Goal: Information Seeking & Learning: Learn about a topic

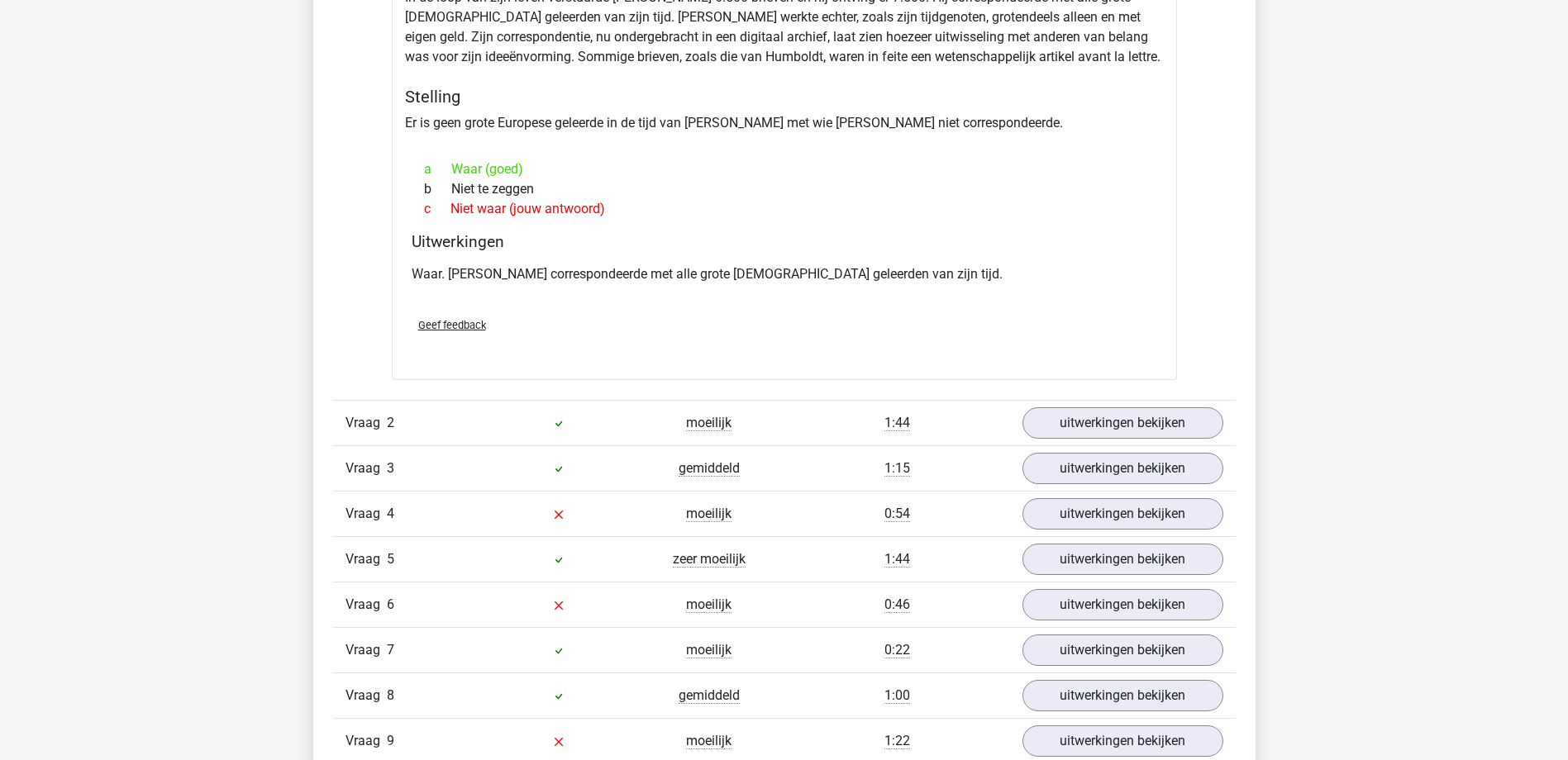
scroll to position [1983, 0]
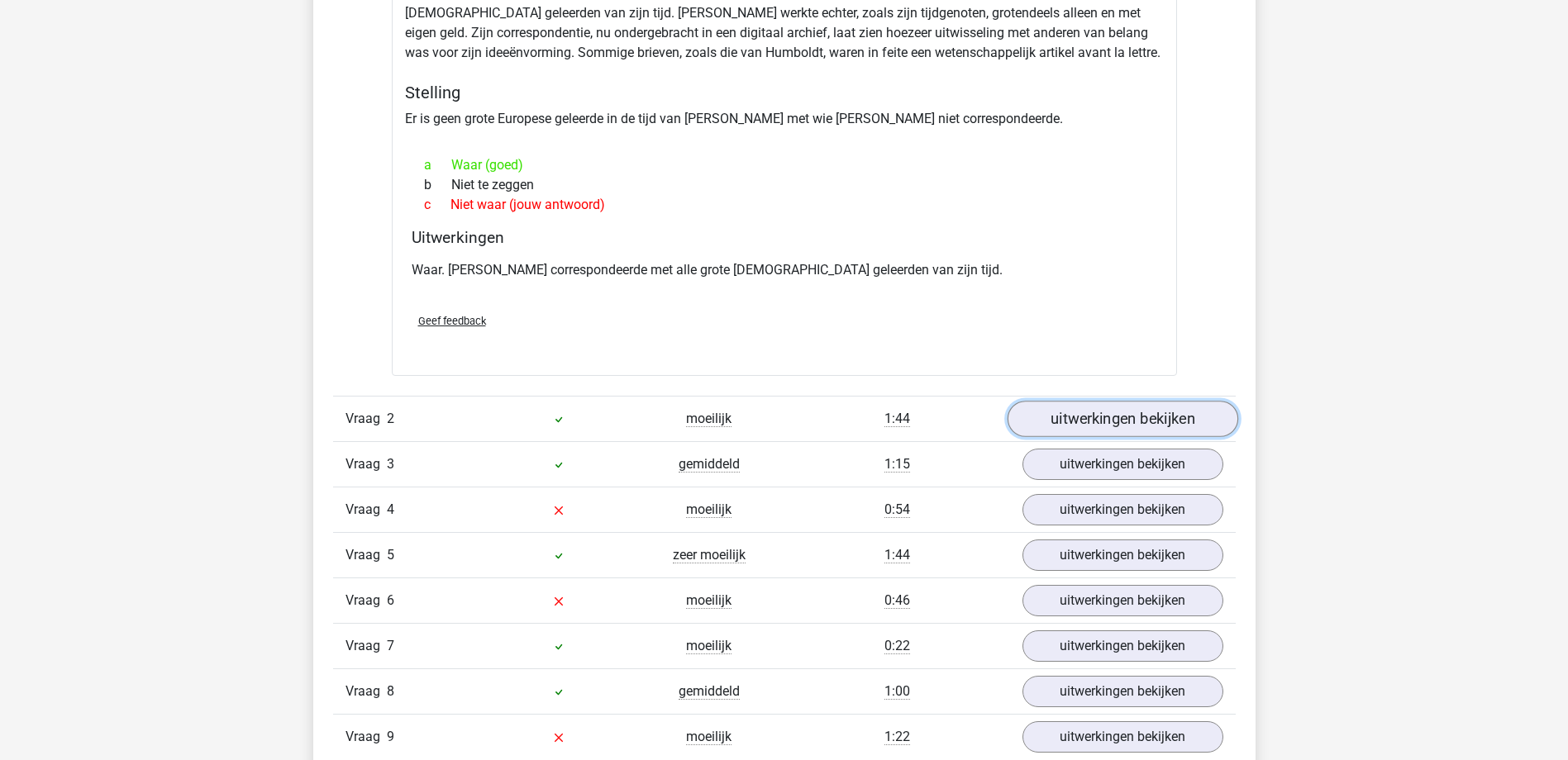
click at [1073, 418] on link "uitwerkingen bekijken" at bounding box center [1122, 419] width 230 height 37
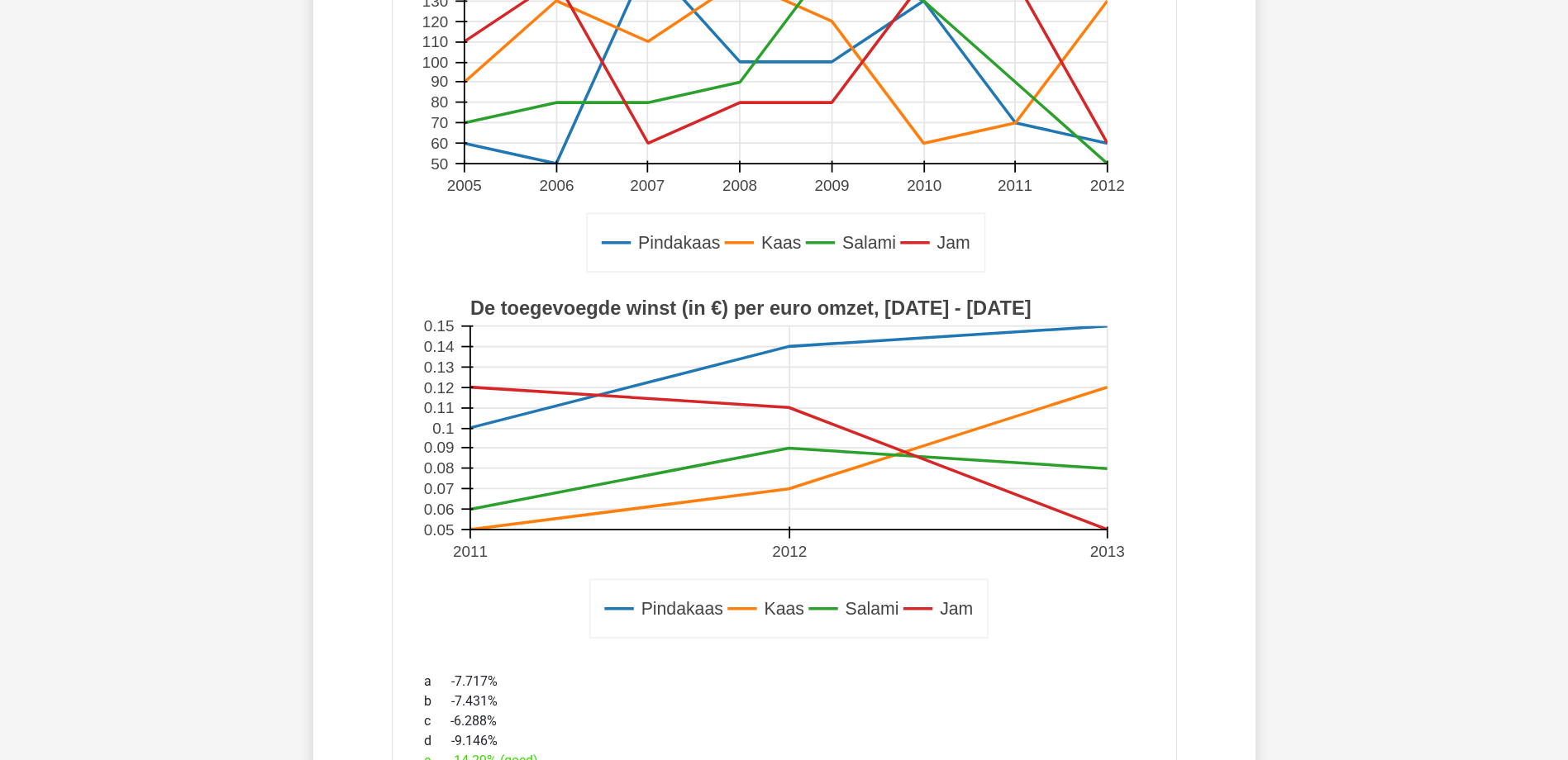
scroll to position [2561, 0]
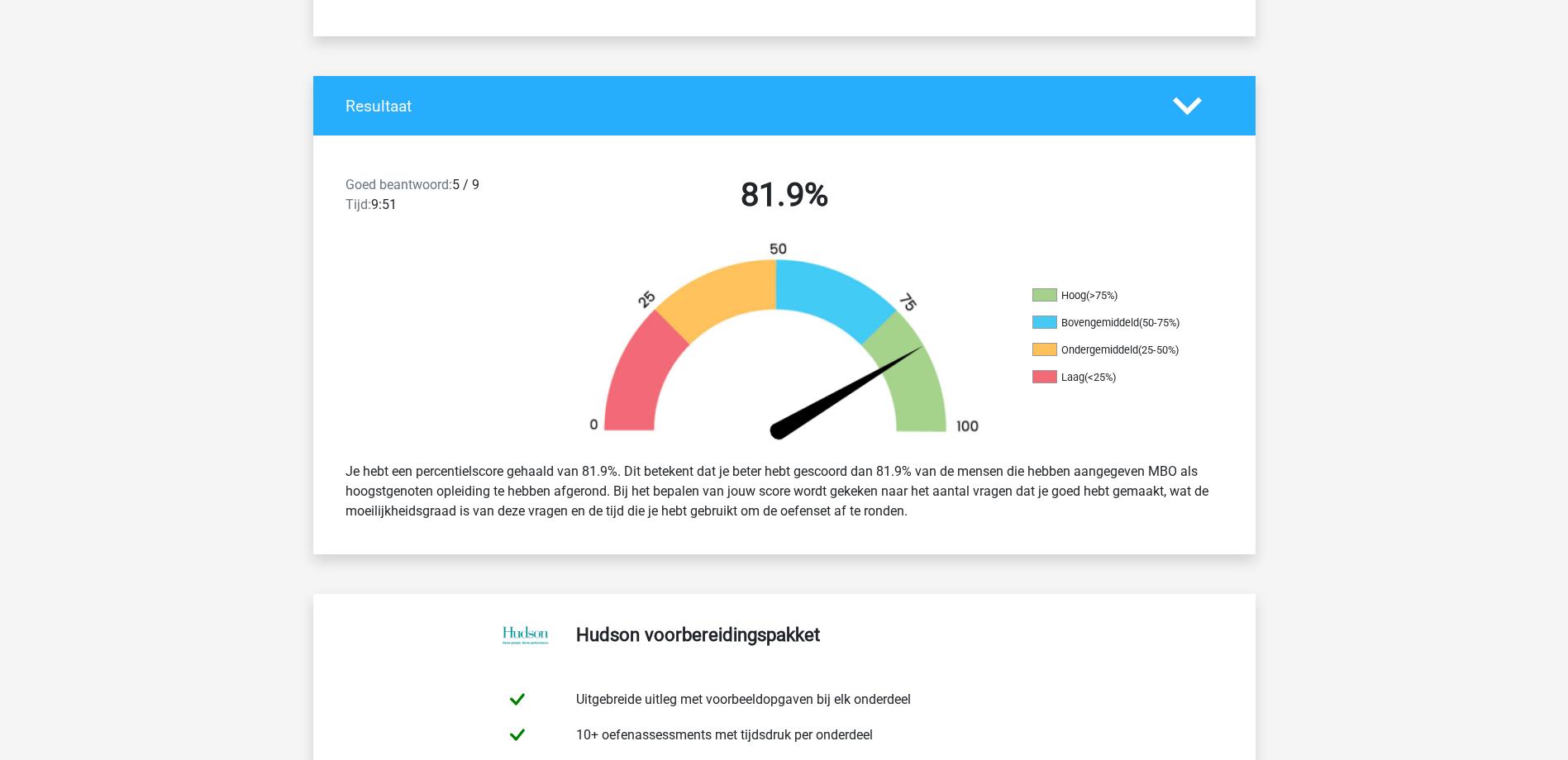
scroll to position [248, 0]
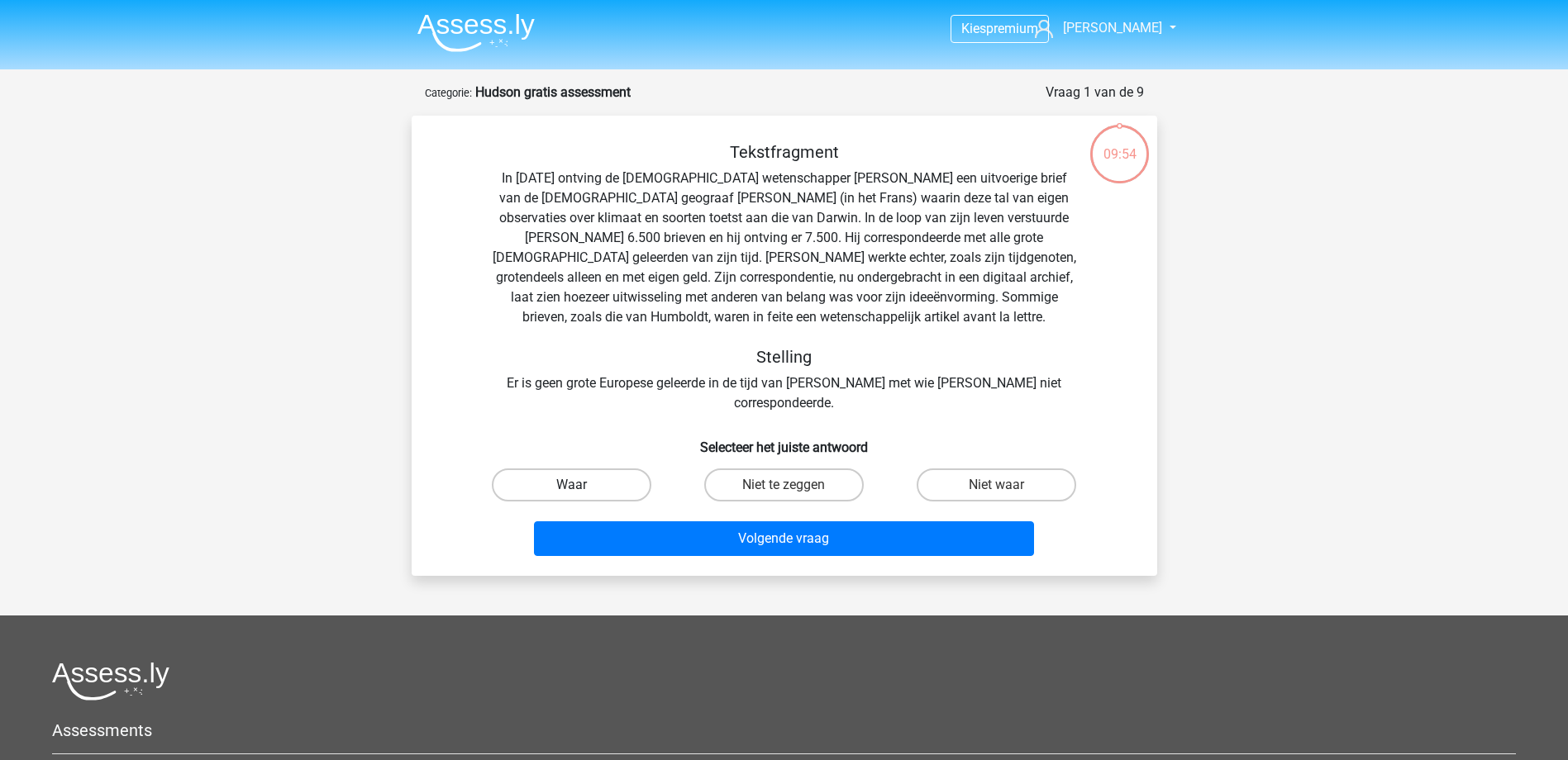
click at [567, 468] on label "Waar" at bounding box center [571, 484] width 160 height 33
click at [571, 485] on input "Waar" at bounding box center [576, 490] width 11 height 11
radio input "true"
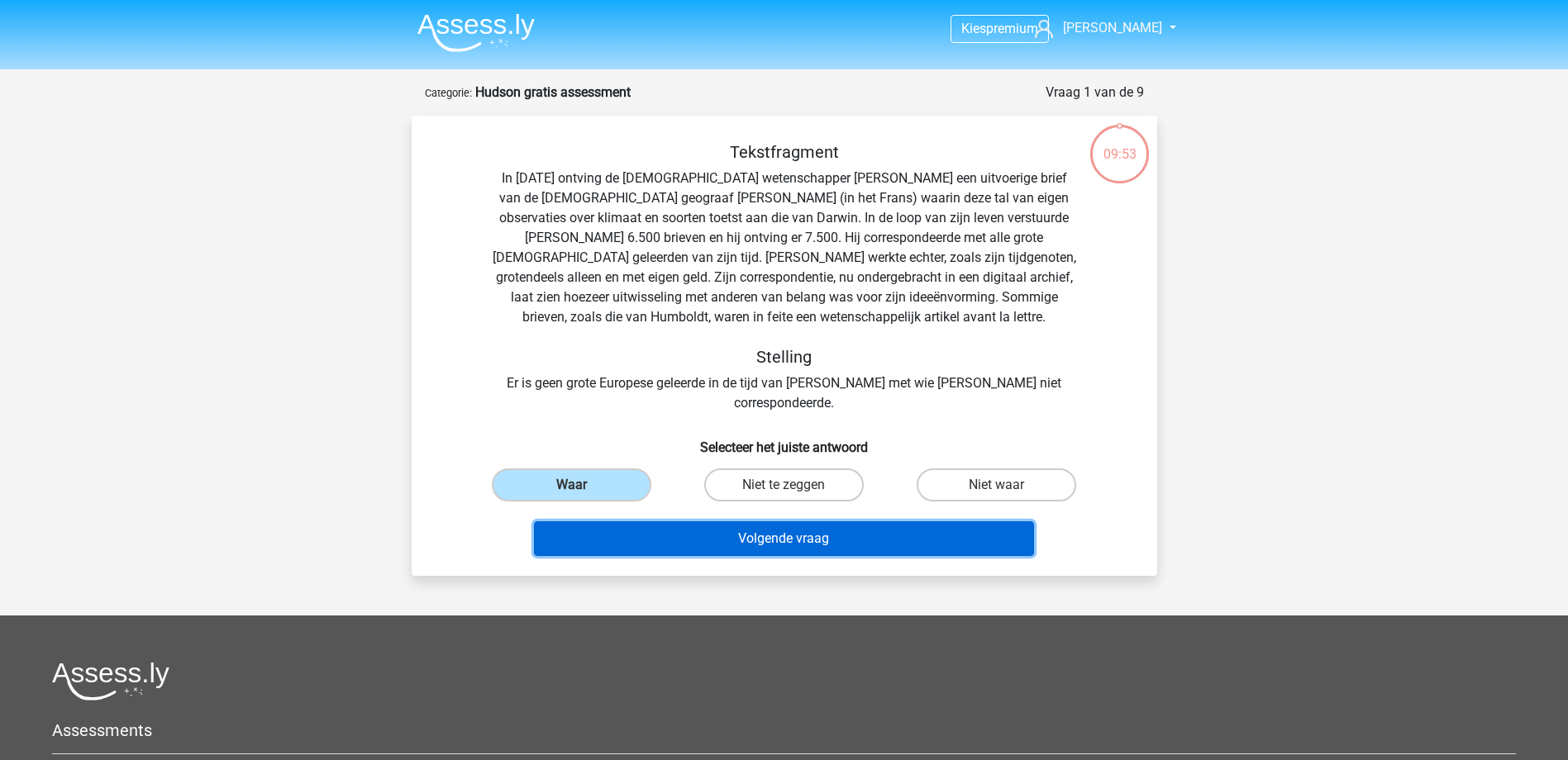
click at [773, 521] on button "Volgende vraag" at bounding box center [784, 538] width 500 height 35
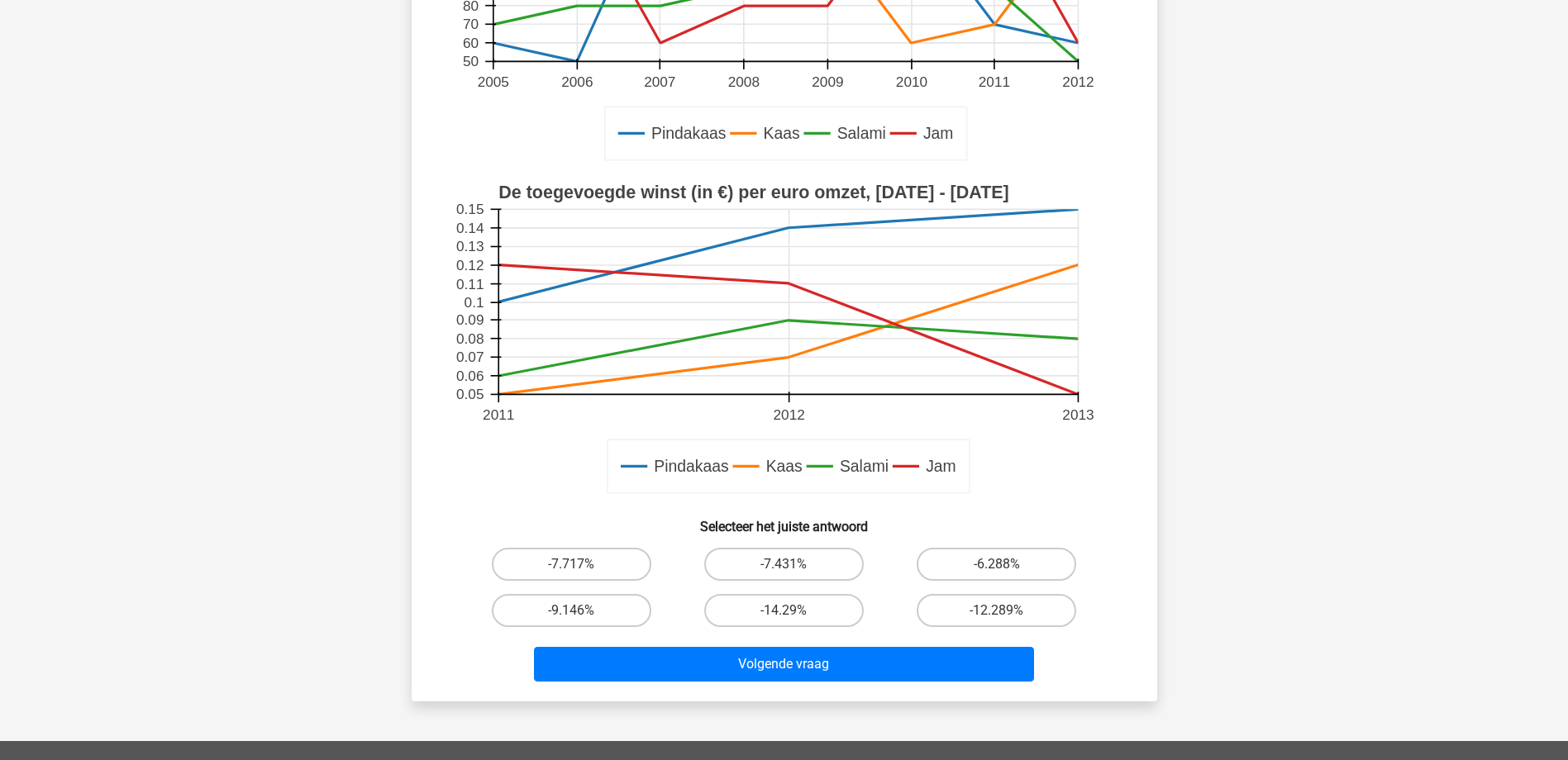
scroll to position [413, 0]
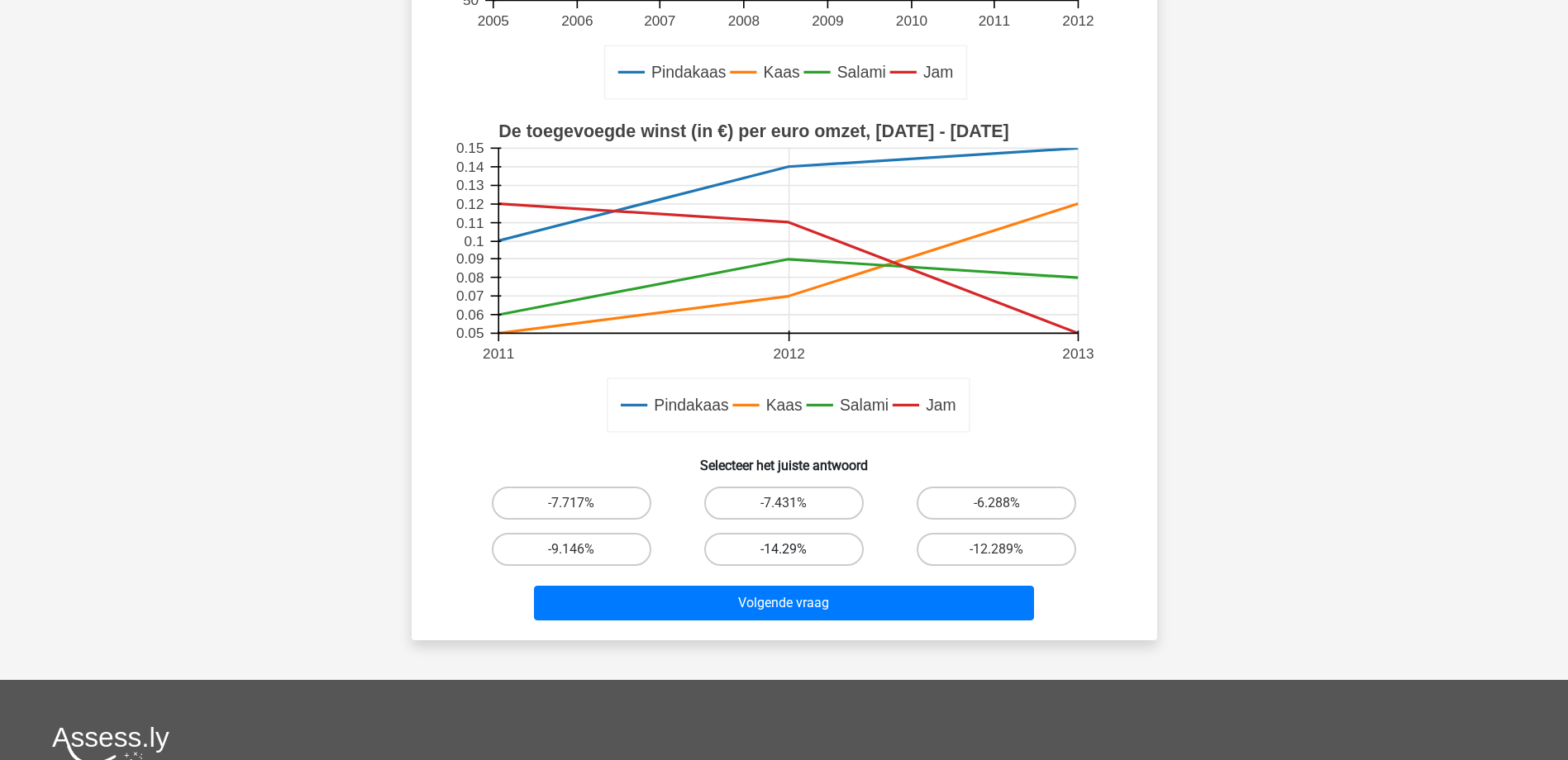
click at [780, 549] on label "-14.29%" at bounding box center [783, 549] width 160 height 33
click at [783, 549] on input "-14.29%" at bounding box center [788, 554] width 11 height 11
radio input "true"
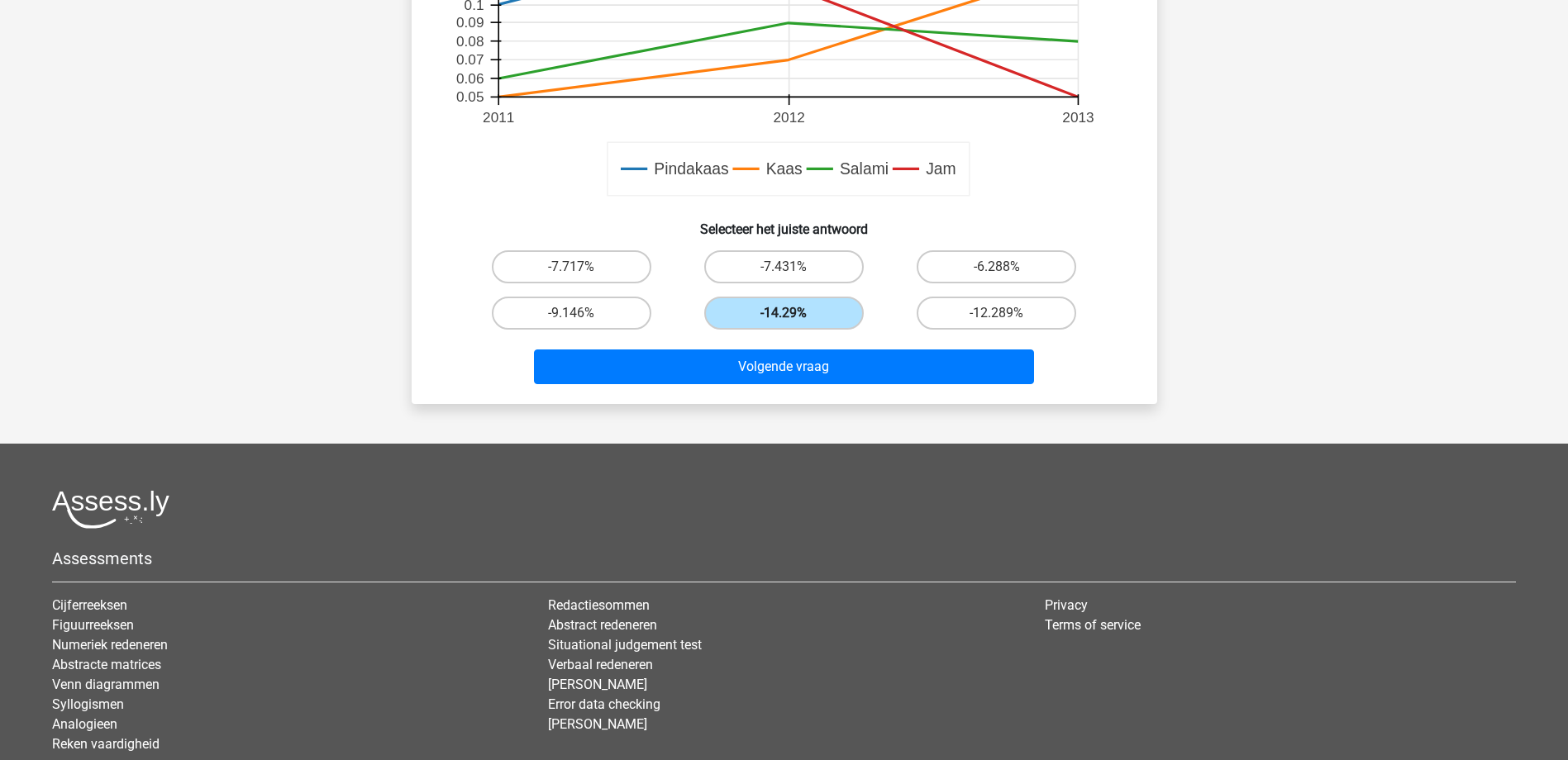
scroll to position [521, 0]
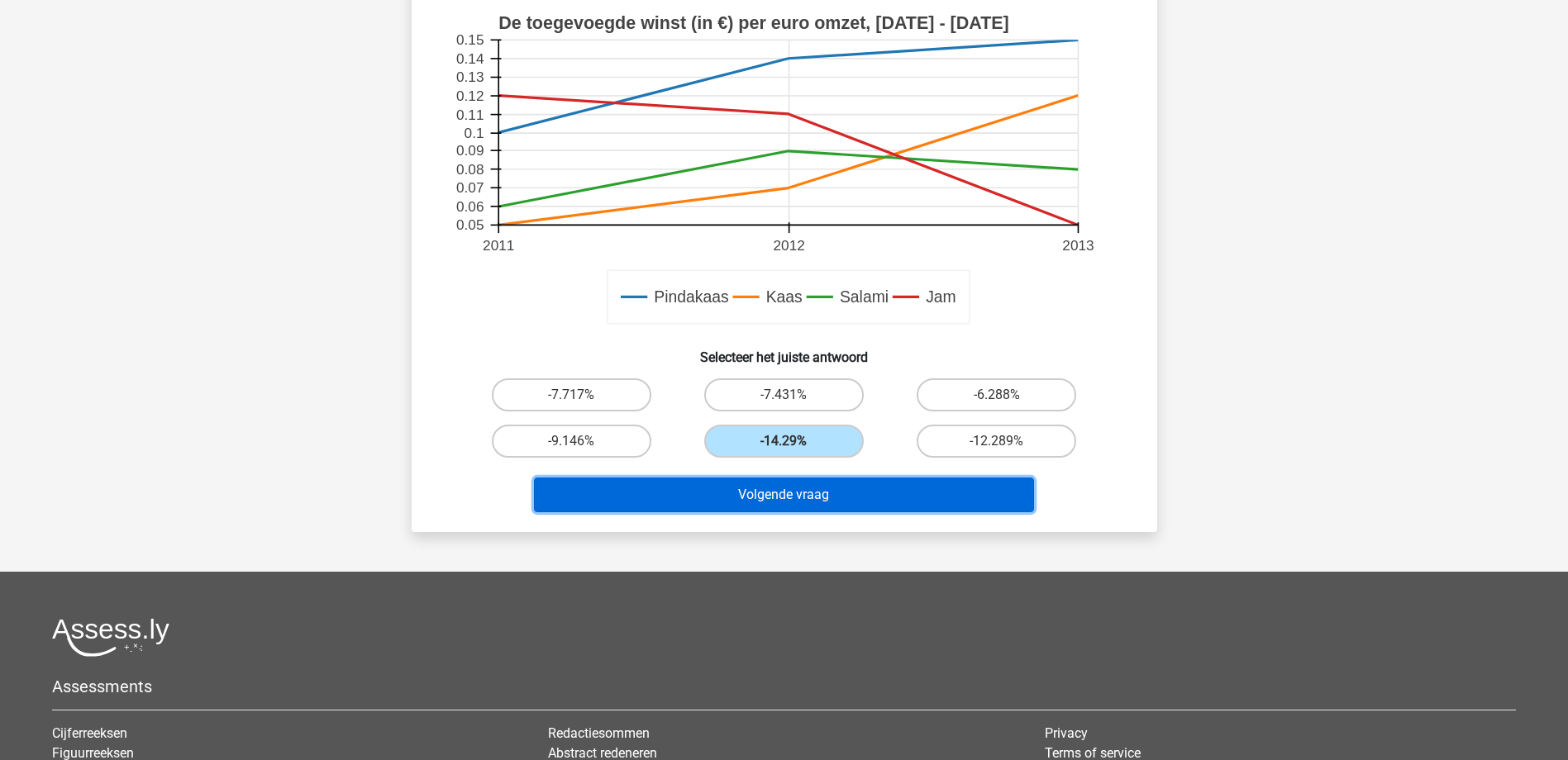
click at [838, 496] on button "Volgende vraag" at bounding box center [784, 495] width 500 height 35
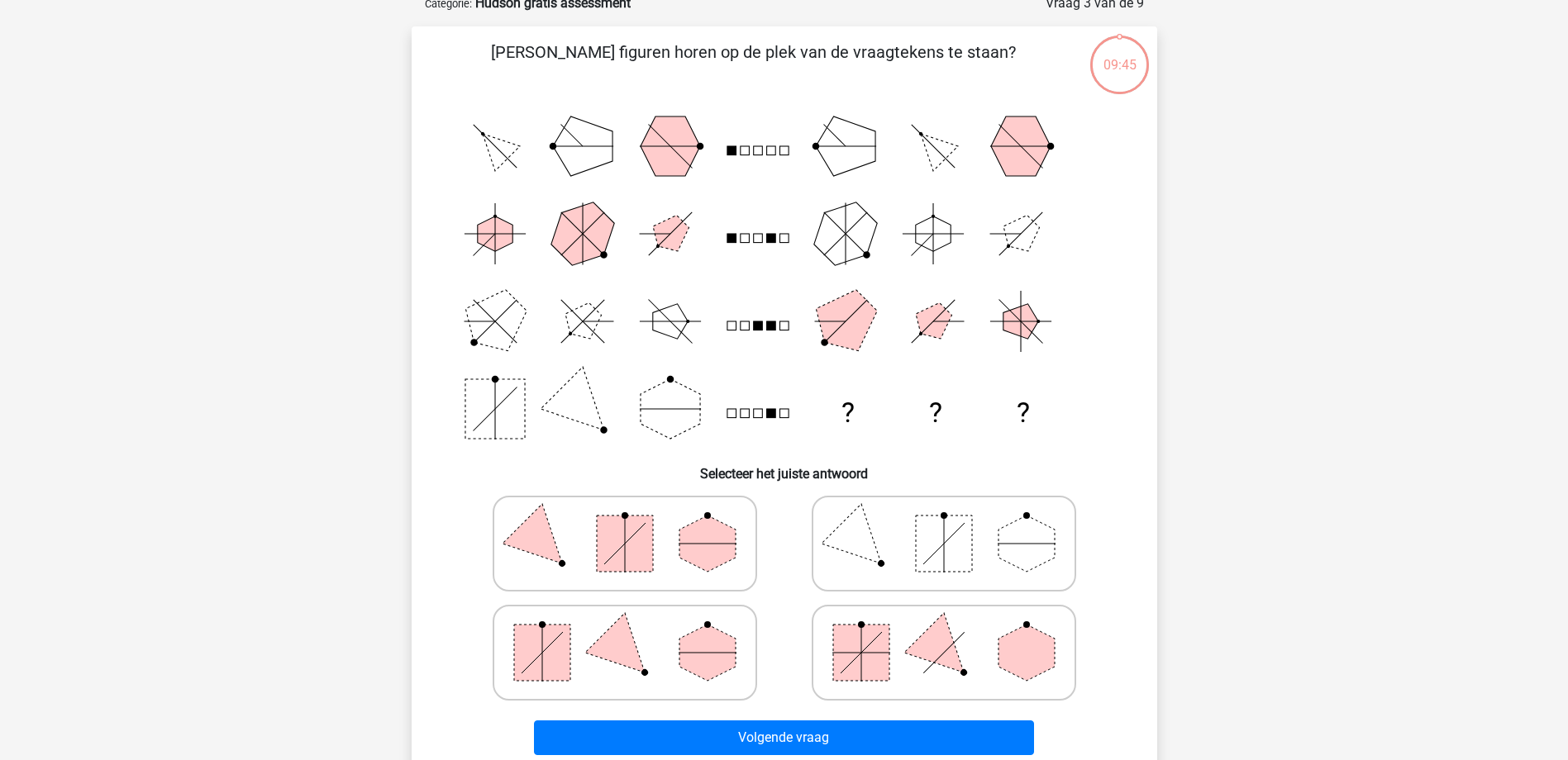
scroll to position [83, 0]
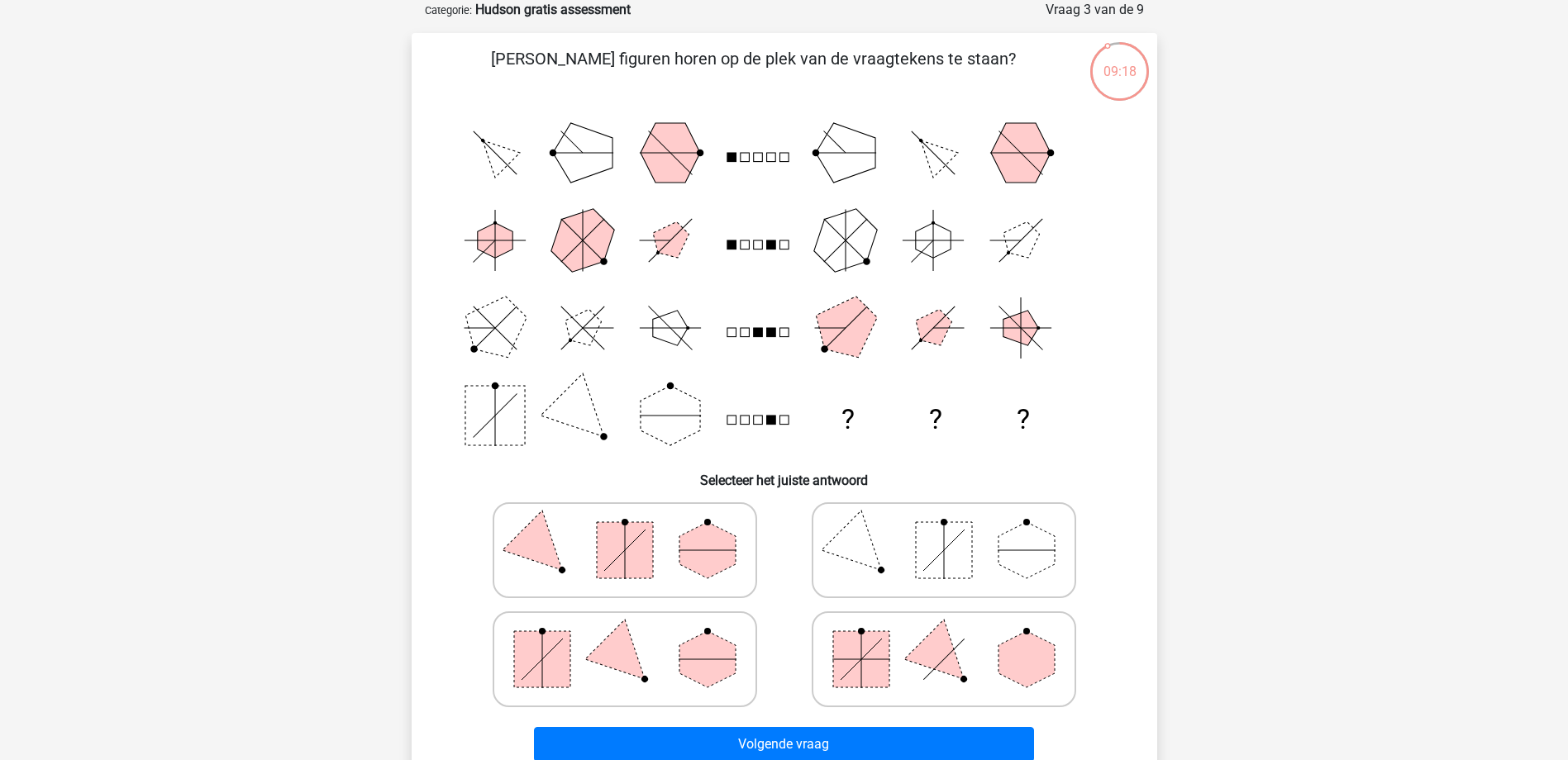
click at [575, 558] on icon at bounding box center [624, 550] width 248 height 83
click at [624, 530] on input "radio" at bounding box center [630, 524] width 11 height 11
radio input "true"
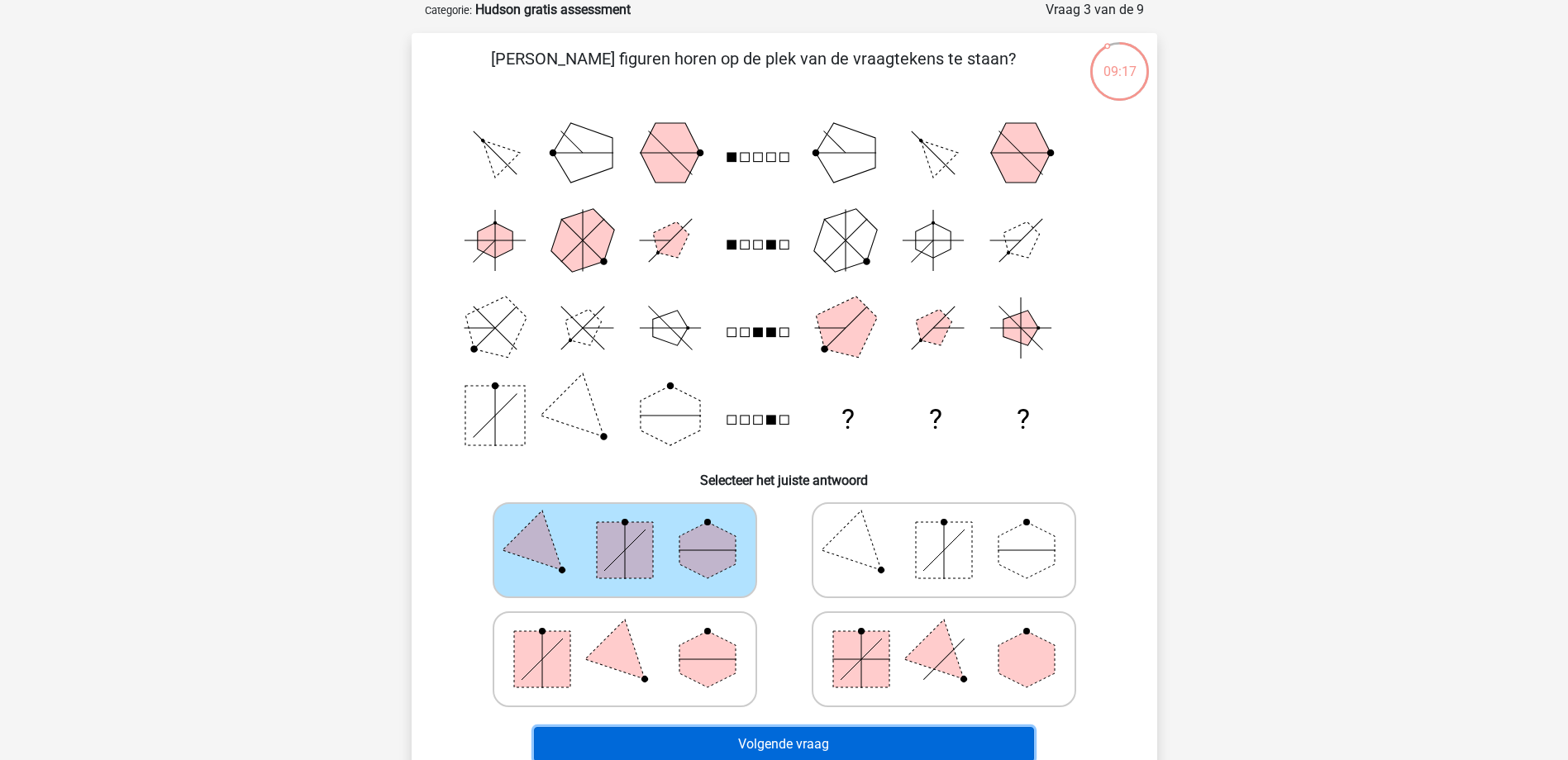
click at [793, 730] on button "Volgende vraag" at bounding box center [784, 745] width 500 height 35
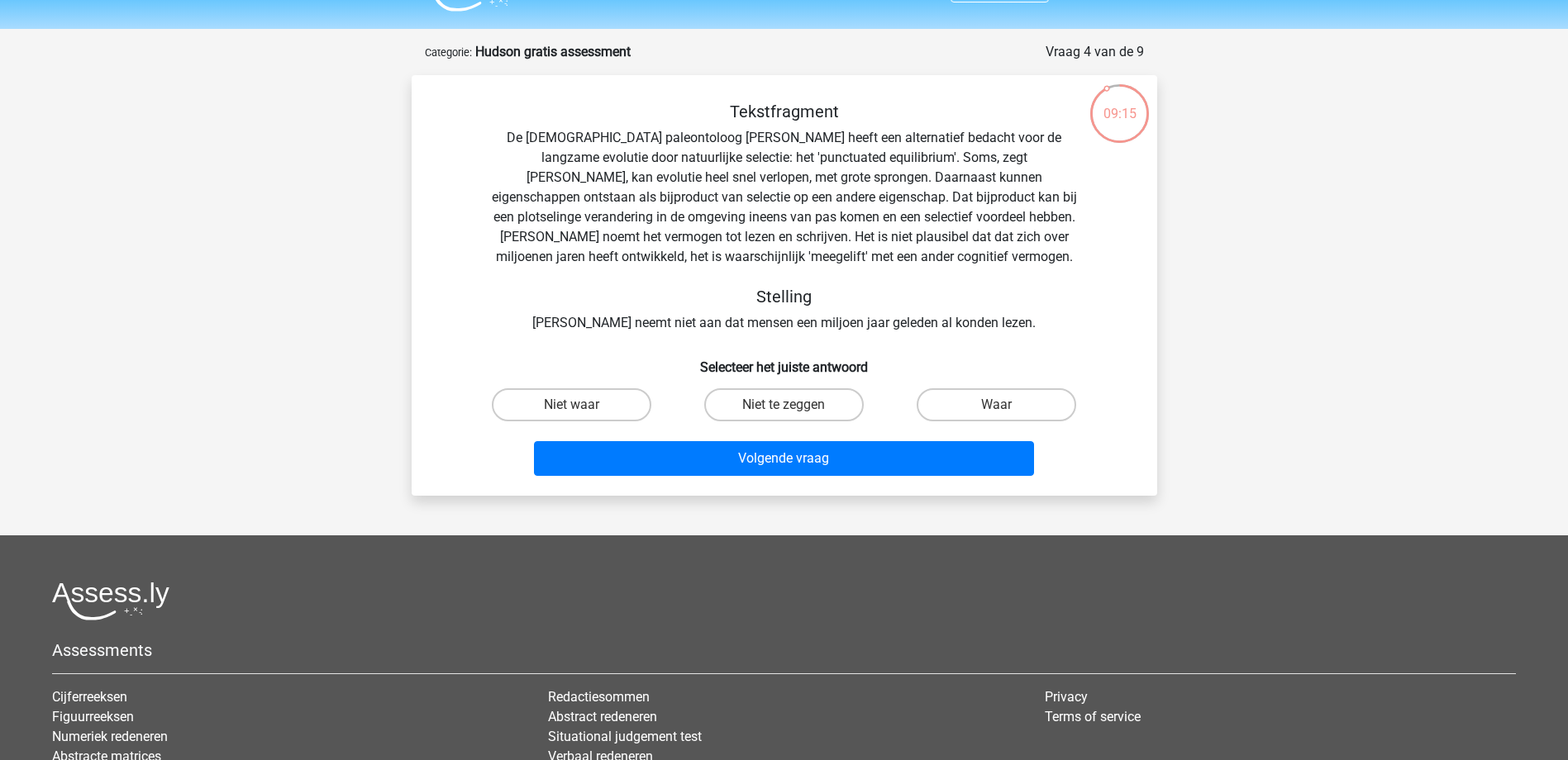
scroll to position [0, 0]
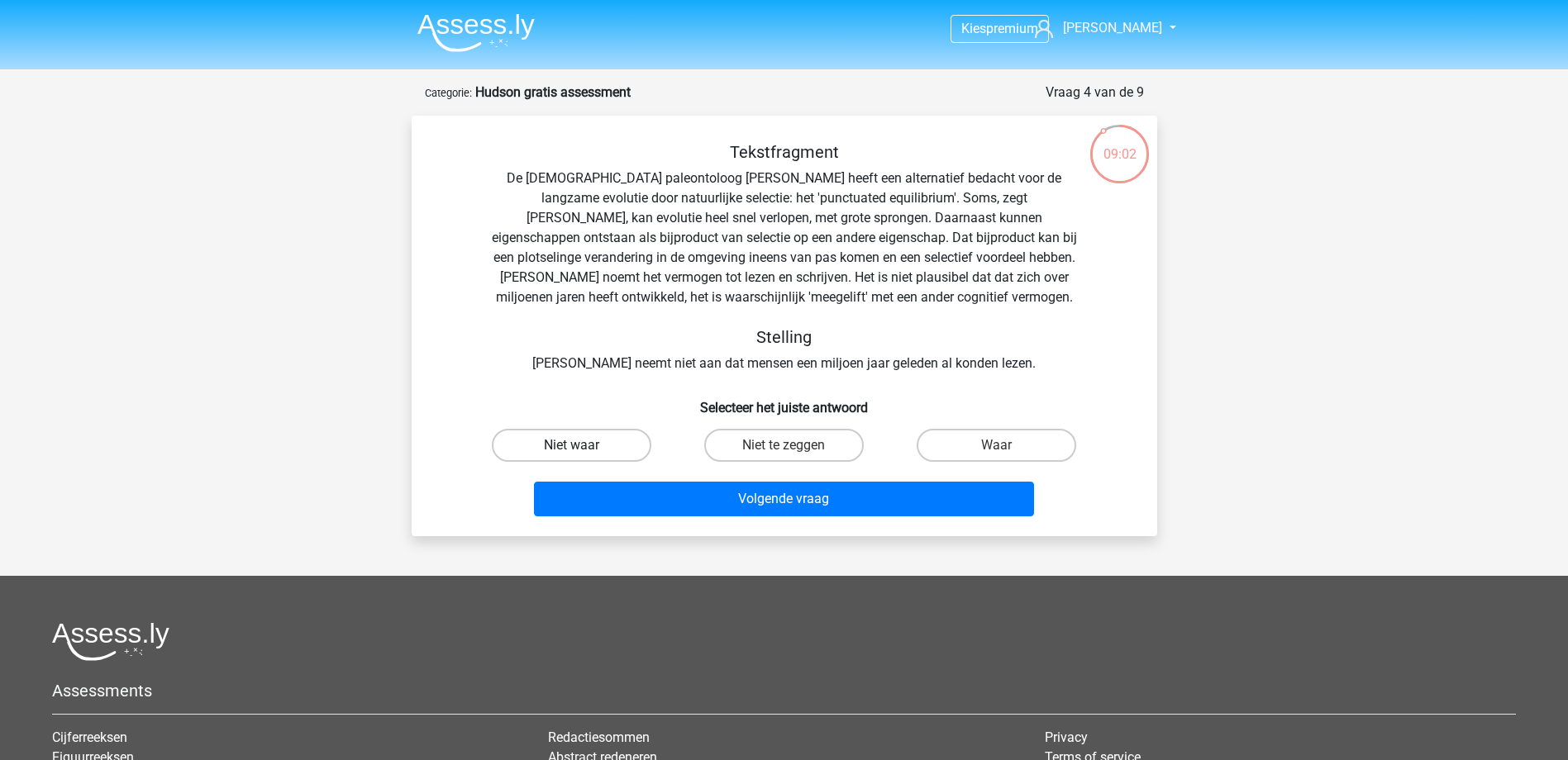
click at [605, 452] on label "Niet waar" at bounding box center [571, 445] width 160 height 33
click at [582, 452] on input "Niet waar" at bounding box center [576, 450] width 11 height 11
radio input "true"
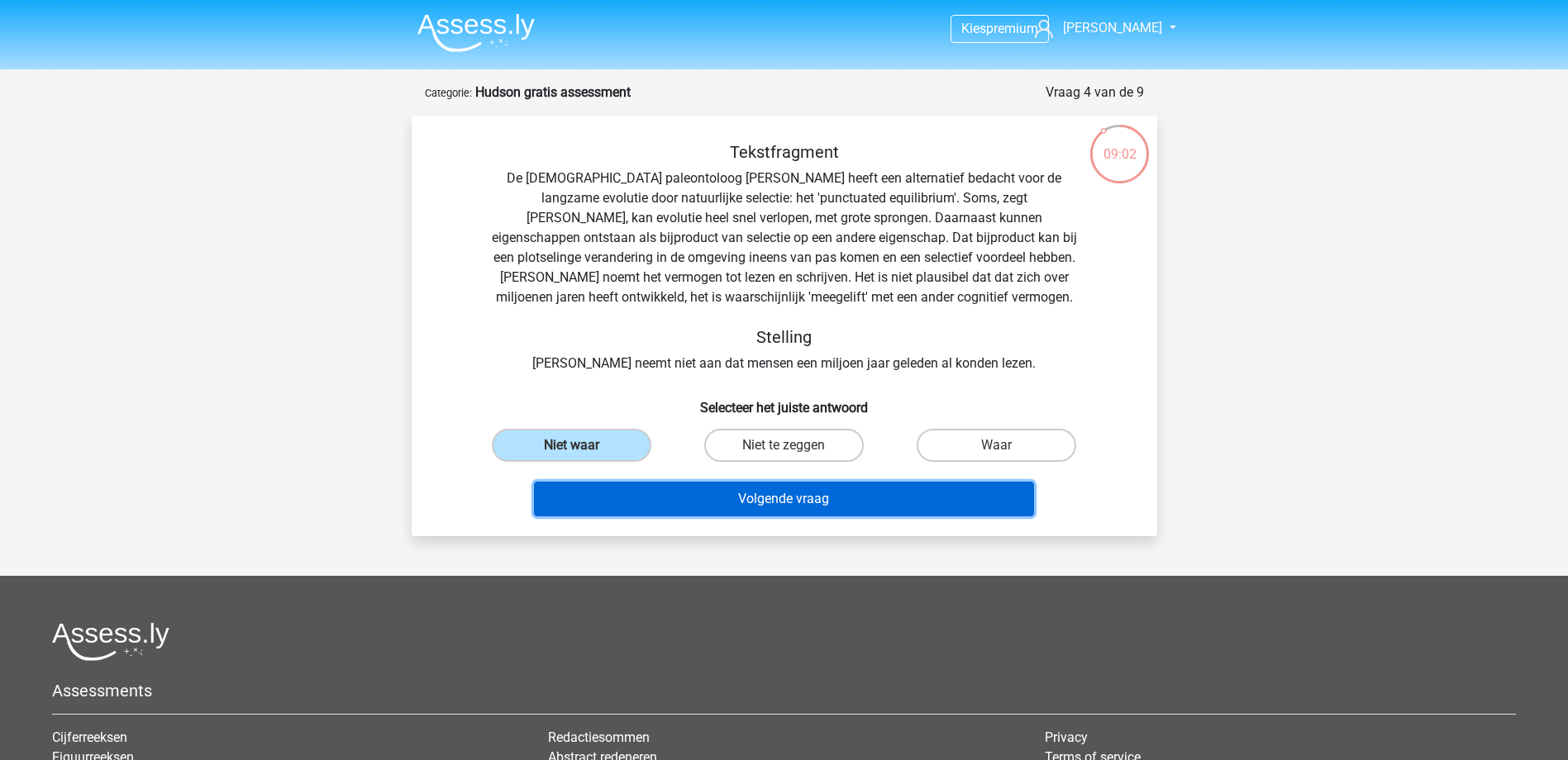
click at [706, 506] on button "Volgende vraag" at bounding box center [784, 499] width 500 height 35
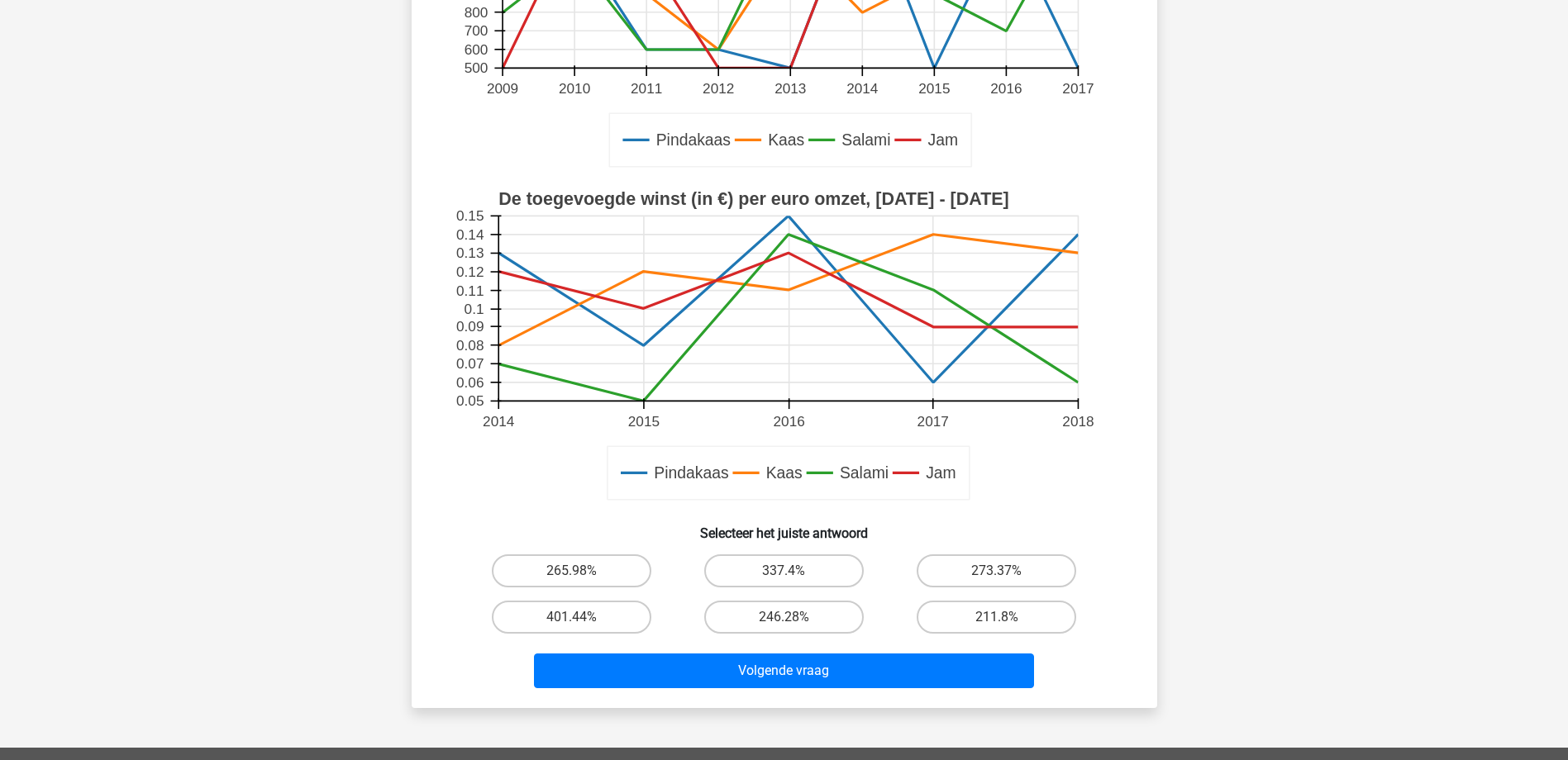
scroll to position [413, 0]
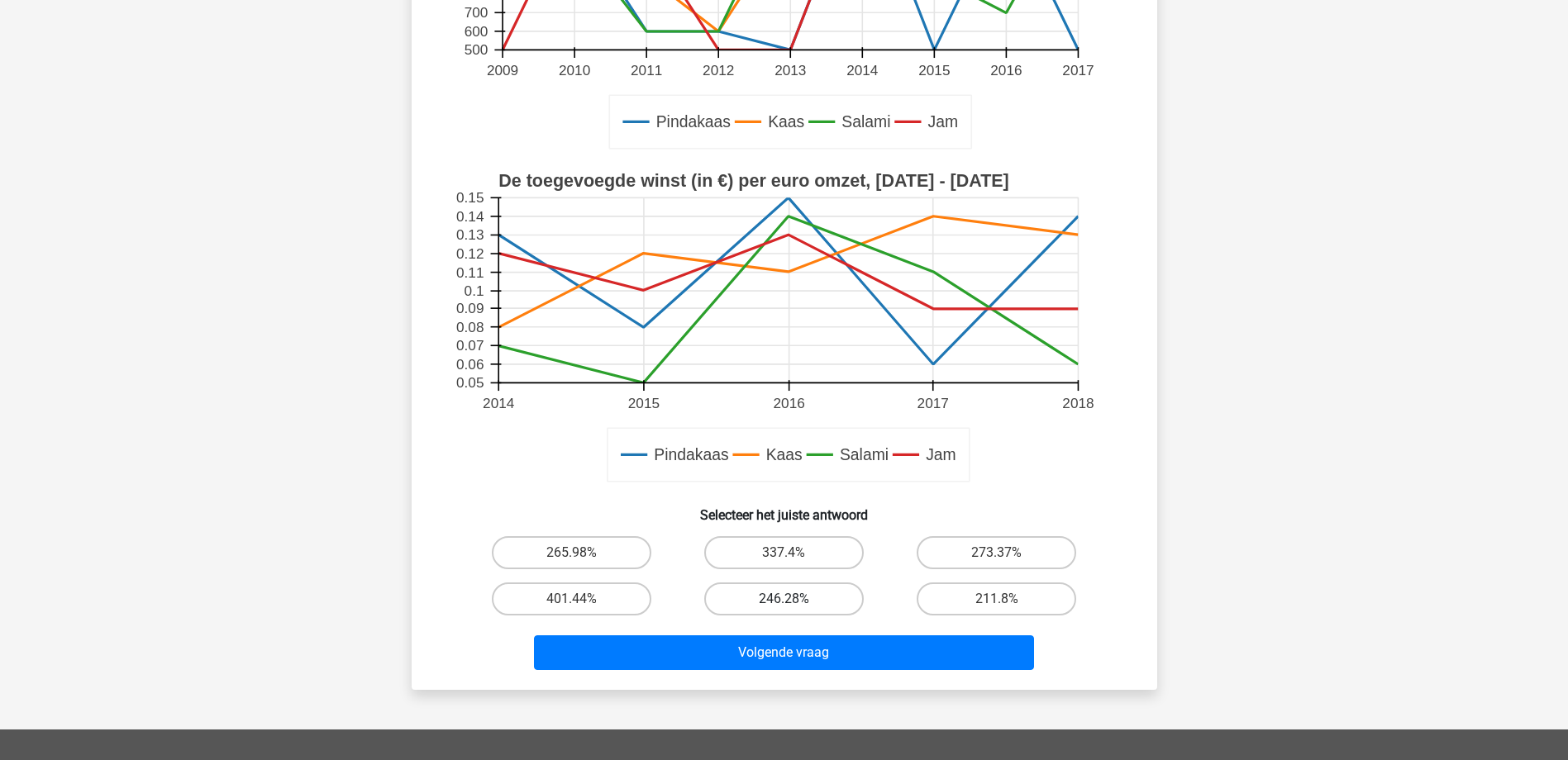
click at [818, 603] on label "246.28%" at bounding box center [783, 599] width 160 height 33
click at [794, 603] on input "246.28%" at bounding box center [788, 604] width 11 height 11
radio input "true"
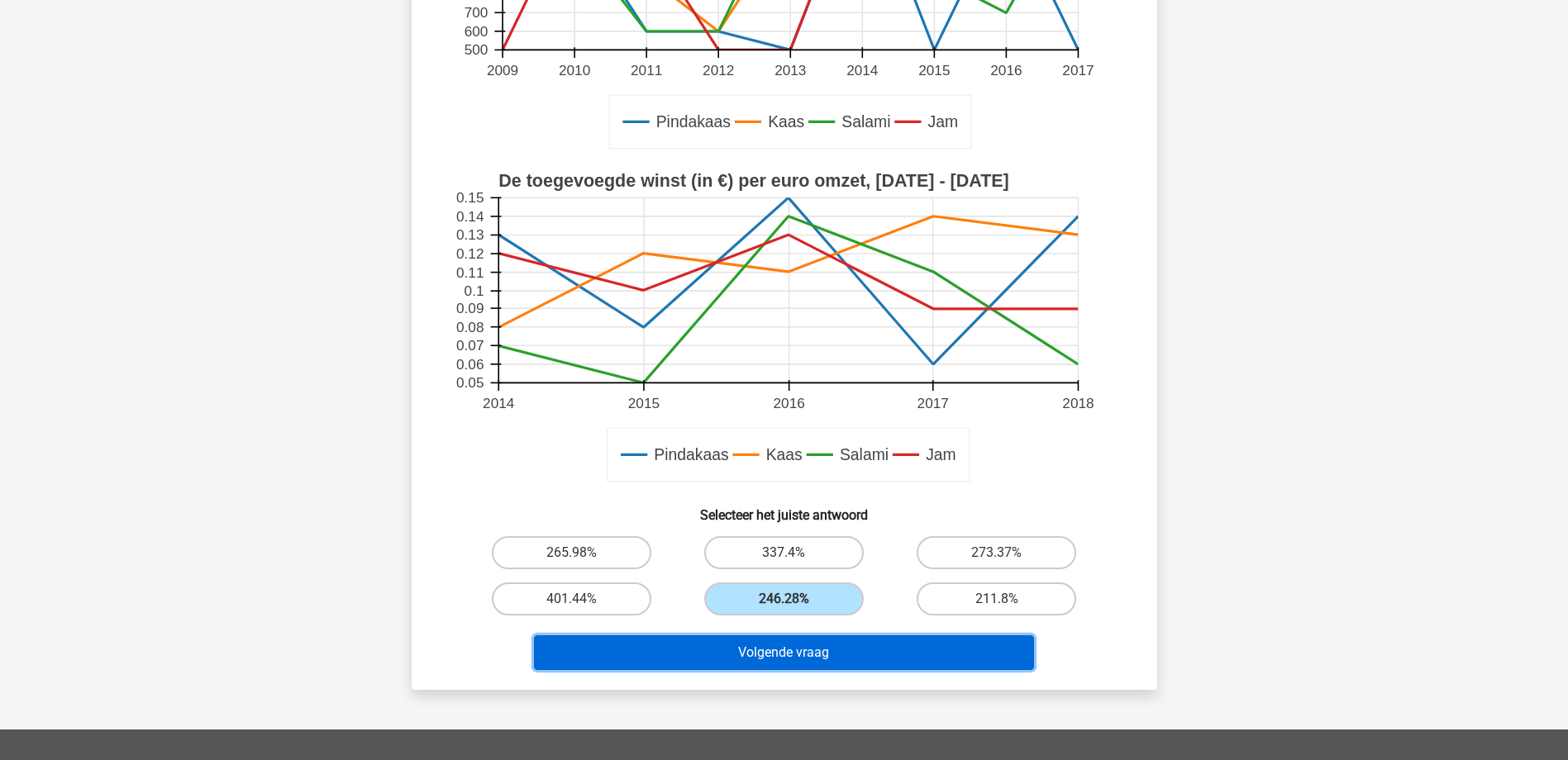
click at [847, 653] on button "Volgende vraag" at bounding box center [784, 653] width 500 height 35
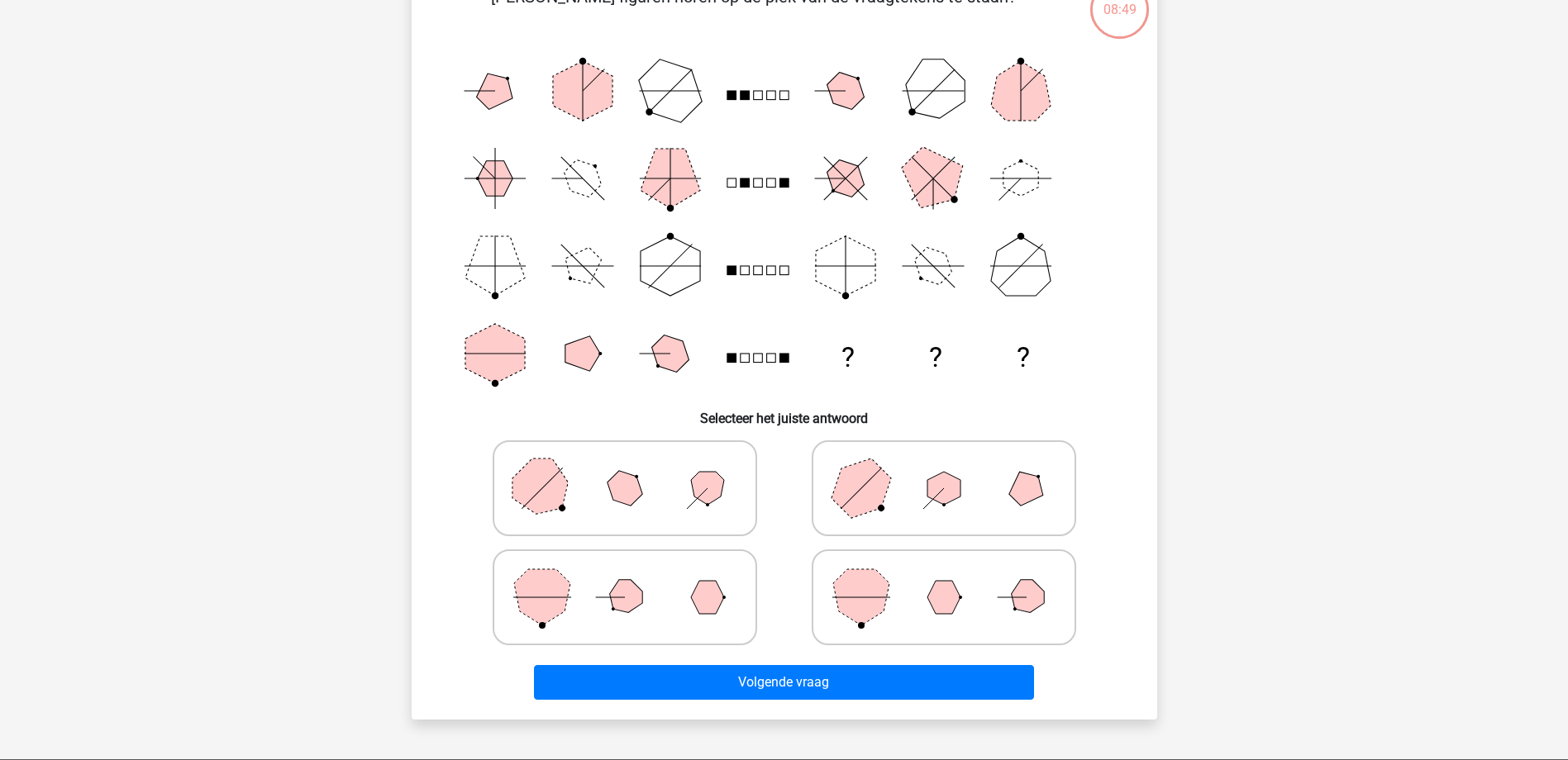
scroll to position [83, 0]
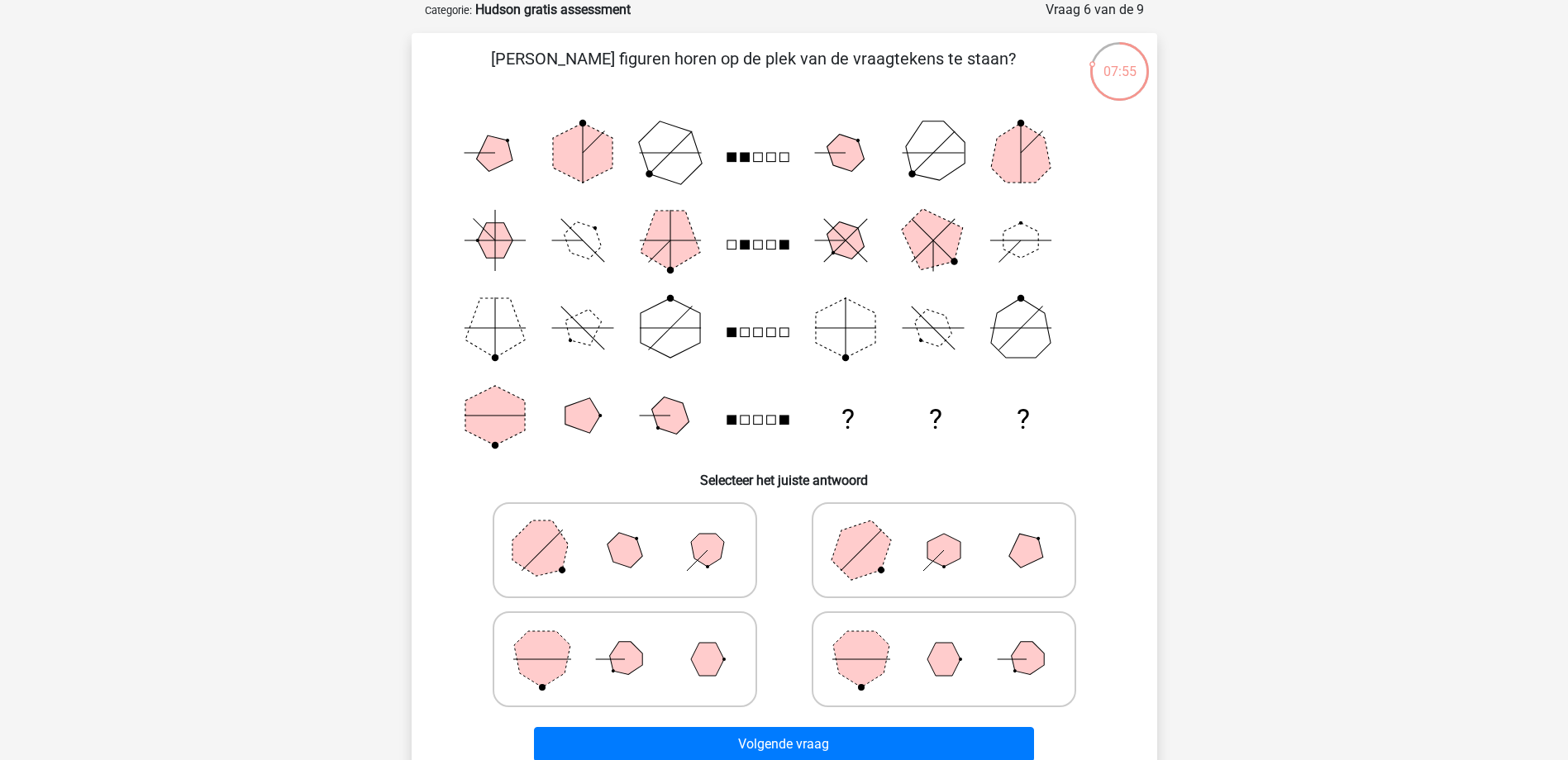
click at [868, 548] on polygon at bounding box center [860, 549] width 79 height 79
click at [944, 530] on input "radio" at bounding box center [949, 524] width 11 height 11
radio input "true"
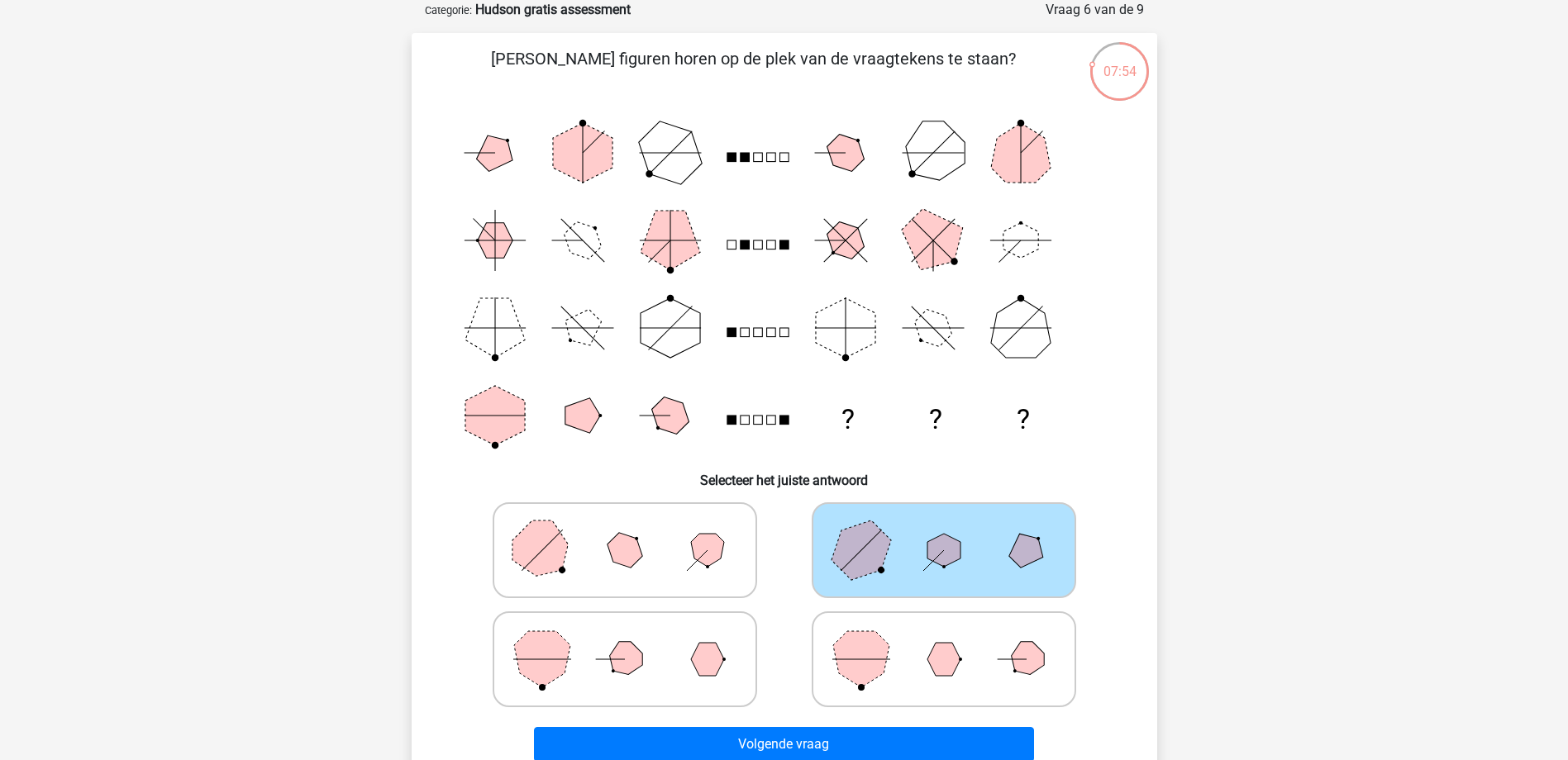
scroll to position [331, 0]
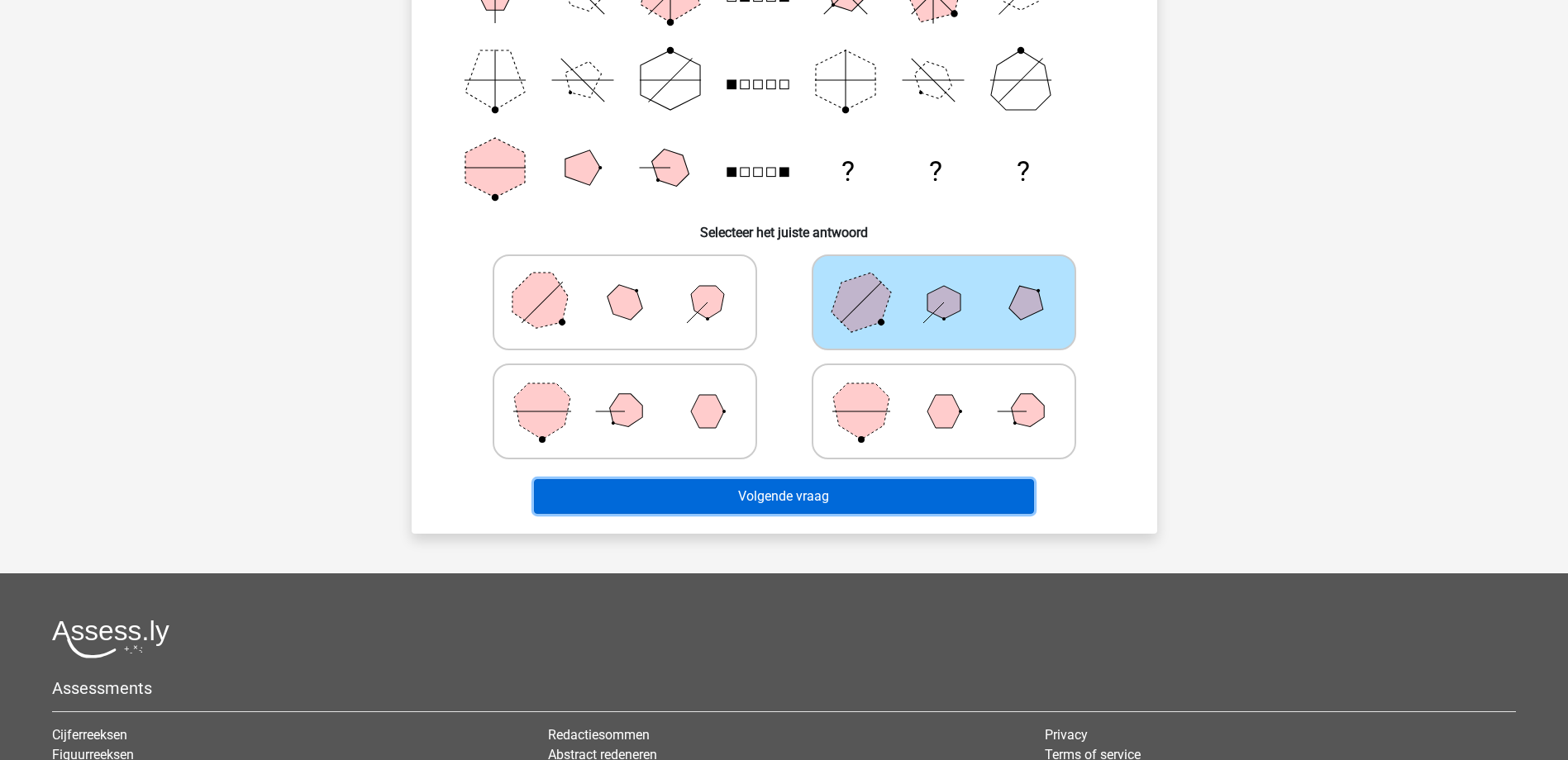
click at [895, 496] on button "Volgende vraag" at bounding box center [784, 496] width 500 height 35
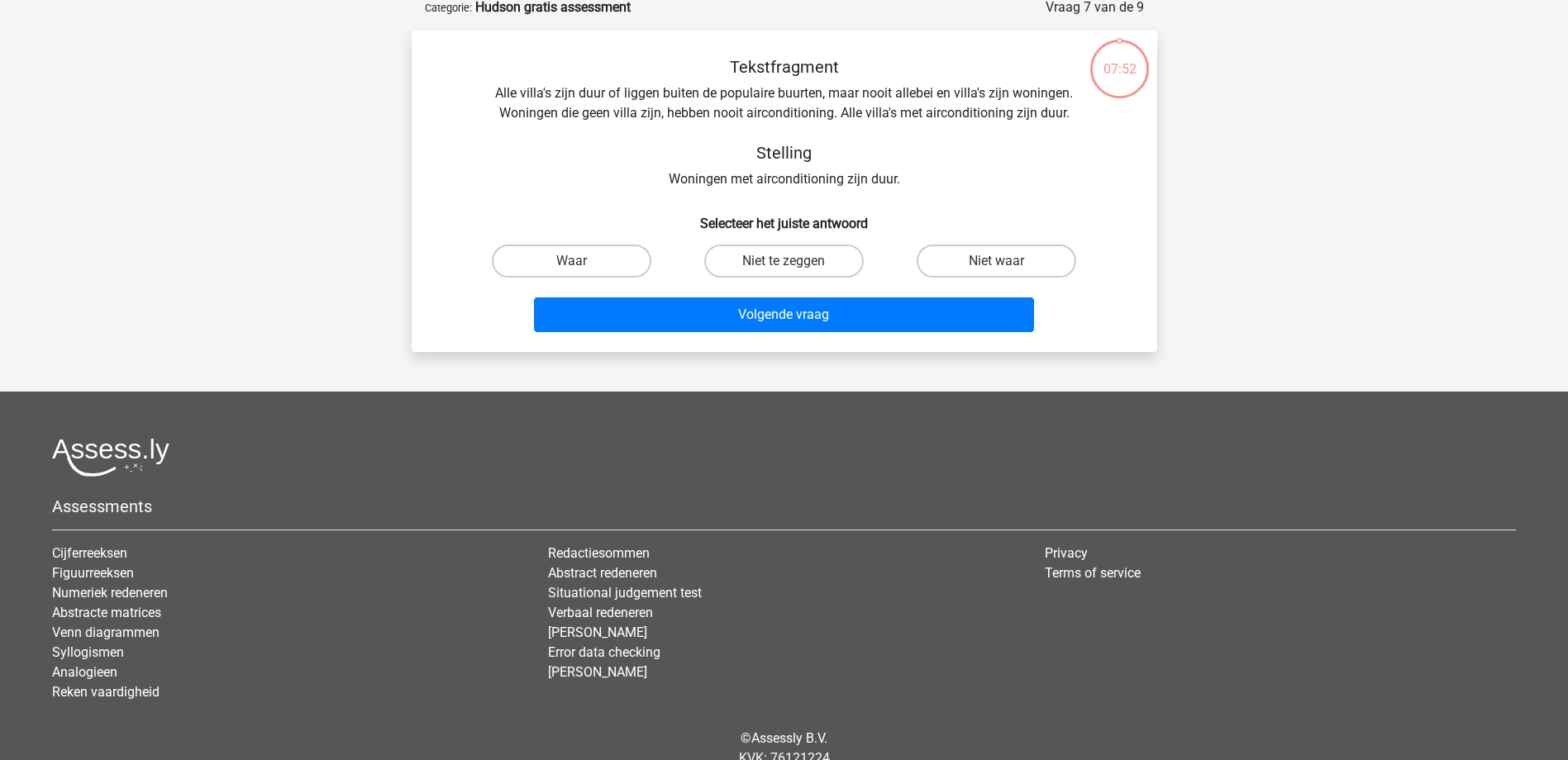
scroll to position [83, 0]
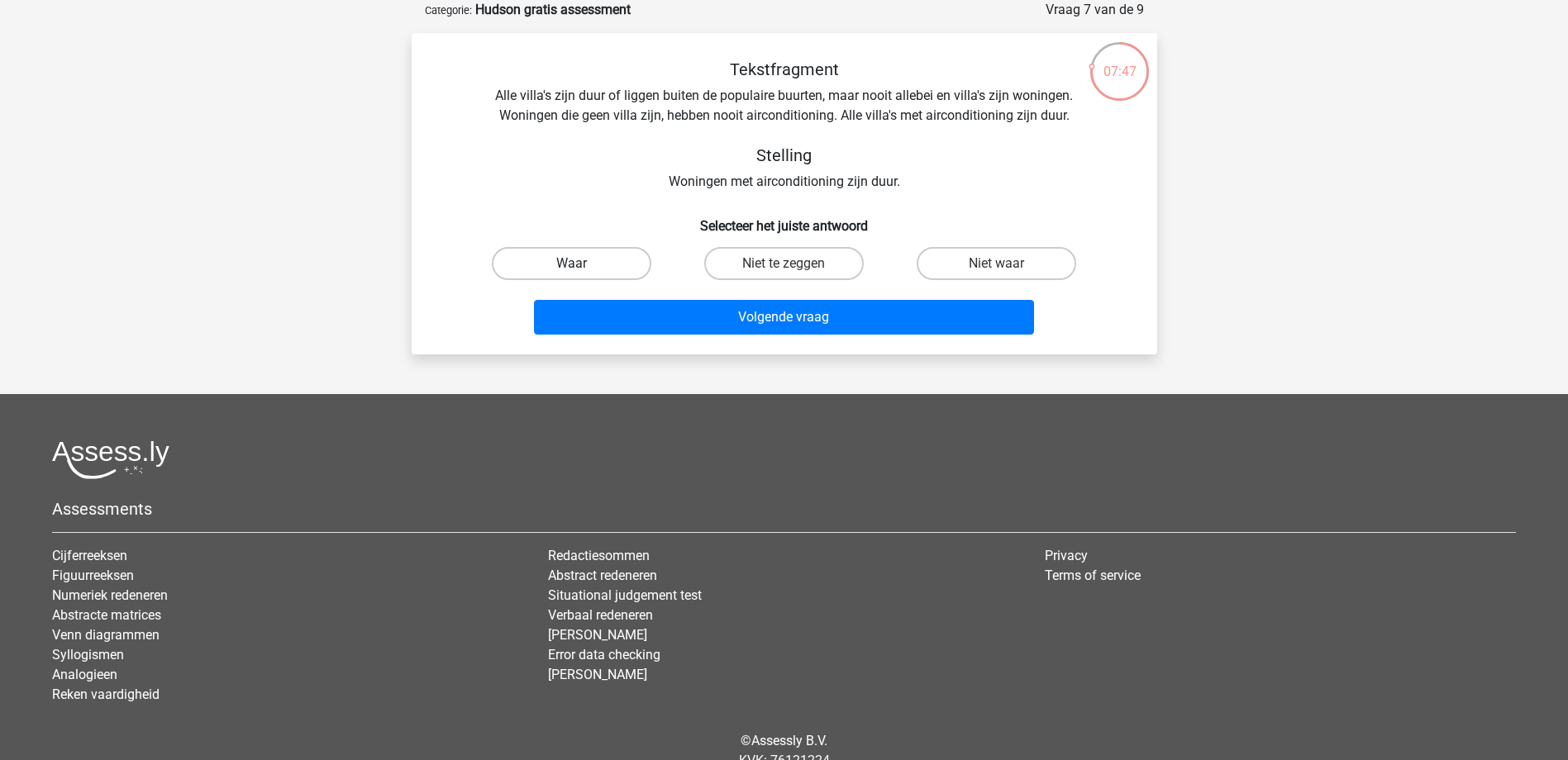
click at [583, 262] on label "Waar" at bounding box center [571, 264] width 160 height 33
click at [582, 264] on input "Waar" at bounding box center [576, 269] width 11 height 11
radio input "true"
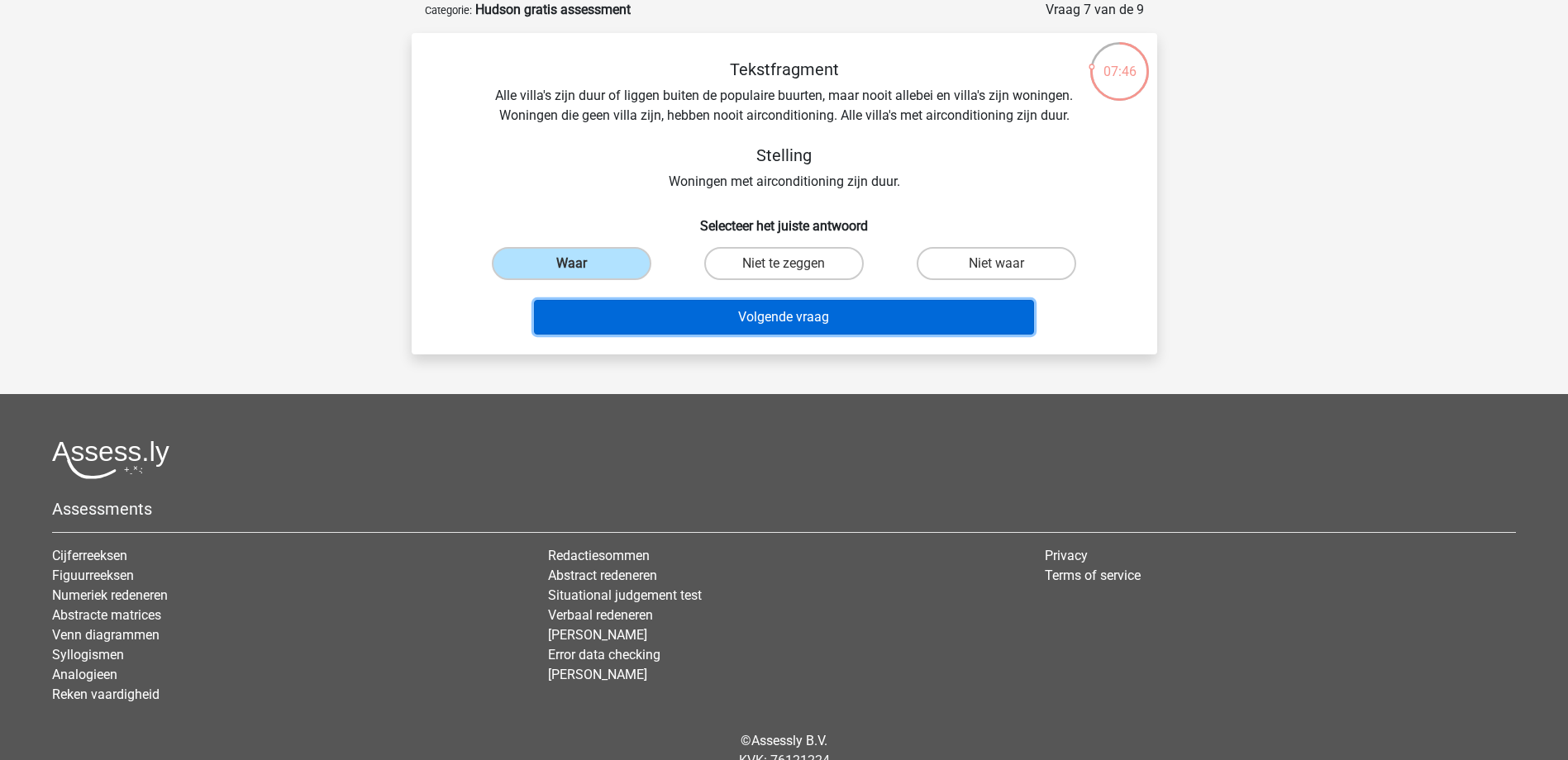
click at [723, 316] on button "Volgende vraag" at bounding box center [784, 317] width 500 height 35
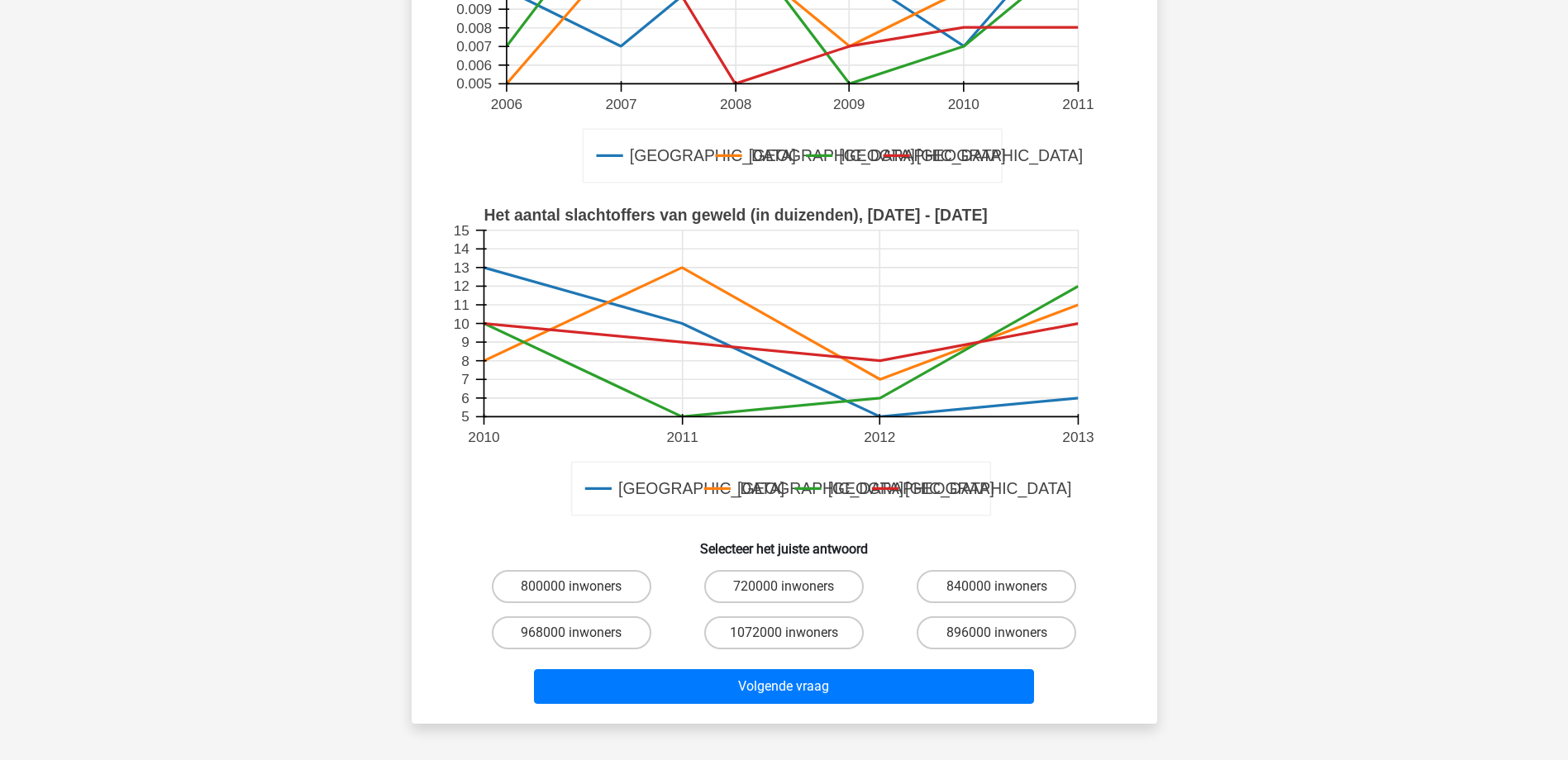
scroll to position [331, 0]
click at [617, 593] on label "800000 inwoners" at bounding box center [571, 586] width 160 height 33
click at [582, 593] on input "800000 inwoners" at bounding box center [576, 591] width 11 height 11
radio input "true"
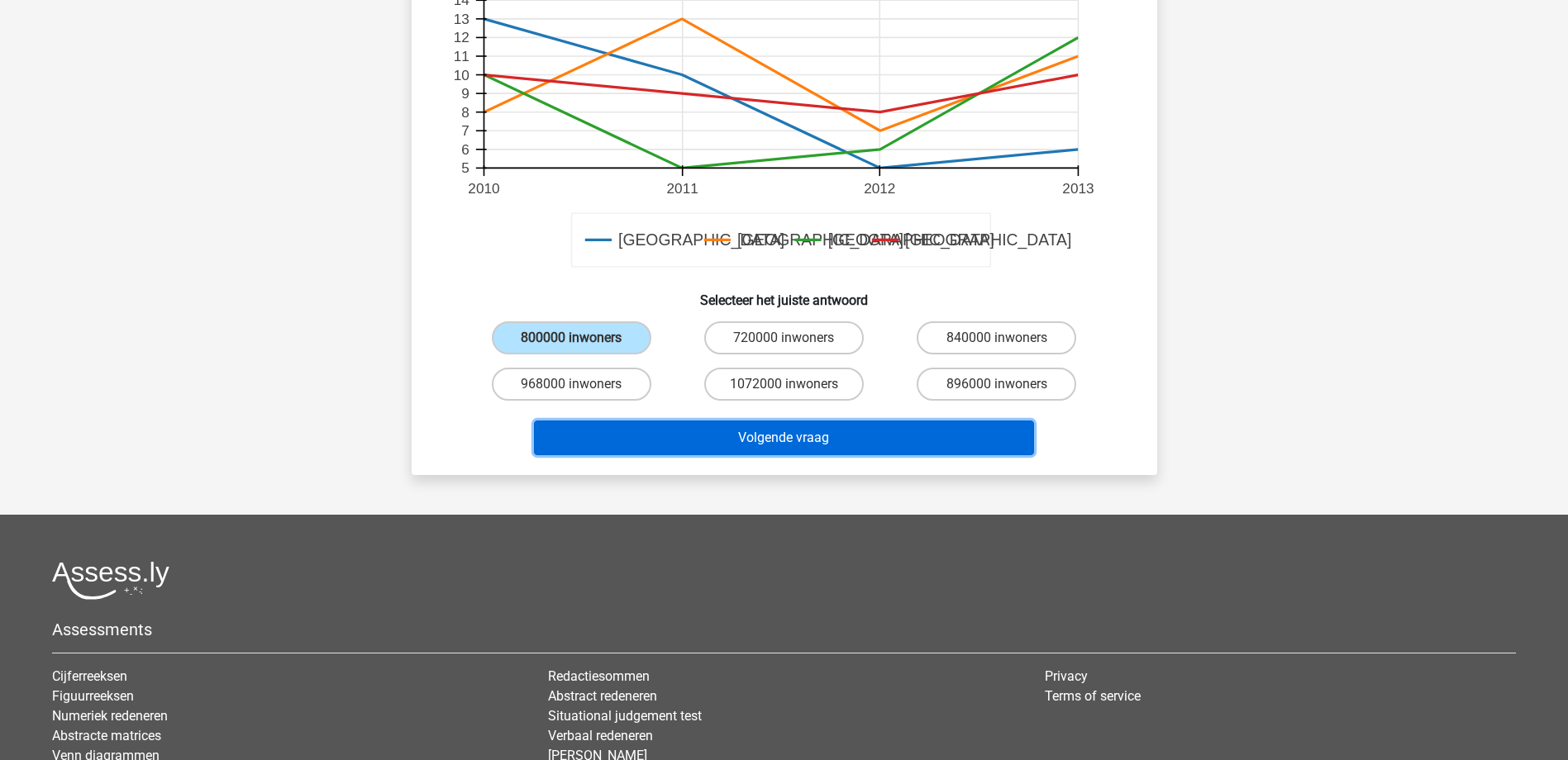
click at [821, 438] on button "Volgende vraag" at bounding box center [784, 438] width 500 height 35
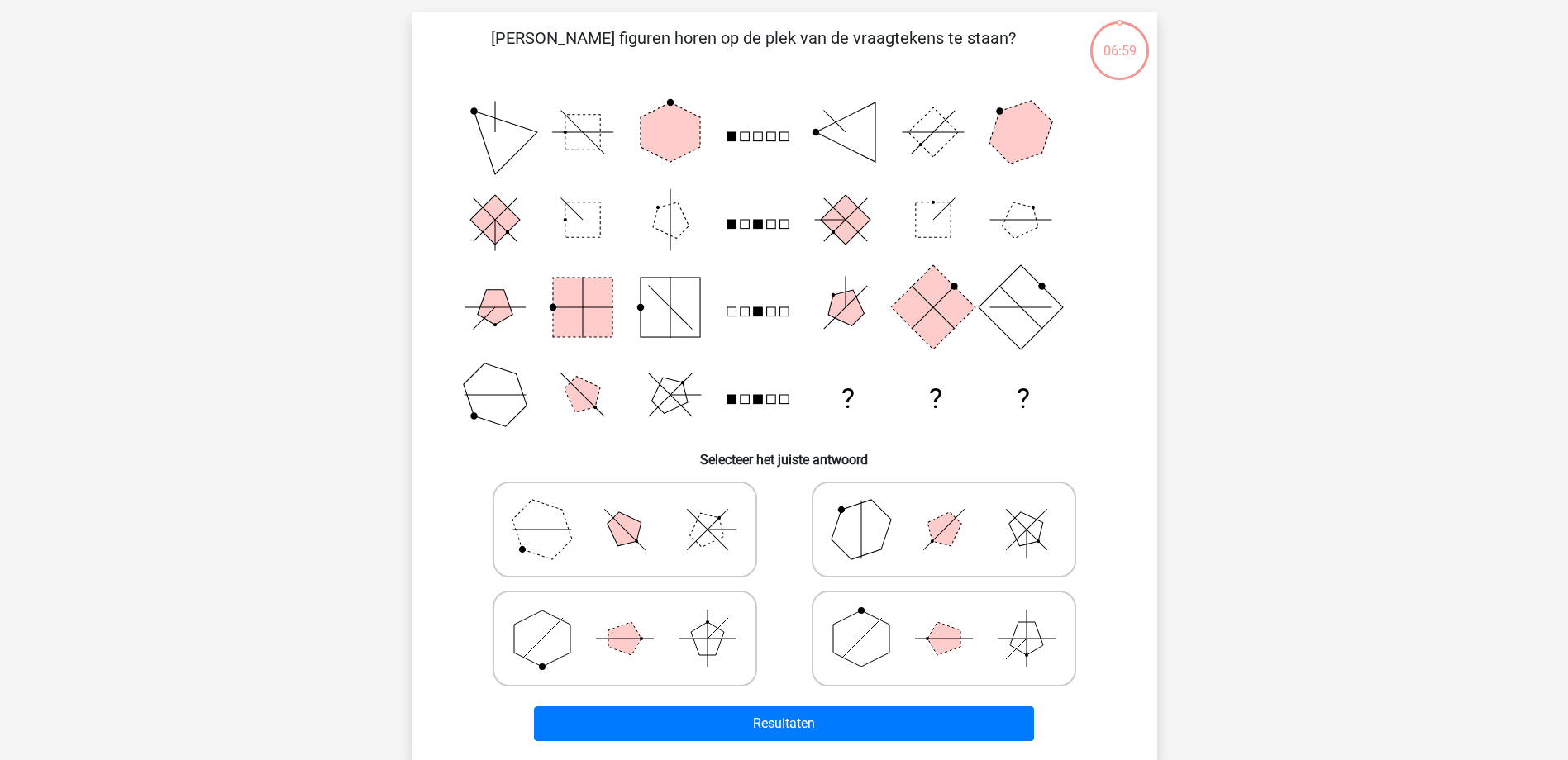
scroll to position [83, 0]
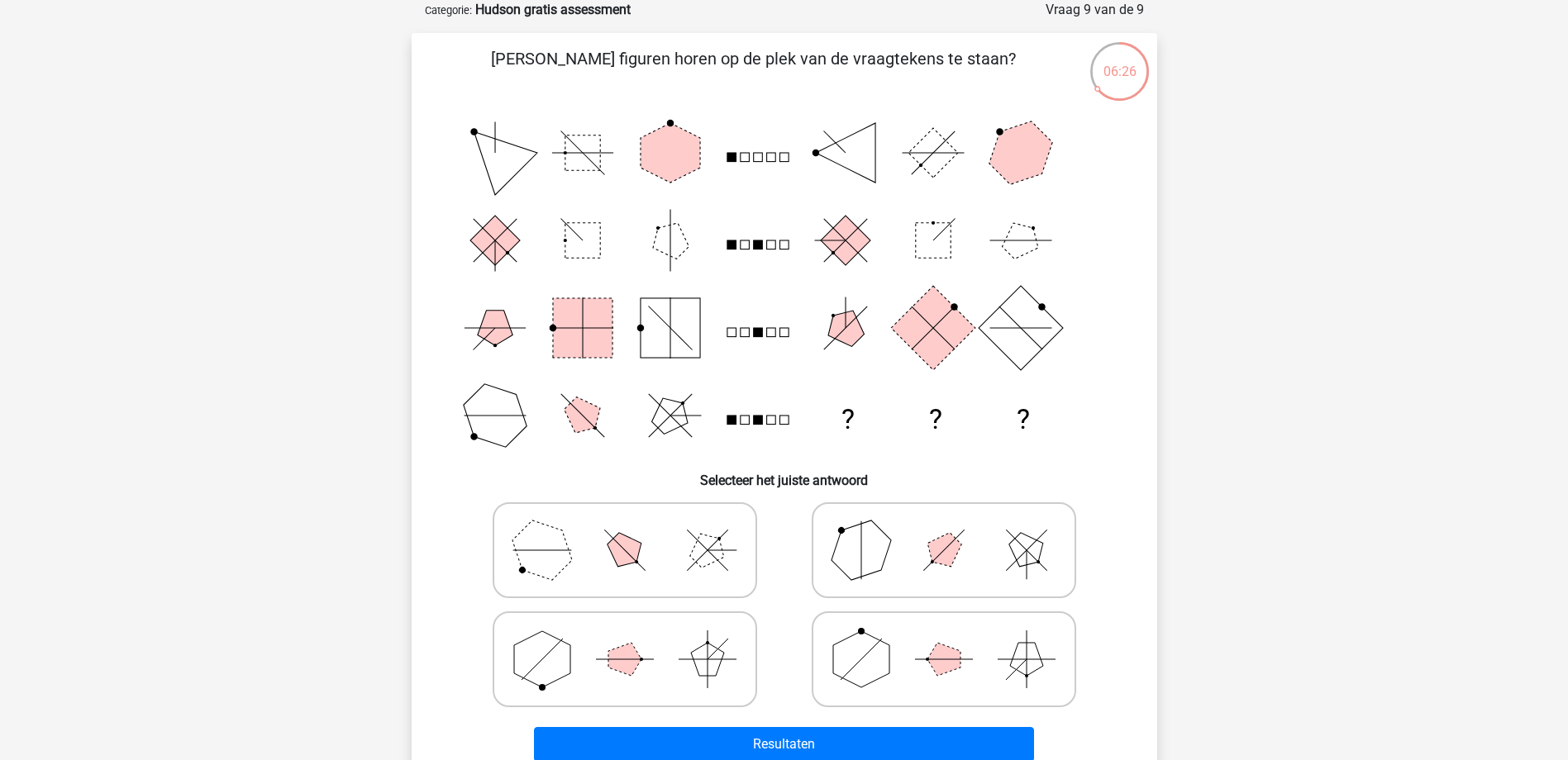
click at [868, 548] on polygon at bounding box center [860, 549] width 79 height 79
click at [944, 530] on input "radio" at bounding box center [949, 524] width 11 height 11
radio input "true"
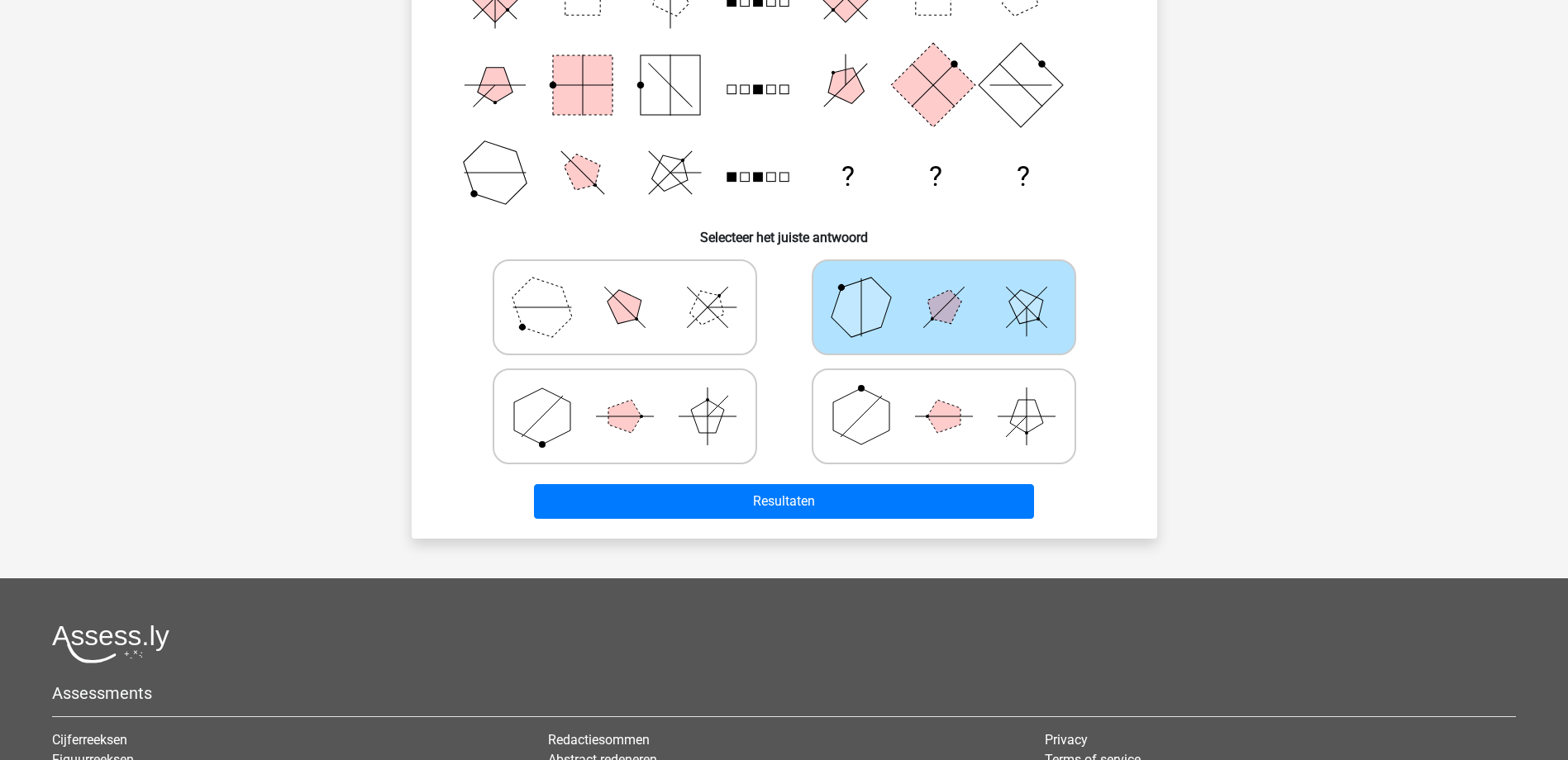
scroll to position [331, 0]
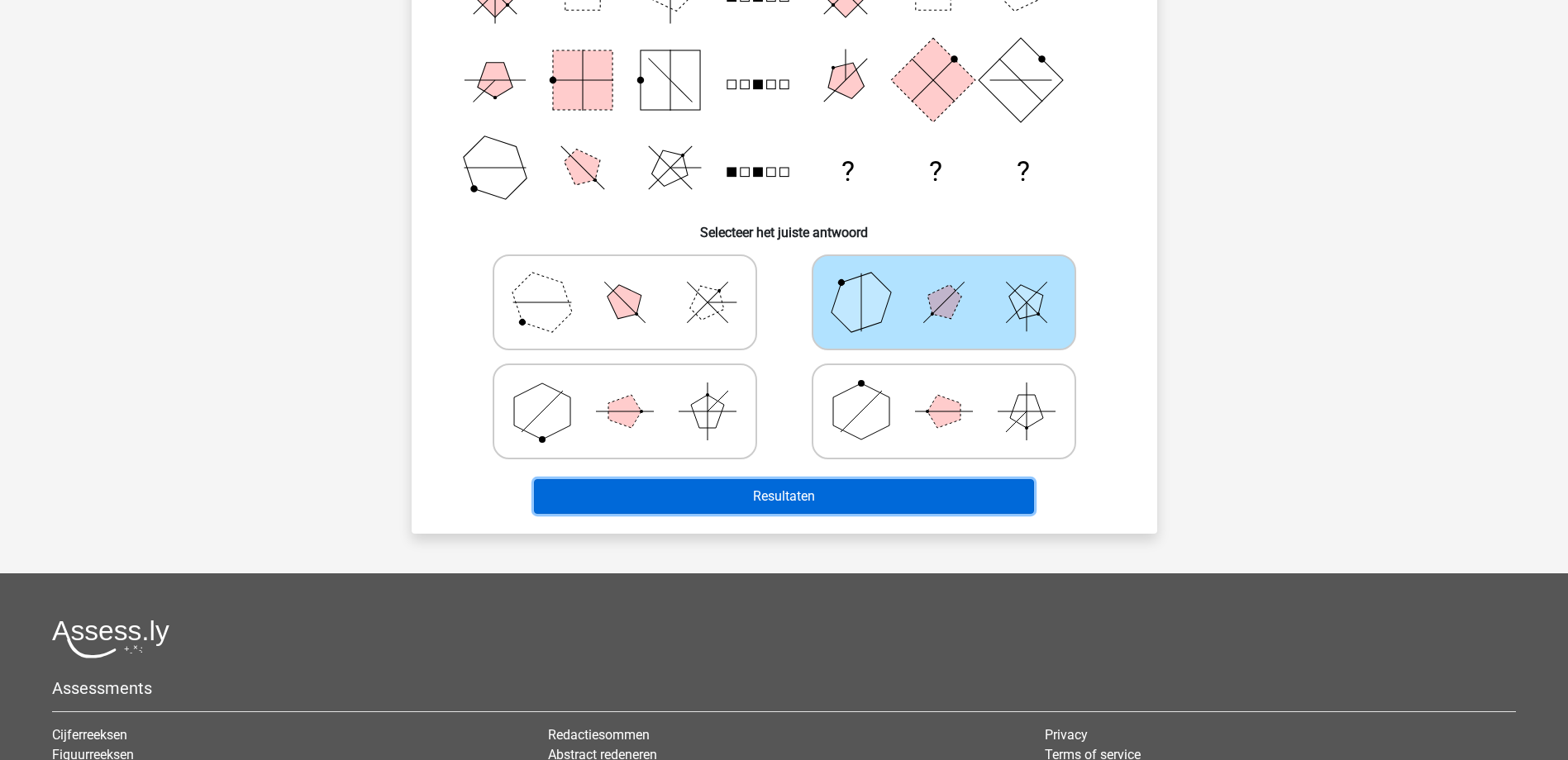
click at [903, 495] on button "Resultaten" at bounding box center [784, 496] width 500 height 35
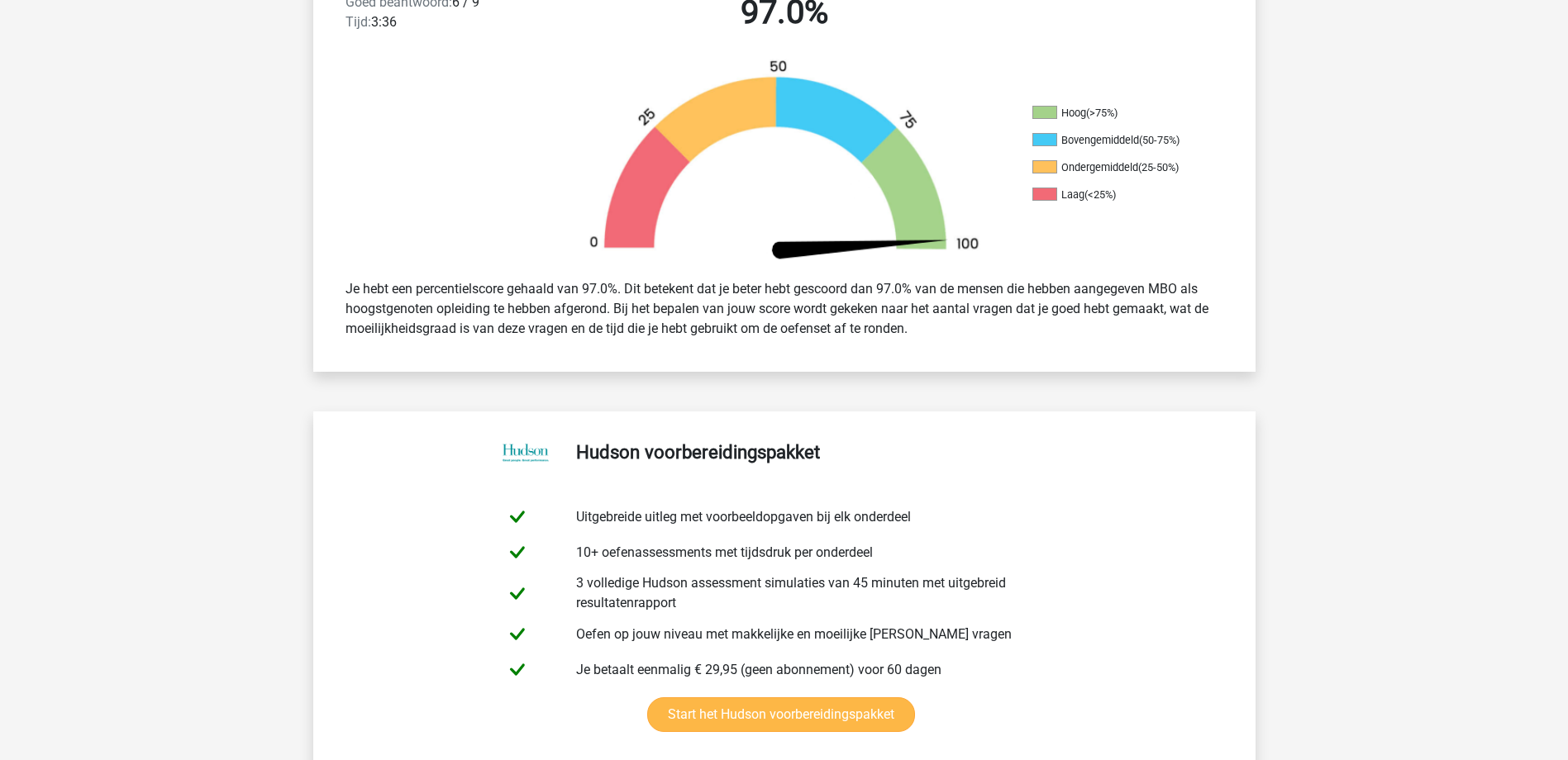
scroll to position [496, 0]
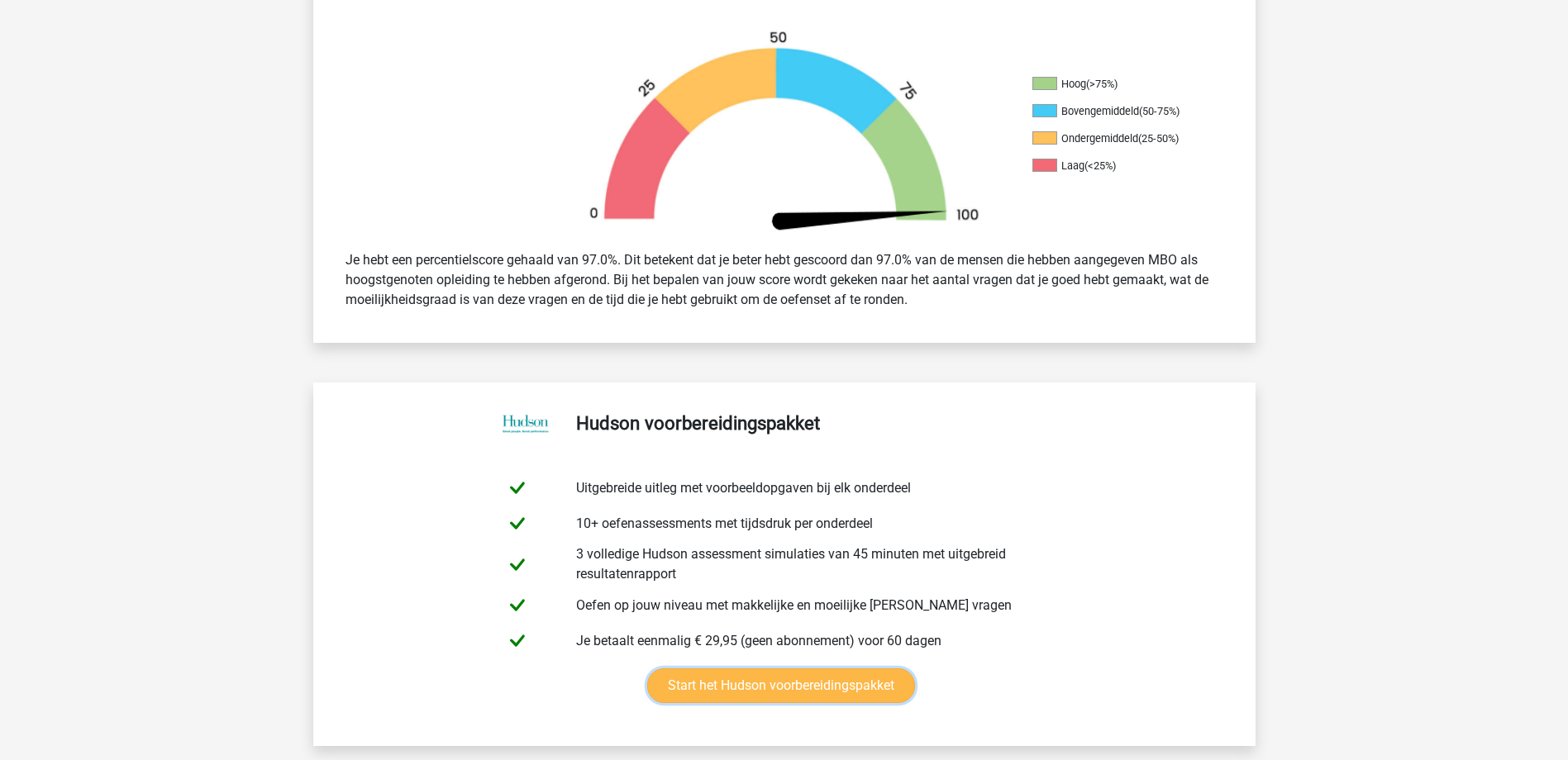
click at [815, 689] on link "Start het Hudson voorbereidingspakket" at bounding box center [781, 686] width 268 height 35
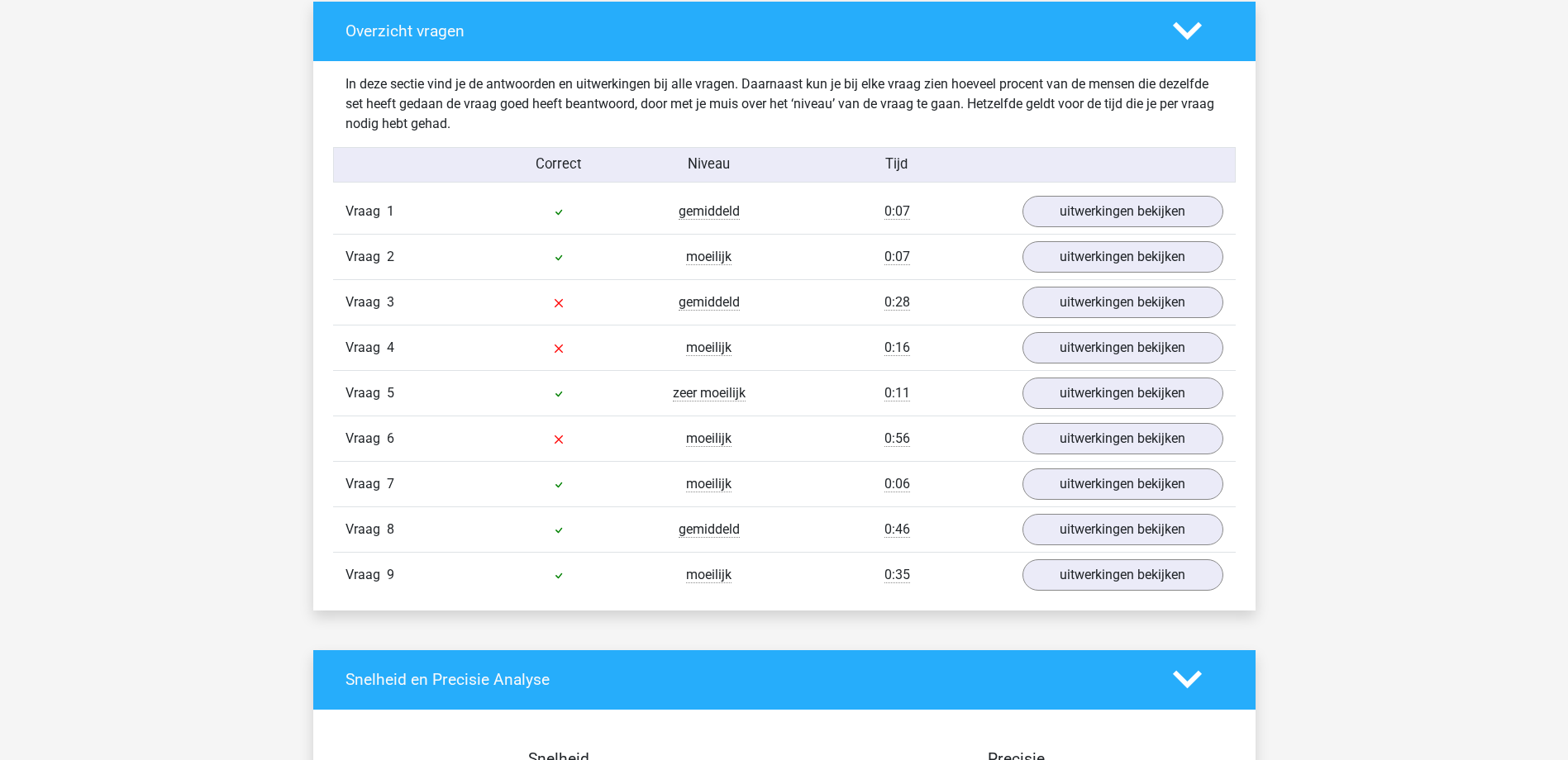
scroll to position [1653, 0]
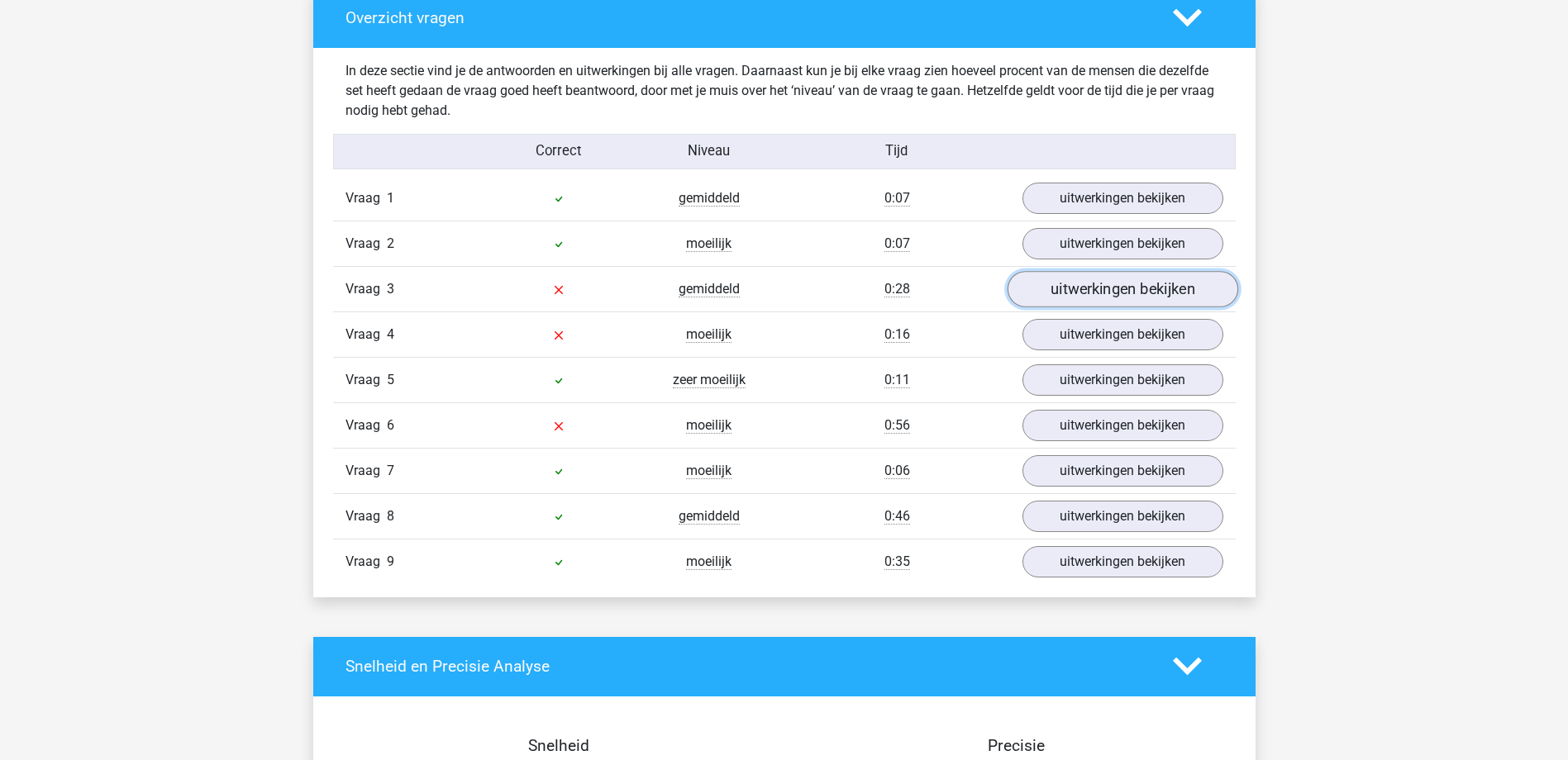
click at [1094, 296] on link "uitwerkingen bekijken" at bounding box center [1122, 289] width 230 height 37
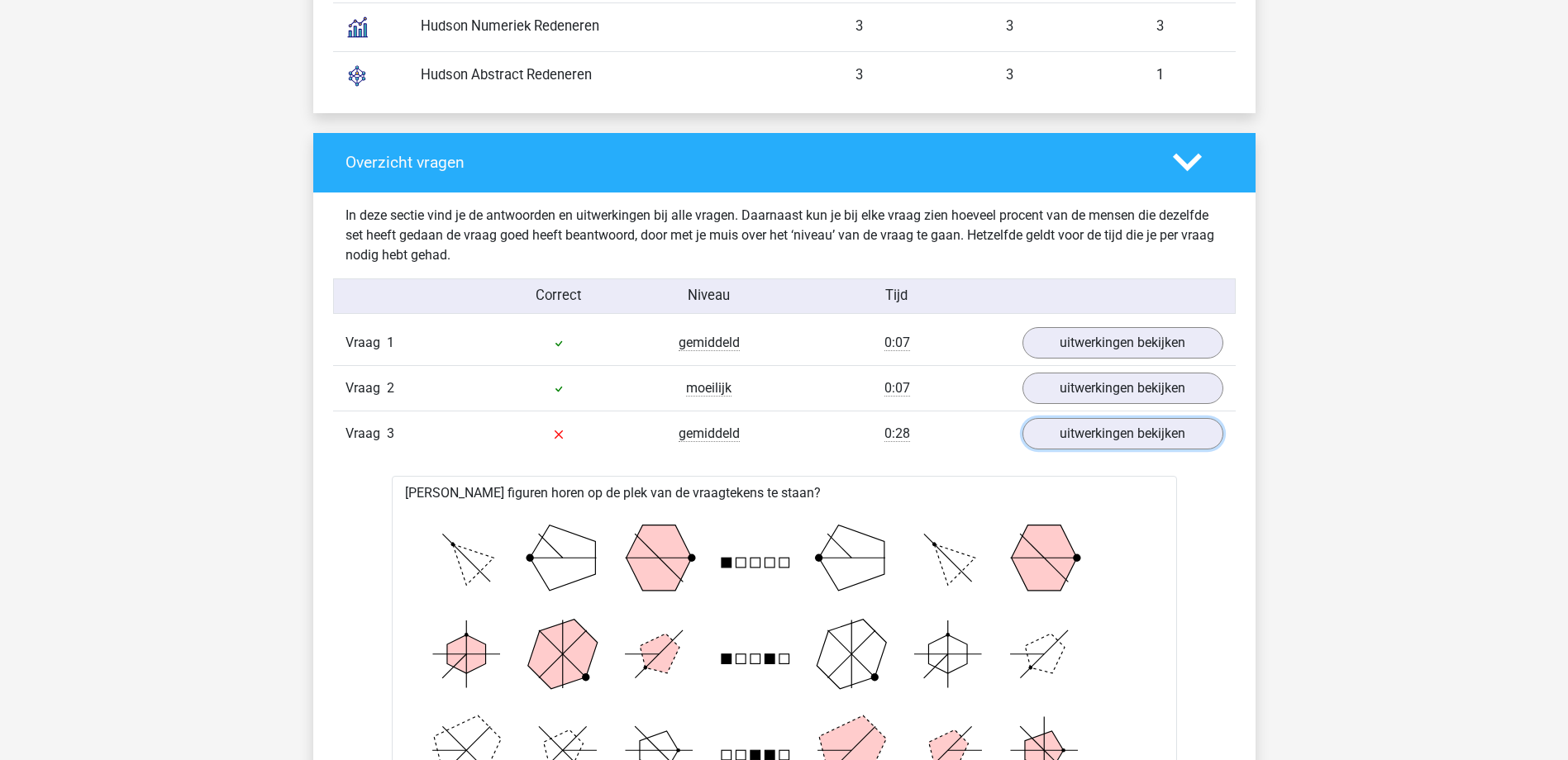
scroll to position [1488, 0]
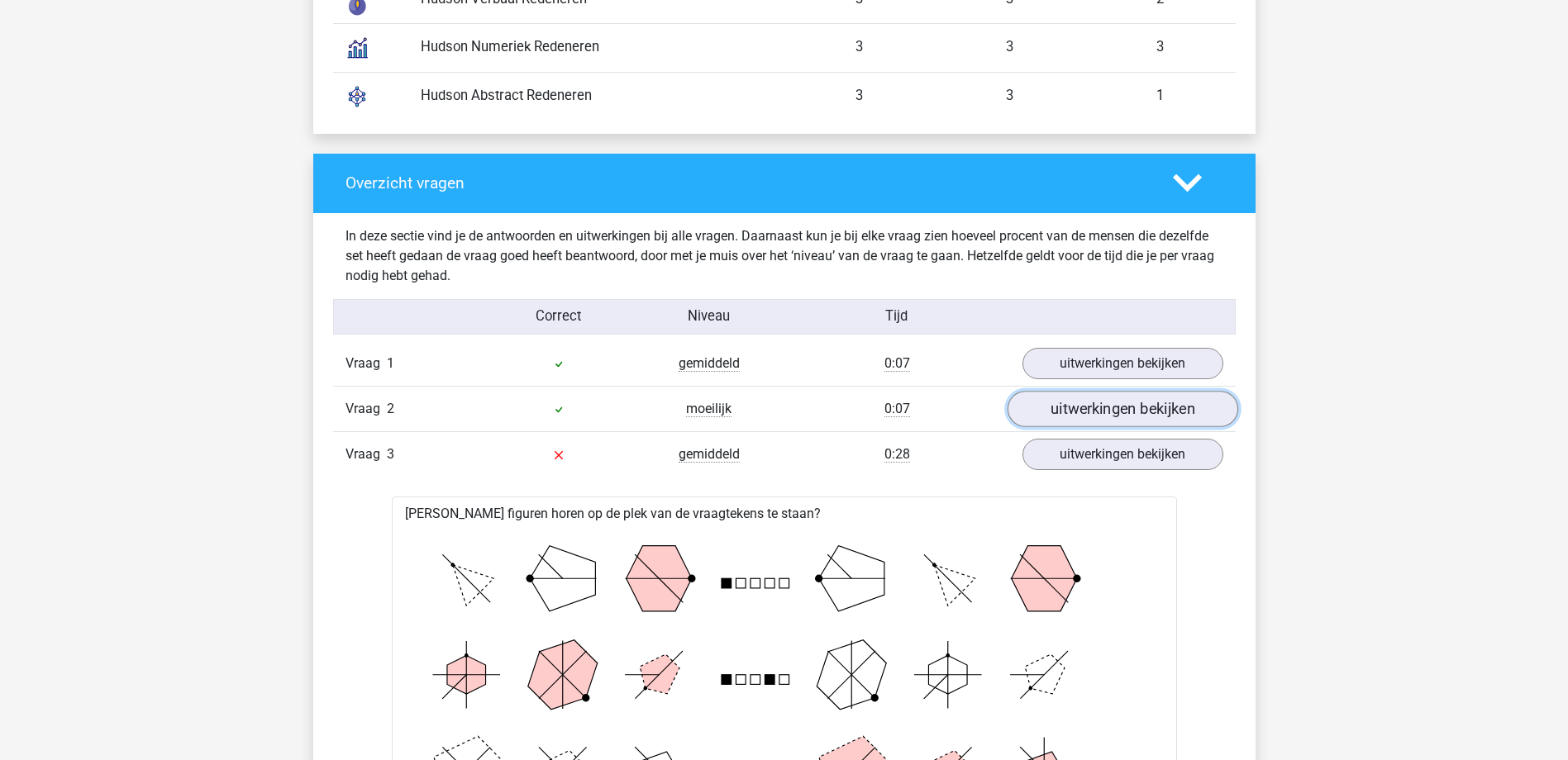
click at [1127, 414] on link "uitwerkingen bekijken" at bounding box center [1122, 409] width 230 height 37
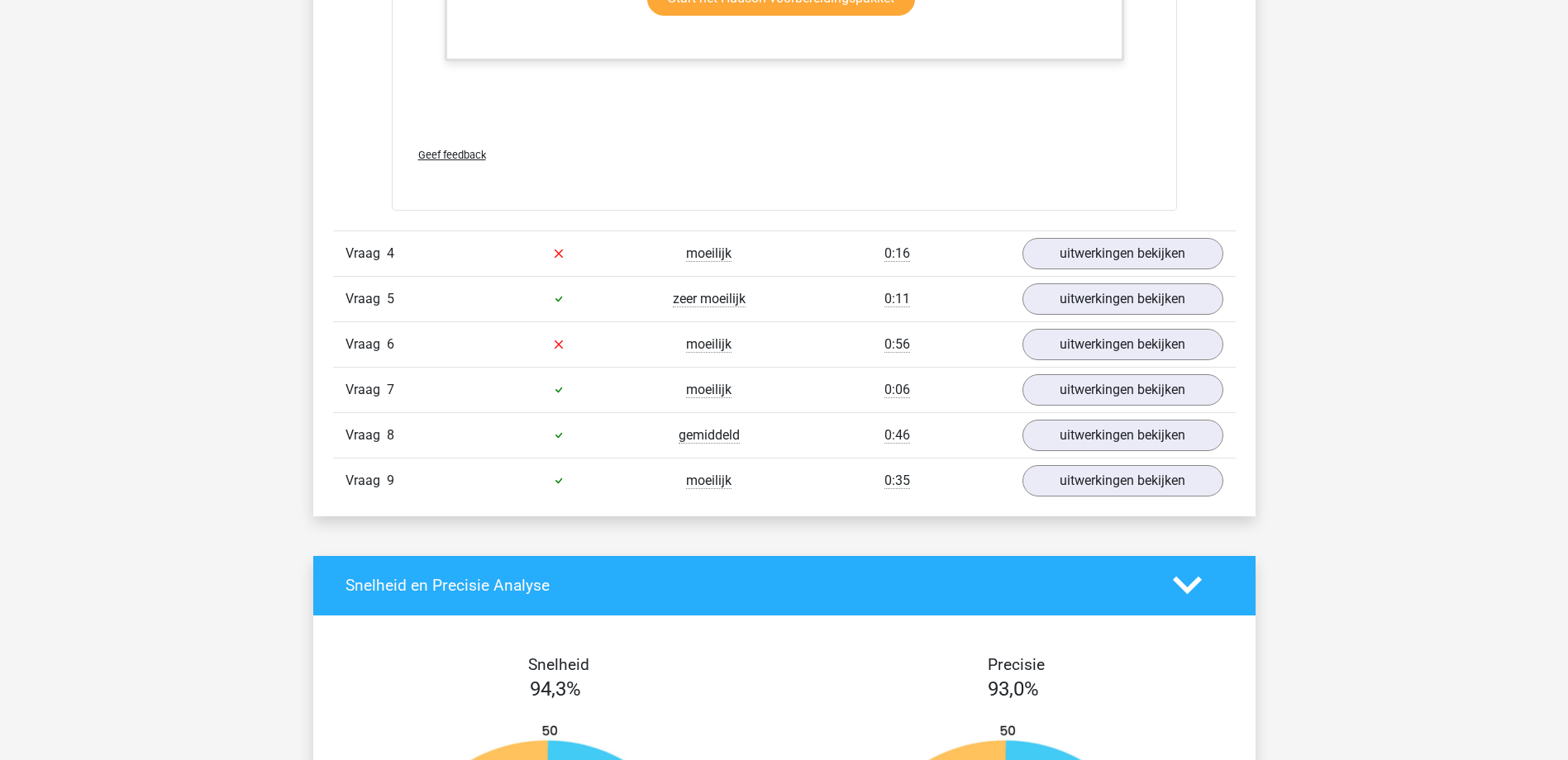
scroll to position [4215, 0]
click at [1106, 254] on link "uitwerkingen bekijken" at bounding box center [1122, 252] width 230 height 37
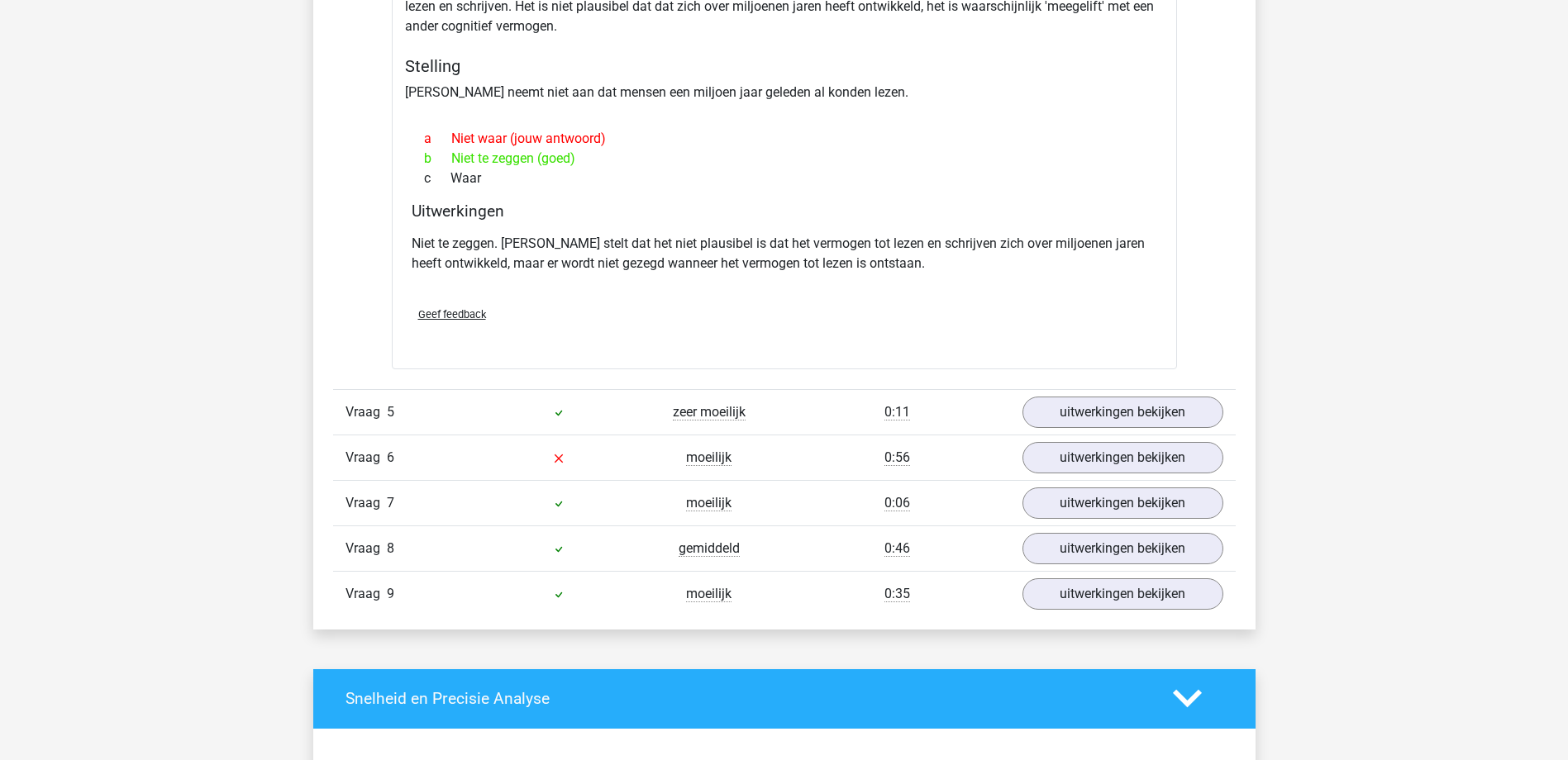
scroll to position [4627, 0]
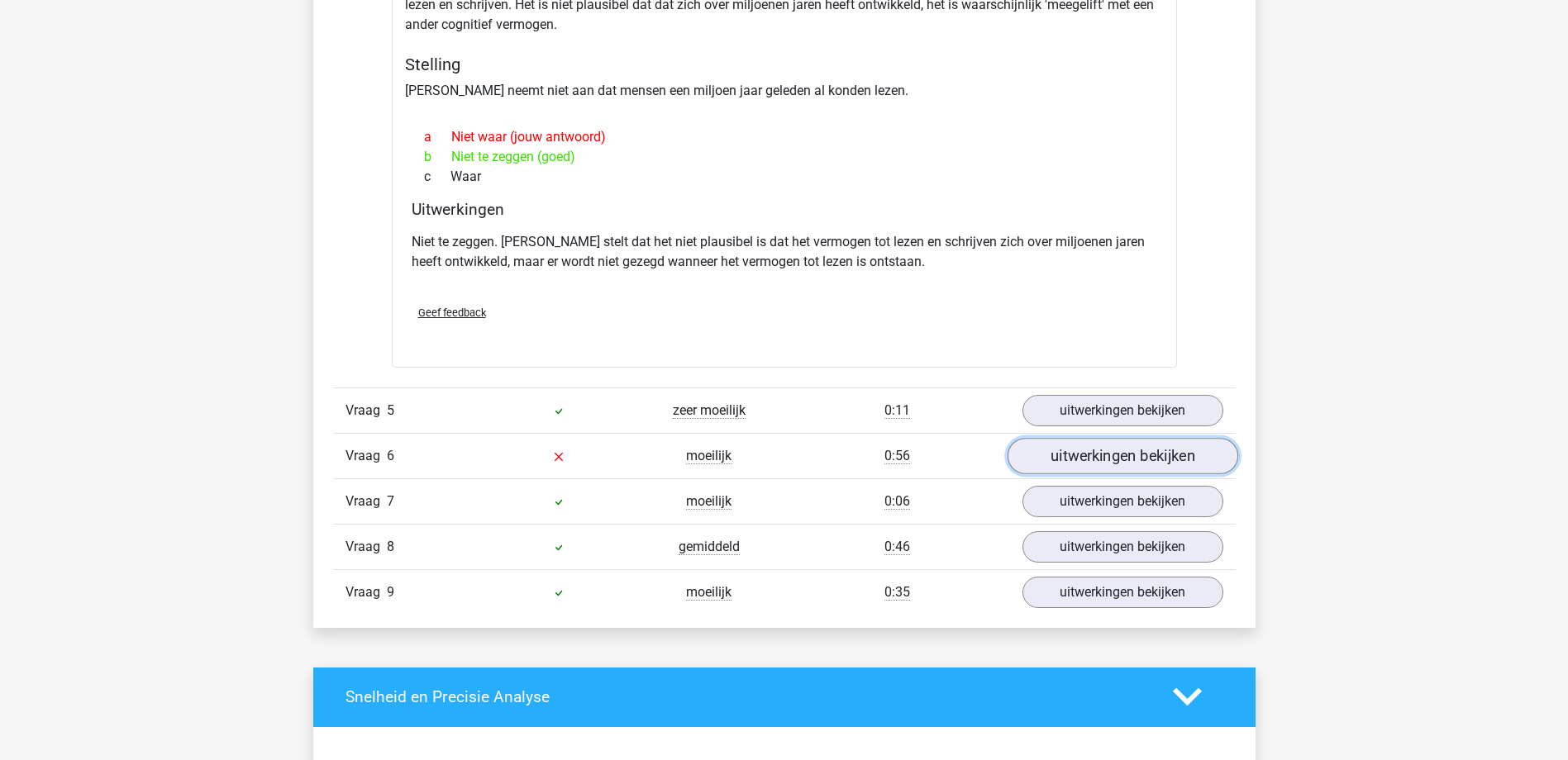
click at [1119, 457] on link "uitwerkingen bekijken" at bounding box center [1122, 455] width 230 height 37
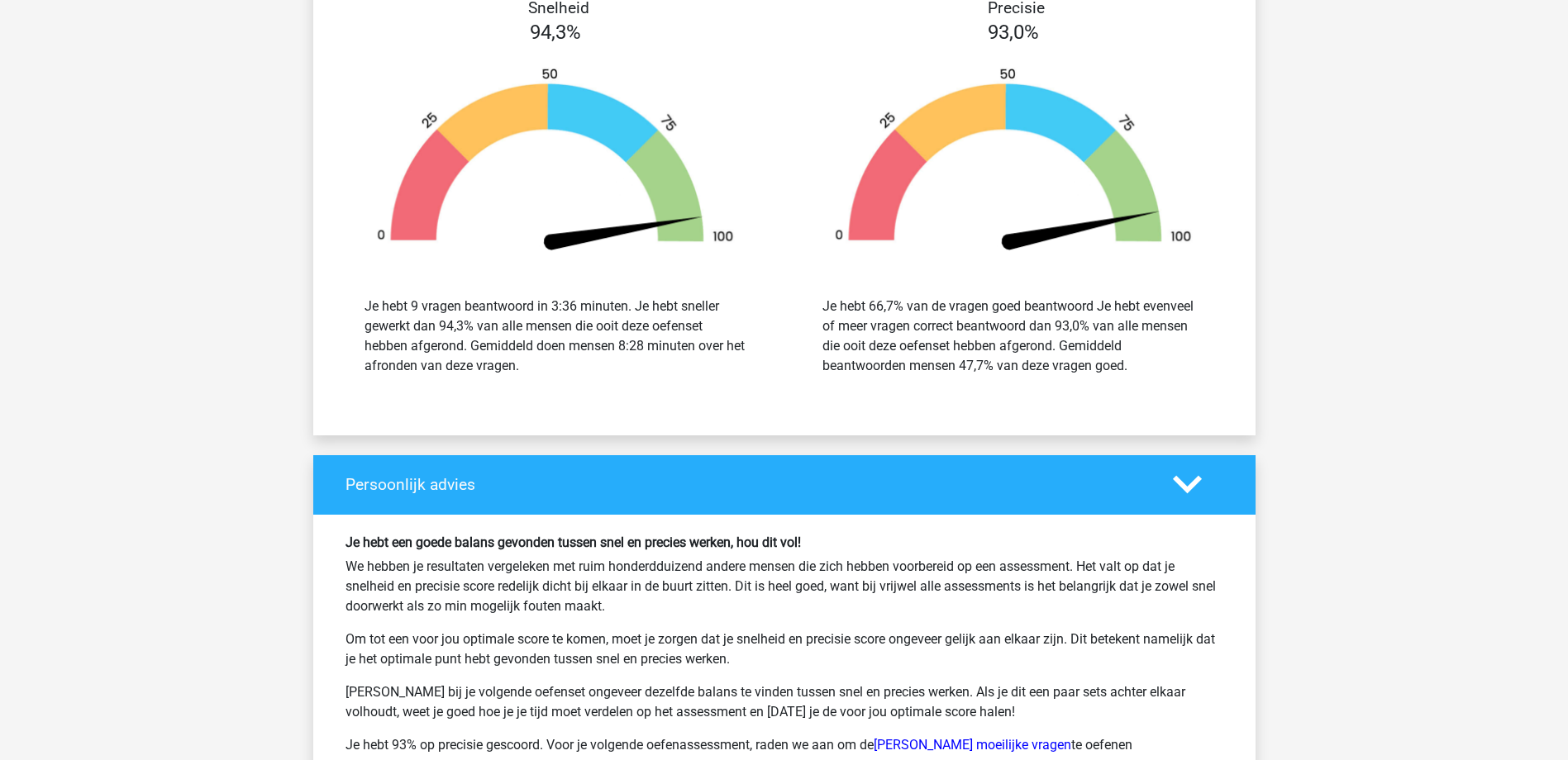
scroll to position [6529, 0]
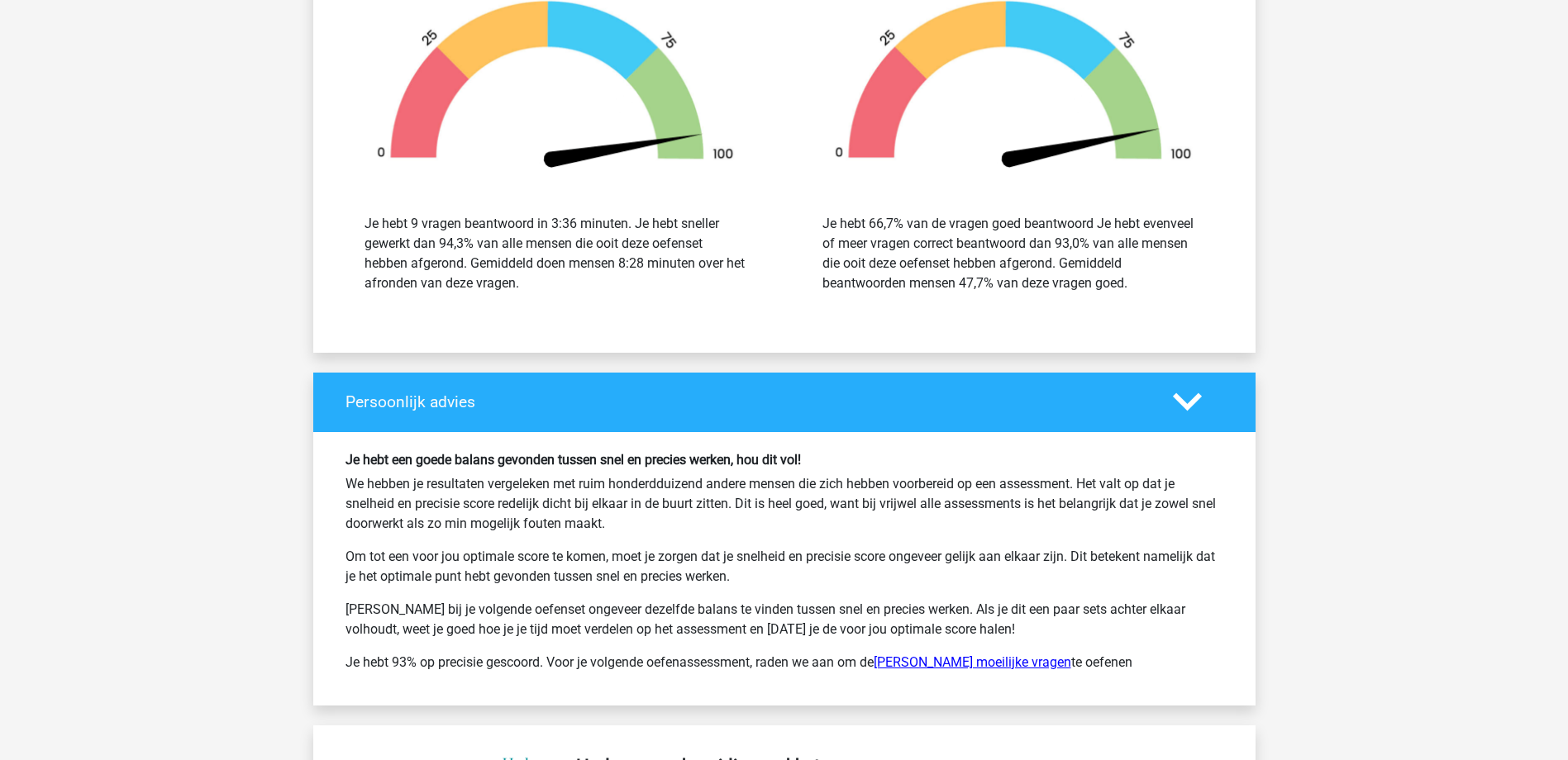
click at [961, 661] on link "Hudson moeilijke vragen" at bounding box center [973, 662] width 198 height 15
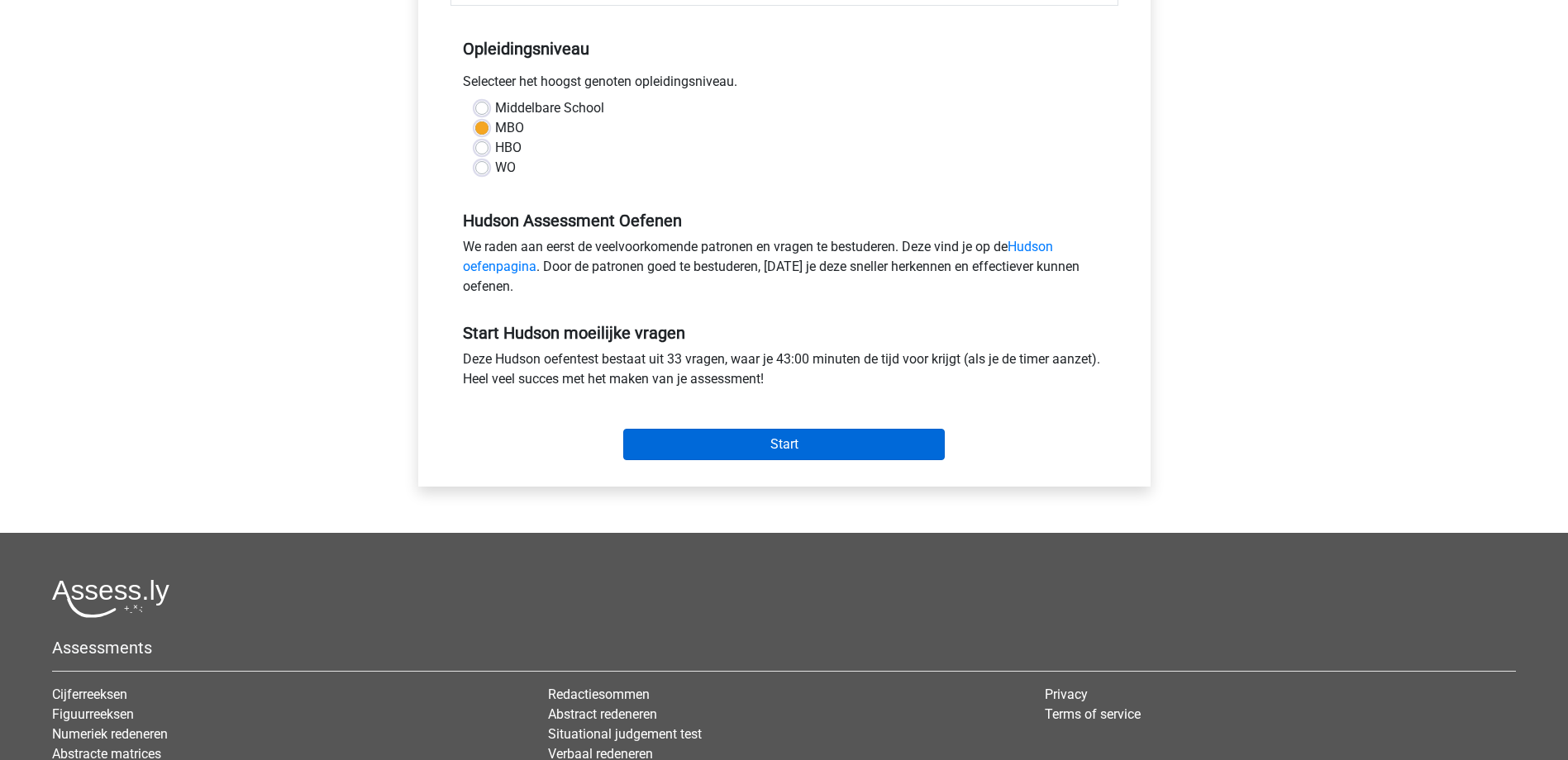
scroll to position [331, 0]
click at [856, 439] on input "Start" at bounding box center [784, 444] width 322 height 32
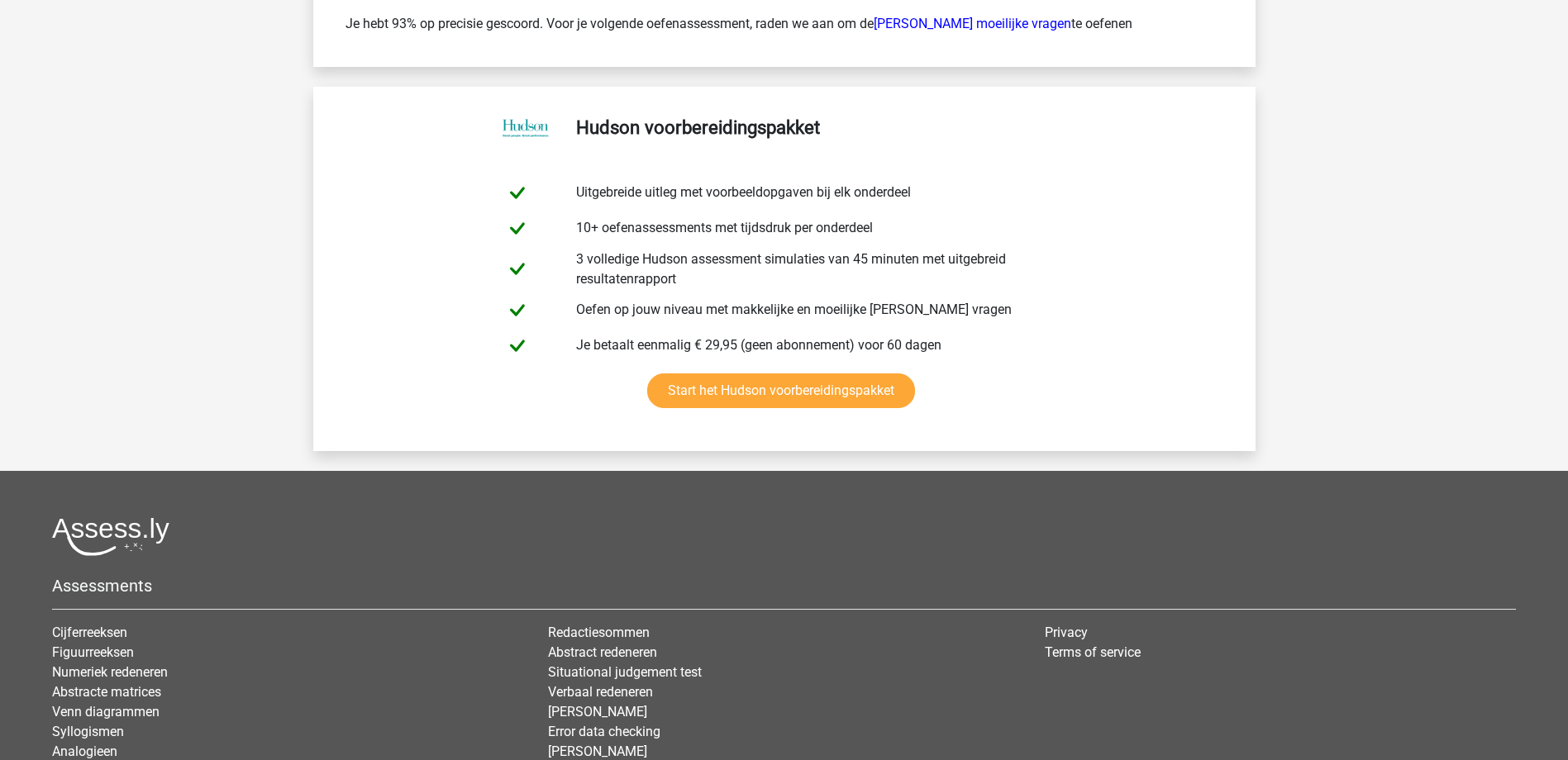
scroll to position [3141, 0]
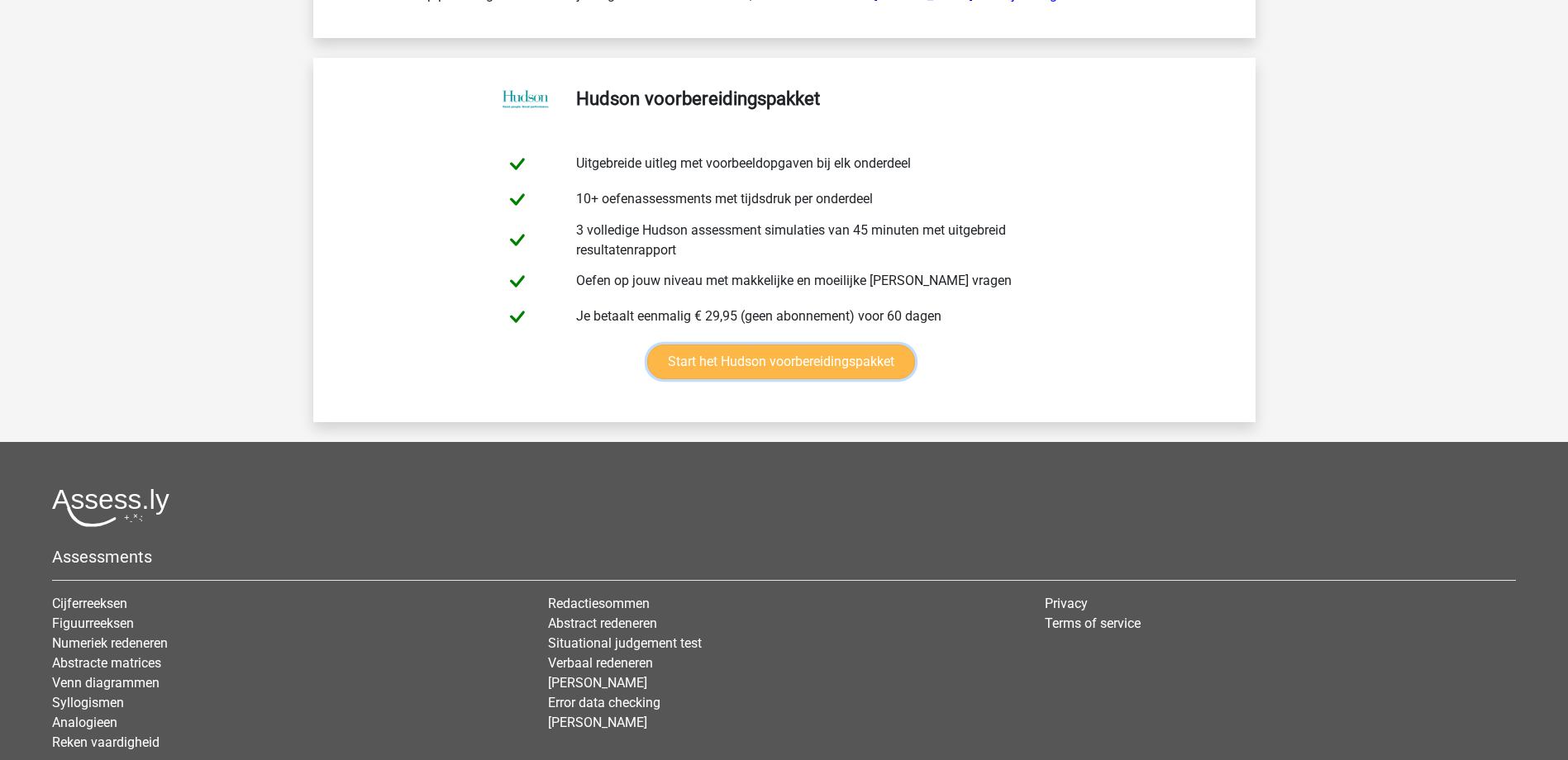
click at [828, 363] on link "Start het Hudson voorbereidingspakket" at bounding box center [781, 362] width 268 height 35
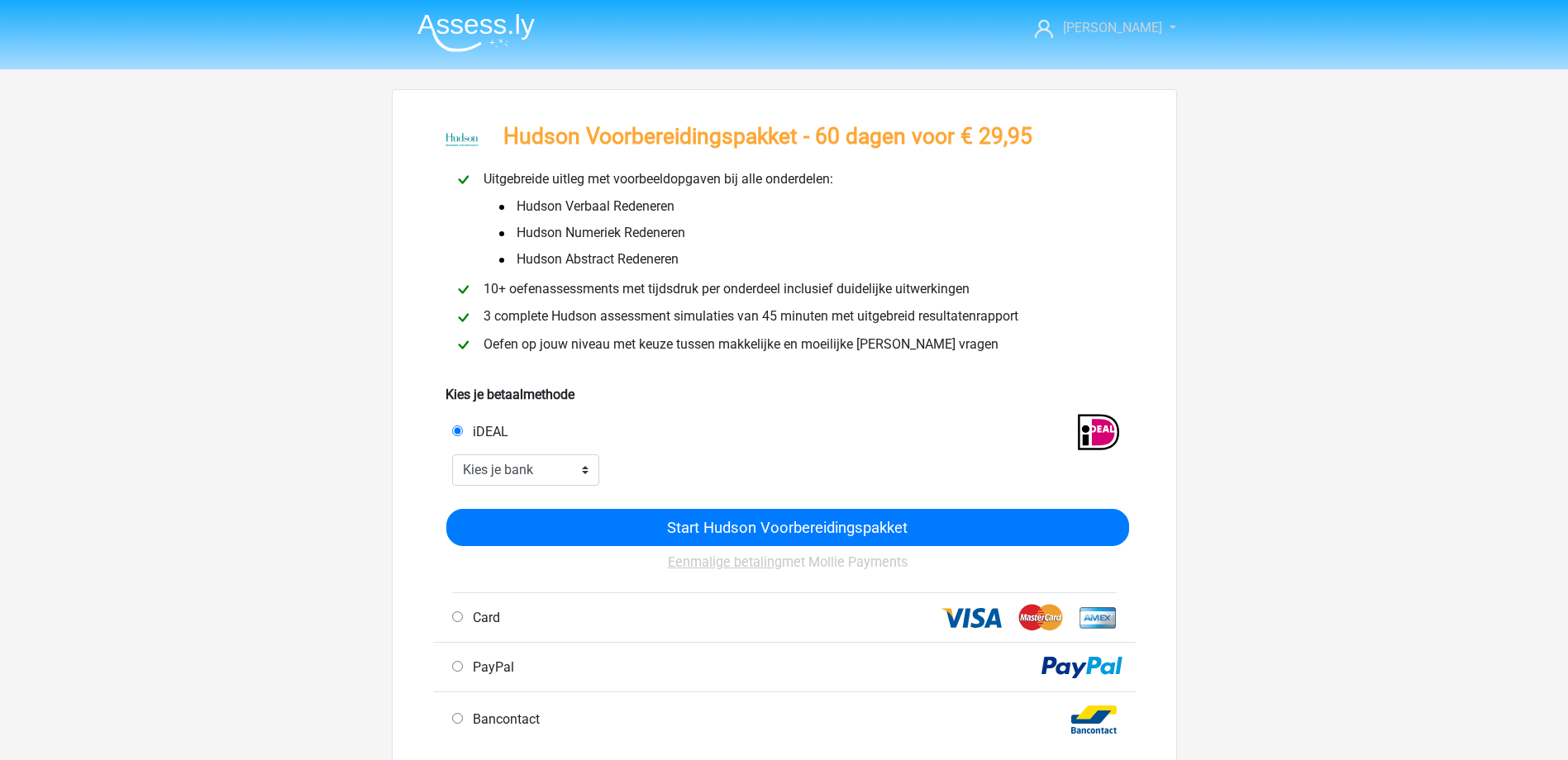
click at [1151, 26] on link "[PERSON_NAME]" at bounding box center [1095, 27] width 136 height 20
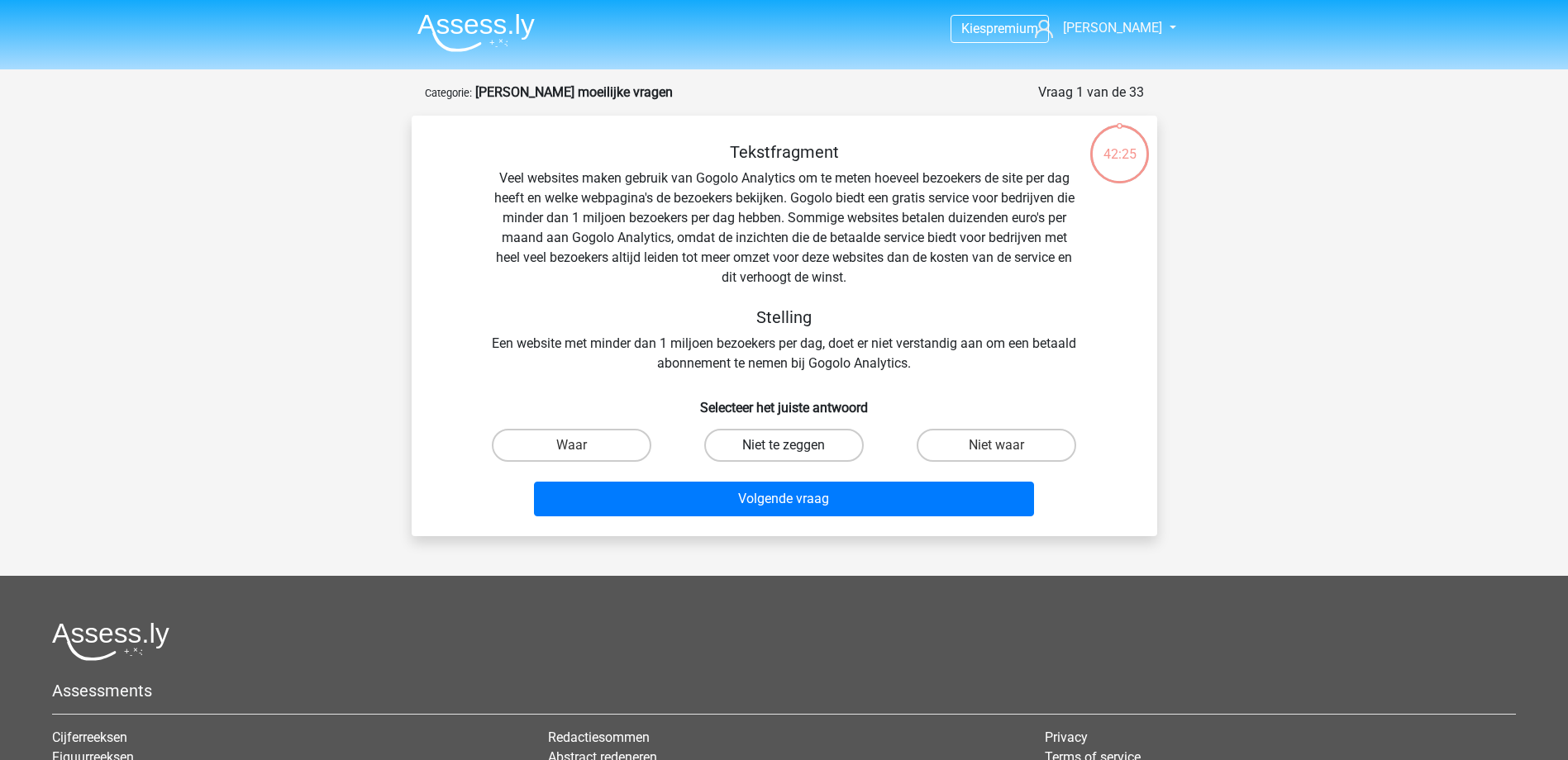
click at [758, 444] on label "Niet te zeggen" at bounding box center [783, 445] width 160 height 33
click at [783, 445] on input "Niet te zeggen" at bounding box center [788, 450] width 11 height 11
radio input "true"
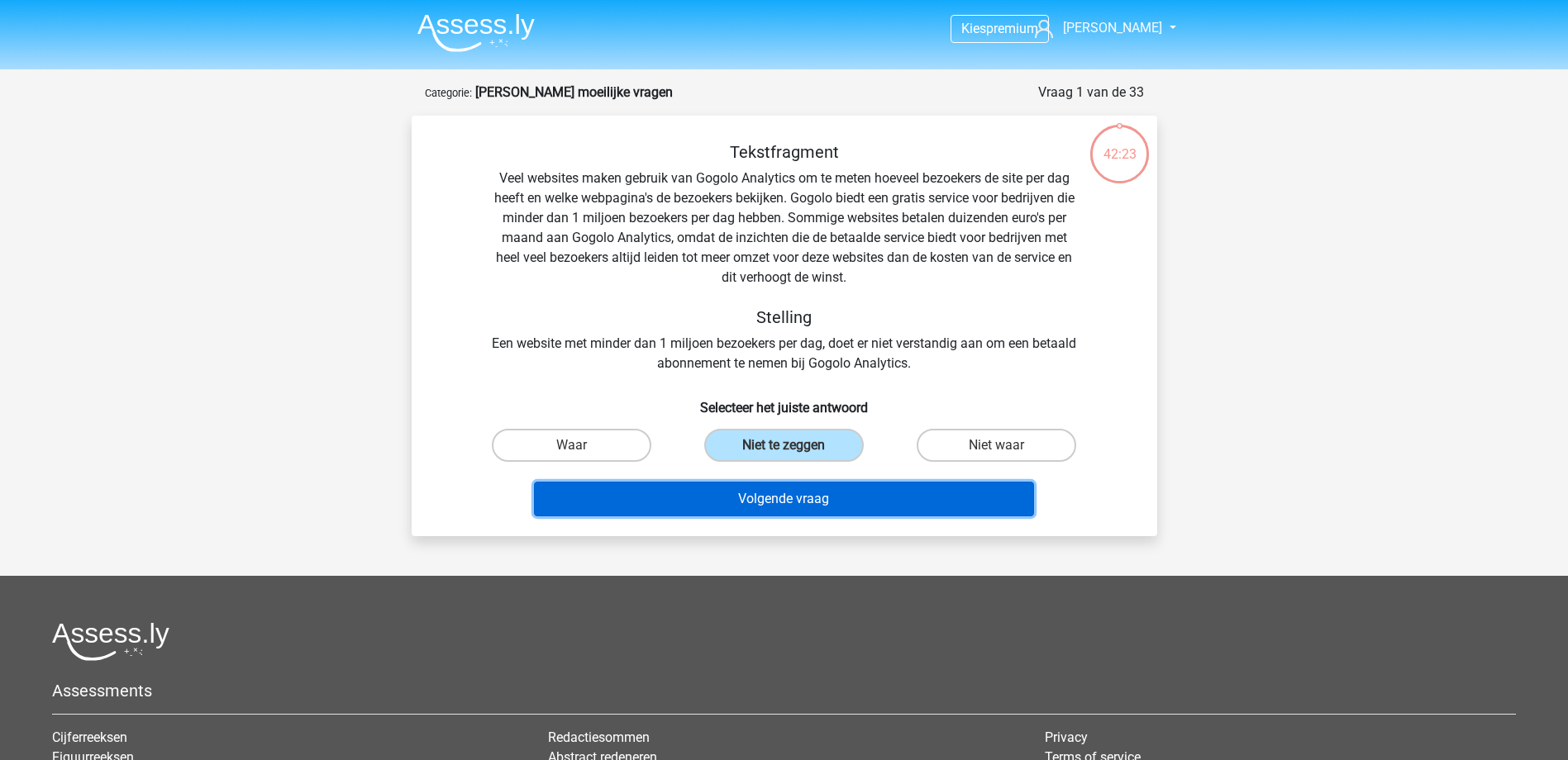
click at [780, 494] on button "Volgende vraag" at bounding box center [784, 499] width 500 height 35
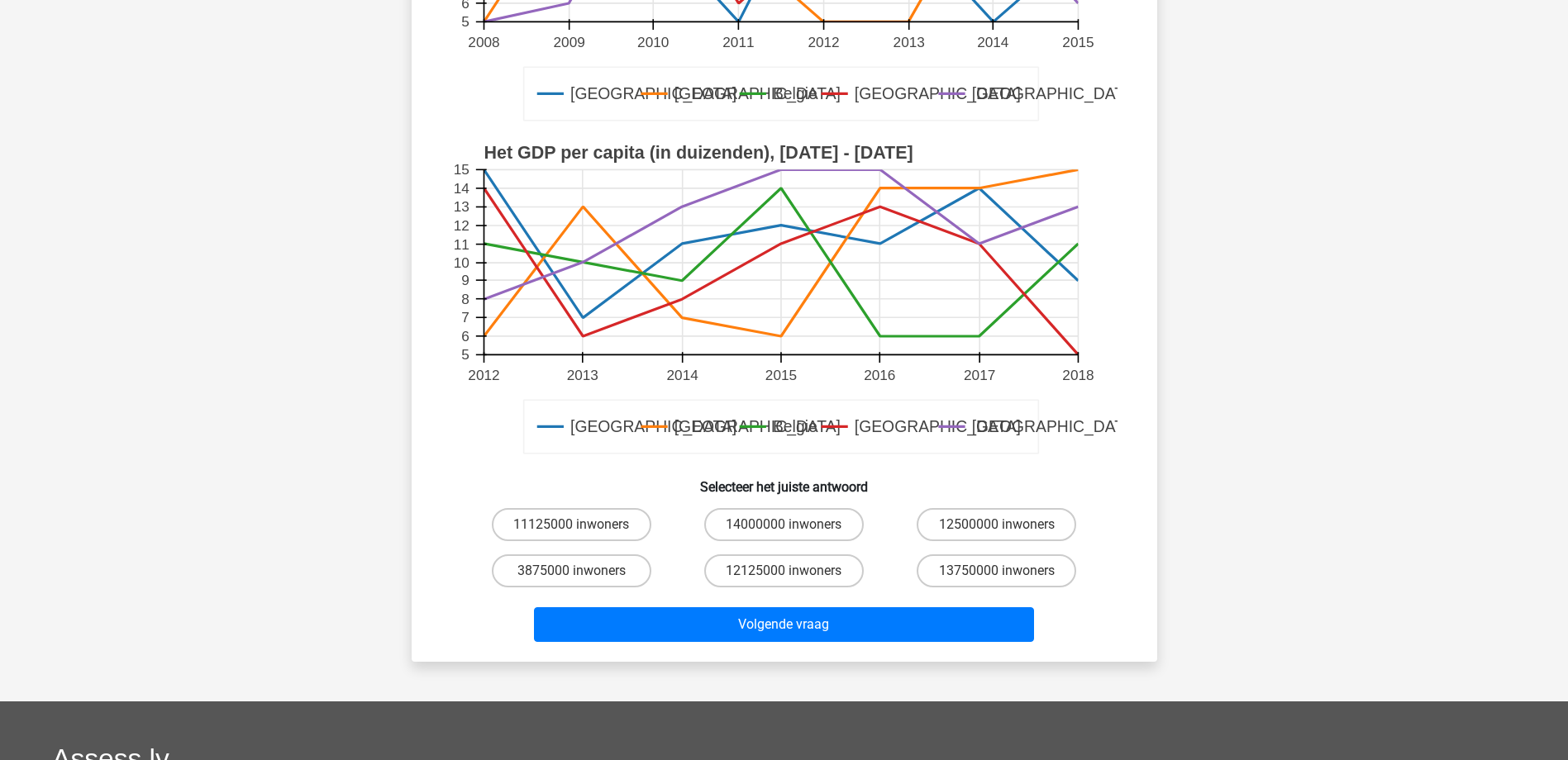
scroll to position [413, 0]
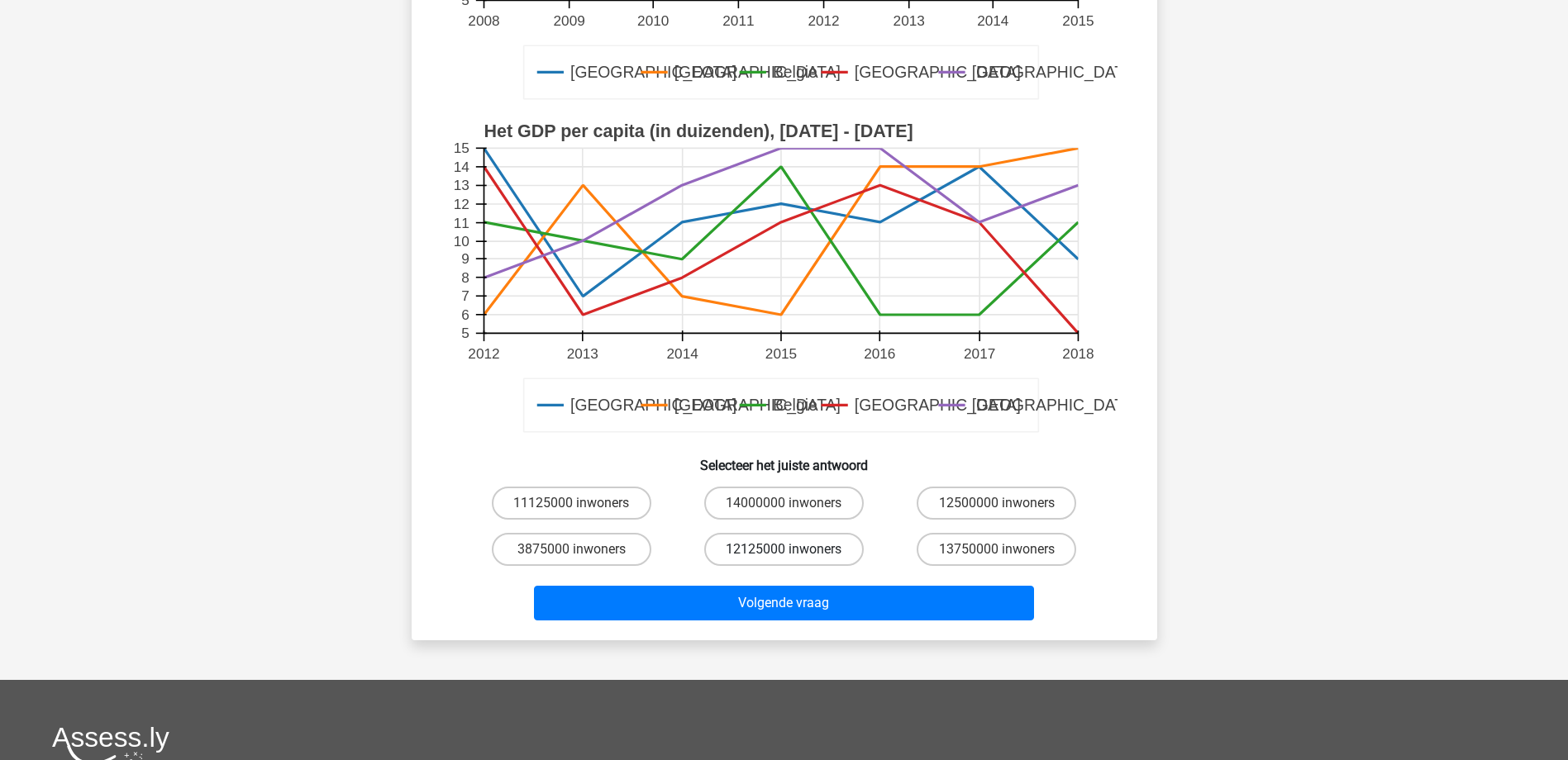
click at [764, 548] on label "12125000 inwoners" at bounding box center [783, 549] width 160 height 33
click at [783, 549] on input "12125000 inwoners" at bounding box center [788, 554] width 11 height 11
radio input "true"
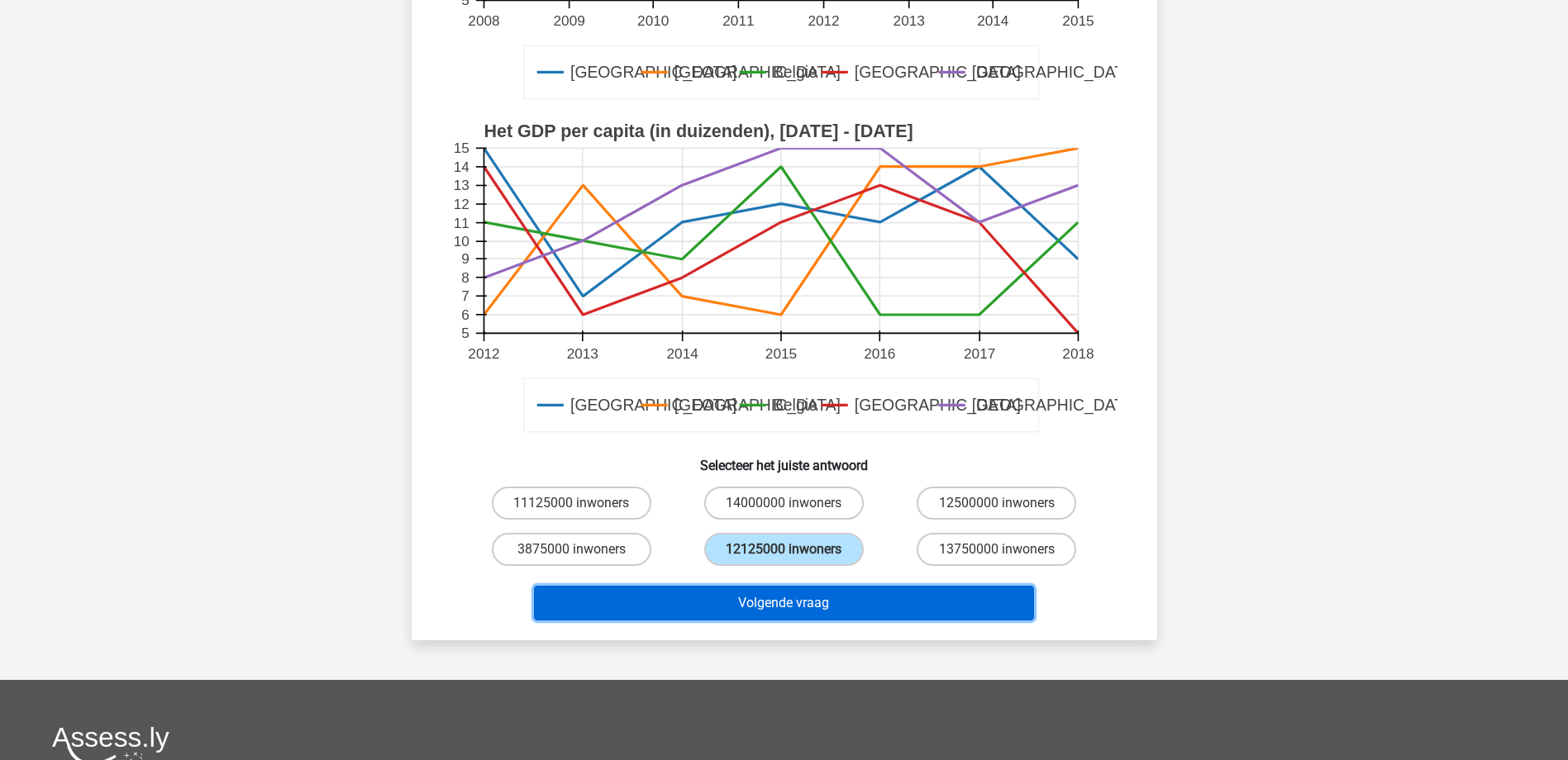
click at [804, 605] on button "Volgende vraag" at bounding box center [784, 603] width 500 height 35
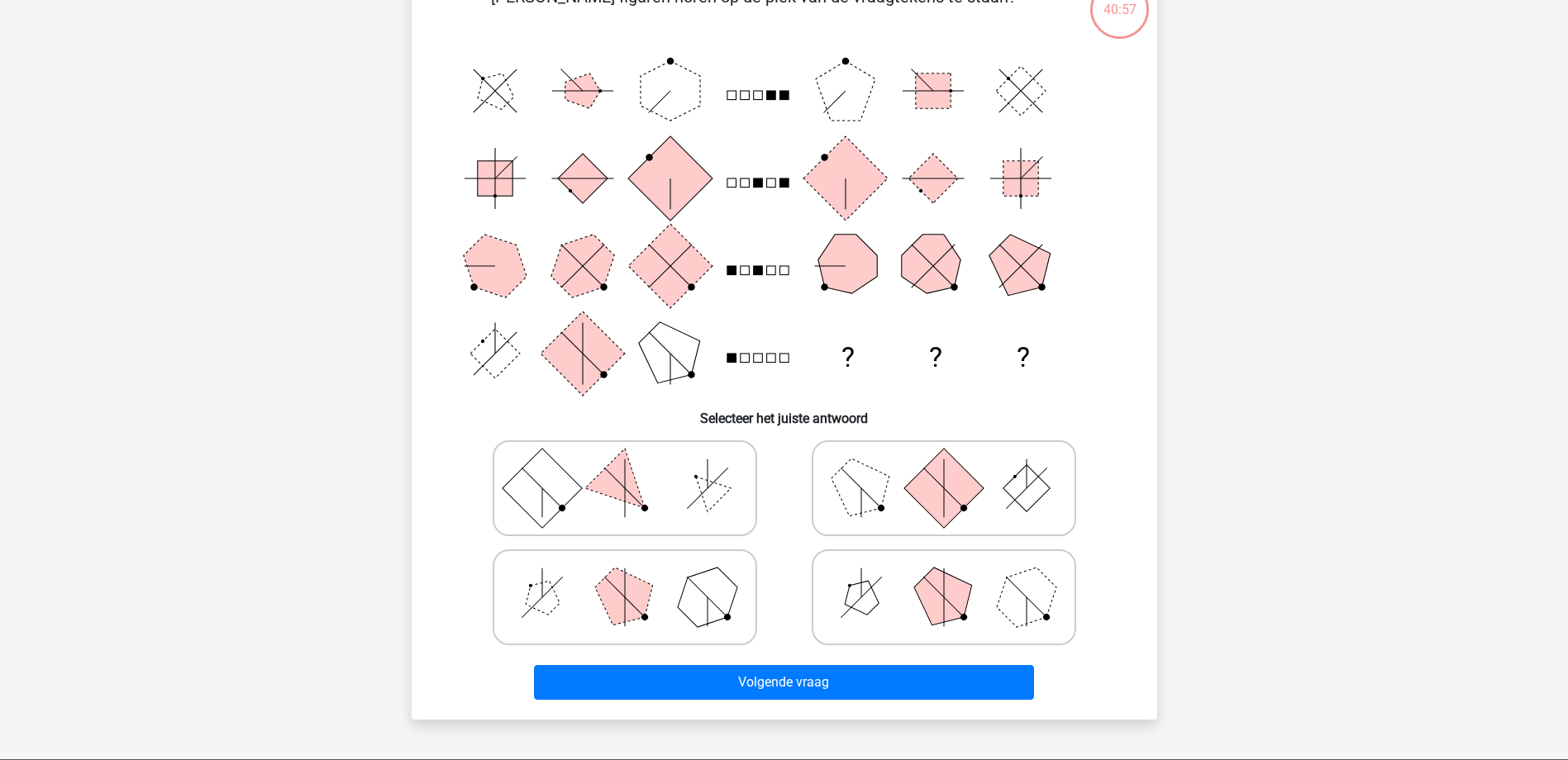
scroll to position [83, 0]
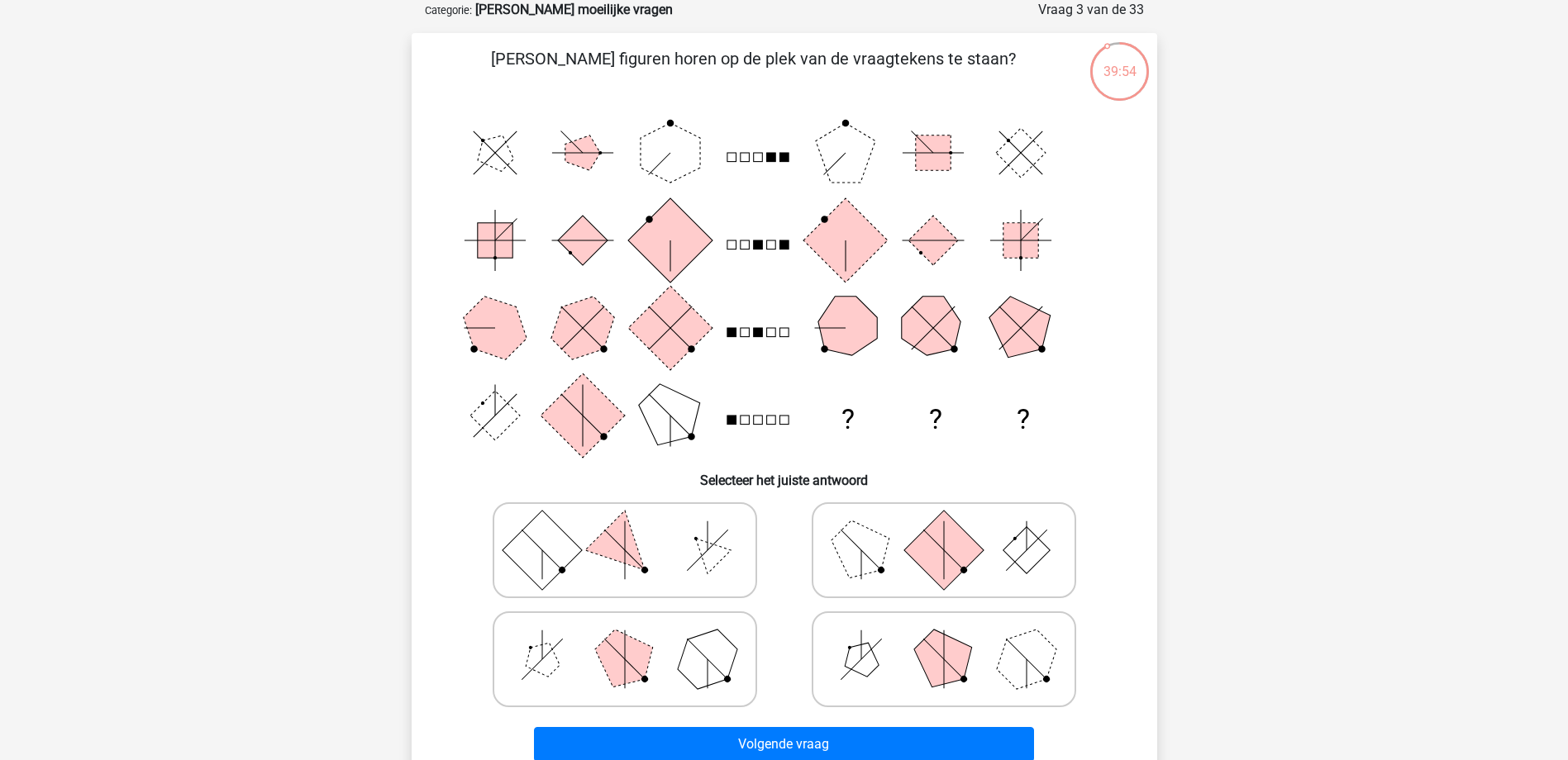
click at [945, 555] on rect at bounding box center [943, 549] width 79 height 79
click at [945, 530] on input "radio" at bounding box center [949, 524] width 11 height 11
radio input "true"
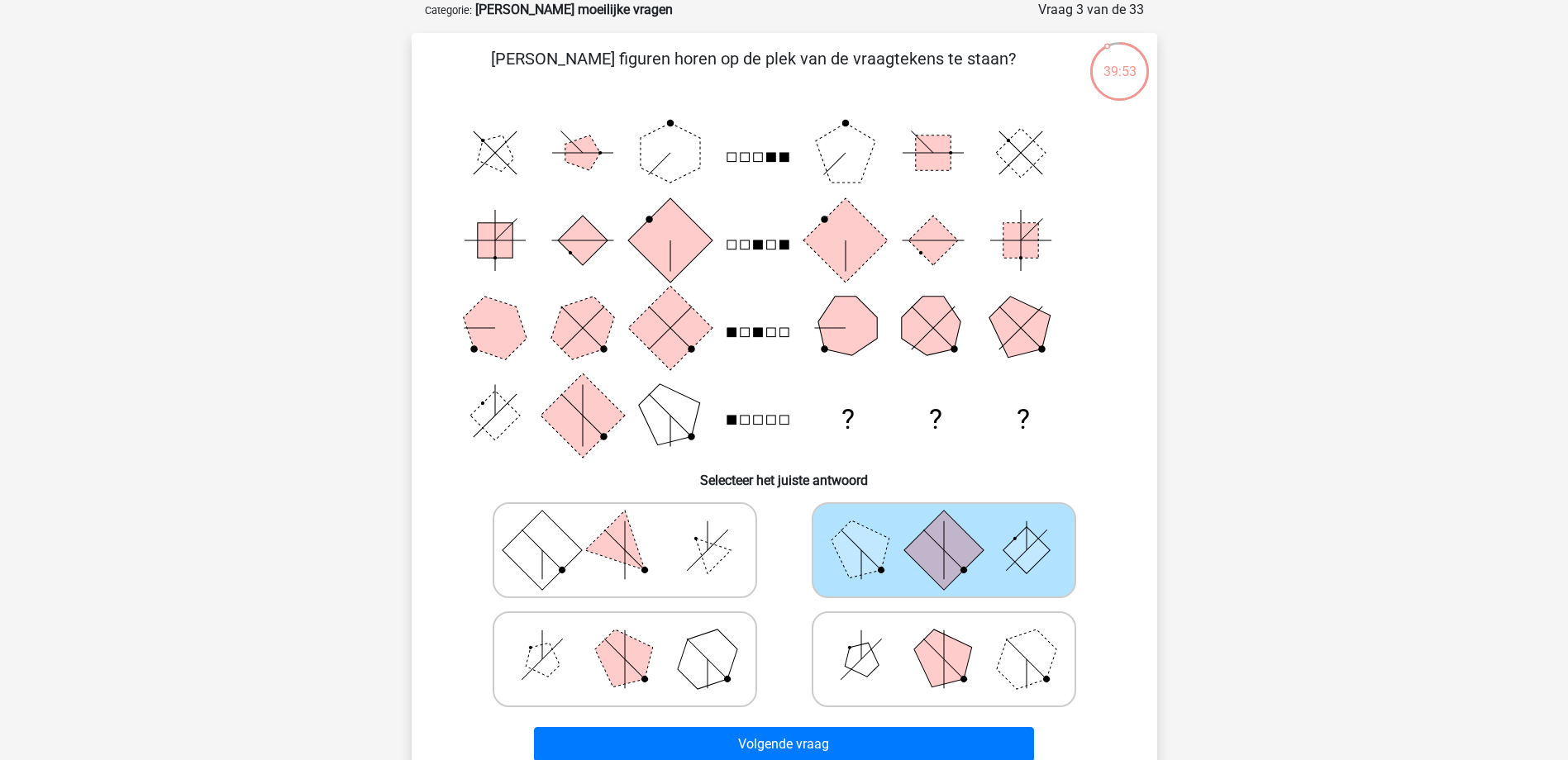
scroll to position [248, 0]
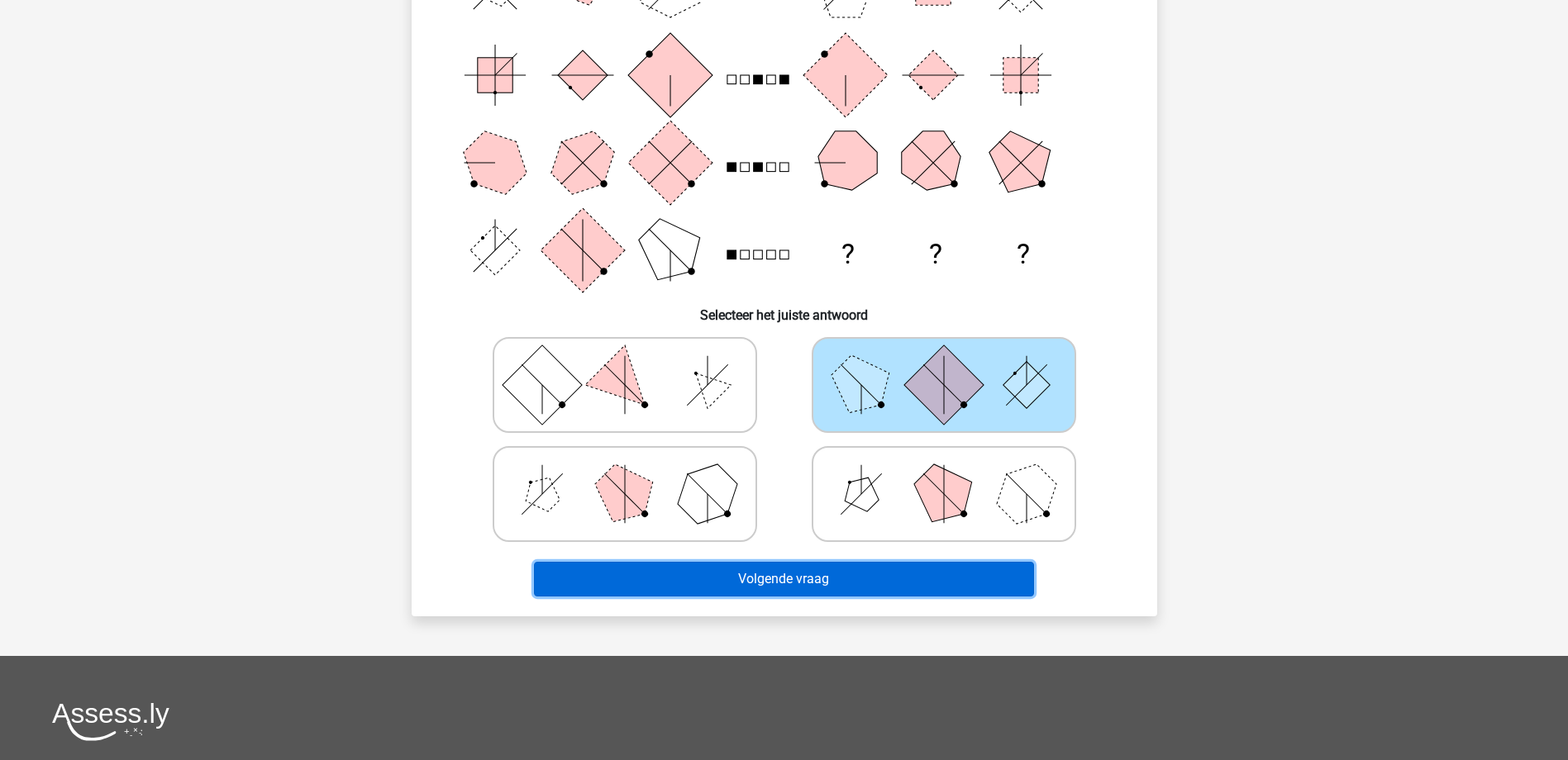
click at [932, 583] on button "Volgende vraag" at bounding box center [784, 579] width 500 height 35
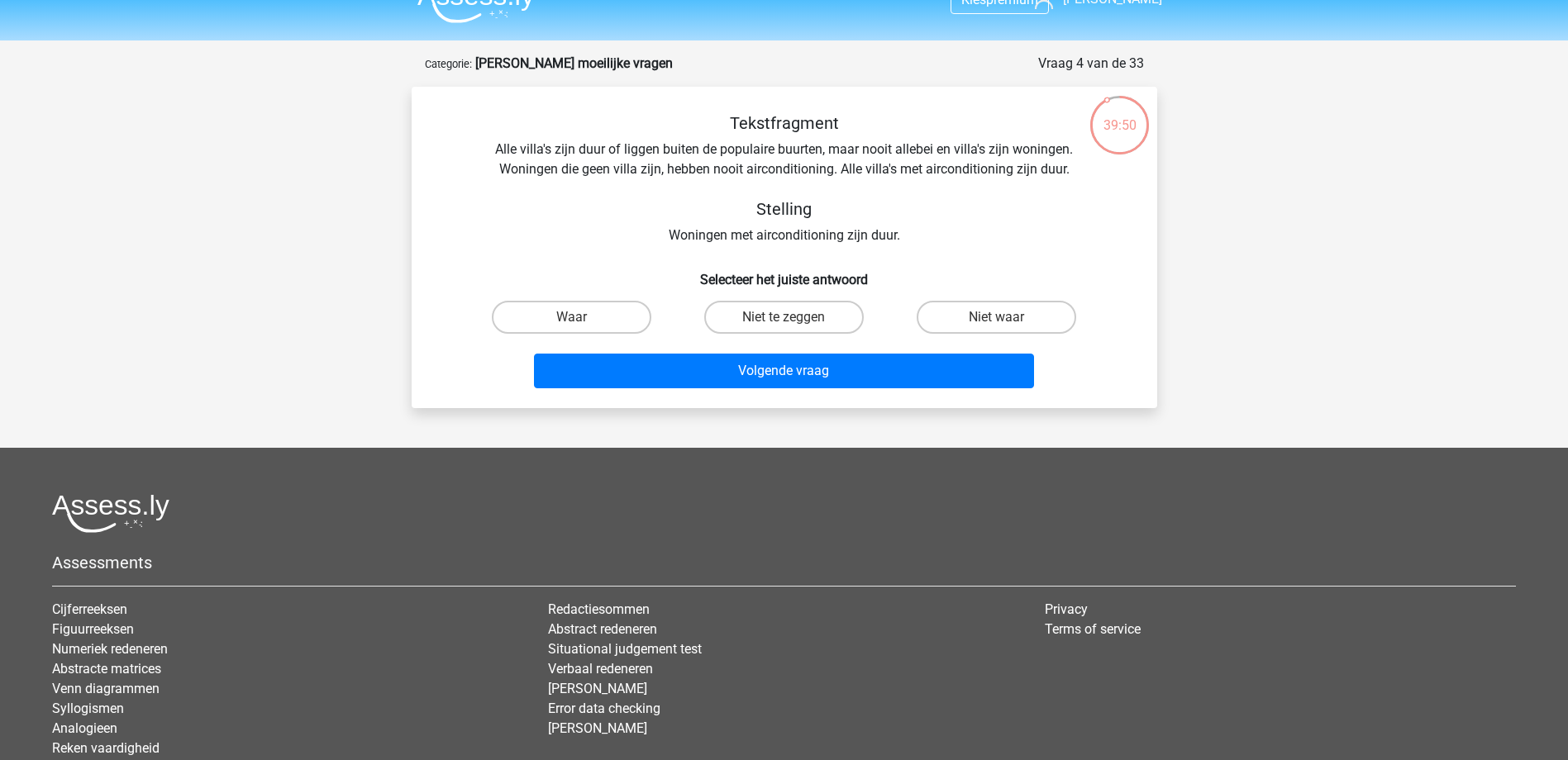
scroll to position [0, 0]
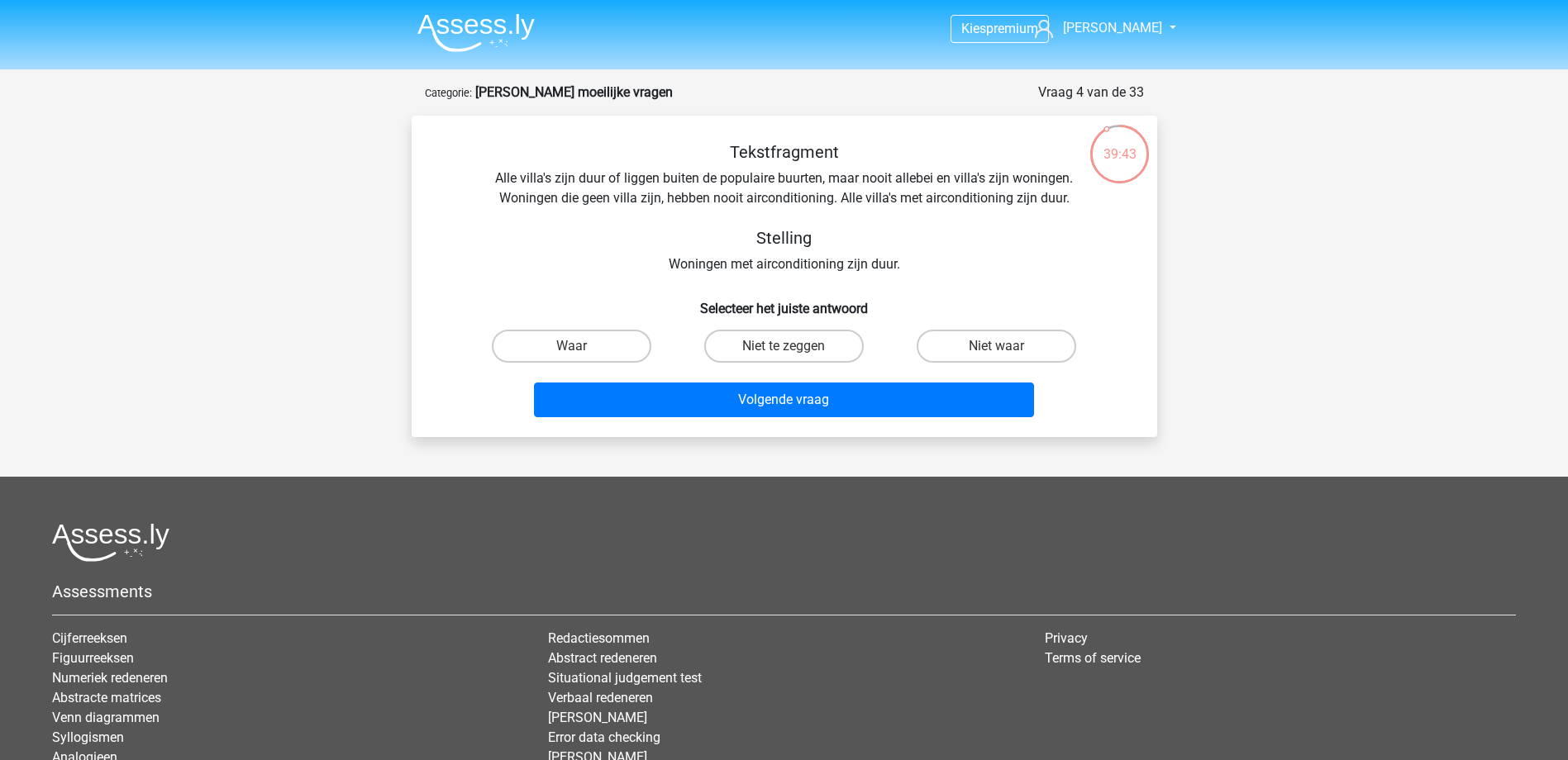
click at [582, 351] on input "Waar" at bounding box center [576, 351] width 11 height 11
radio input "true"
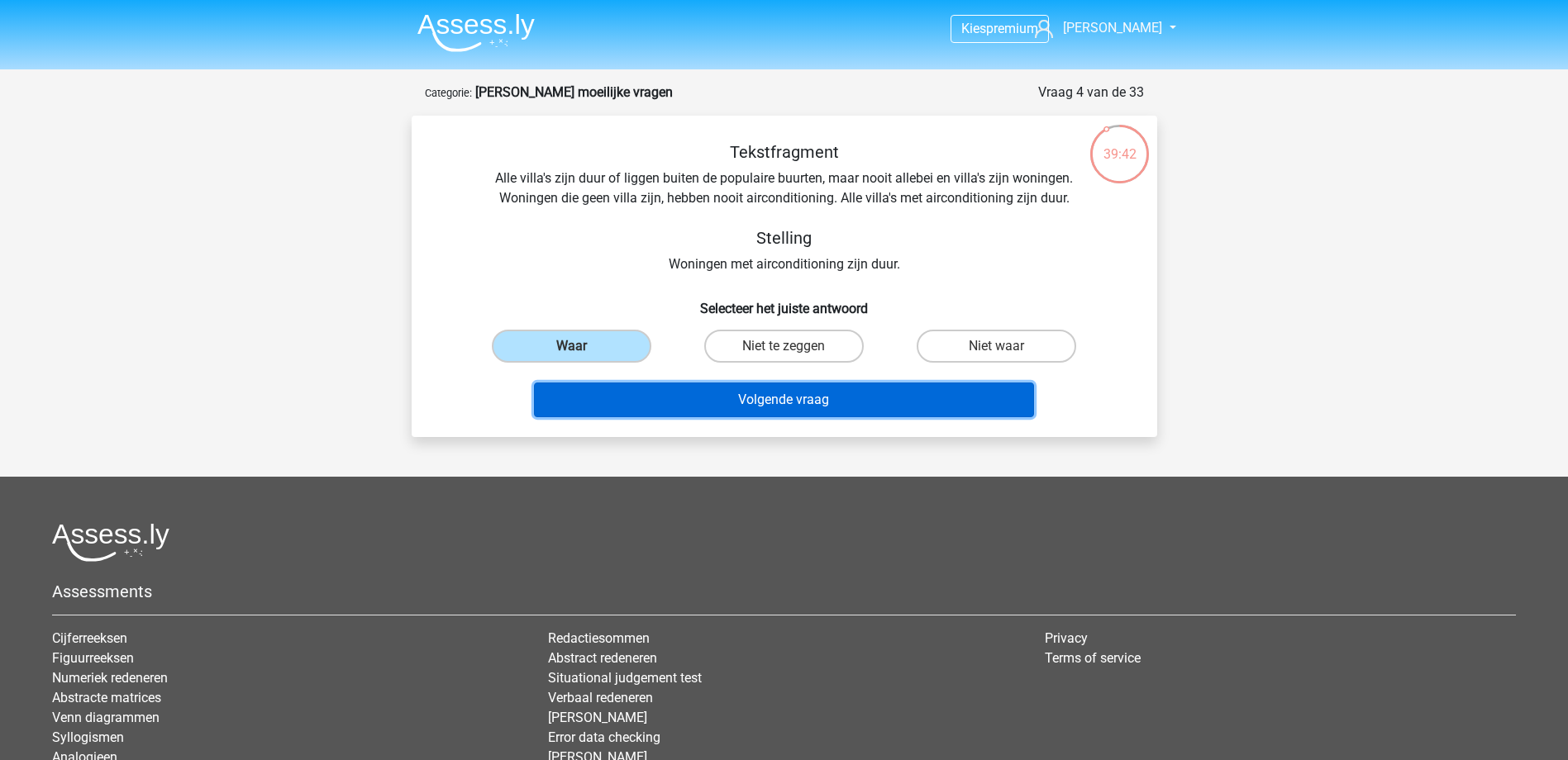
click at [674, 392] on button "Volgende vraag" at bounding box center [784, 400] width 500 height 35
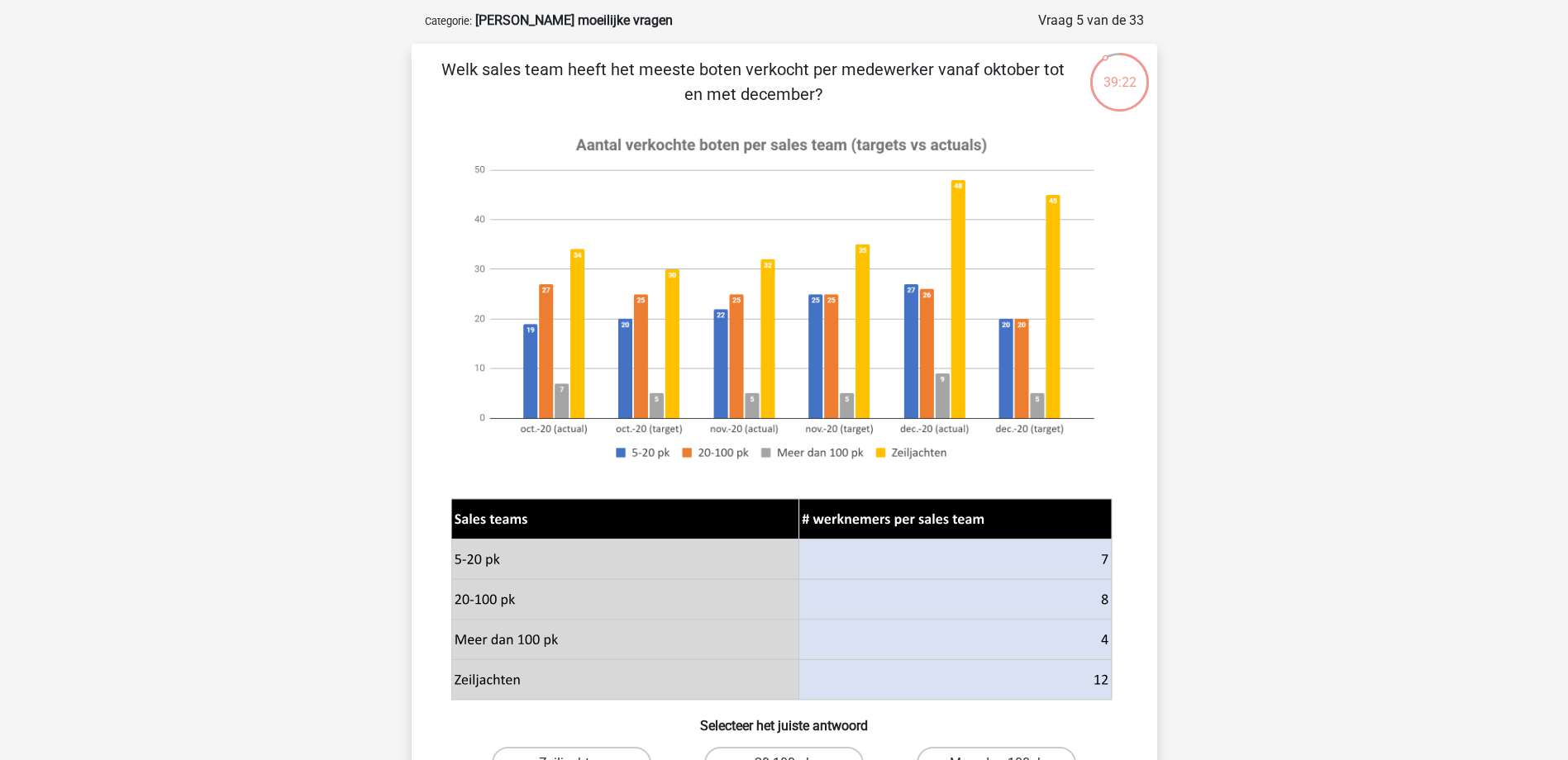
scroll to position [165, 0]
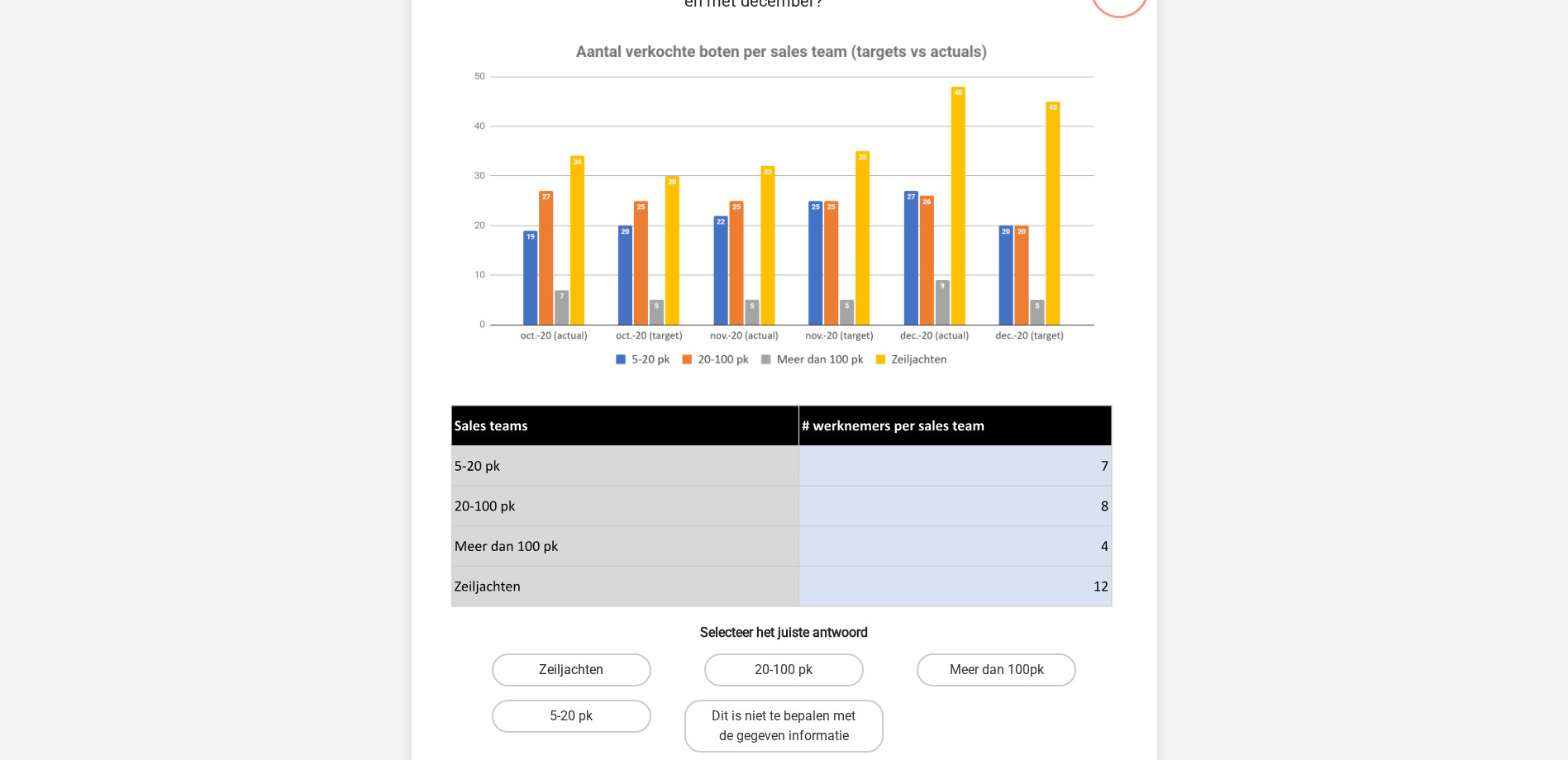
click at [564, 676] on label "Zeiljachten" at bounding box center [571, 670] width 160 height 33
click at [571, 676] on input "Zeiljachten" at bounding box center [576, 676] width 11 height 11
radio input "true"
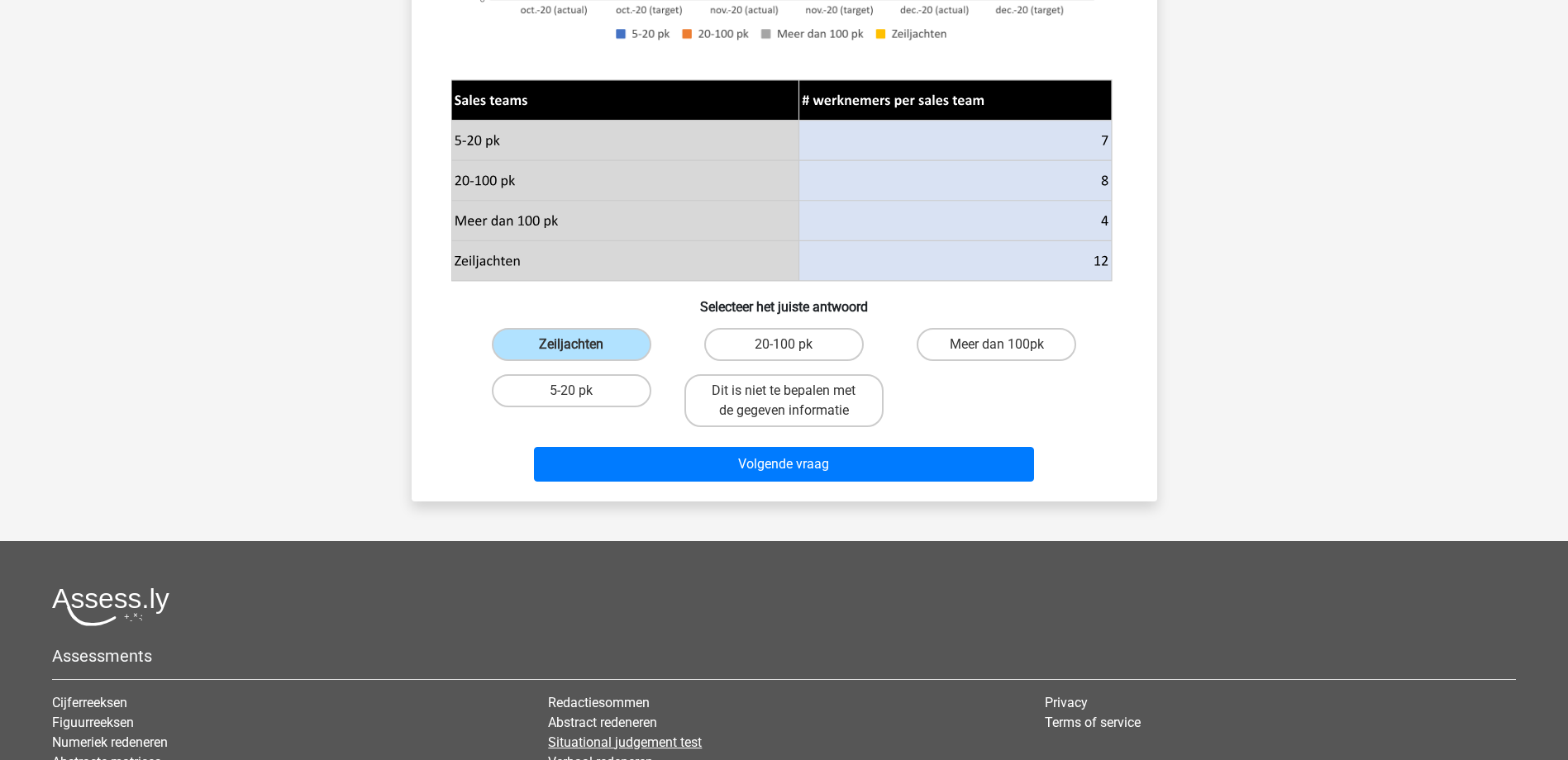
scroll to position [578, 0]
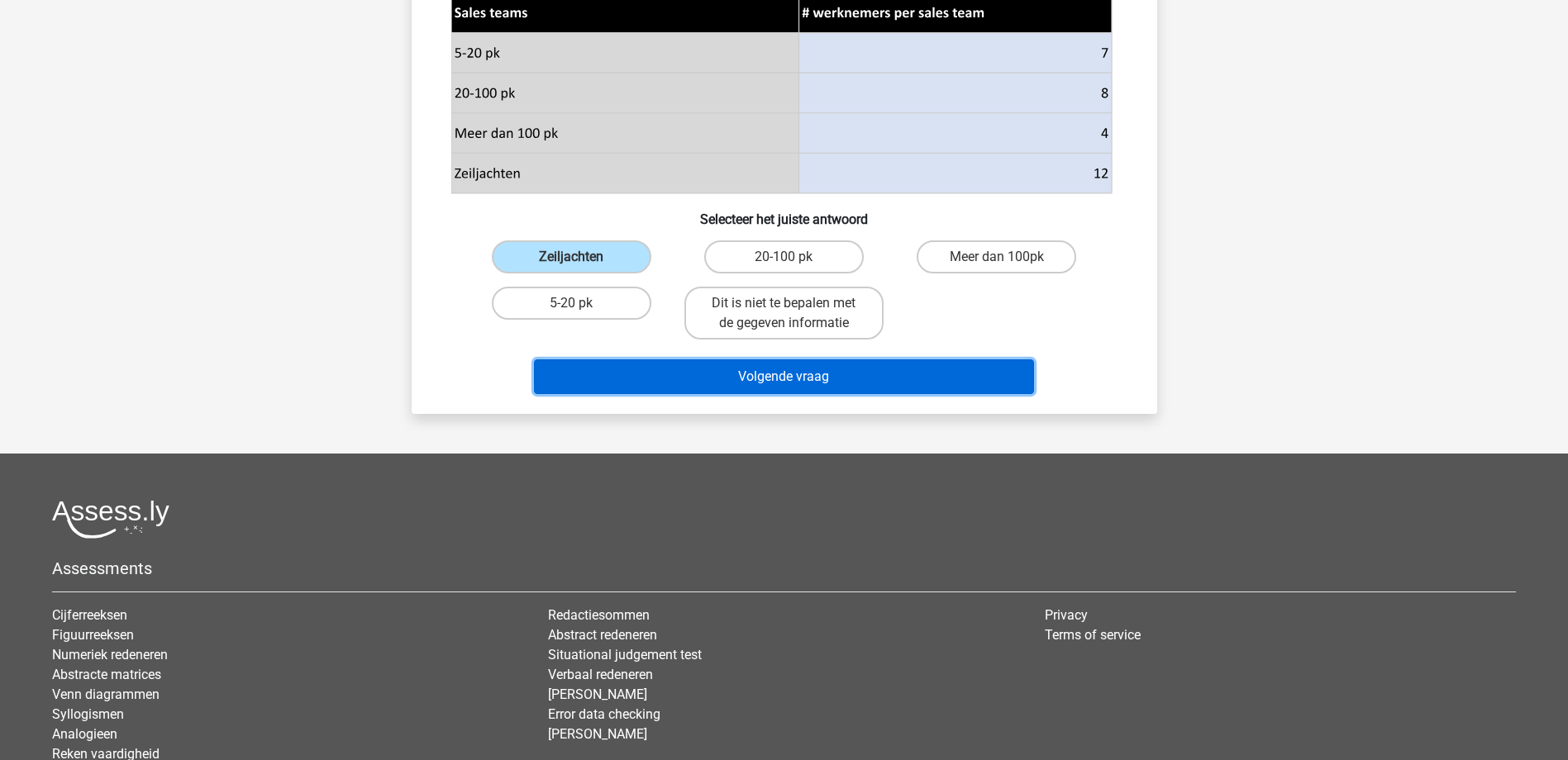
click at [890, 376] on button "Volgende vraag" at bounding box center [784, 376] width 500 height 35
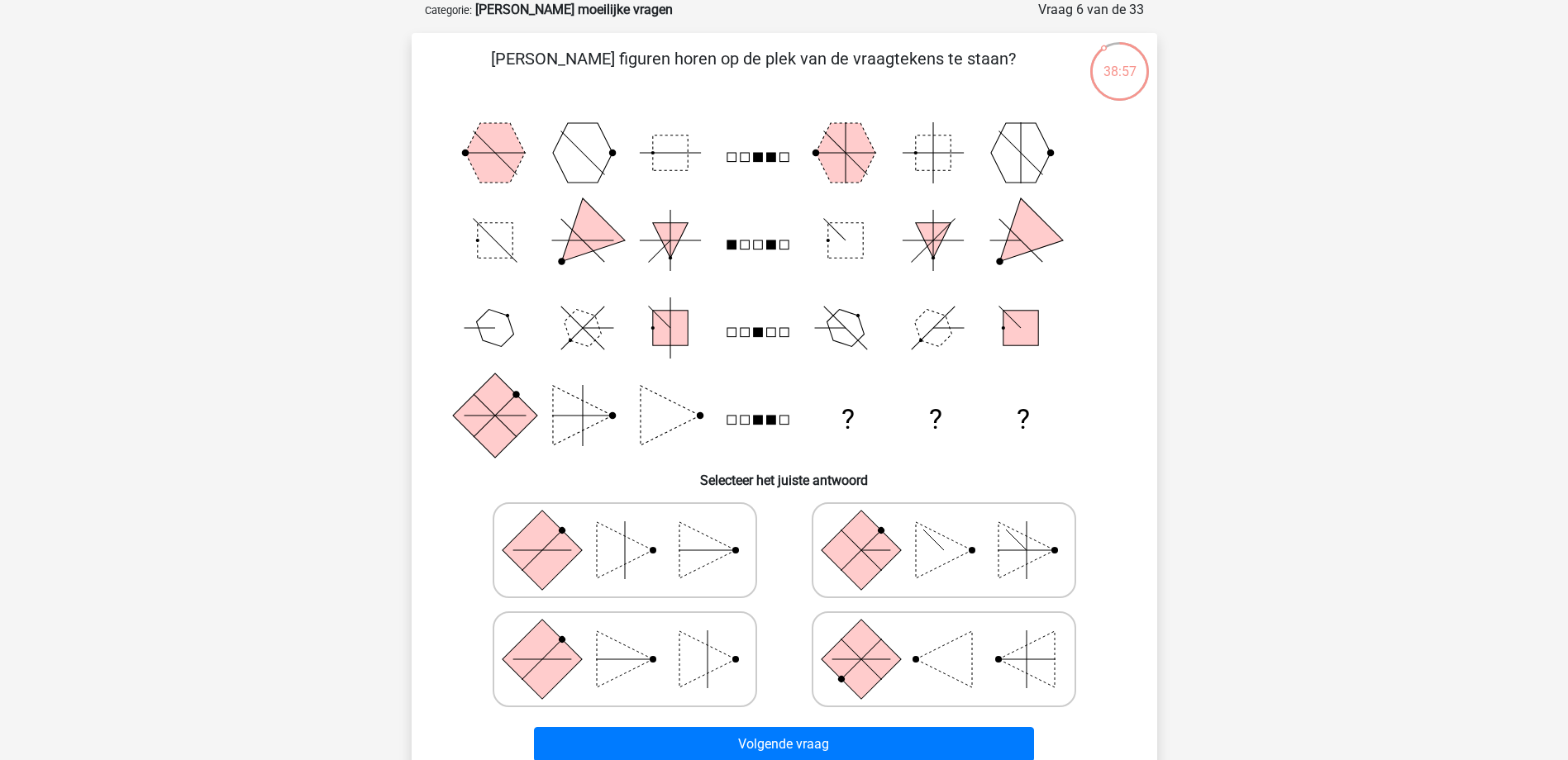
scroll to position [165, 0]
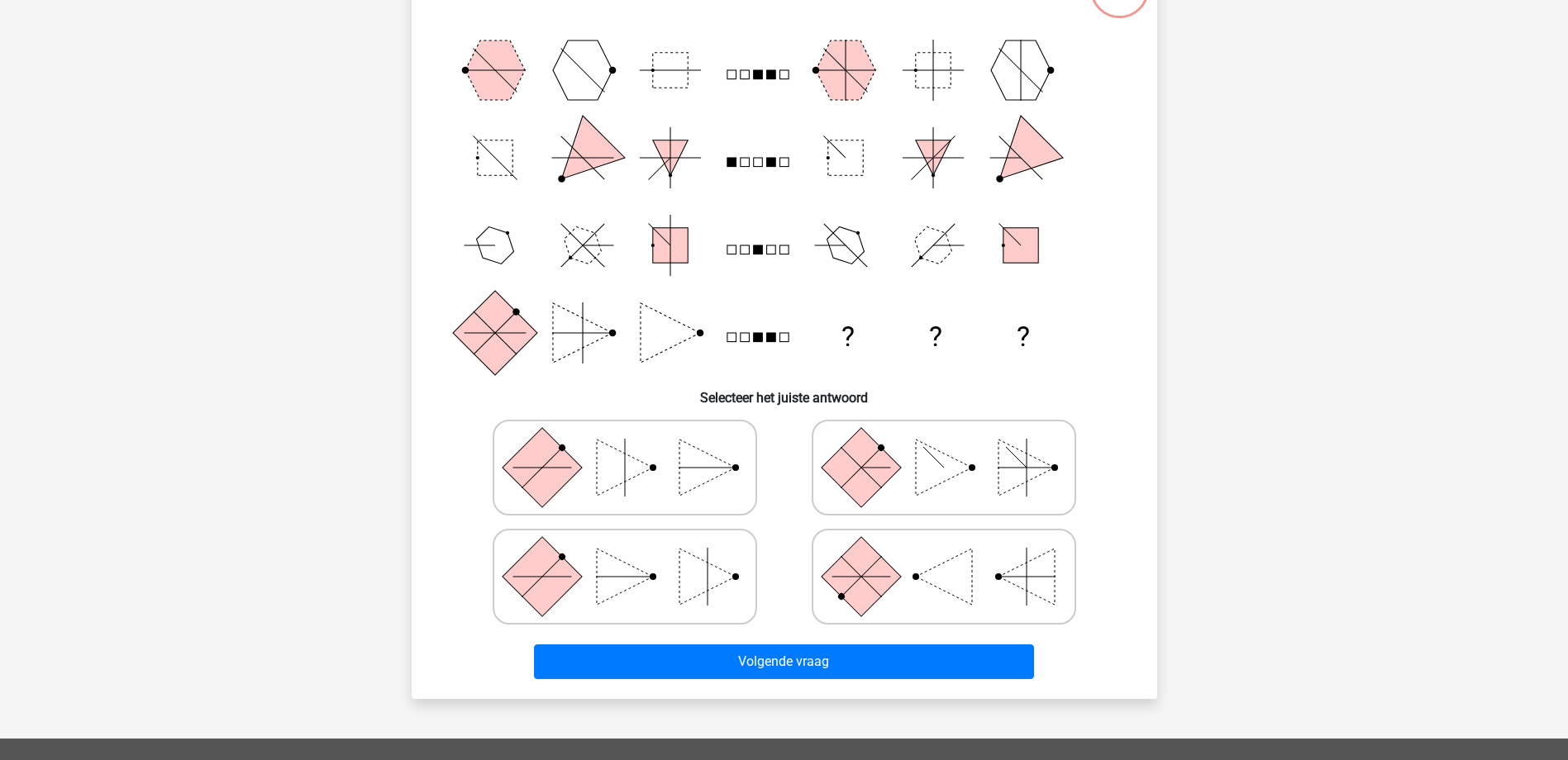
click at [848, 564] on line at bounding box center [860, 576] width 40 height 40
click at [944, 556] on input "radio" at bounding box center [949, 550] width 11 height 11
radio input "true"
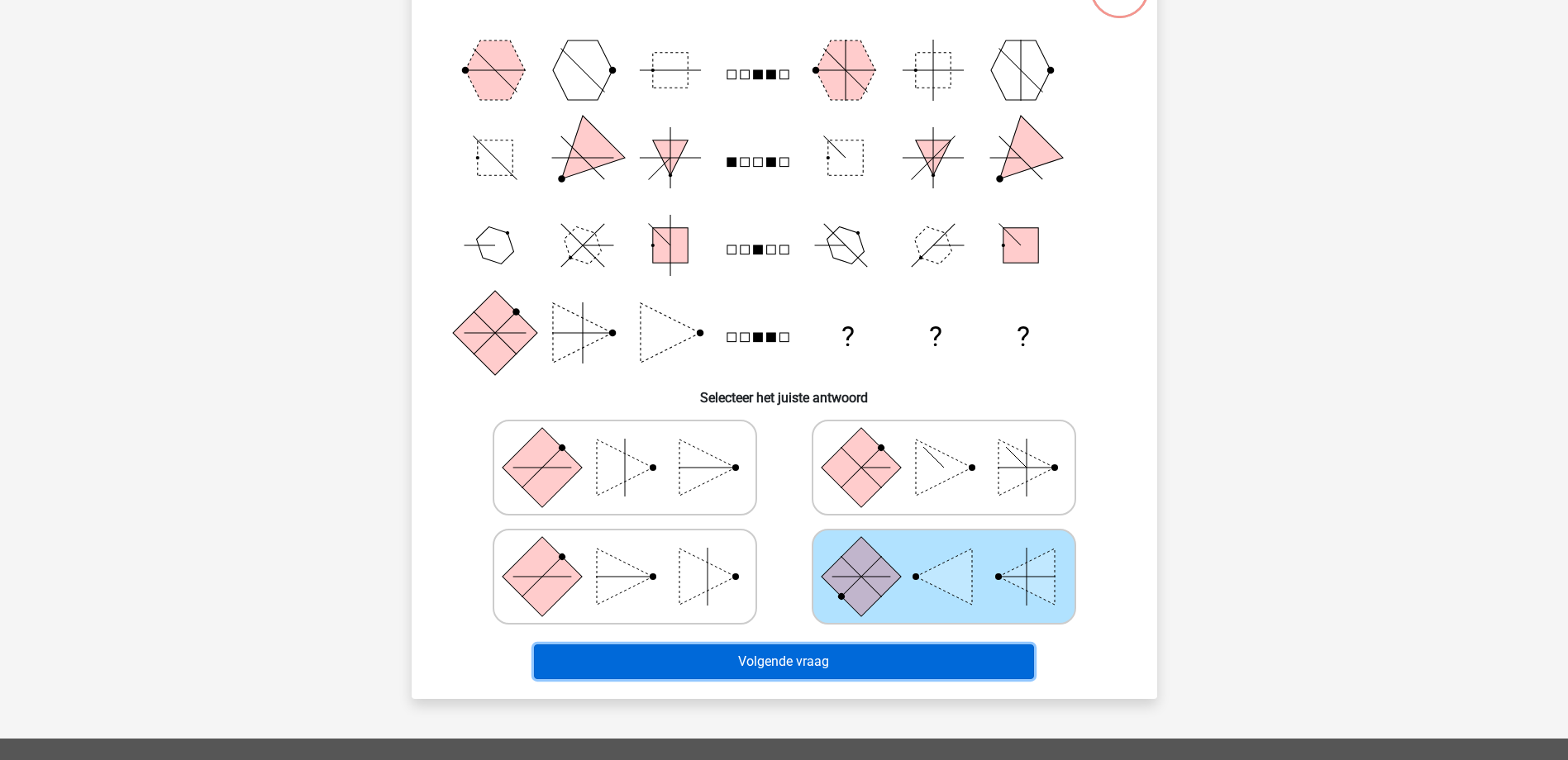
click at [877, 651] on button "Volgende vraag" at bounding box center [784, 662] width 500 height 35
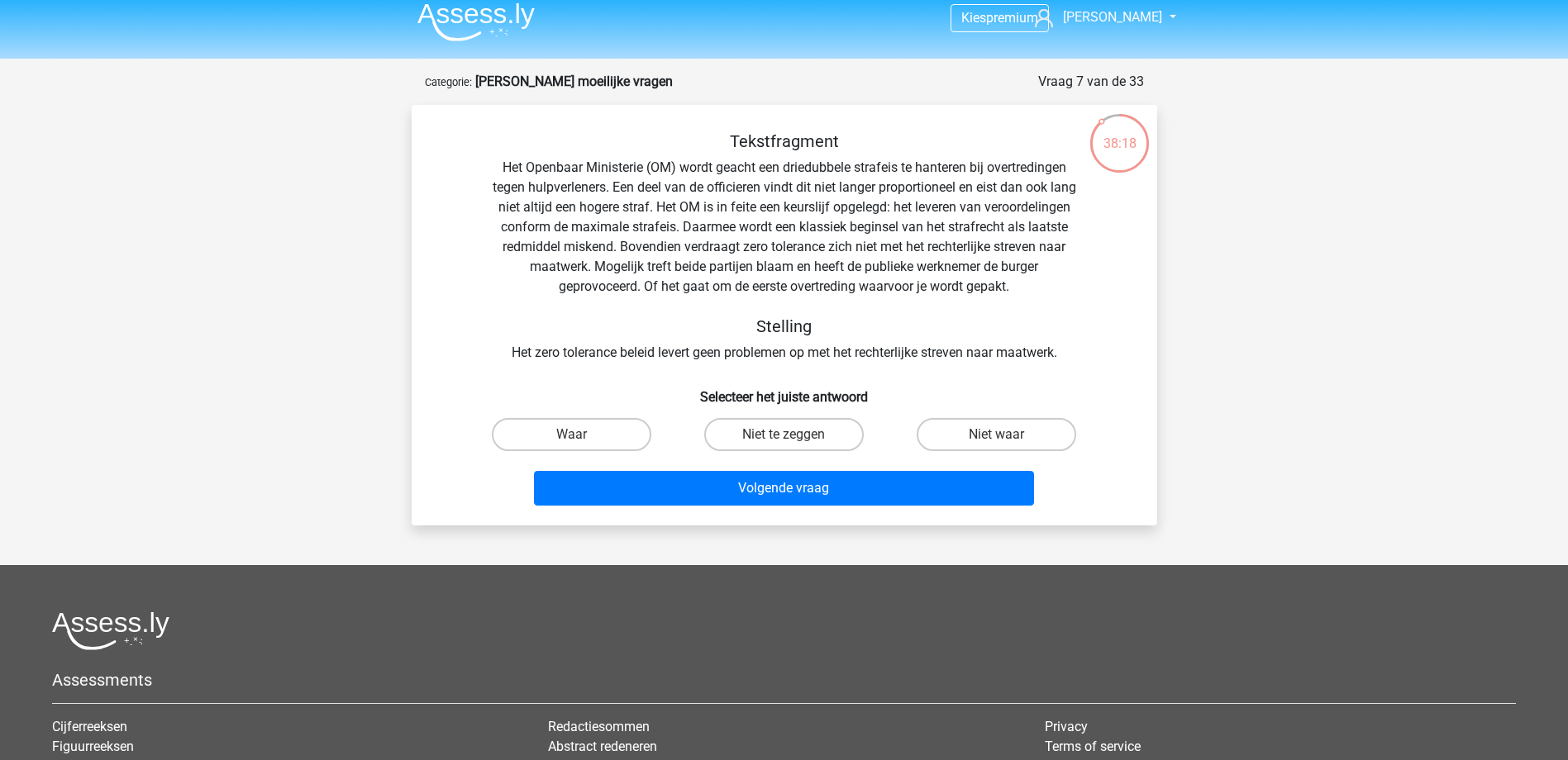
scroll to position [0, 0]
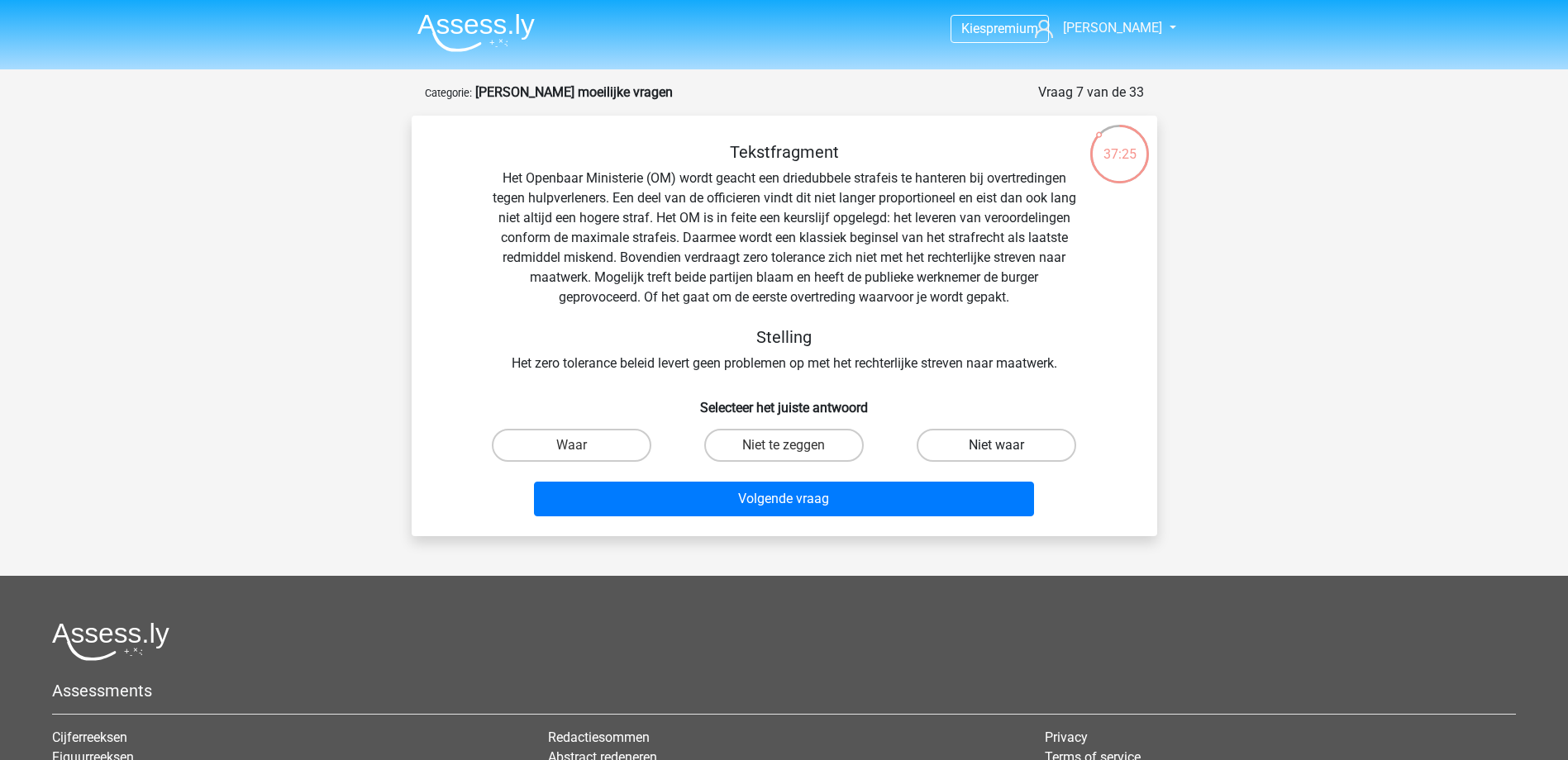
click at [1042, 444] on label "Niet waar" at bounding box center [996, 445] width 160 height 33
click at [1008, 445] on input "Niet waar" at bounding box center [1002, 450] width 11 height 11
radio input "true"
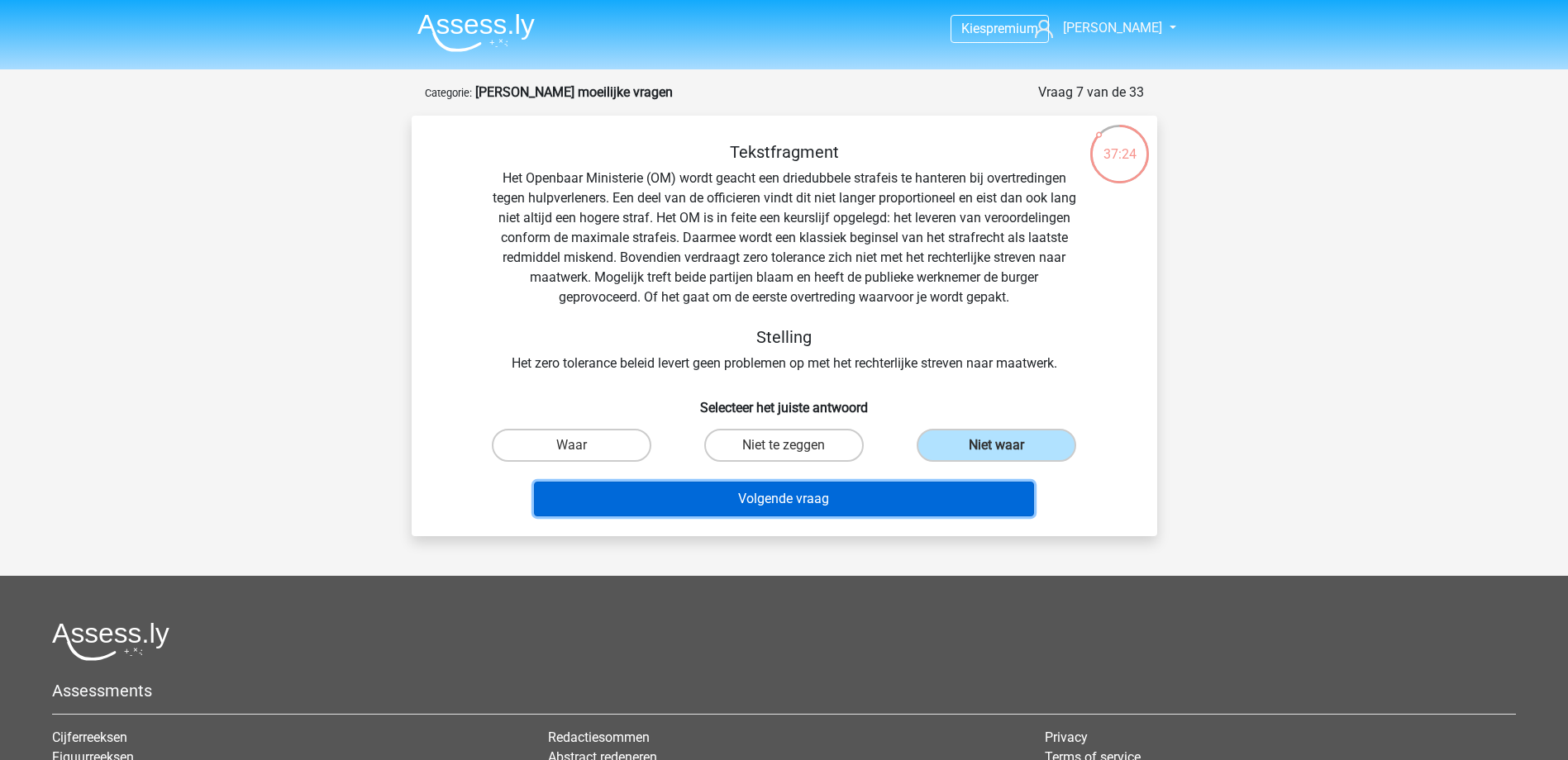
click at [995, 498] on button "Volgende vraag" at bounding box center [784, 499] width 500 height 35
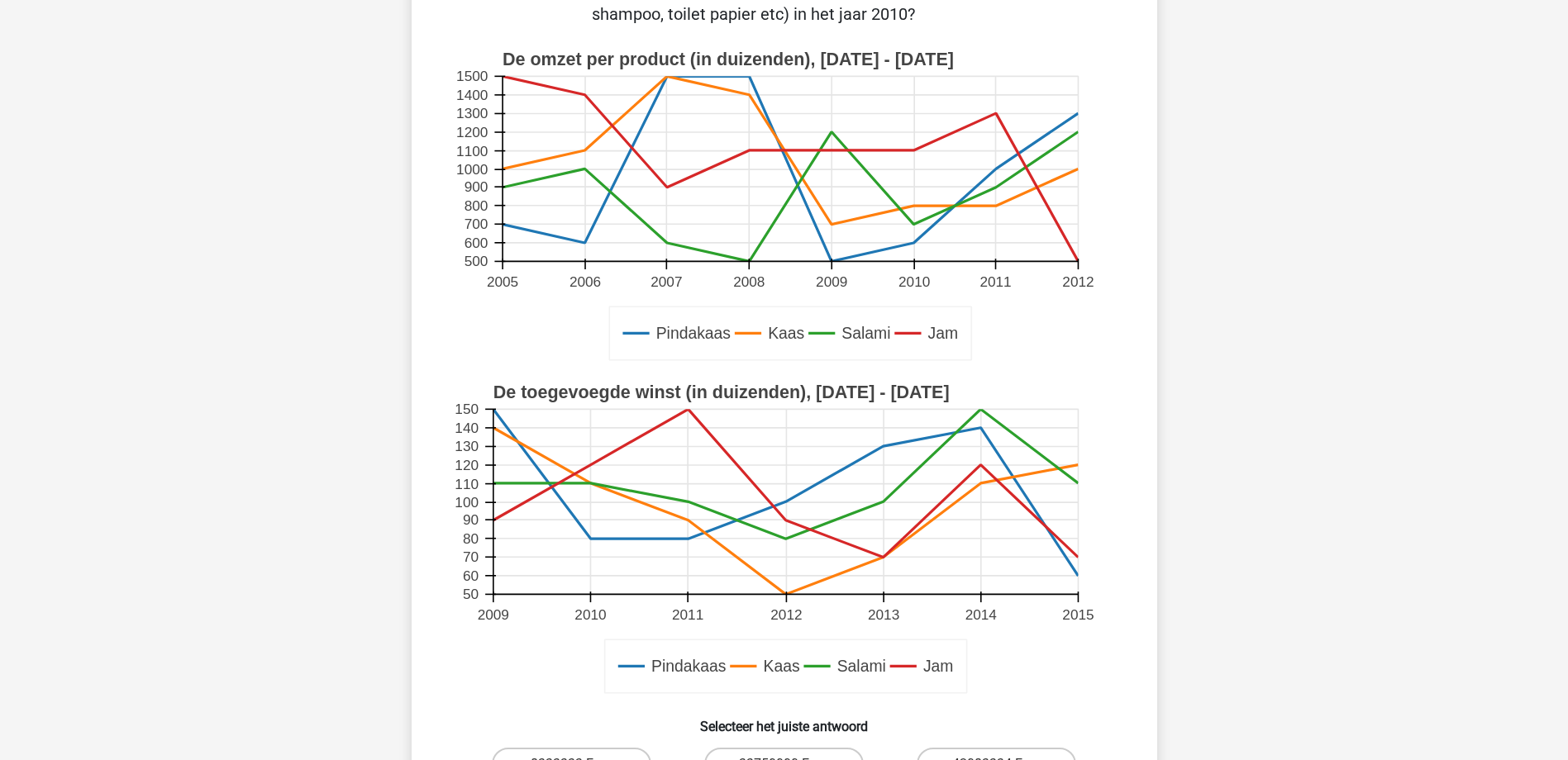
scroll to position [331, 0]
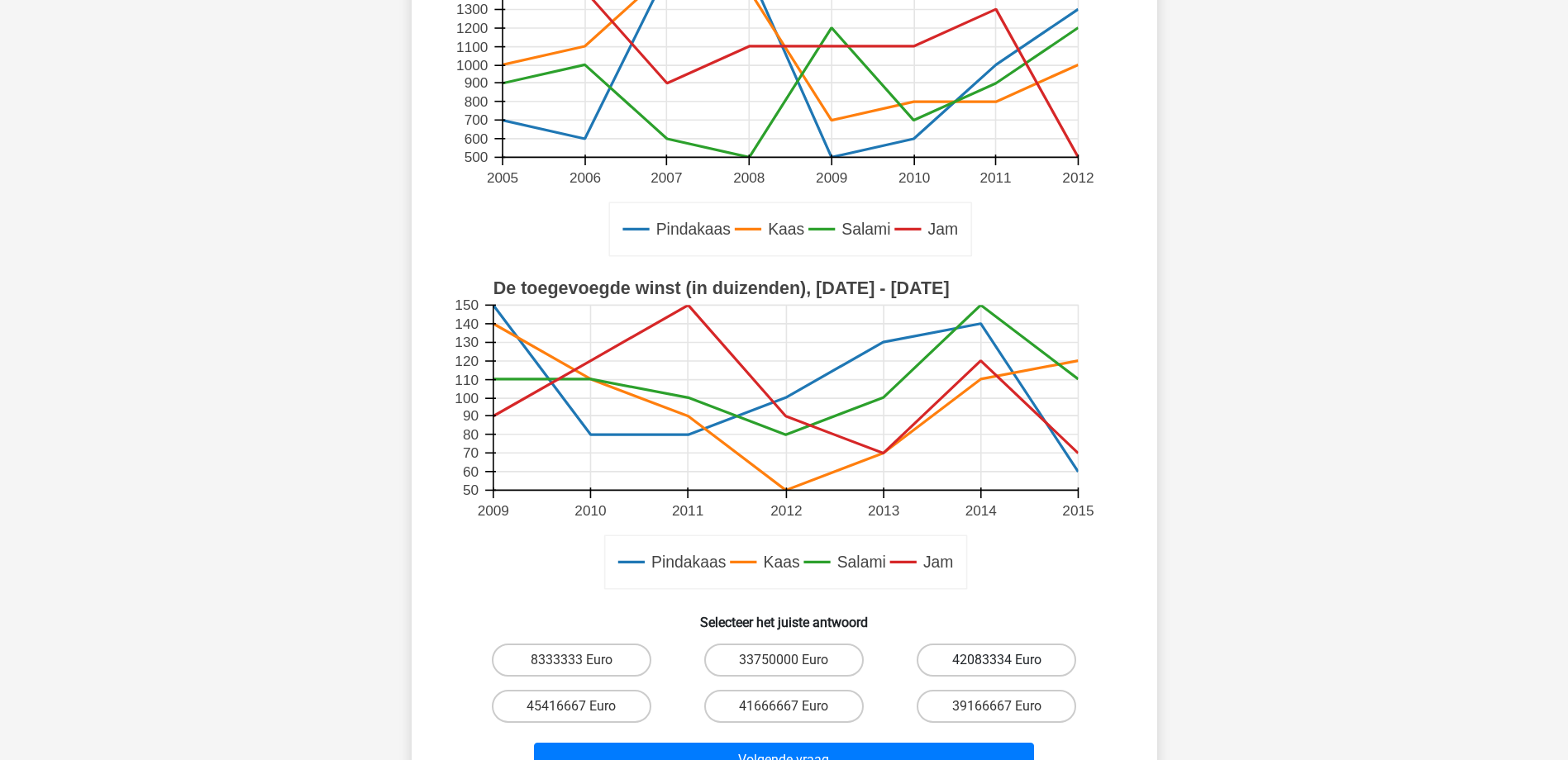
click at [1004, 656] on label "42083334 Euro" at bounding box center [996, 660] width 160 height 33
click at [1004, 660] on input "42083334 Euro" at bounding box center [1002, 665] width 11 height 11
radio input "true"
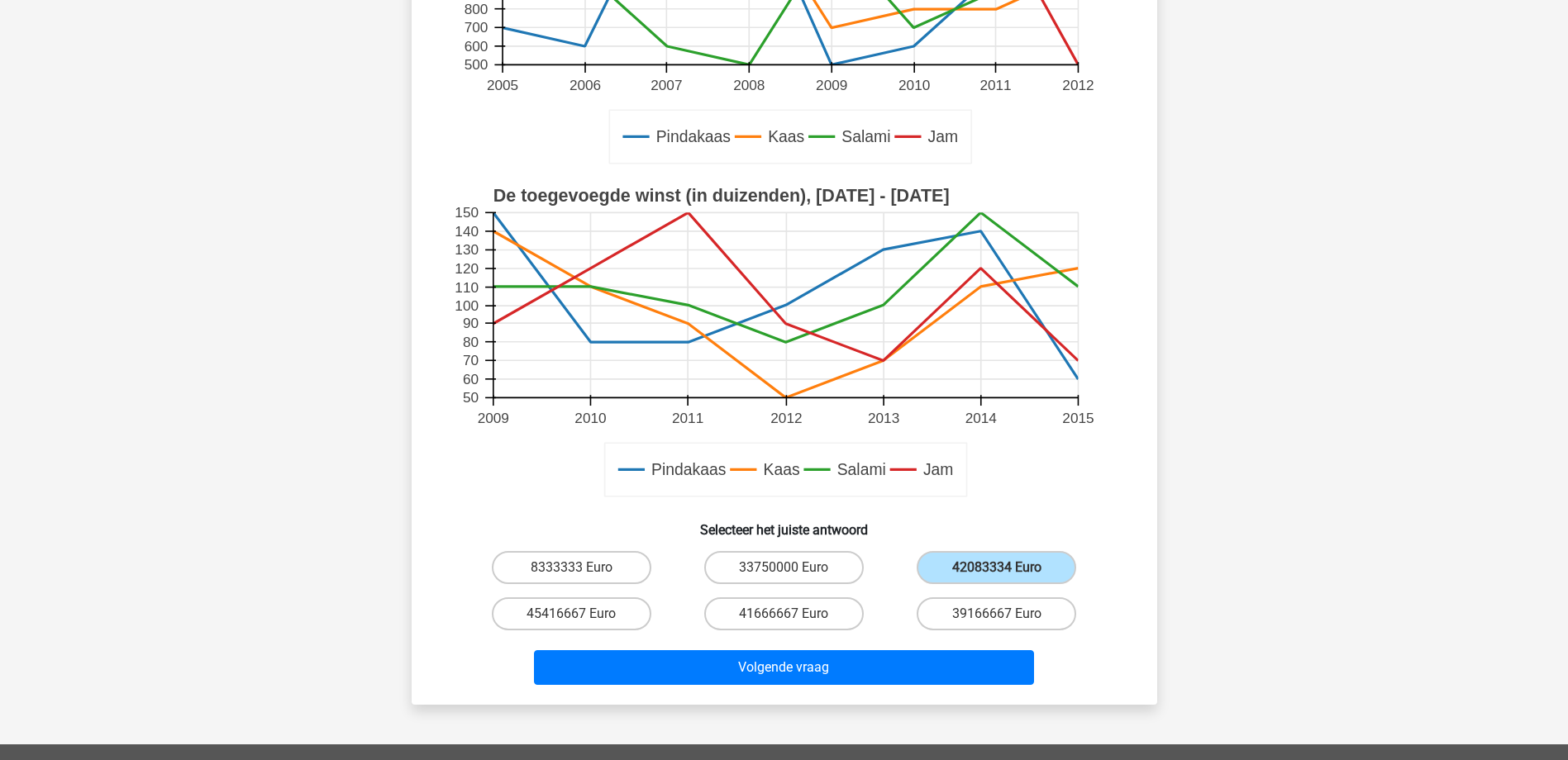
scroll to position [578, 0]
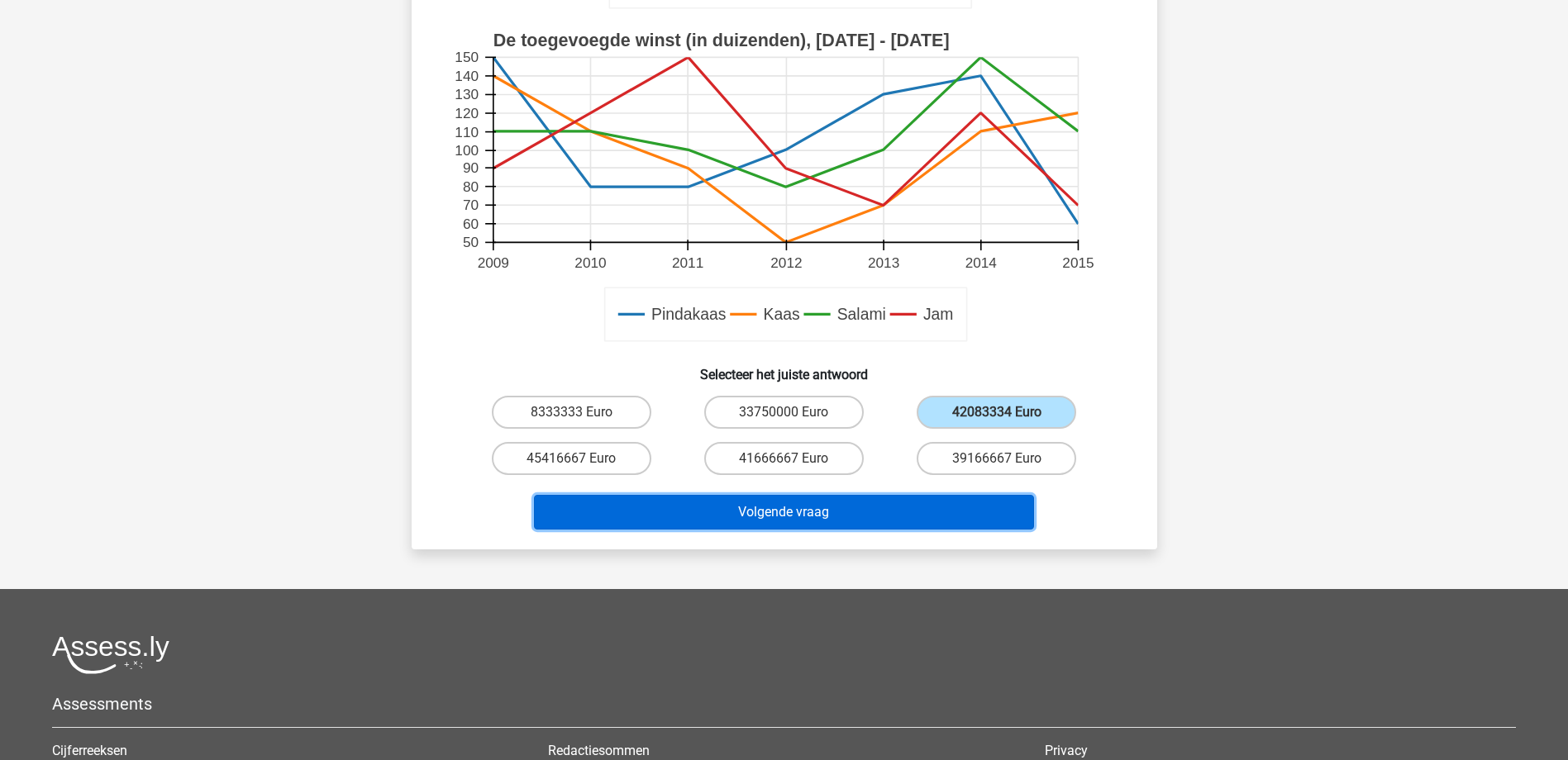
click at [772, 519] on button "Volgende vraag" at bounding box center [784, 512] width 500 height 35
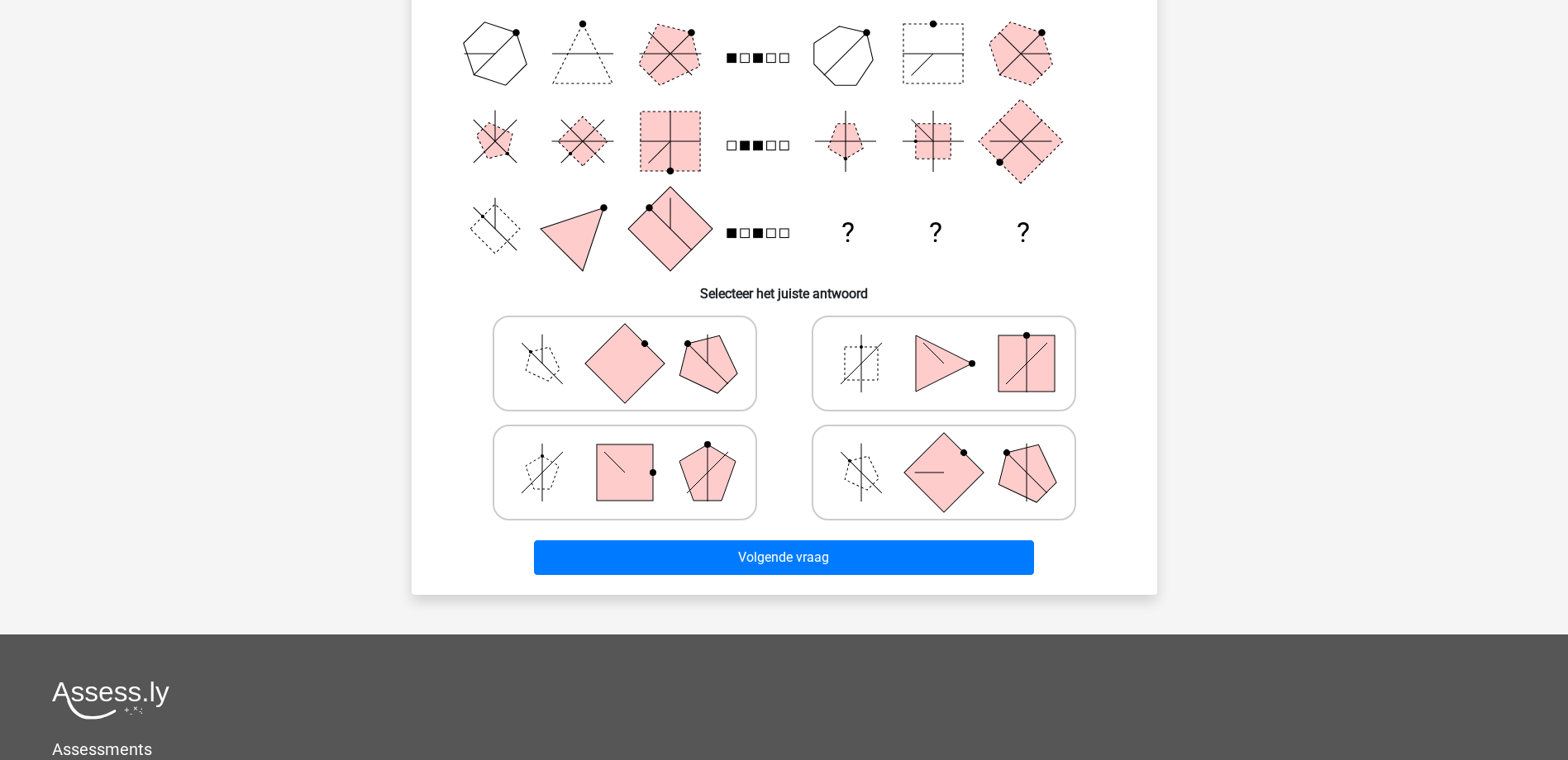
scroll to position [83, 0]
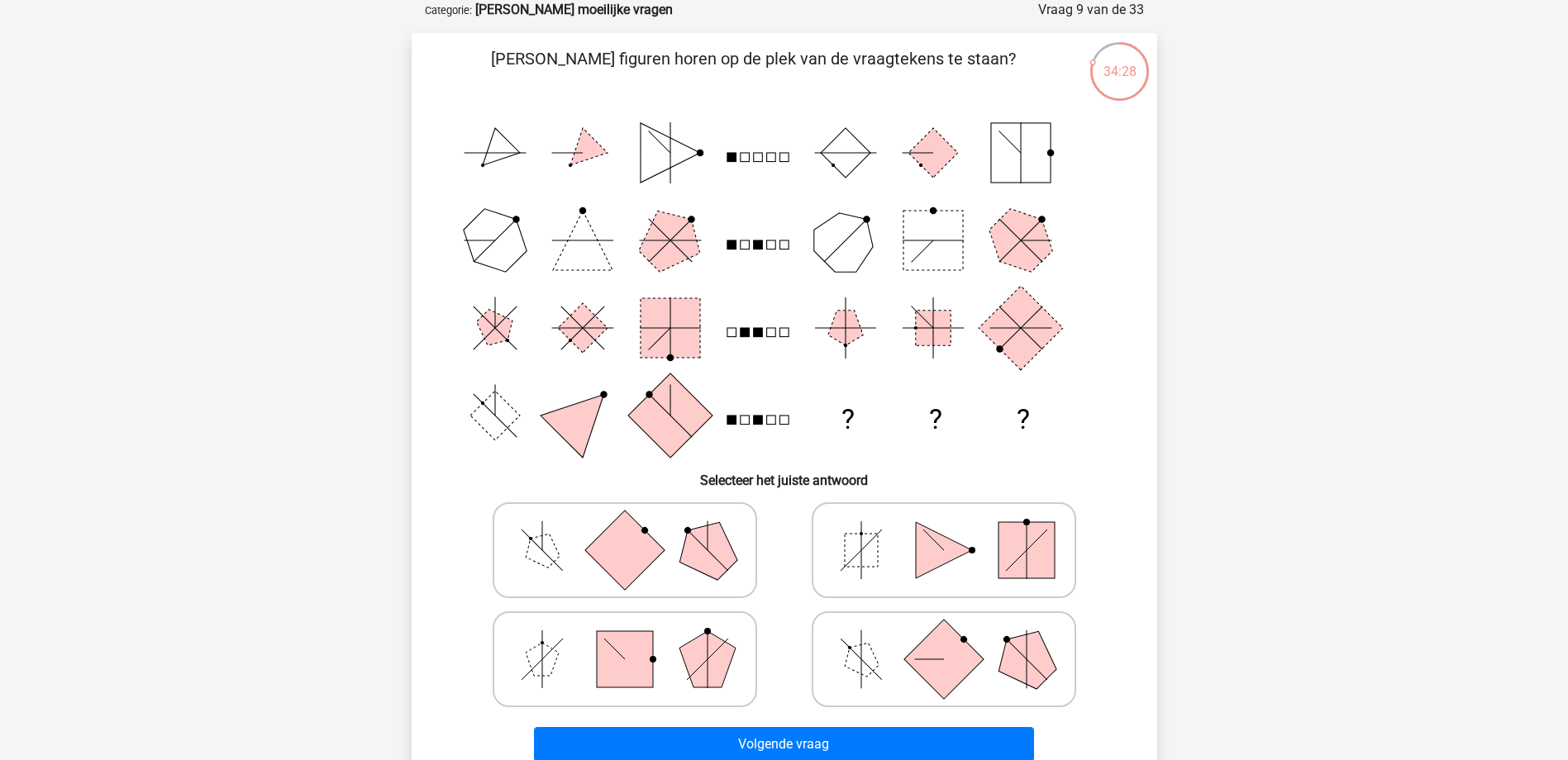
click at [845, 534] on rect at bounding box center [861, 550] width 33 height 33
click at [944, 530] on input "radio" at bounding box center [949, 524] width 11 height 11
radio input "true"
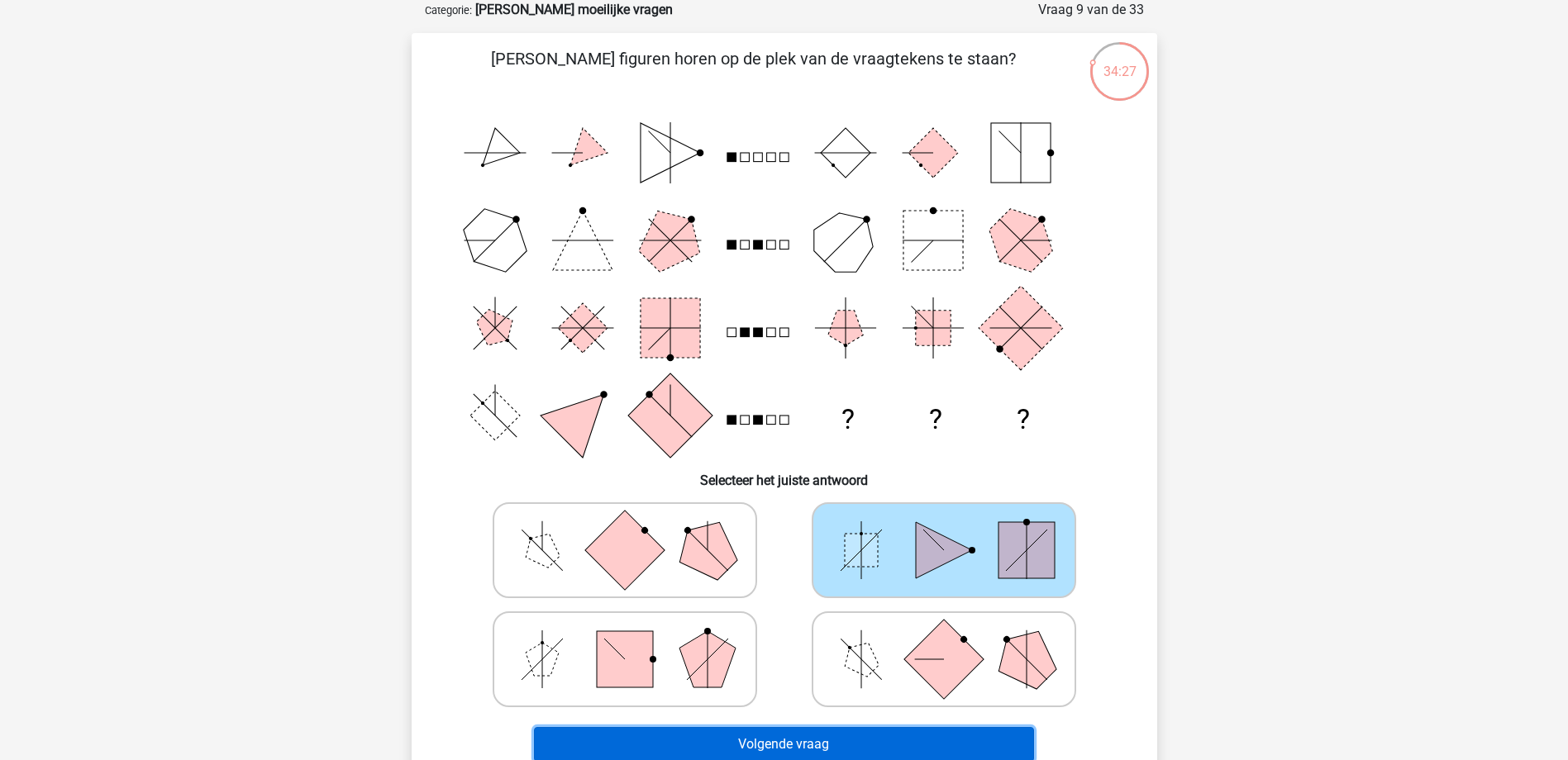
click at [951, 751] on button "Volgende vraag" at bounding box center [784, 745] width 500 height 35
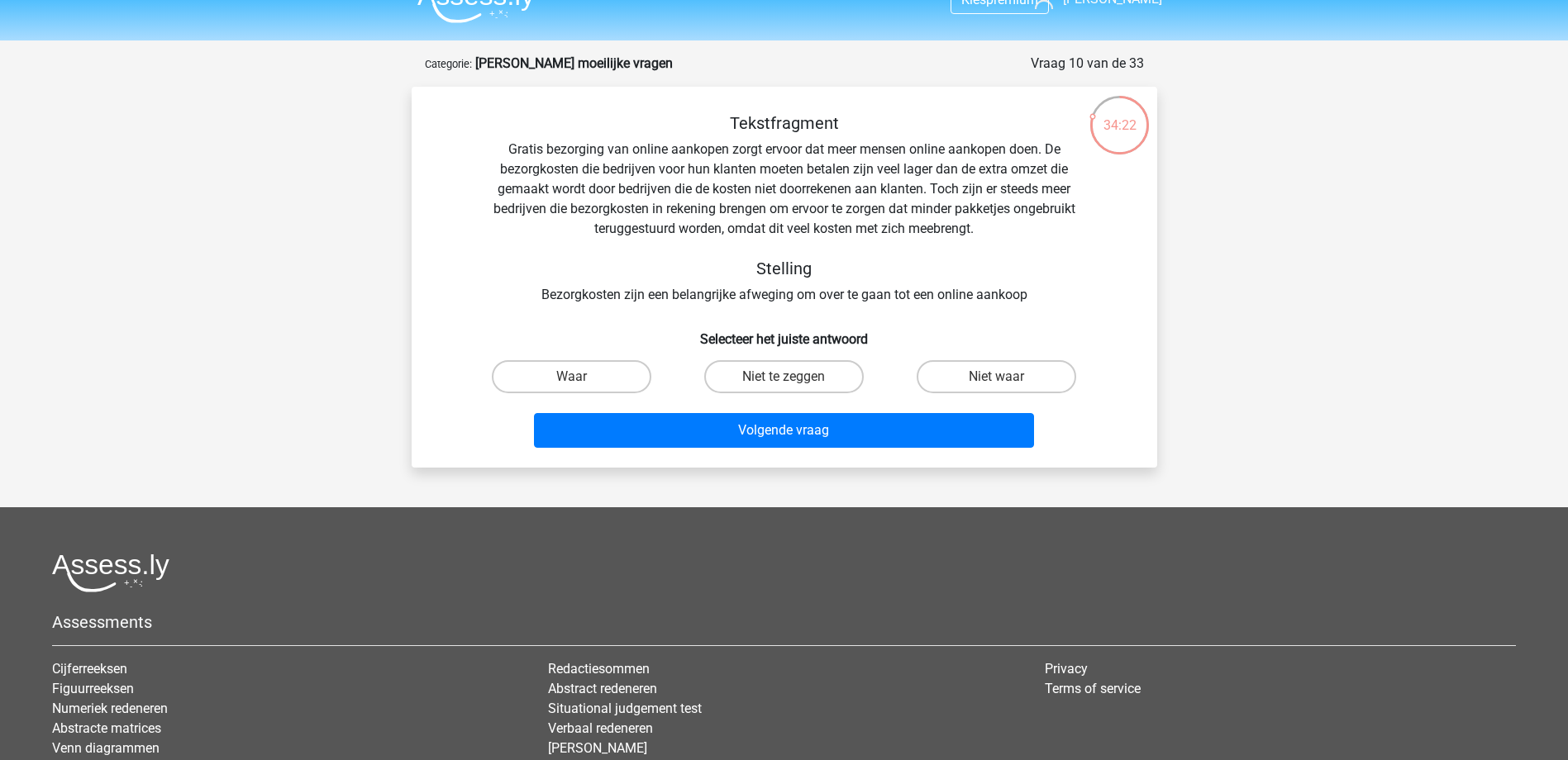
scroll to position [0, 0]
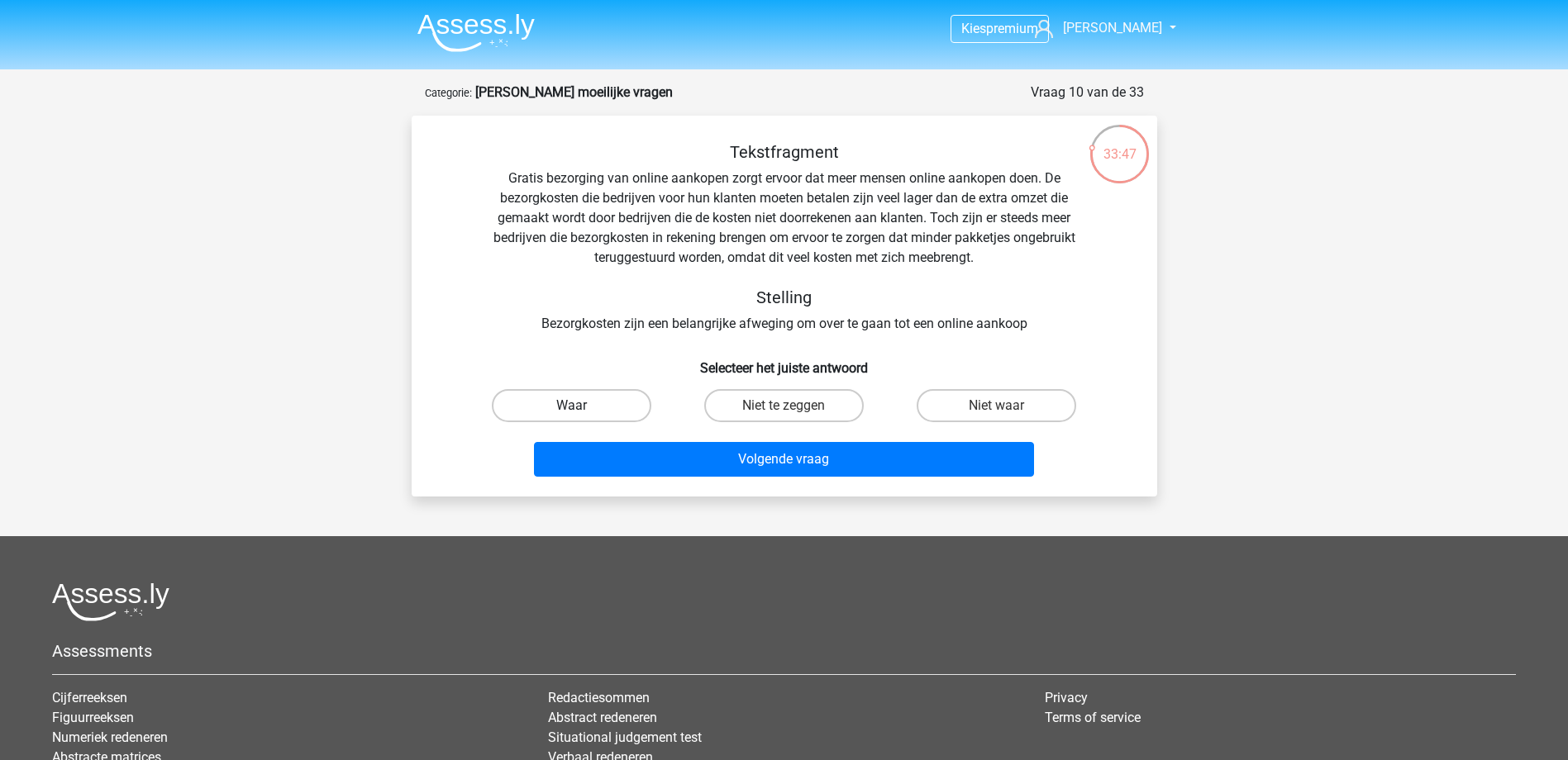
click at [578, 404] on label "Waar" at bounding box center [571, 405] width 160 height 33
click at [578, 406] on input "Waar" at bounding box center [576, 411] width 11 height 11
radio input "true"
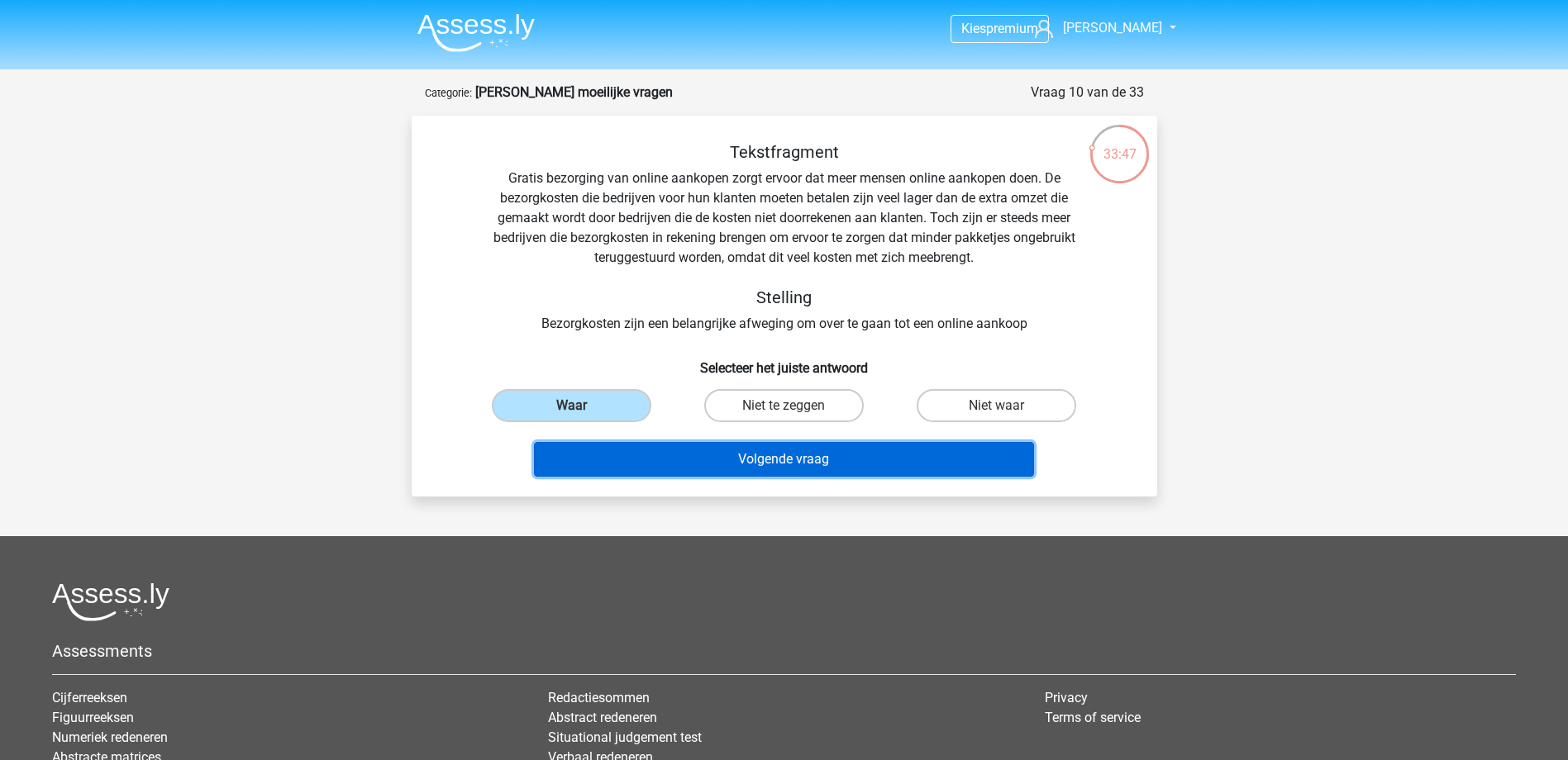
click at [749, 467] on button "Volgende vraag" at bounding box center [784, 459] width 500 height 35
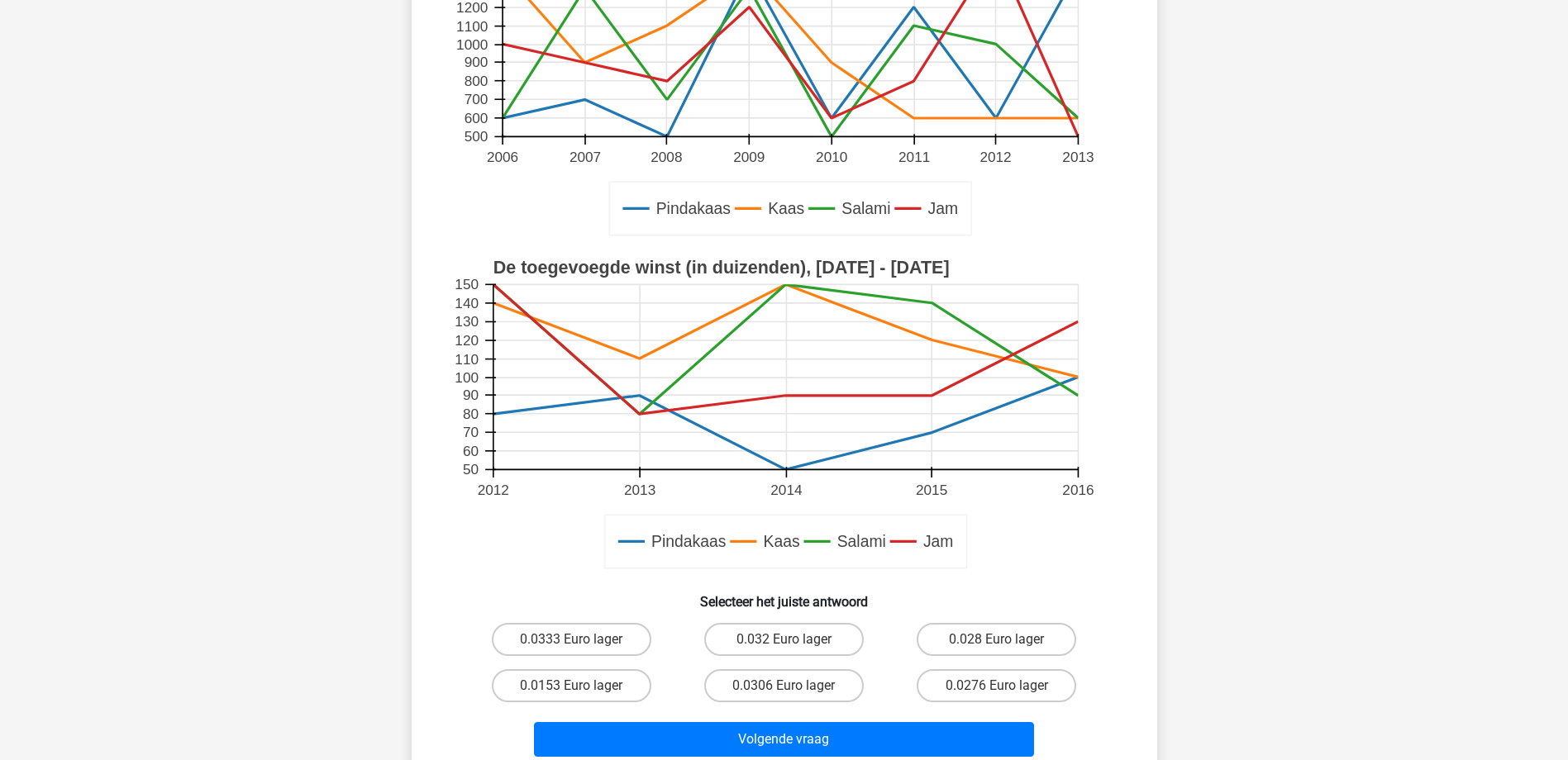
scroll to position [331, 0]
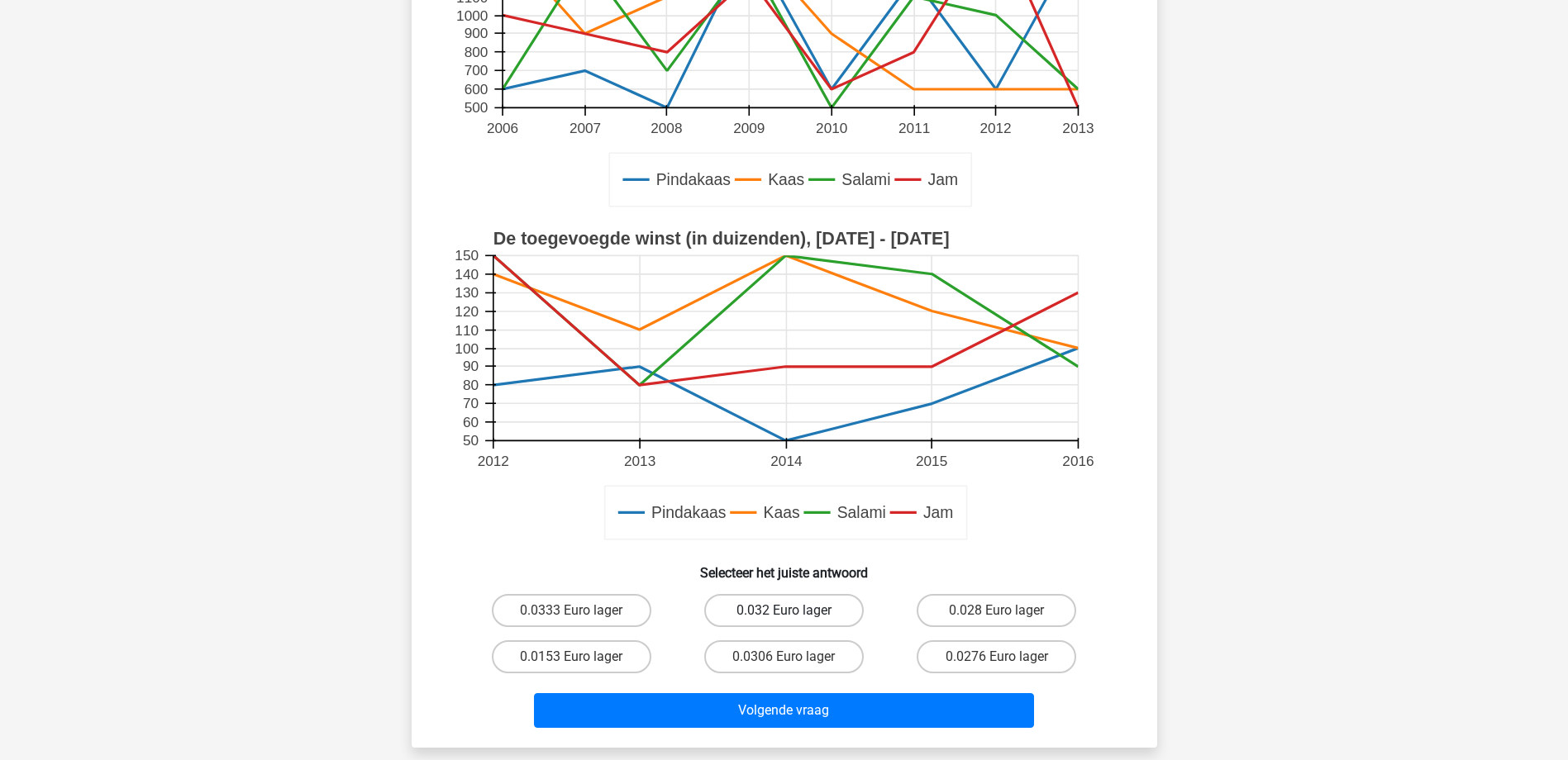
click at [782, 618] on label "0.032 Euro lager" at bounding box center [783, 611] width 160 height 33
click at [783, 618] on input "0.032 Euro lager" at bounding box center [788, 616] width 11 height 11
radio input "true"
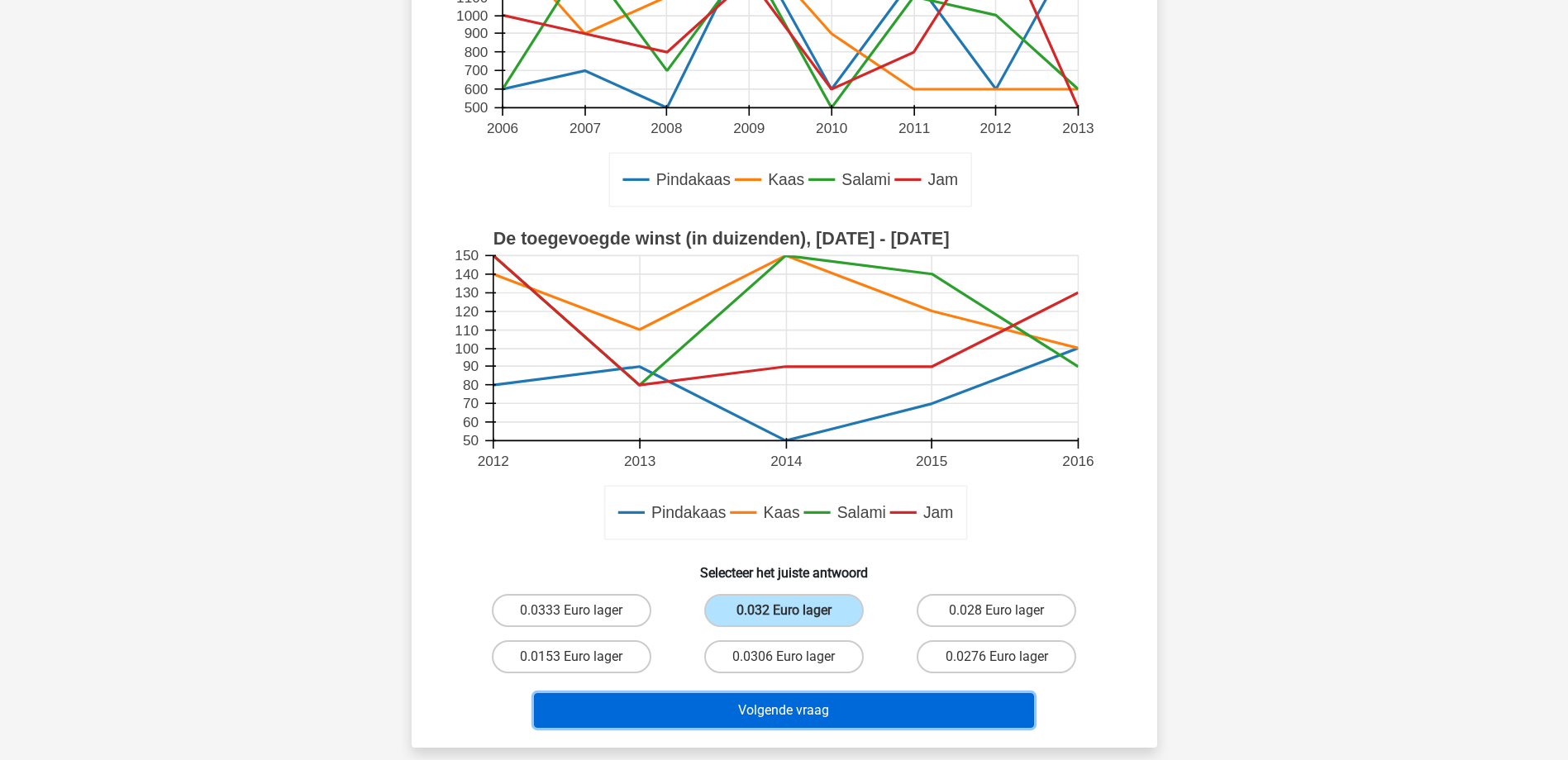
click at [825, 716] on button "Volgende vraag" at bounding box center [784, 711] width 500 height 35
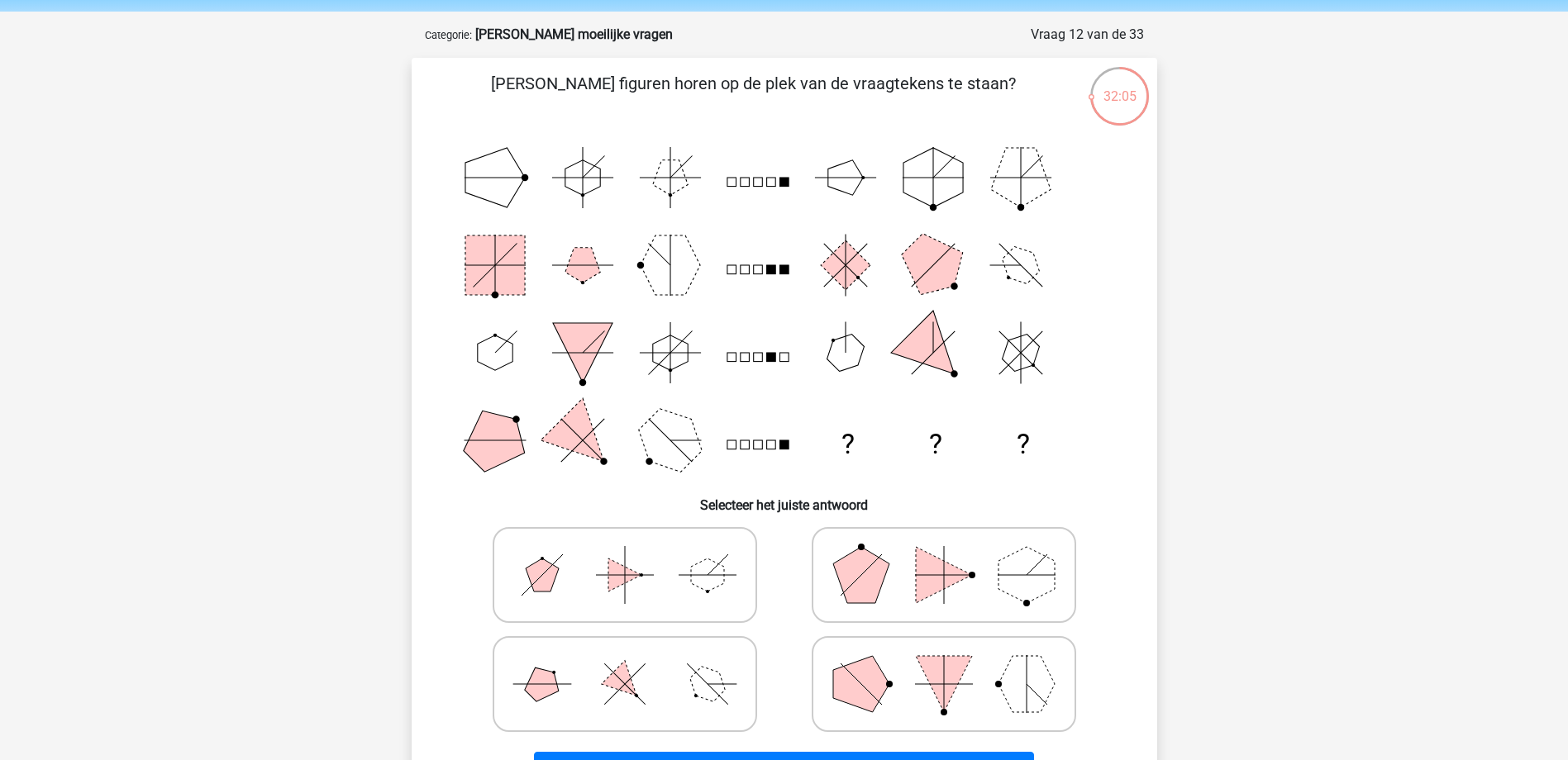
scroll to position [165, 0]
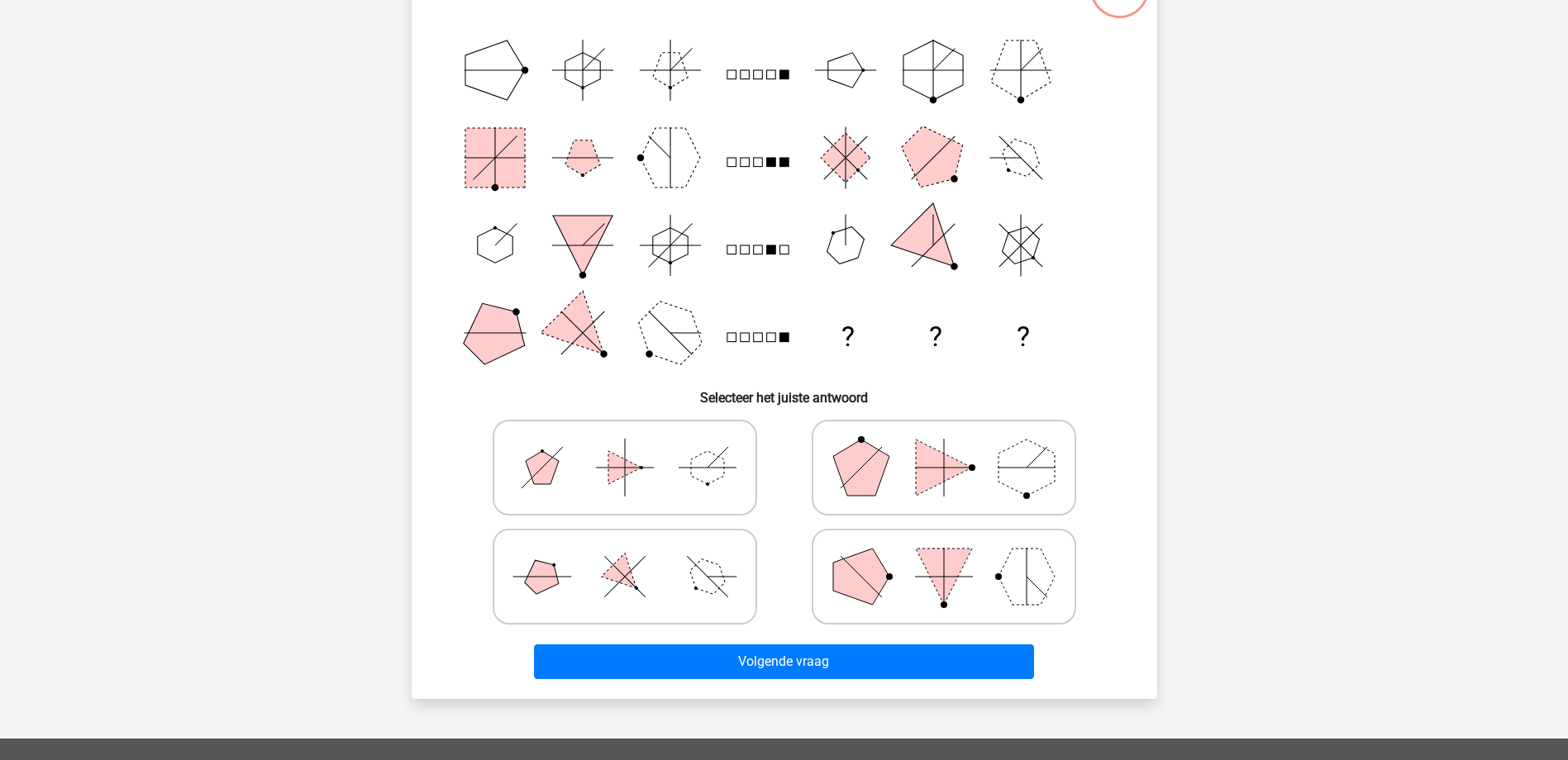
click at [1003, 585] on polygon at bounding box center [1026, 577] width 56 height 56
click at [955, 556] on input "radio" at bounding box center [949, 550] width 11 height 11
radio input "true"
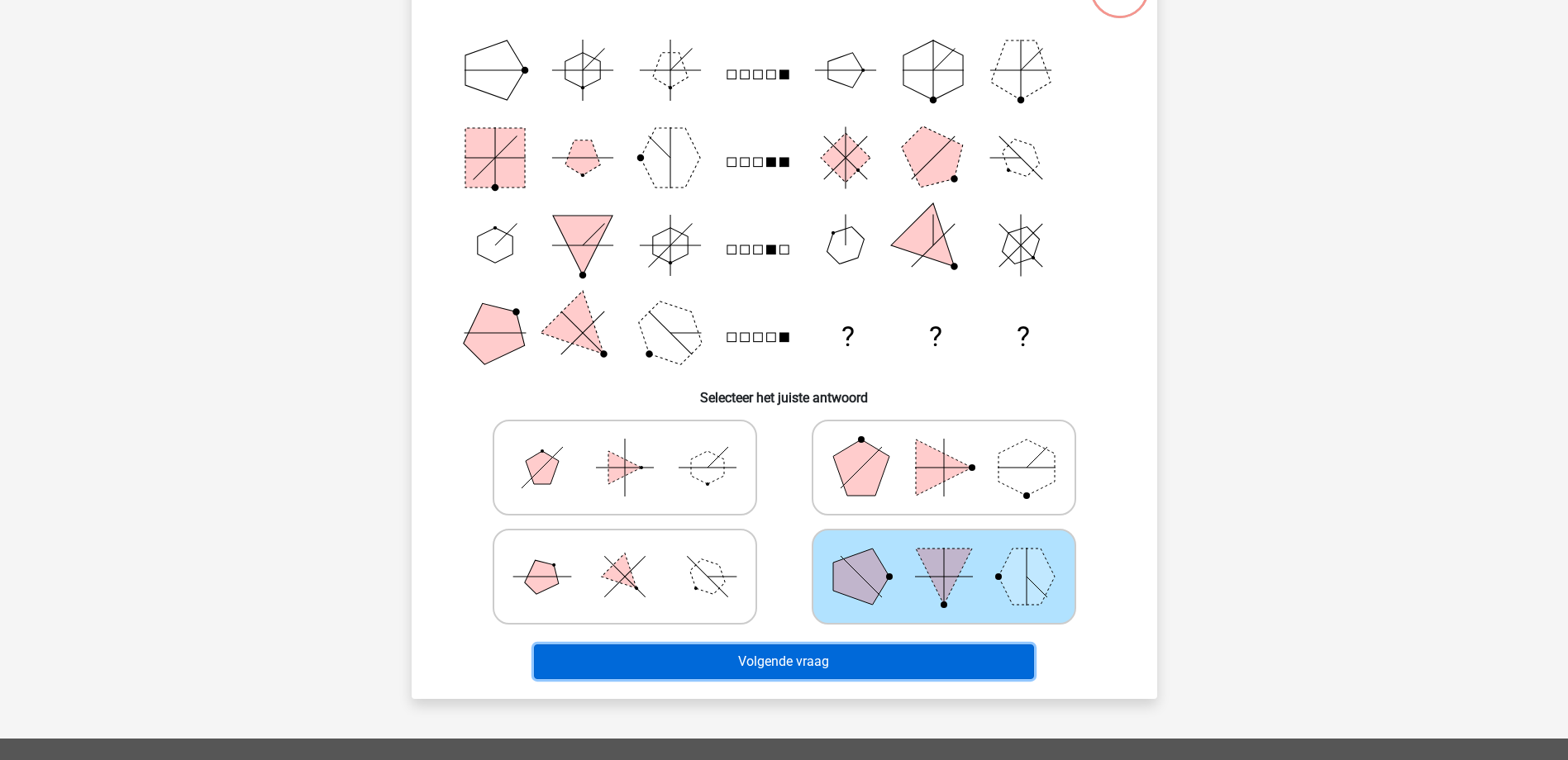
click at [947, 667] on button "Volgende vraag" at bounding box center [784, 662] width 500 height 35
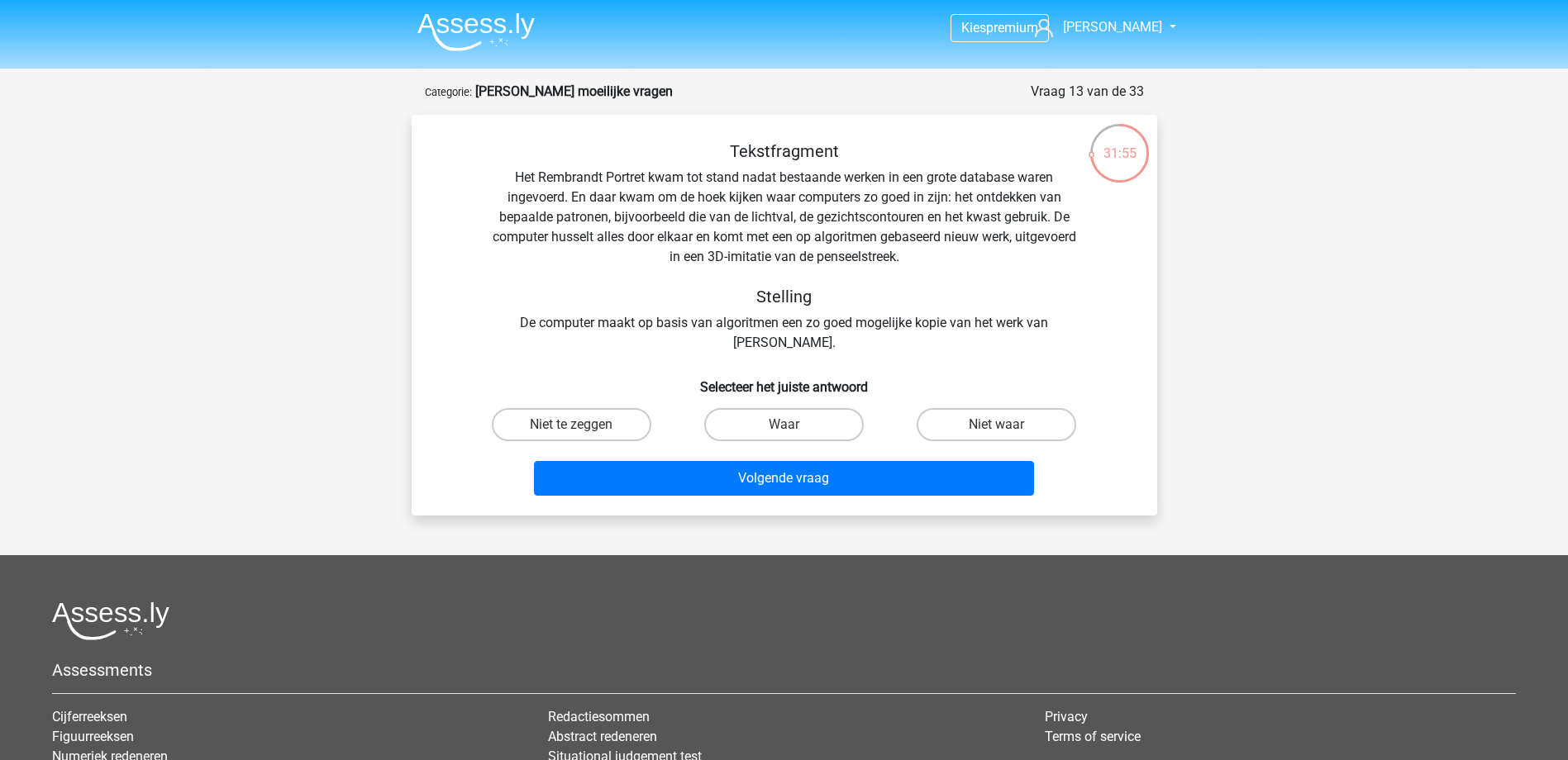
scroll to position [0, 0]
click at [843, 421] on label "Waar" at bounding box center [783, 426] width 160 height 33
click at [794, 426] on input "Waar" at bounding box center [788, 431] width 11 height 11
radio input "true"
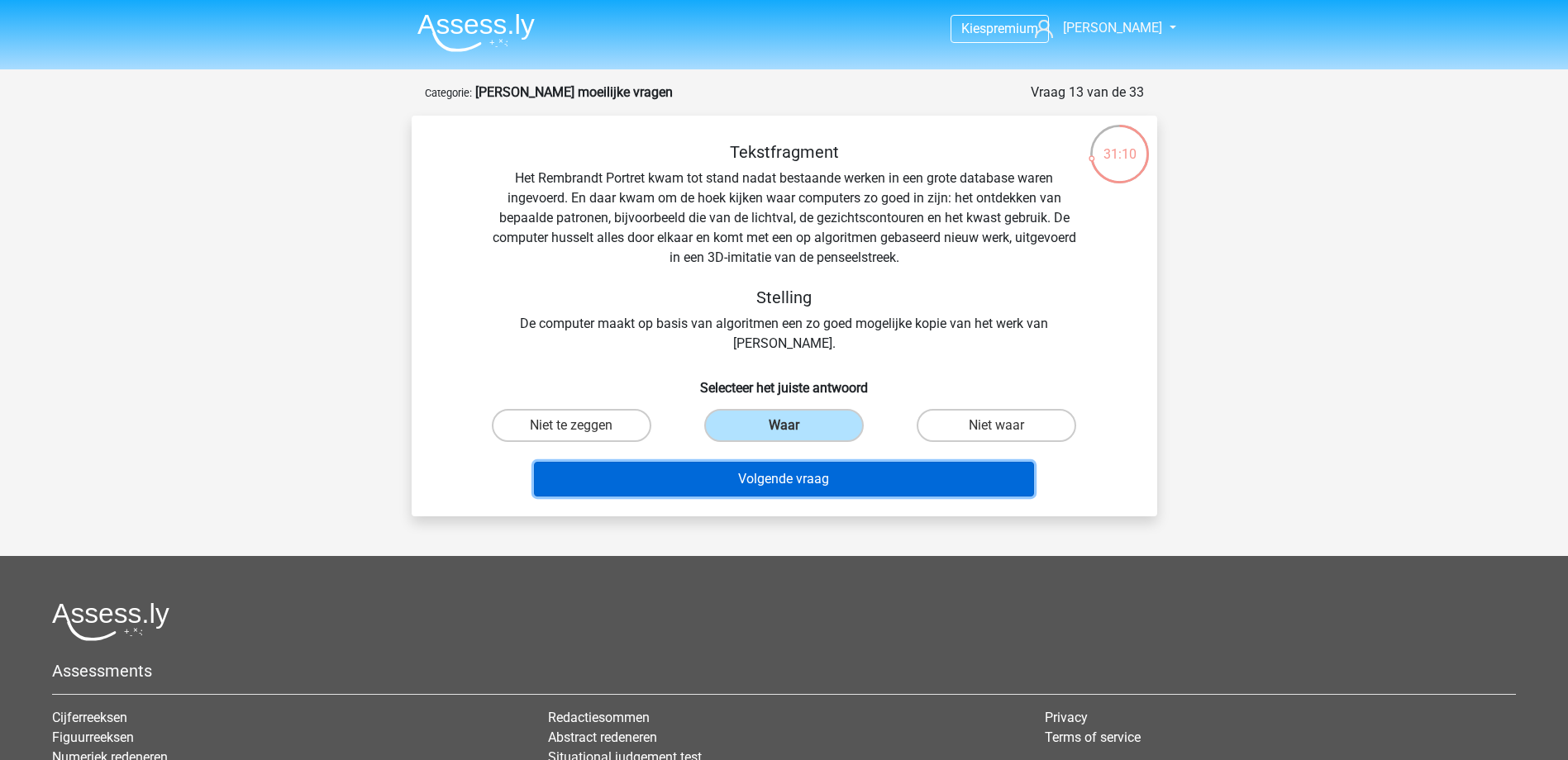
click at [850, 490] on button "Volgende vraag" at bounding box center [784, 479] width 500 height 35
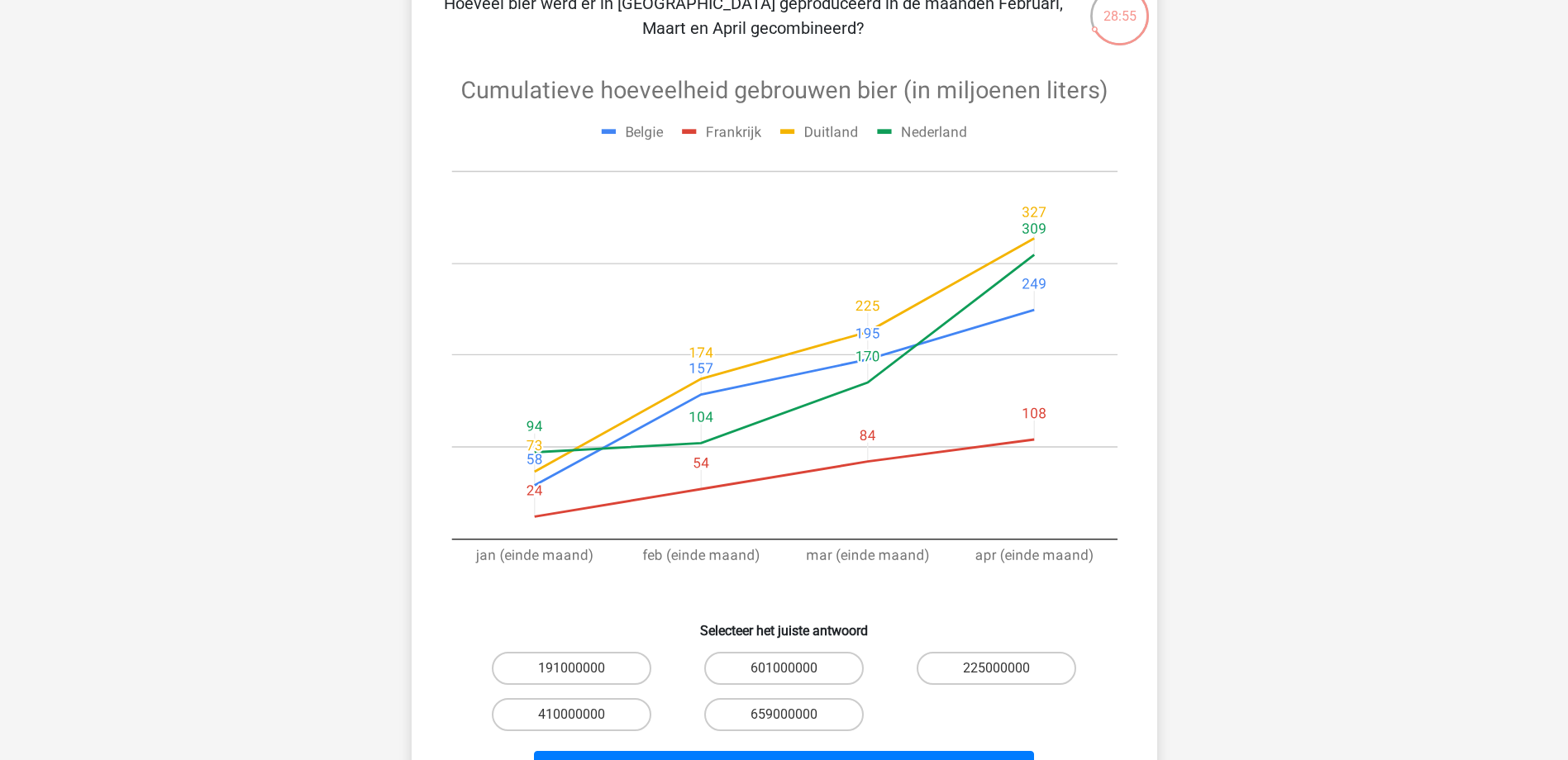
scroll to position [165, 0]
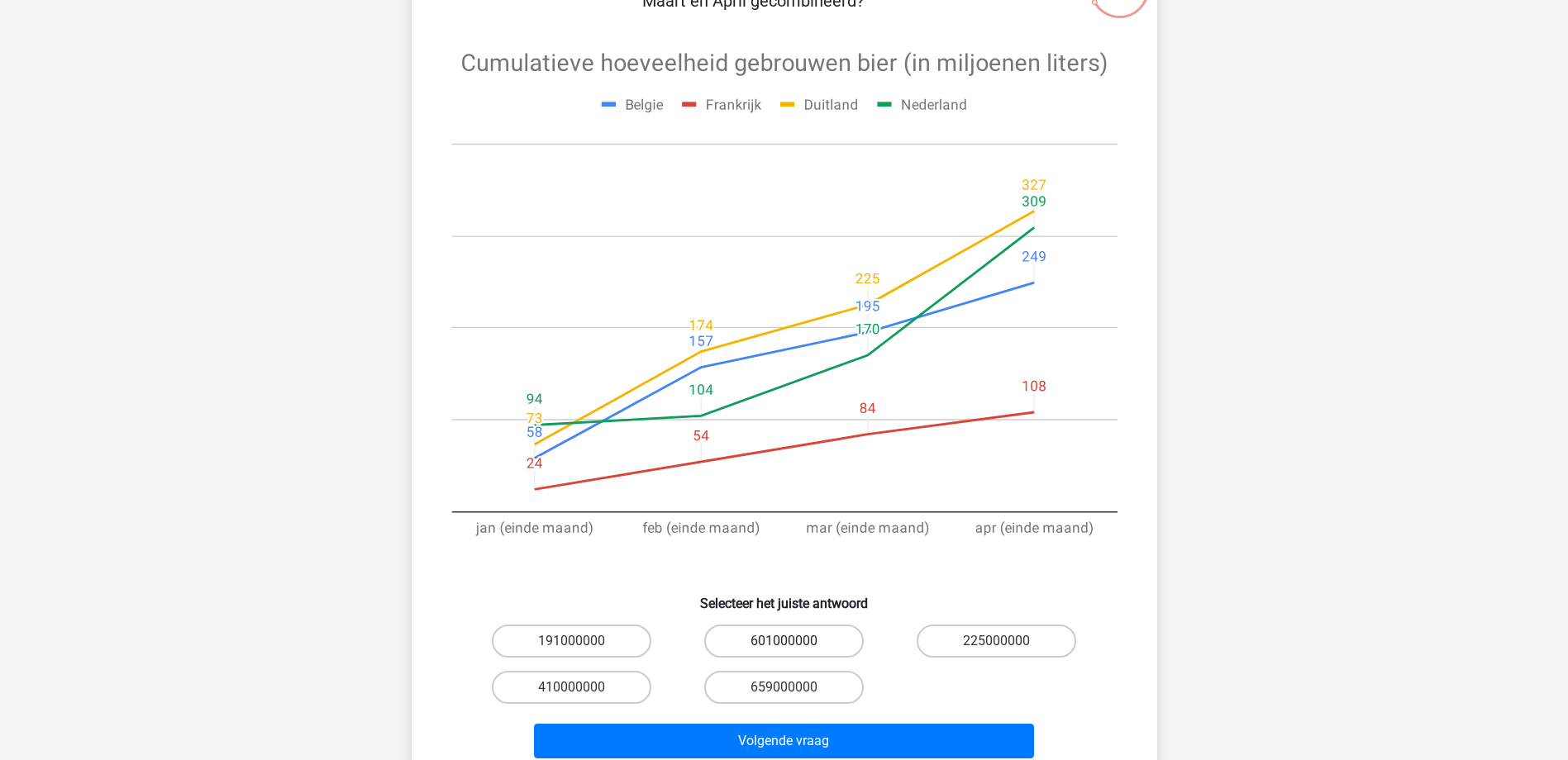
click at [834, 635] on label "601000000" at bounding box center [783, 641] width 160 height 33
click at [794, 641] on input "601000000" at bounding box center [788, 647] width 11 height 11
radio input "true"
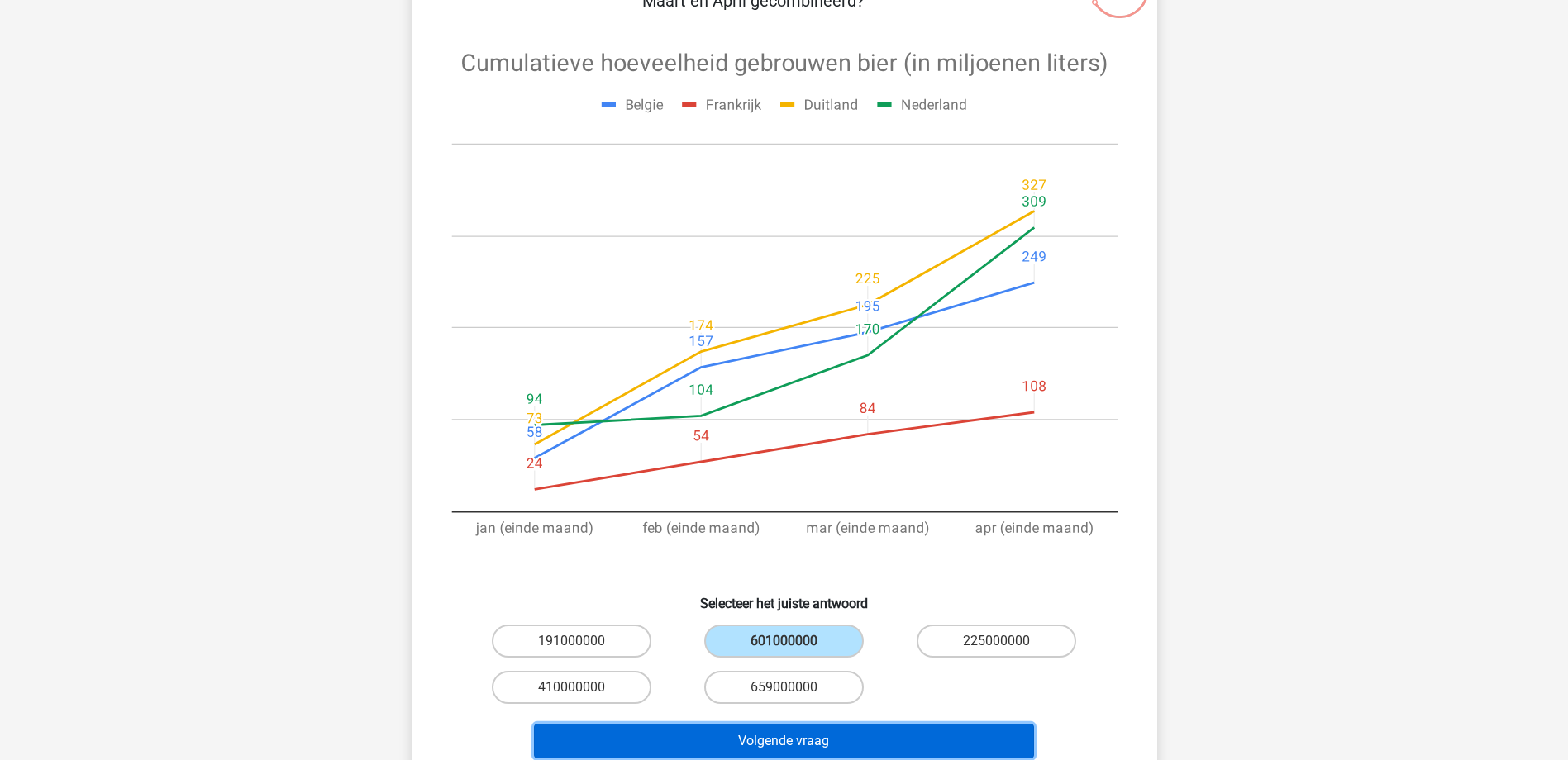
click at [839, 745] on button "Volgende vraag" at bounding box center [784, 741] width 500 height 35
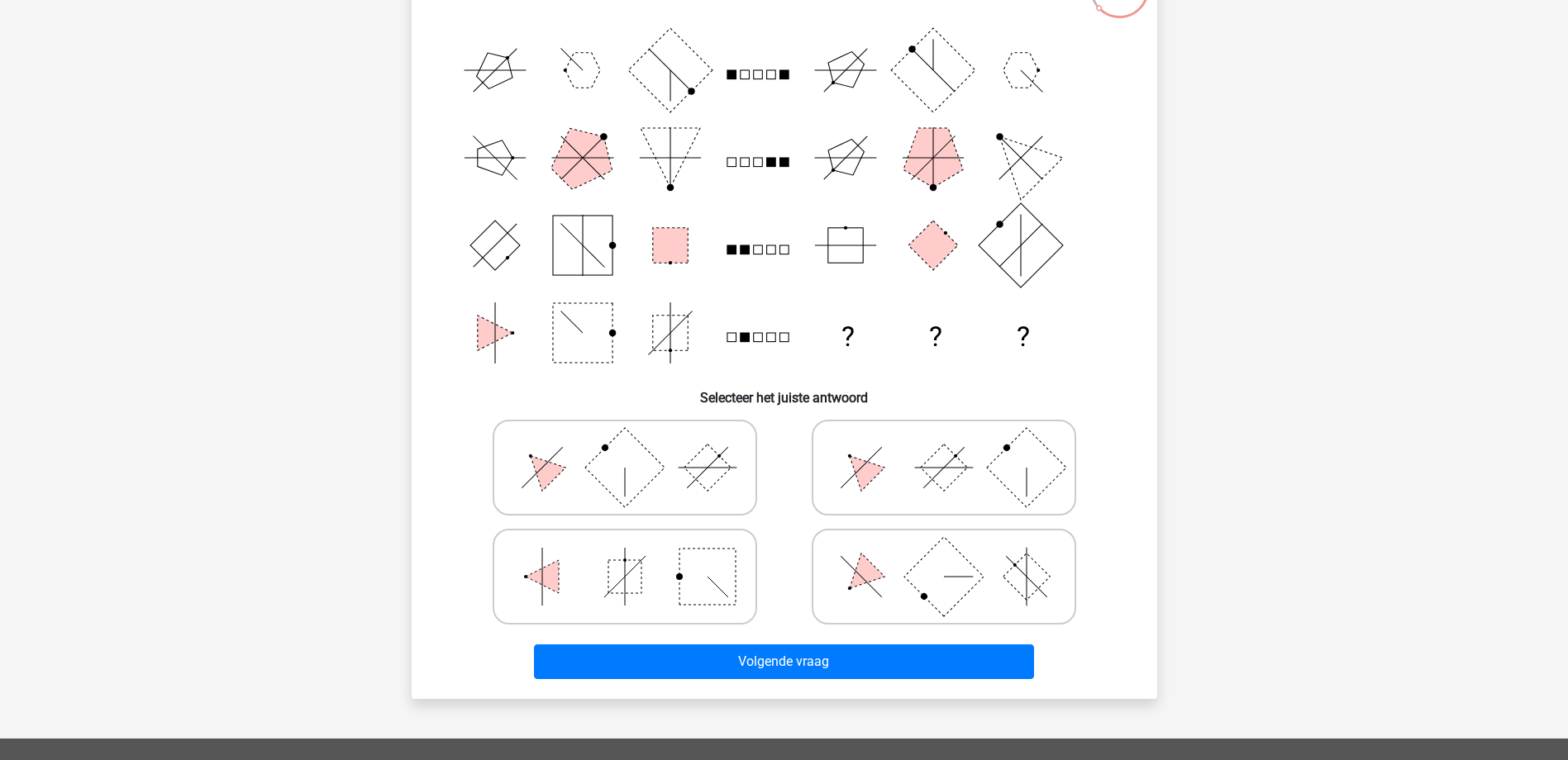
click at [863, 478] on polygon at bounding box center [860, 467] width 47 height 47
click at [944, 447] on input "radio" at bounding box center [949, 442] width 11 height 11
radio input "true"
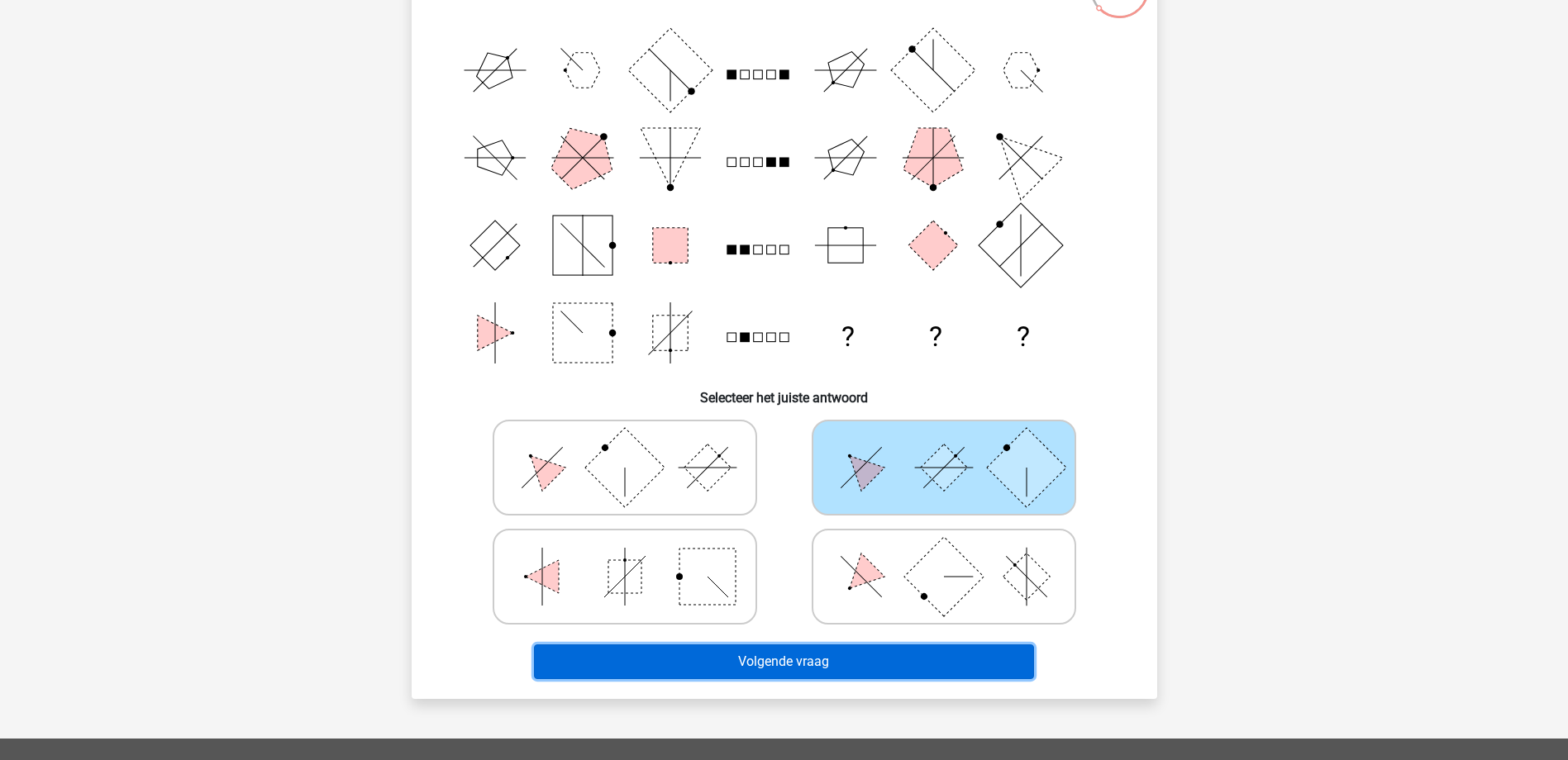
click at [928, 662] on button "Volgende vraag" at bounding box center [784, 662] width 500 height 35
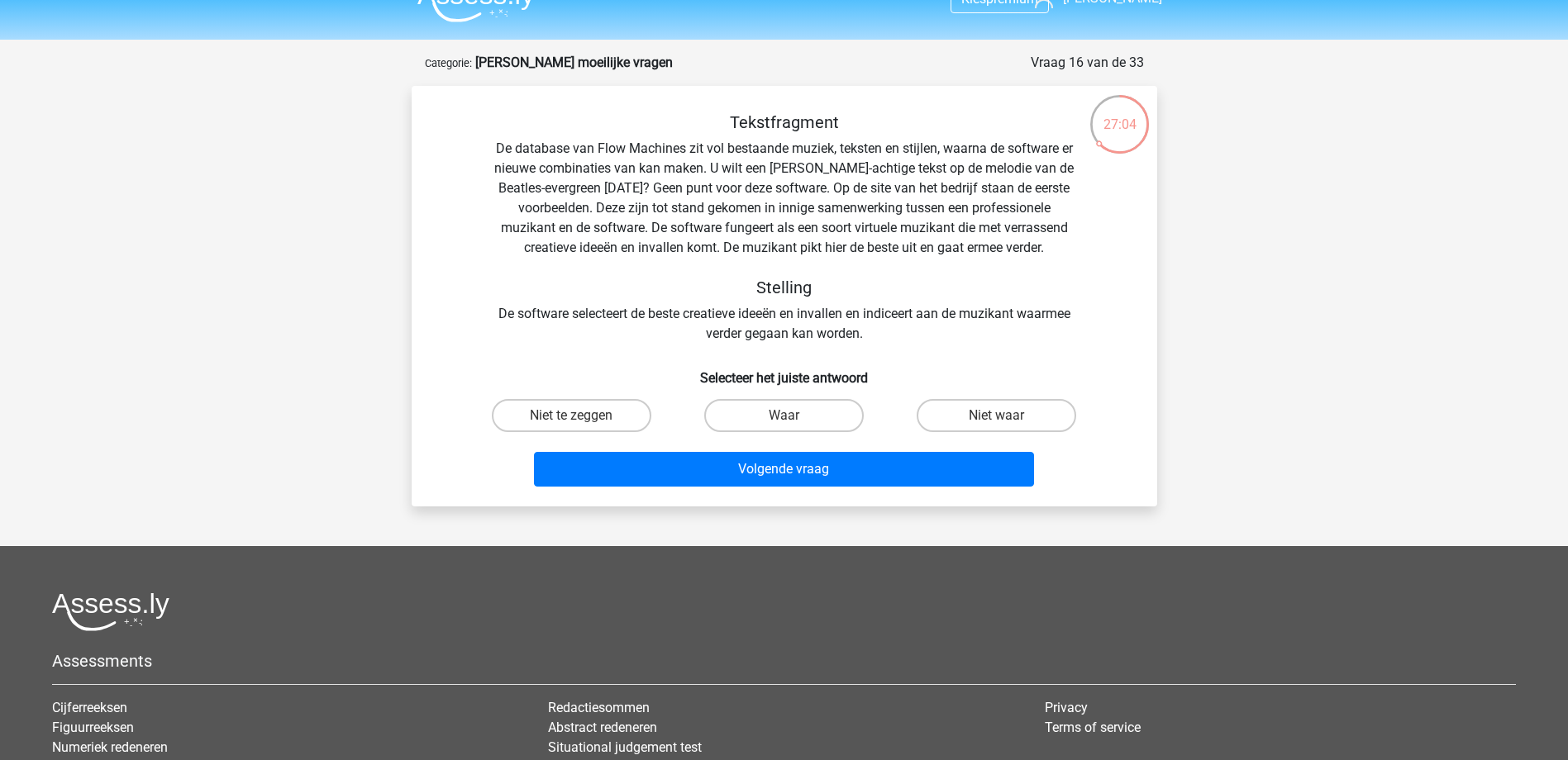
scroll to position [0, 0]
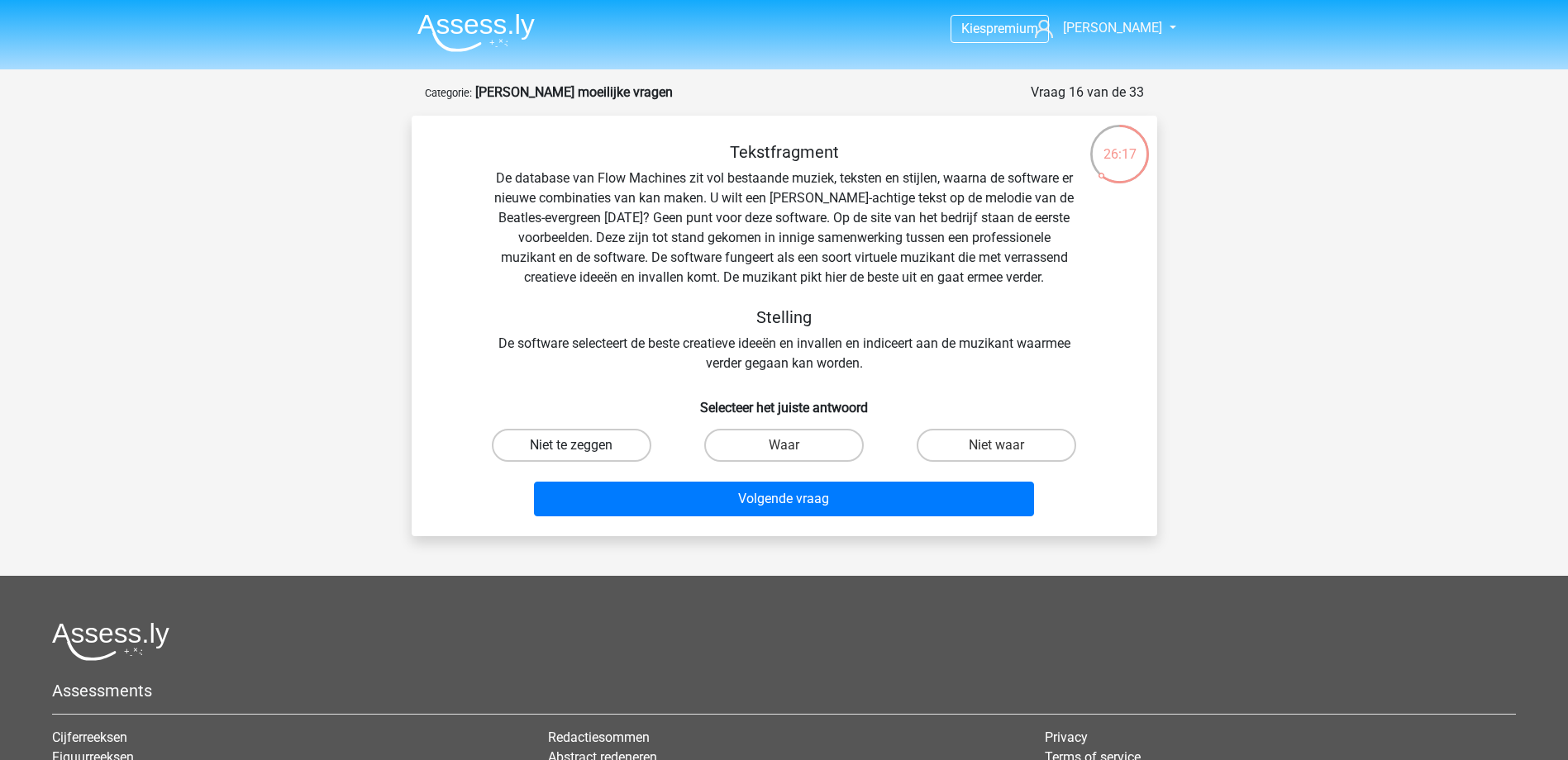
click at [610, 443] on label "Niet te zeggen" at bounding box center [571, 445] width 160 height 33
click at [582, 445] on input "Niet te zeggen" at bounding box center [576, 450] width 11 height 11
radio input "true"
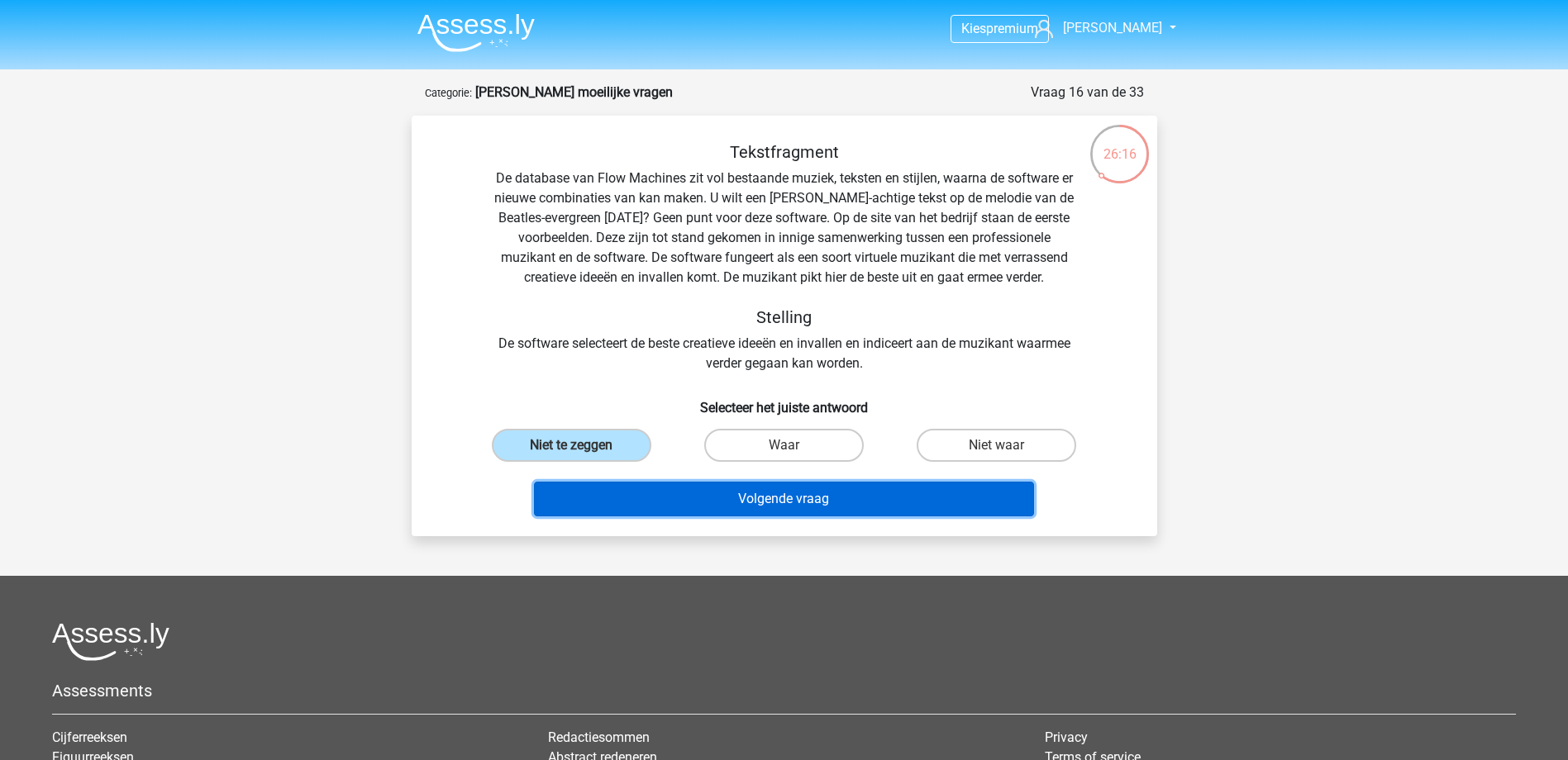
click at [705, 495] on button "Volgende vraag" at bounding box center [784, 499] width 500 height 35
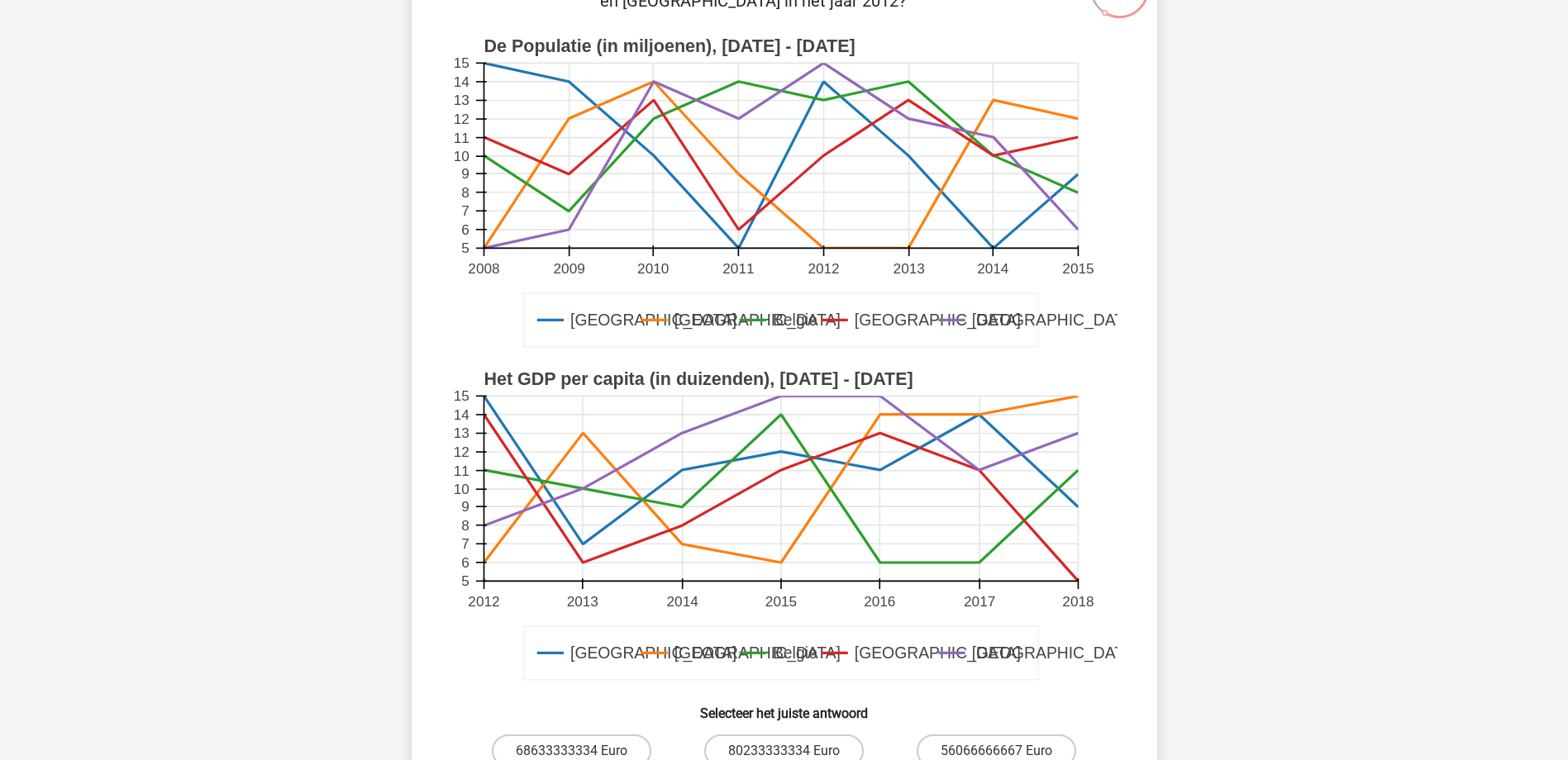
scroll to position [331, 0]
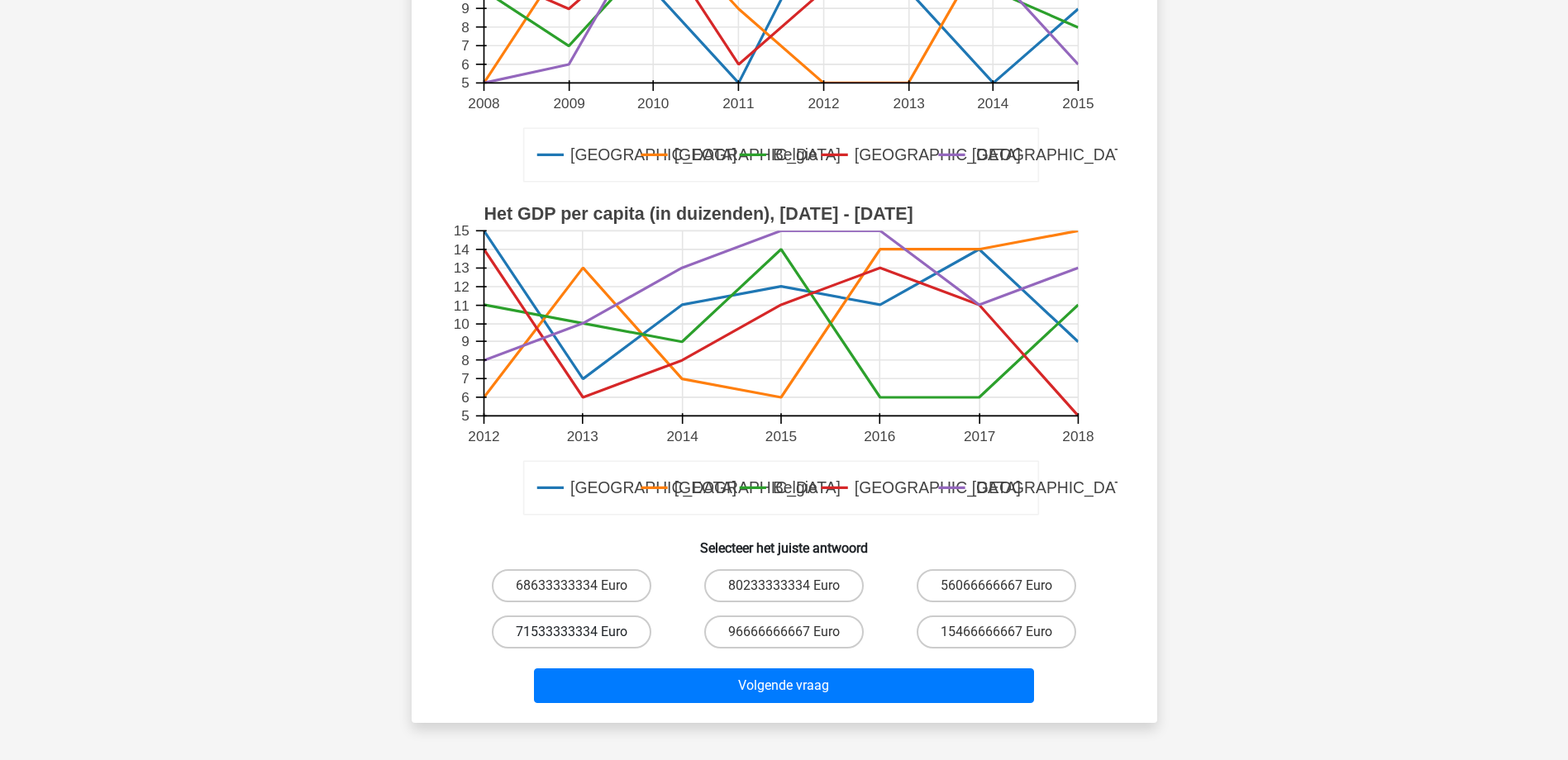
drag, startPoint x: 533, startPoint y: 636, endPoint x: 544, endPoint y: 649, distance: 17.0
click at [538, 643] on label "71533333334 Euro" at bounding box center [571, 632] width 160 height 33
click at [571, 643] on input "71533333334 Euro" at bounding box center [576, 637] width 11 height 11
radio input "true"
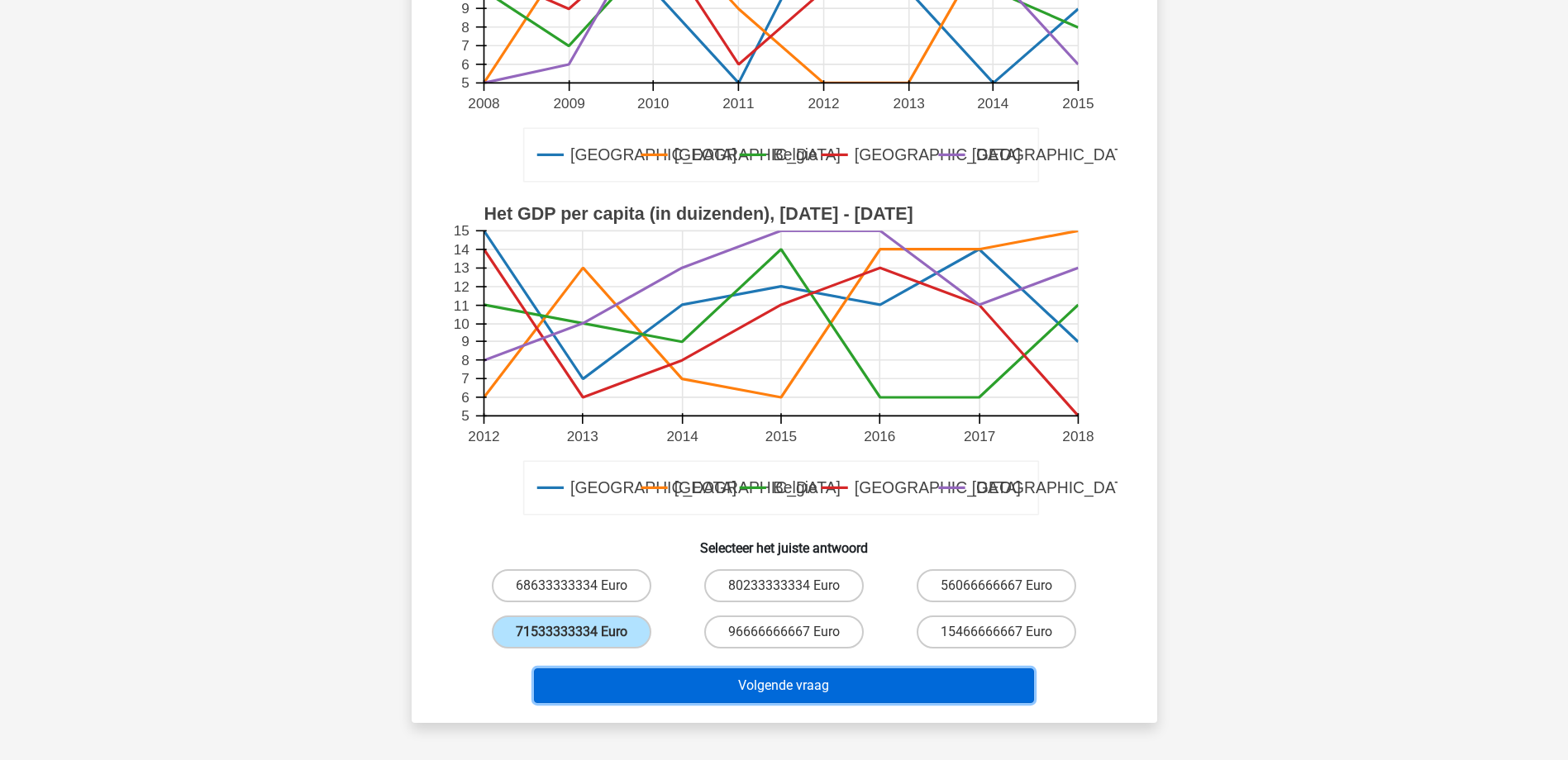
click at [595, 683] on button "Volgende vraag" at bounding box center [784, 686] width 500 height 35
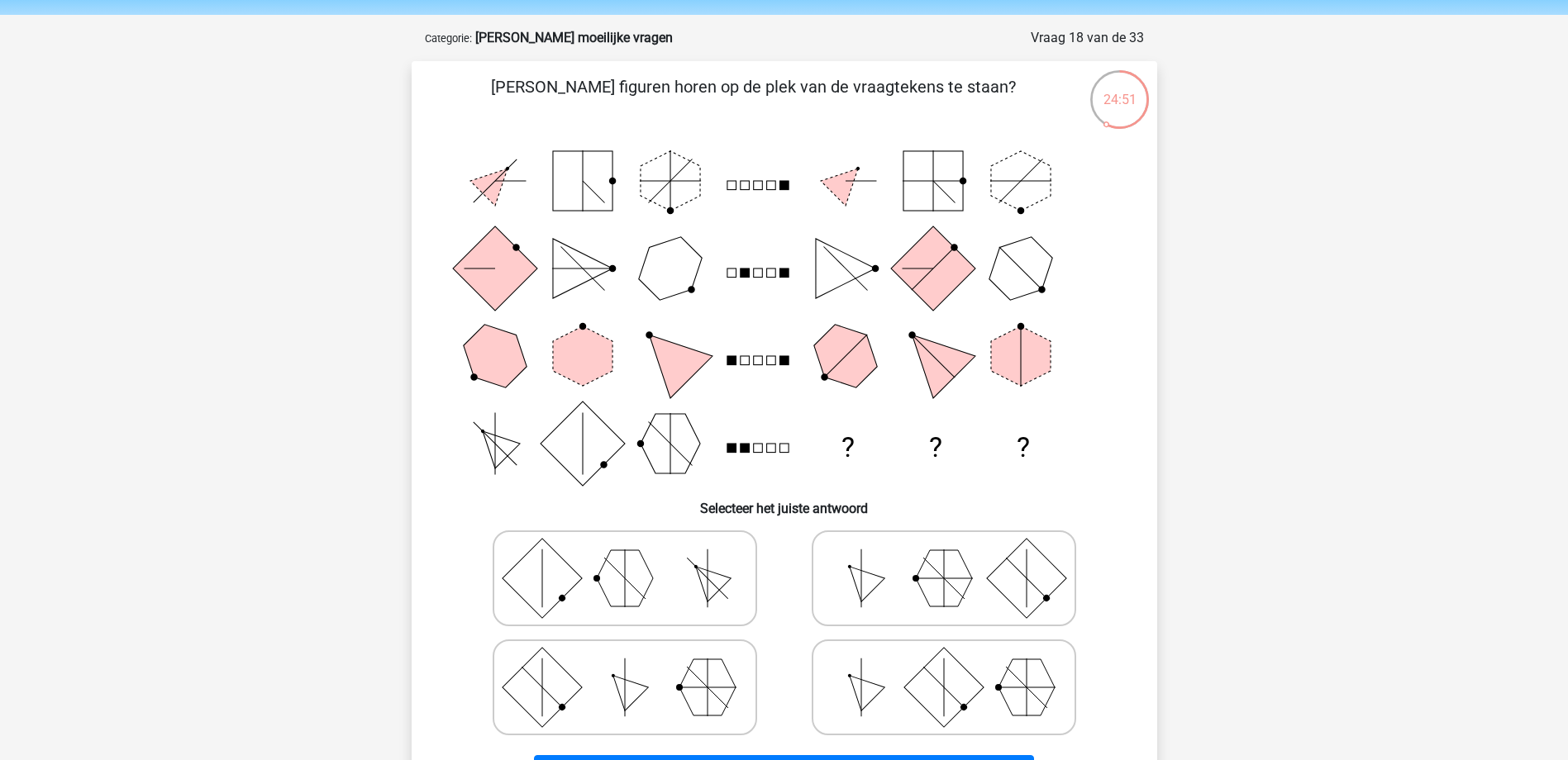
scroll to position [83, 0]
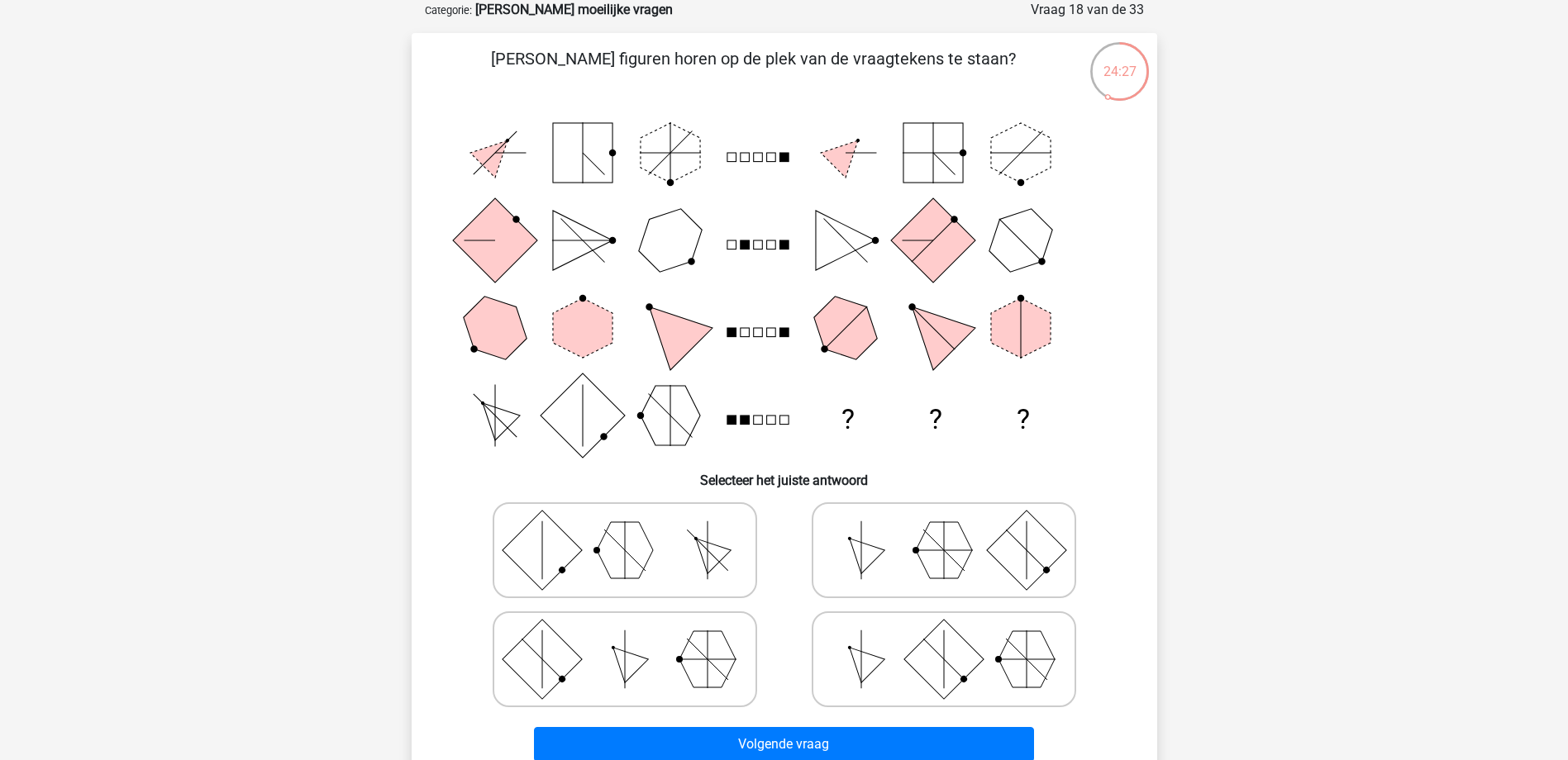
click at [700, 635] on polygon at bounding box center [707, 659] width 56 height 56
click at [636, 635] on input "radio" at bounding box center [630, 633] width 11 height 11
radio input "true"
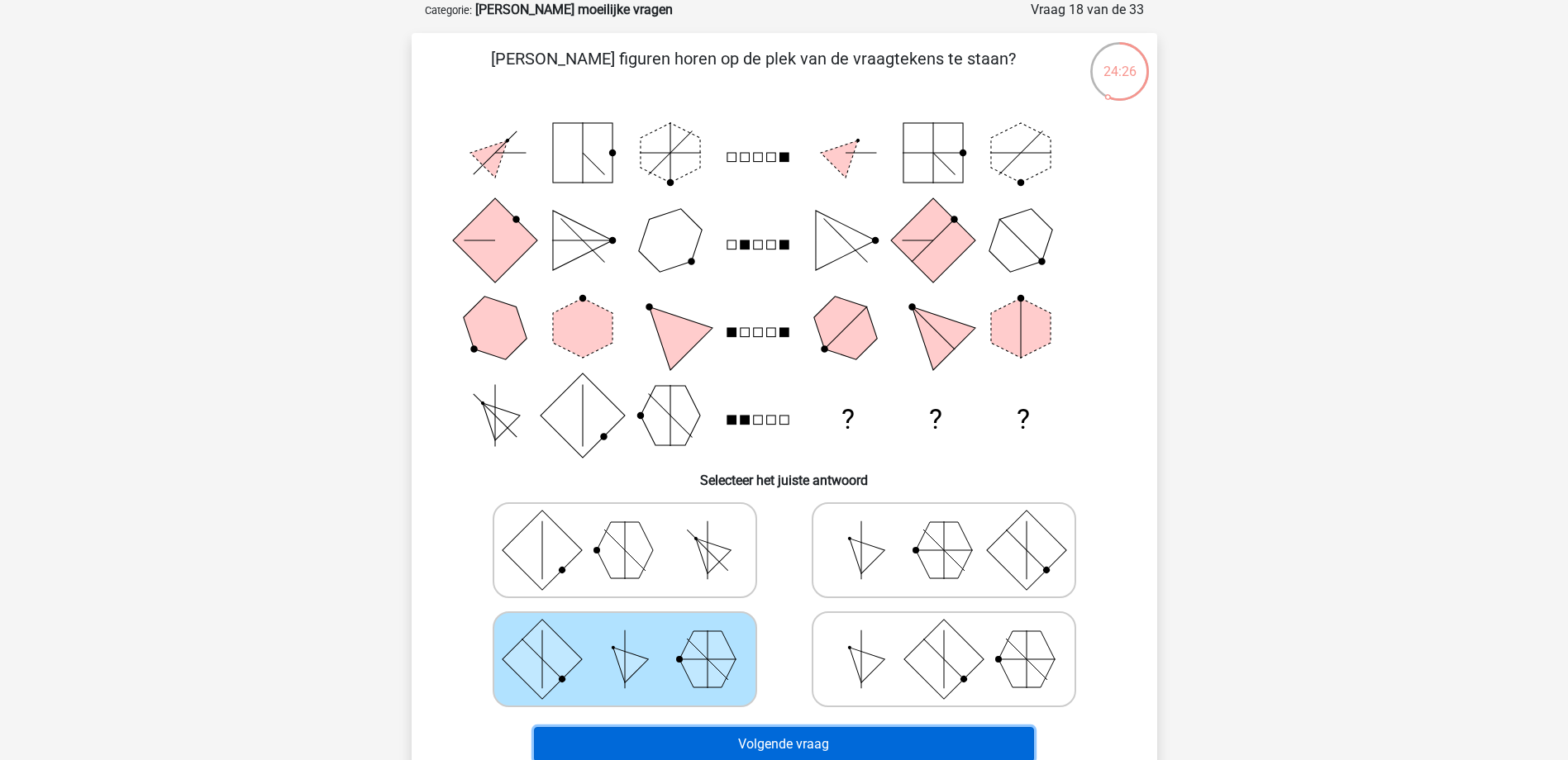
click at [885, 745] on button "Volgende vraag" at bounding box center [784, 745] width 500 height 35
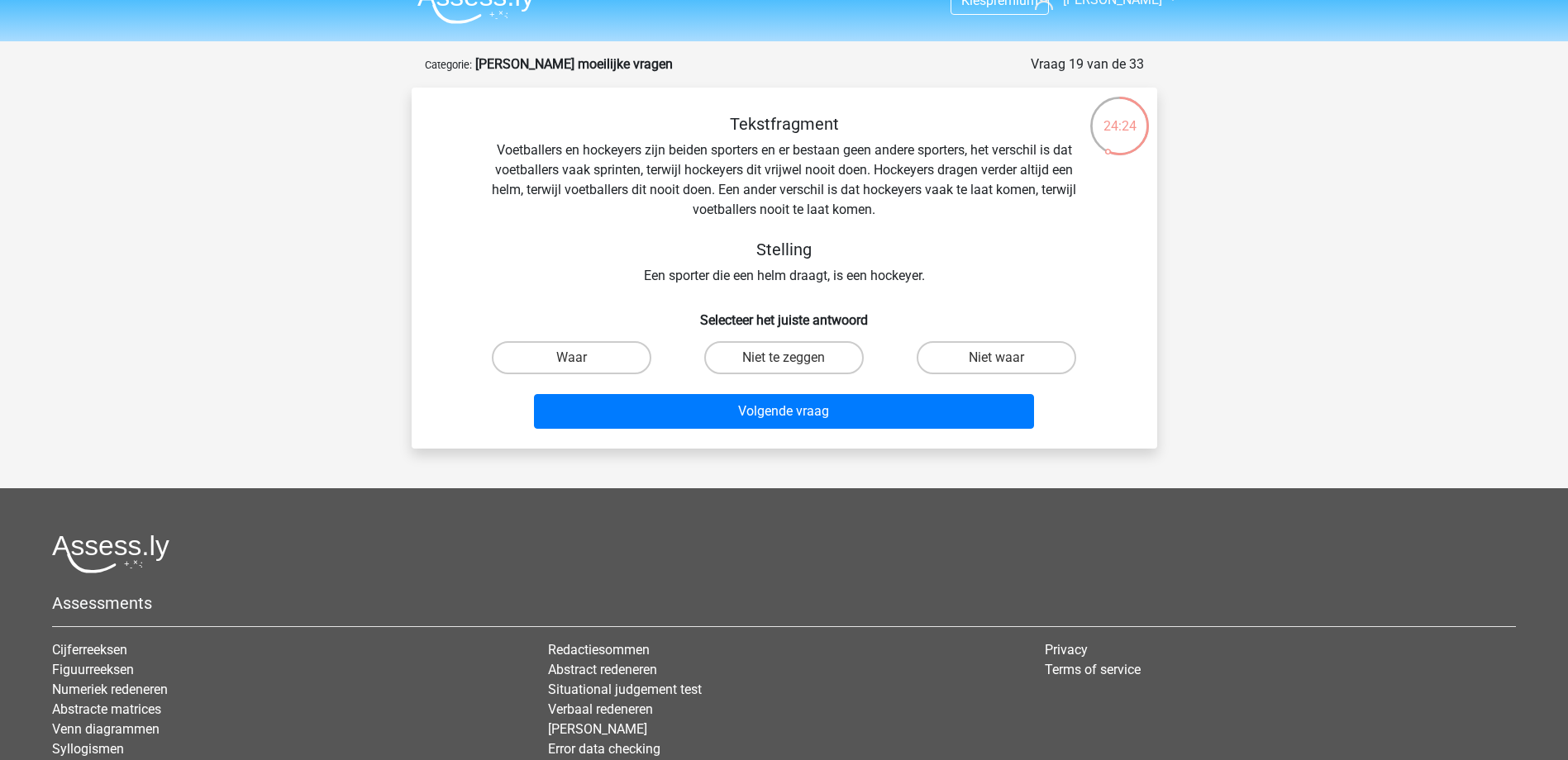
scroll to position [0, 0]
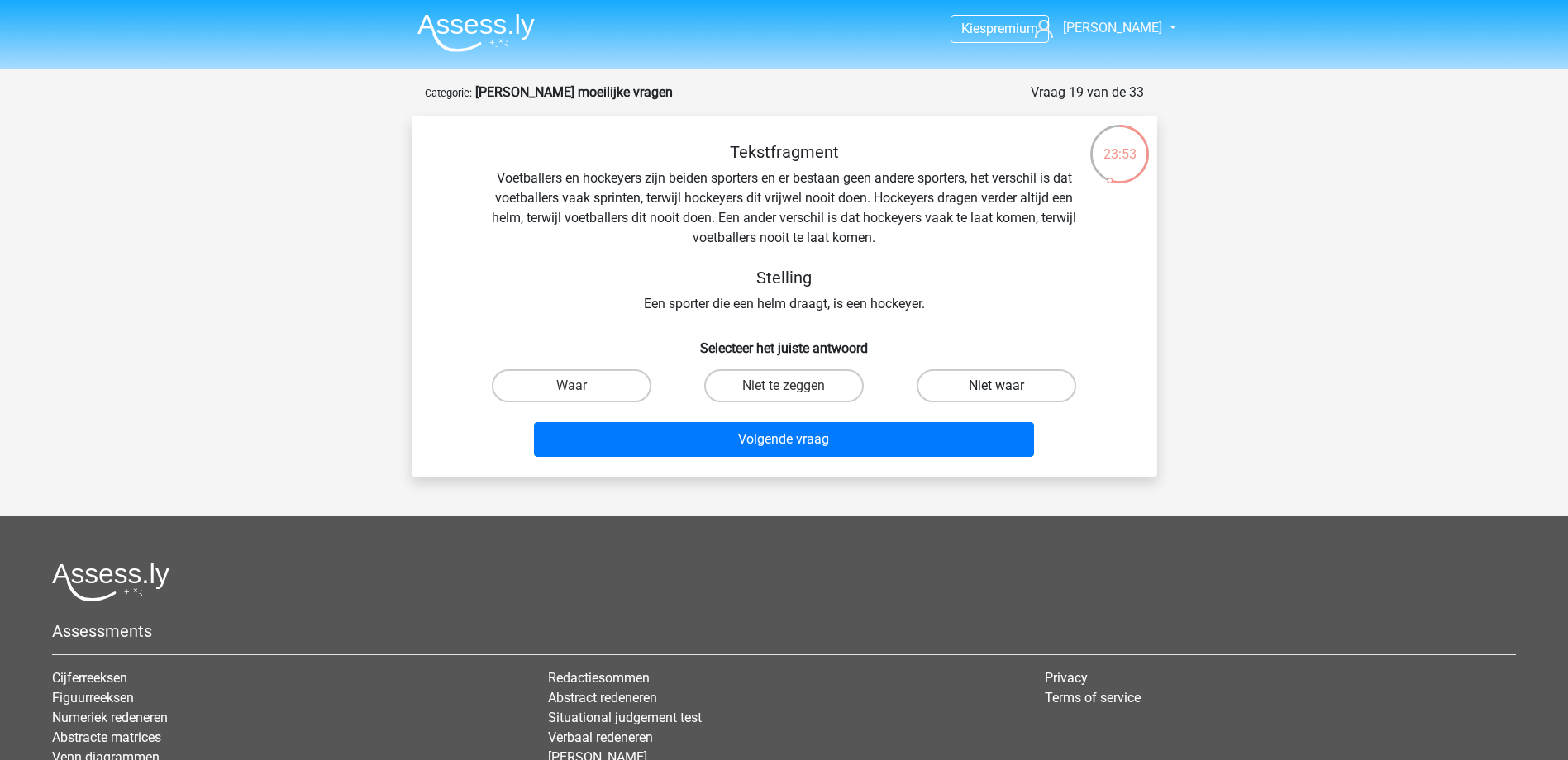
click at [1061, 391] on label "Niet waar" at bounding box center [996, 386] width 160 height 33
click at [1008, 391] on input "Niet waar" at bounding box center [1002, 391] width 11 height 11
radio input "true"
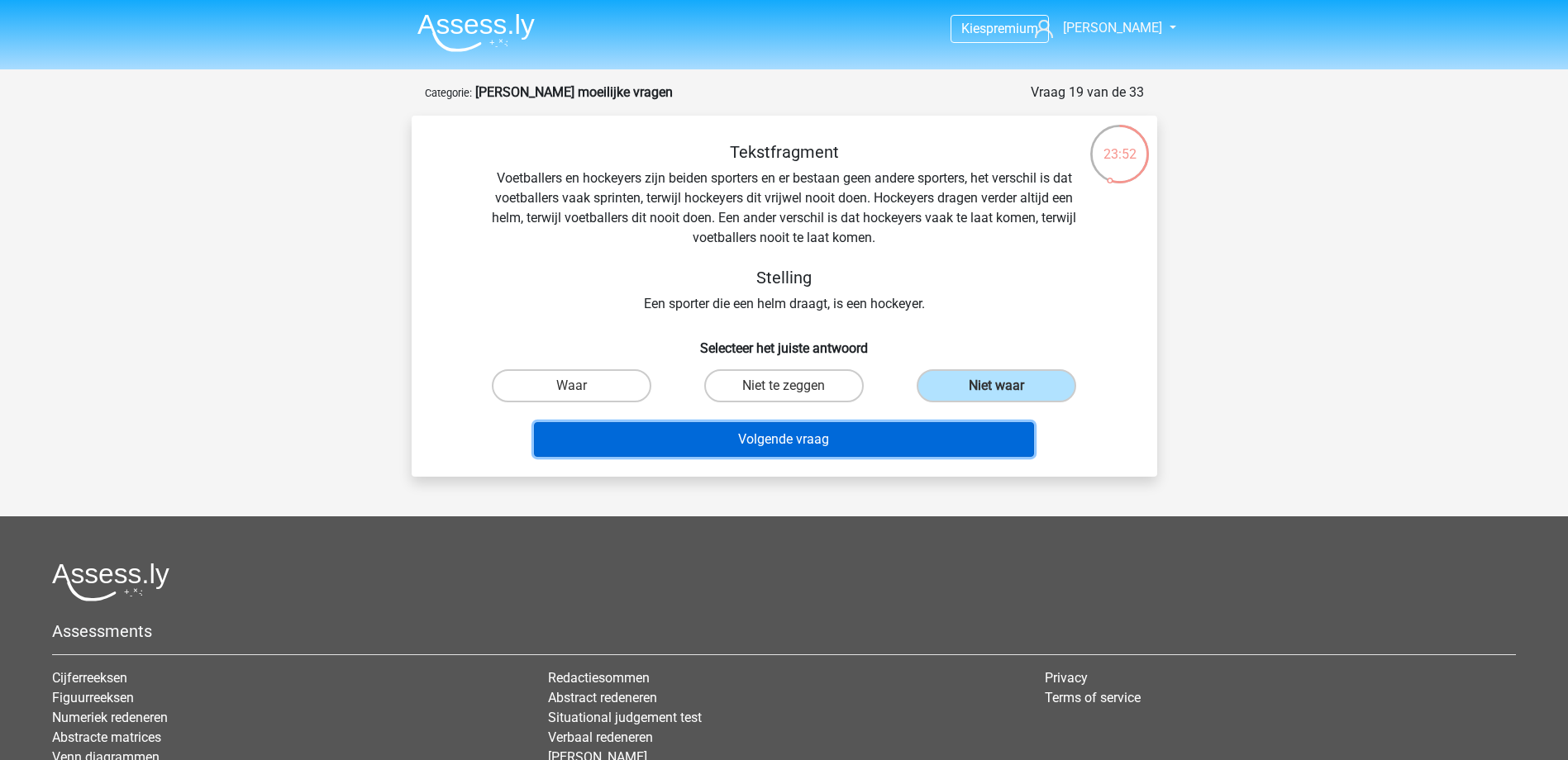
click at [968, 436] on button "Volgende vraag" at bounding box center [784, 439] width 500 height 35
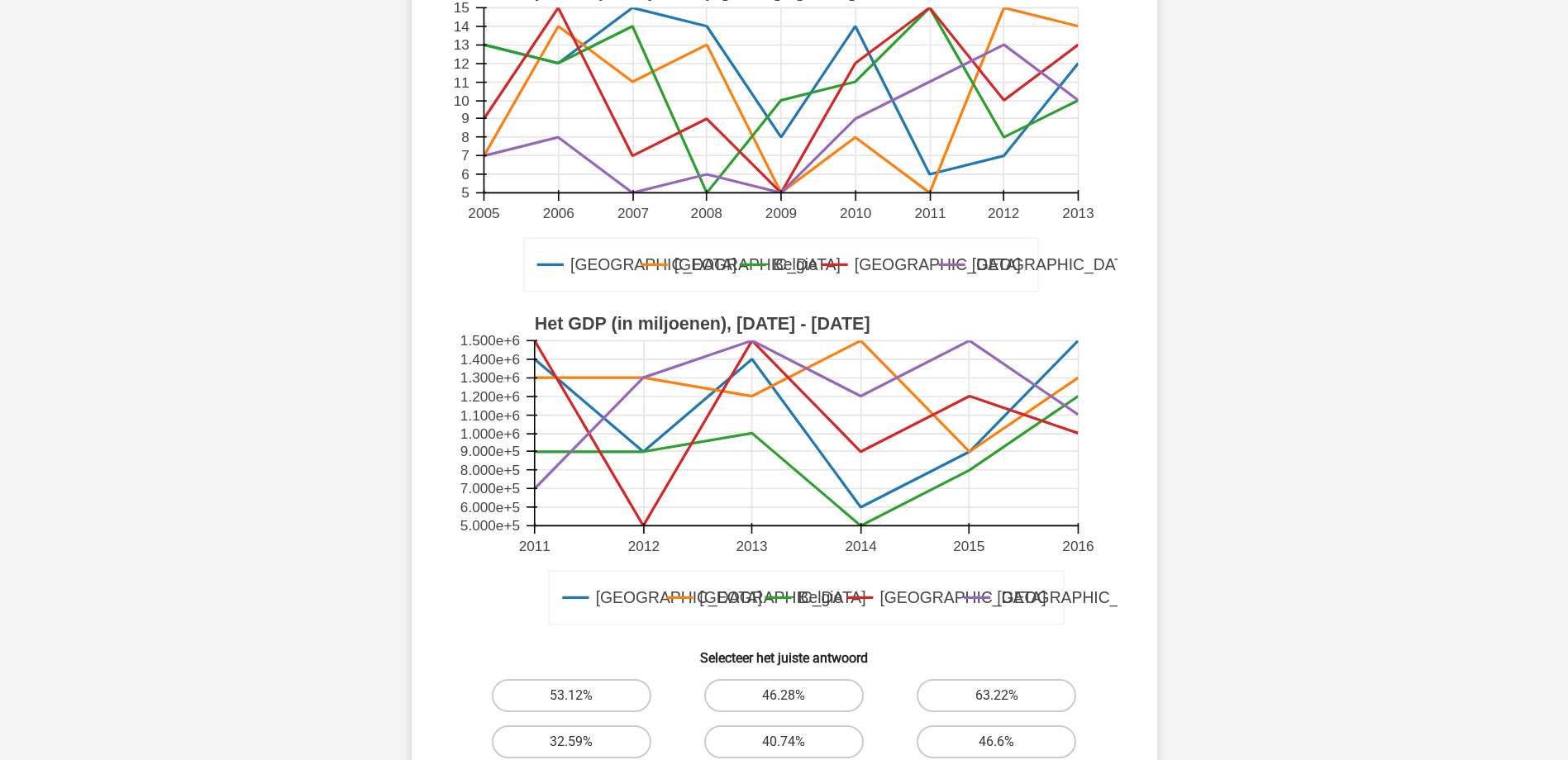
scroll to position [248, 0]
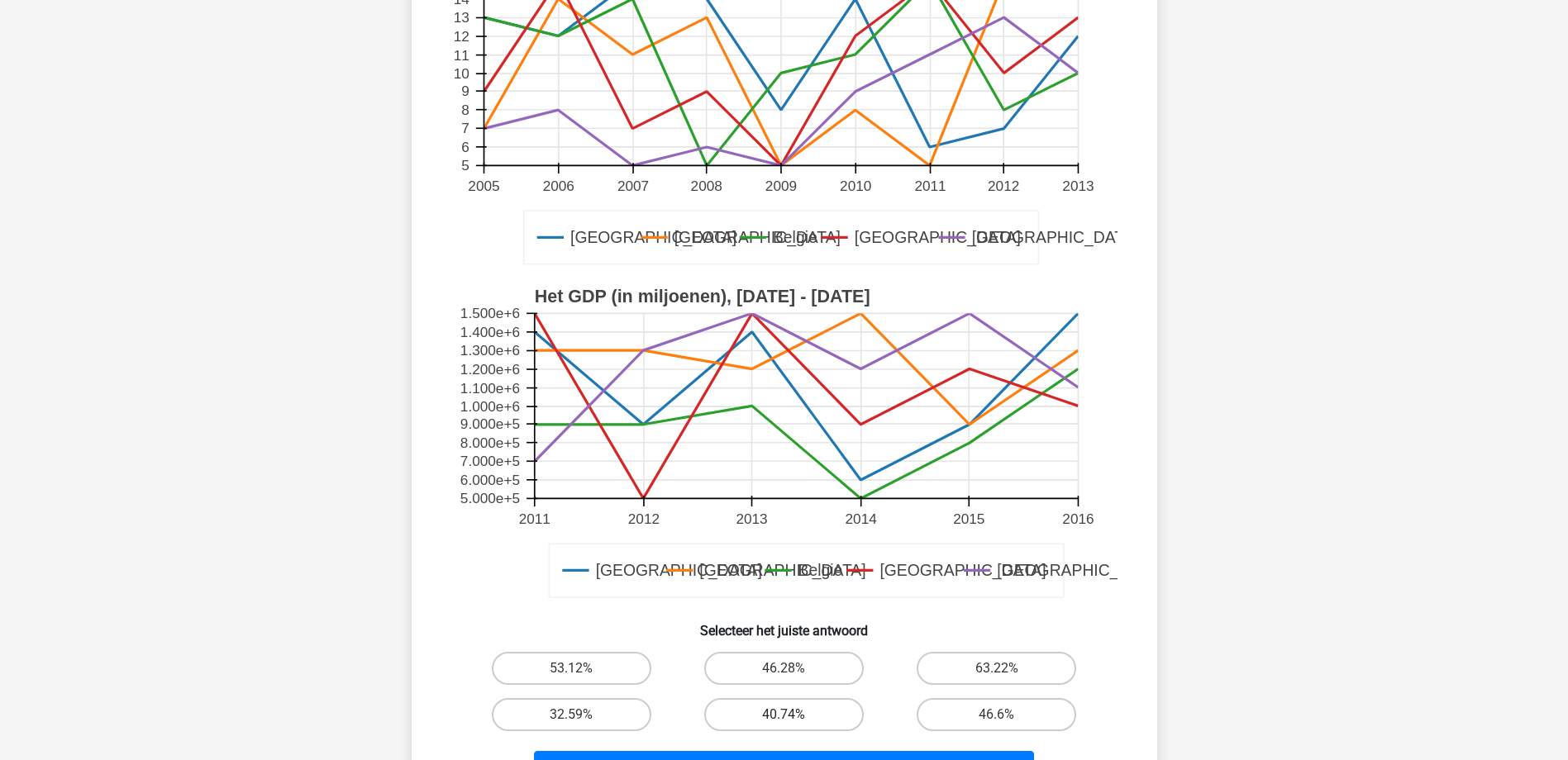
click at [758, 705] on label "40.74%" at bounding box center [783, 715] width 160 height 33
click at [783, 715] on input "40.74%" at bounding box center [788, 720] width 11 height 11
radio input "true"
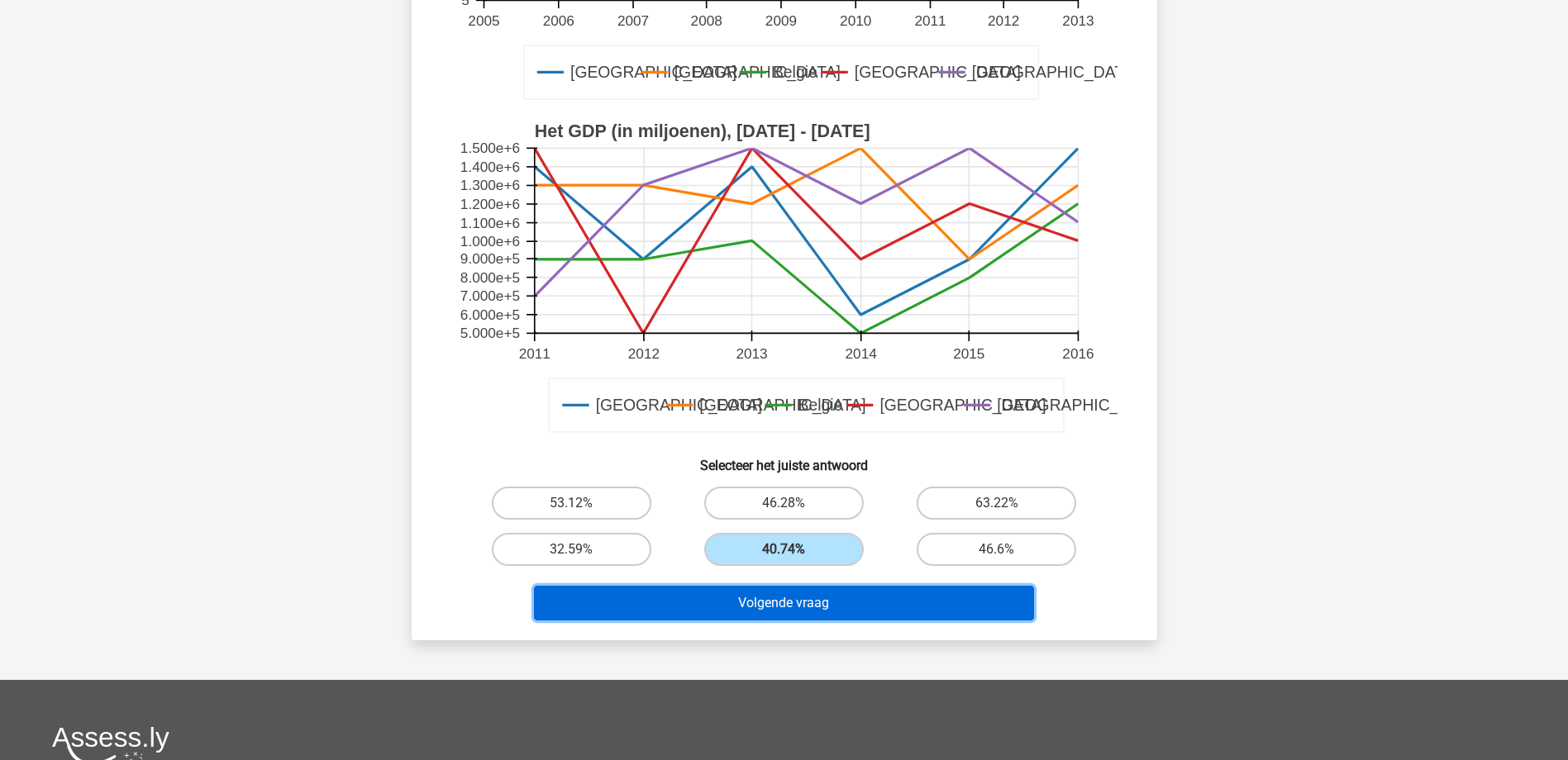
click at [770, 606] on button "Volgende vraag" at bounding box center [784, 603] width 500 height 35
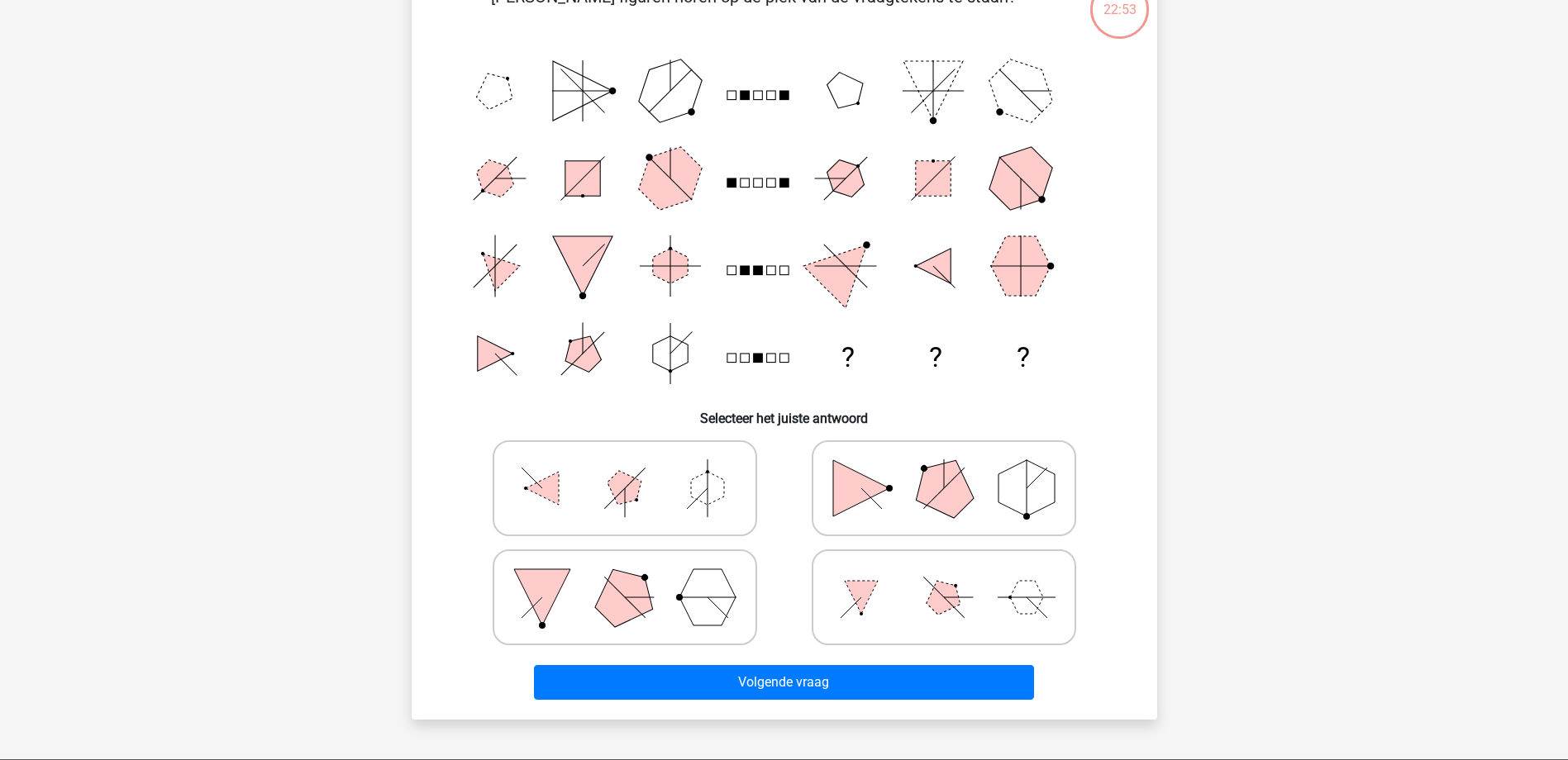
scroll to position [83, 0]
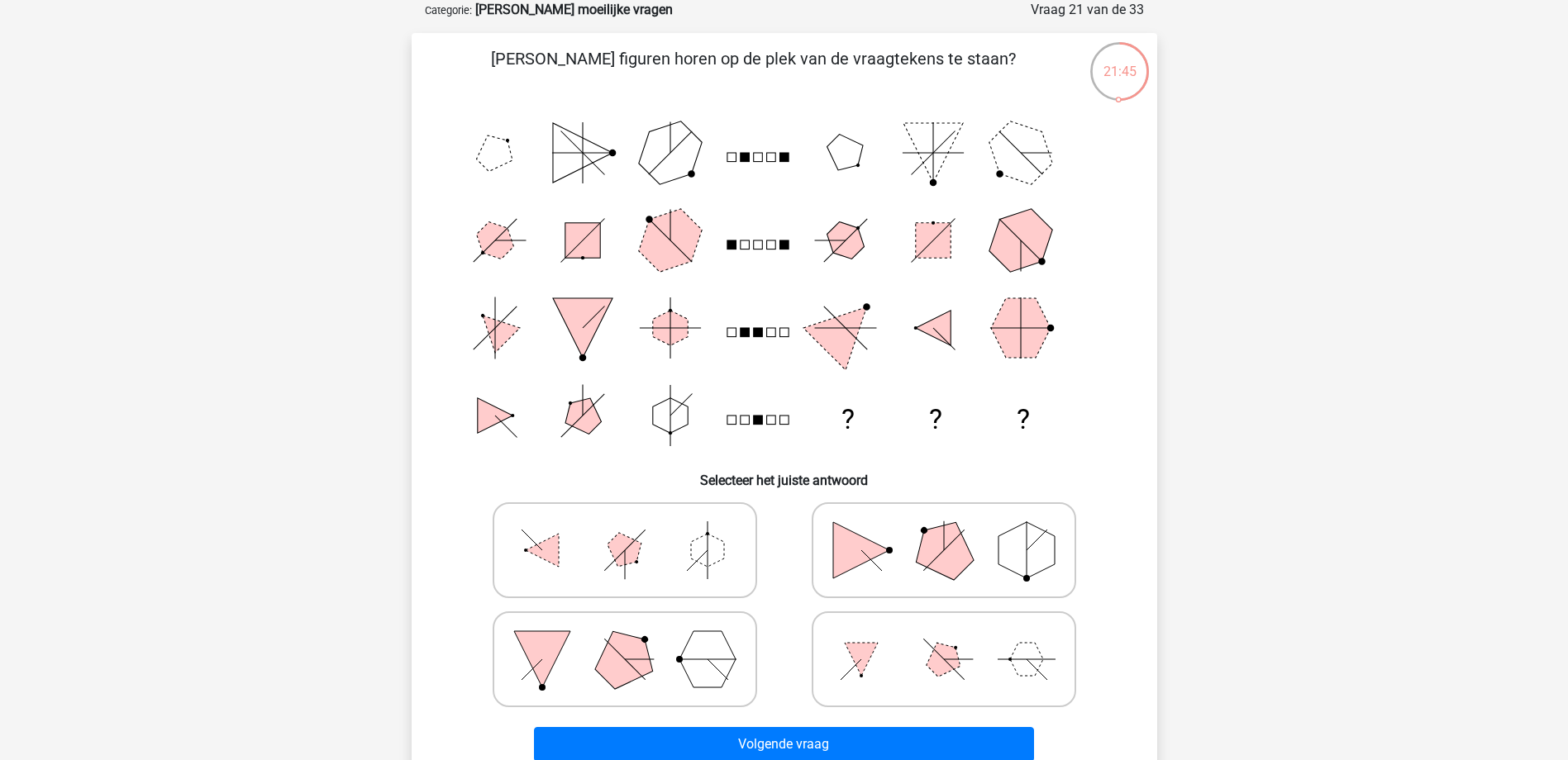
click at [900, 666] on icon at bounding box center [944, 659] width 248 height 83
click at [944, 639] on input "radio" at bounding box center [949, 633] width 11 height 11
radio input "true"
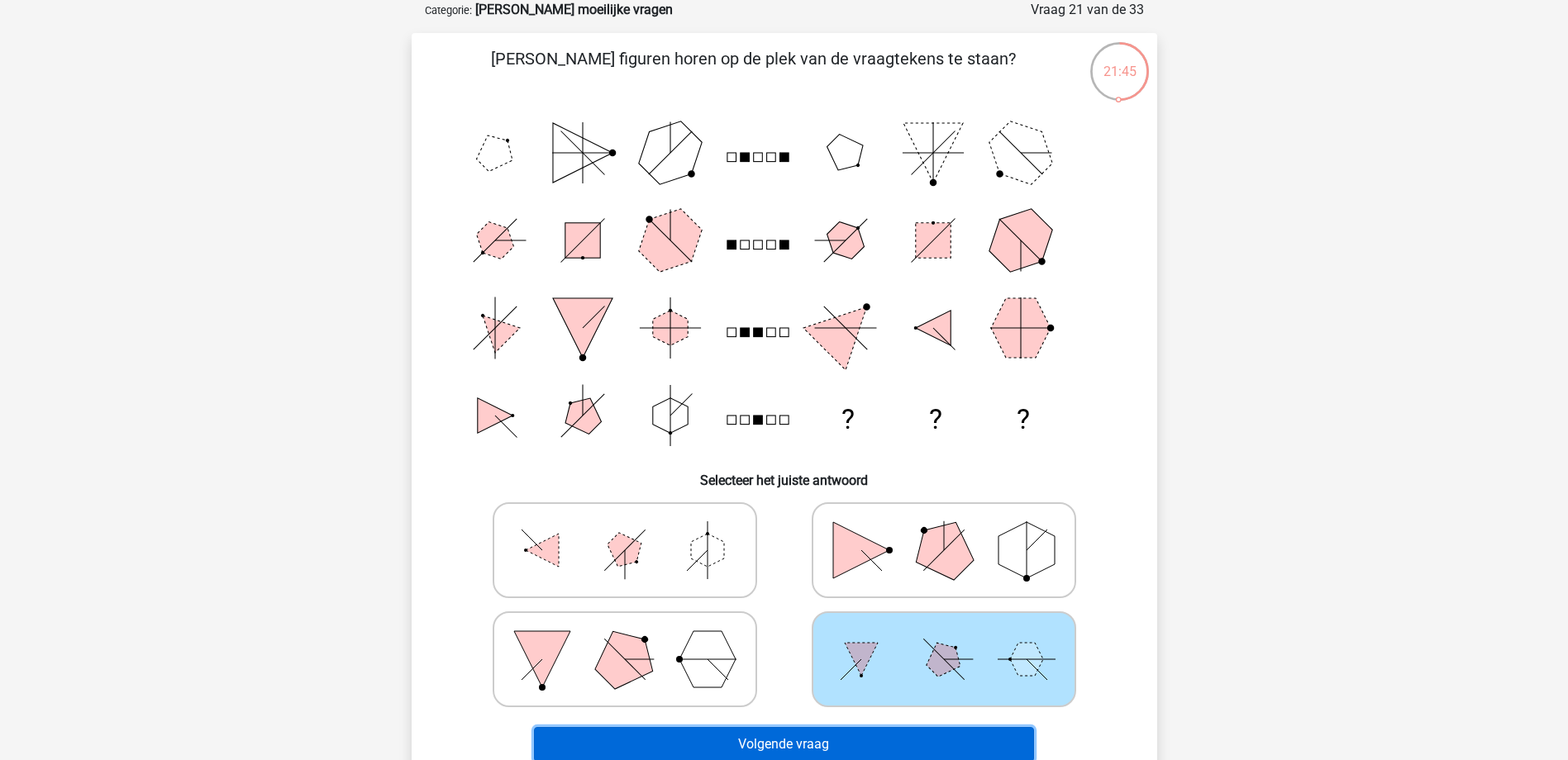
click at [918, 737] on button "Volgende vraag" at bounding box center [784, 745] width 500 height 35
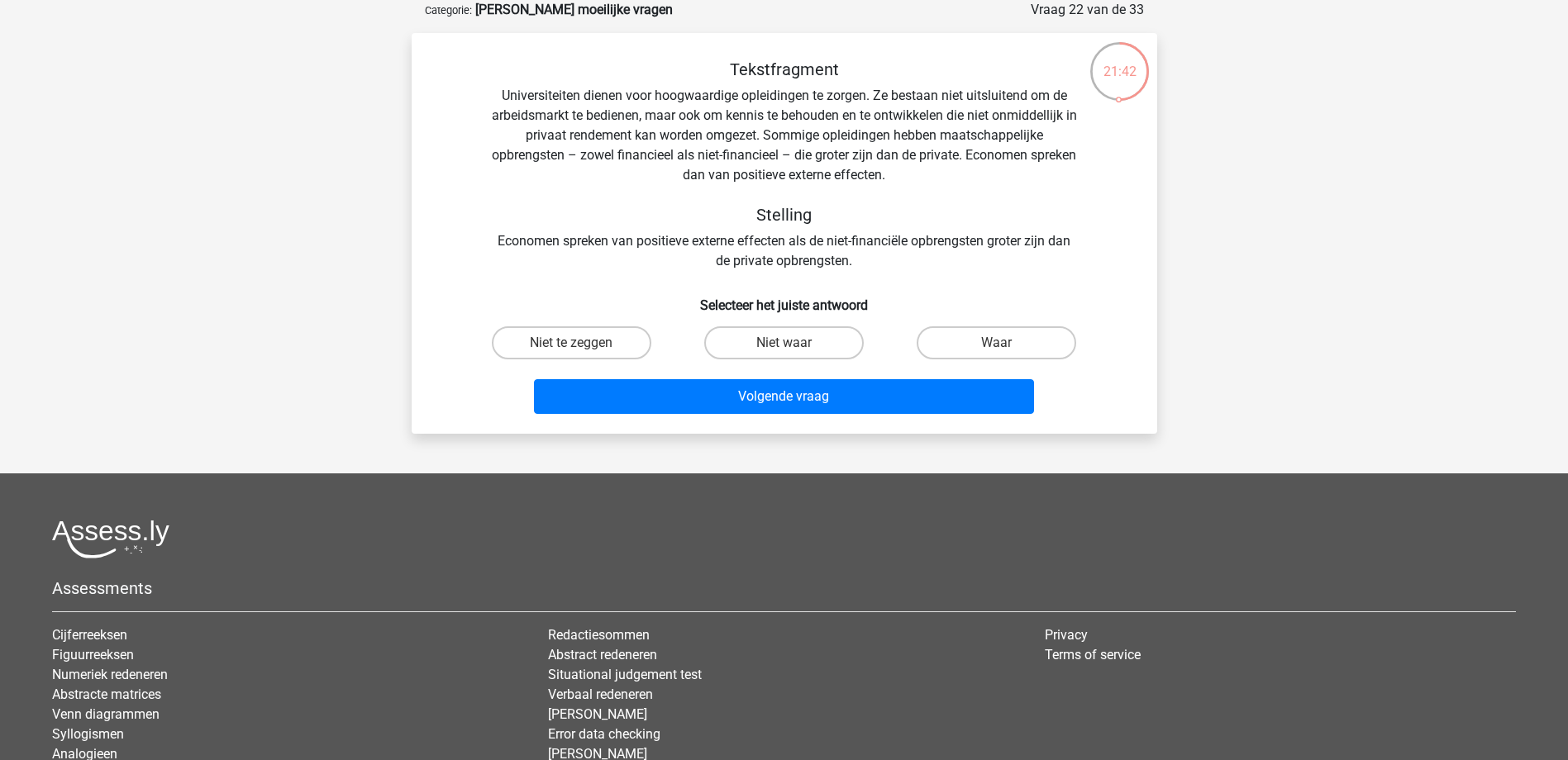
scroll to position [0, 0]
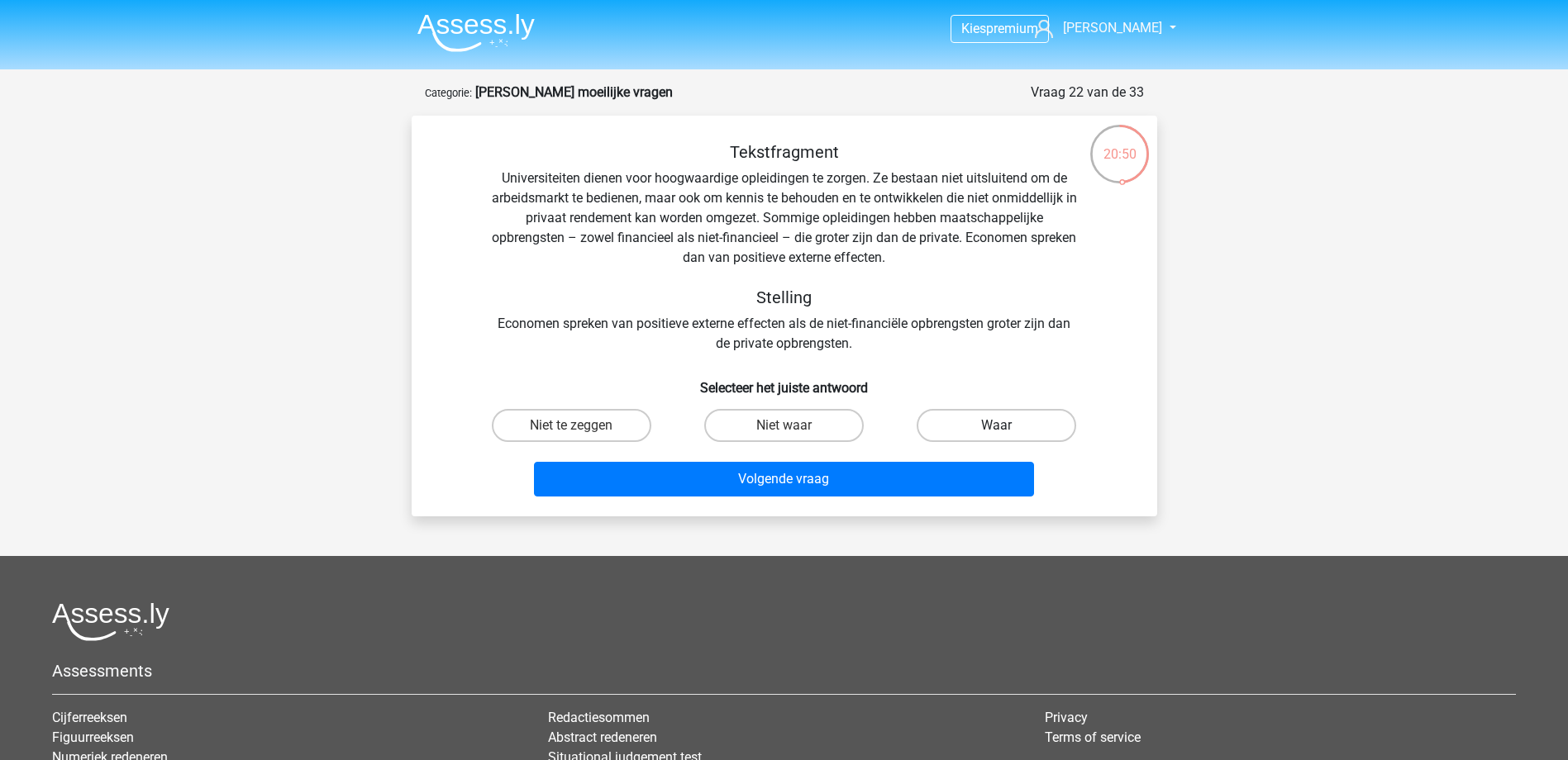
drag, startPoint x: 1019, startPoint y: 423, endPoint x: 1017, endPoint y: 435, distance: 12.2
click at [1020, 424] on label "Waar" at bounding box center [996, 426] width 160 height 33
click at [1008, 426] on input "Waar" at bounding box center [1002, 431] width 11 height 11
radio input "true"
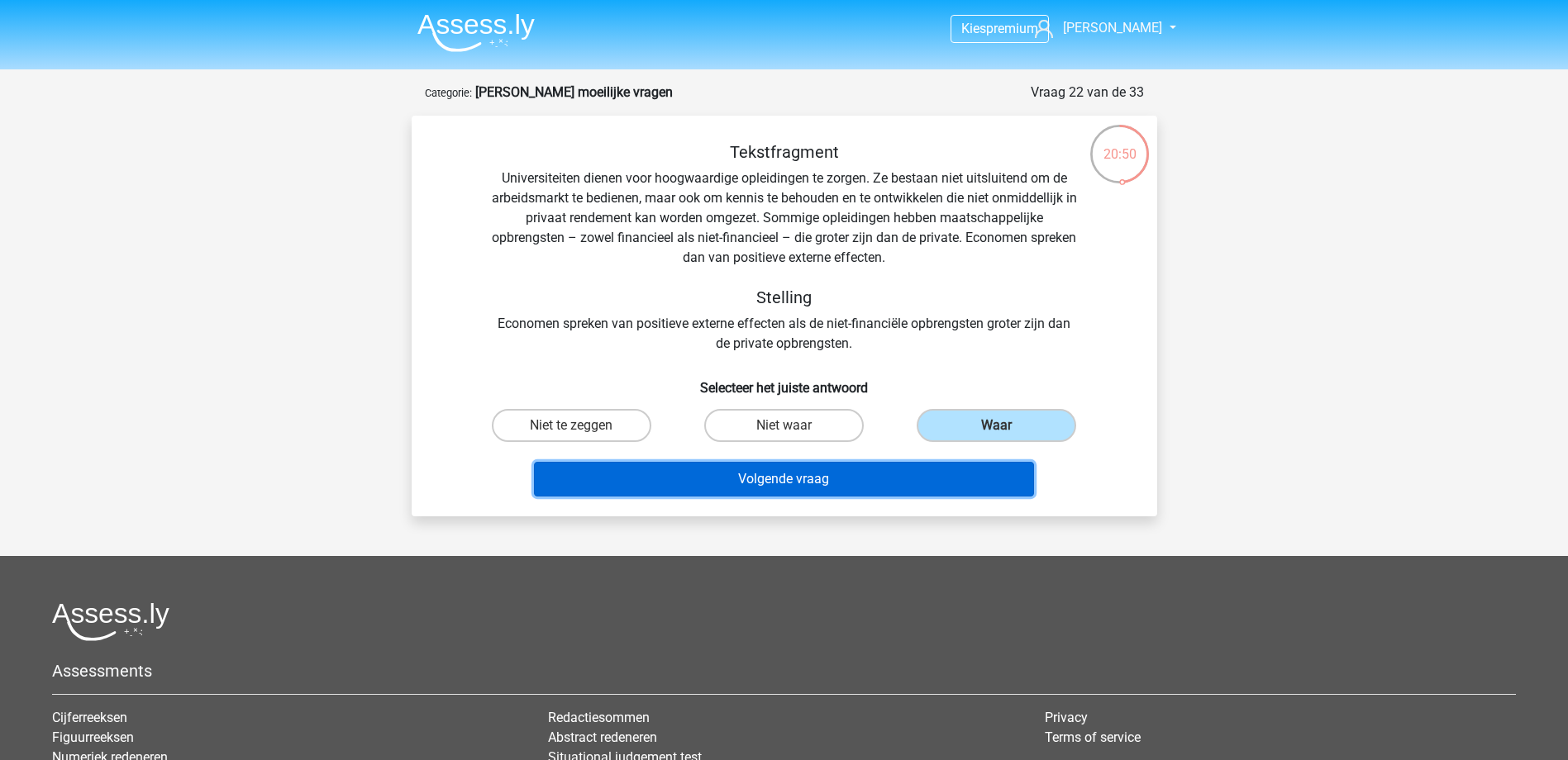
click at [995, 483] on button "Volgende vraag" at bounding box center [784, 479] width 500 height 35
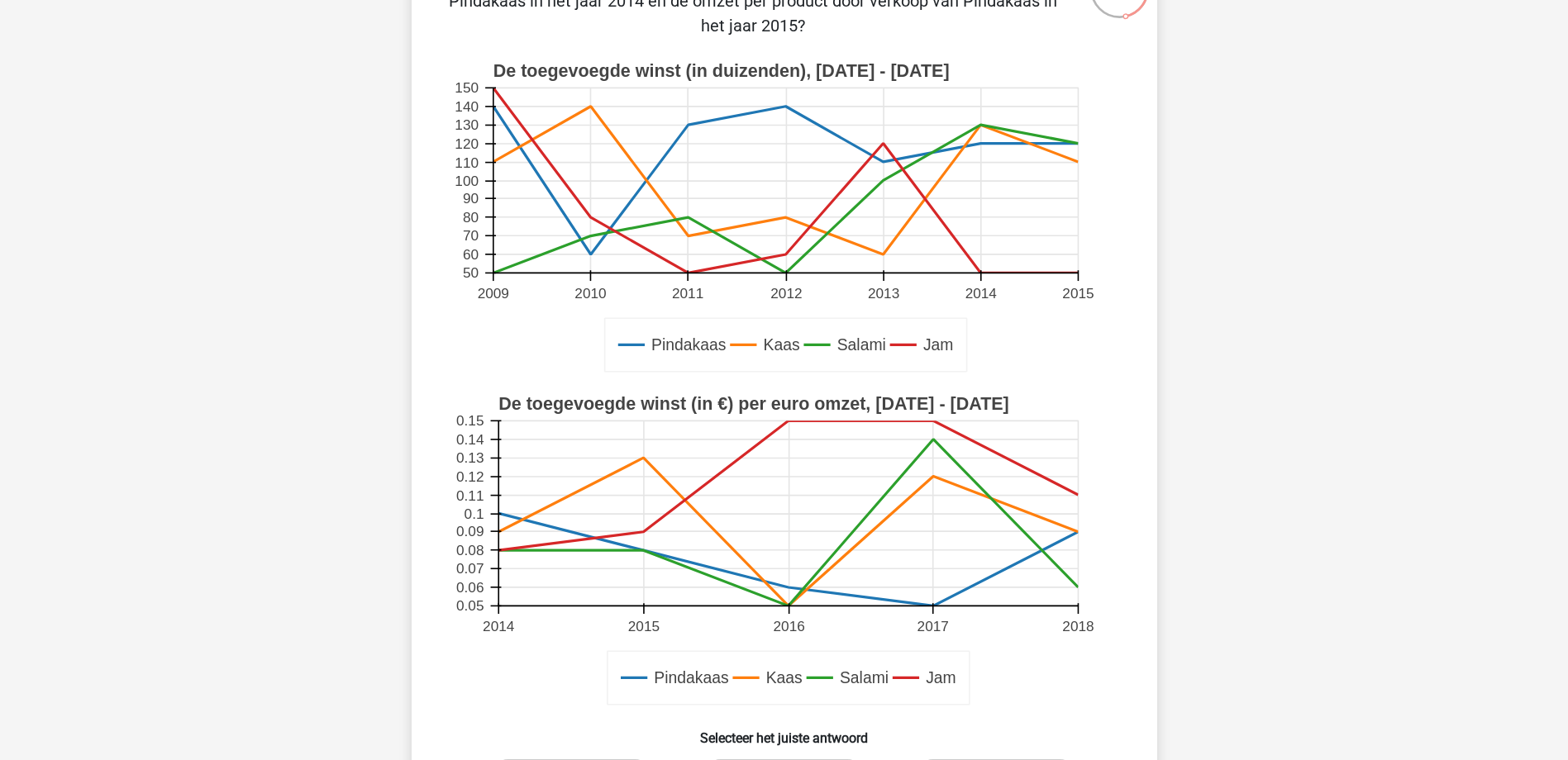
scroll to position [248, 0]
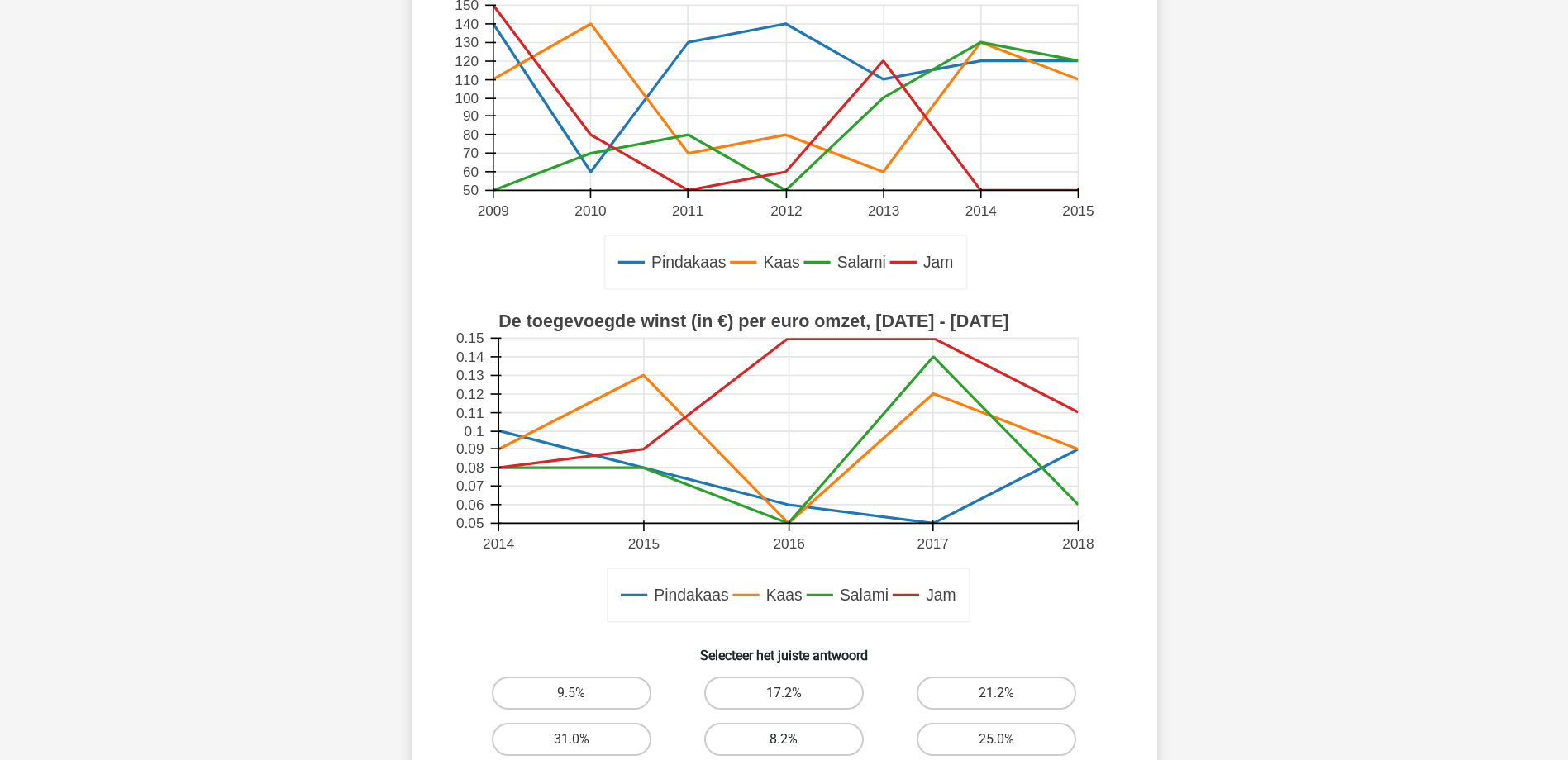
click at [772, 745] on label "8.2%" at bounding box center [783, 740] width 160 height 33
click at [783, 745] on input "8.2%" at bounding box center [788, 745] width 11 height 11
radio input "true"
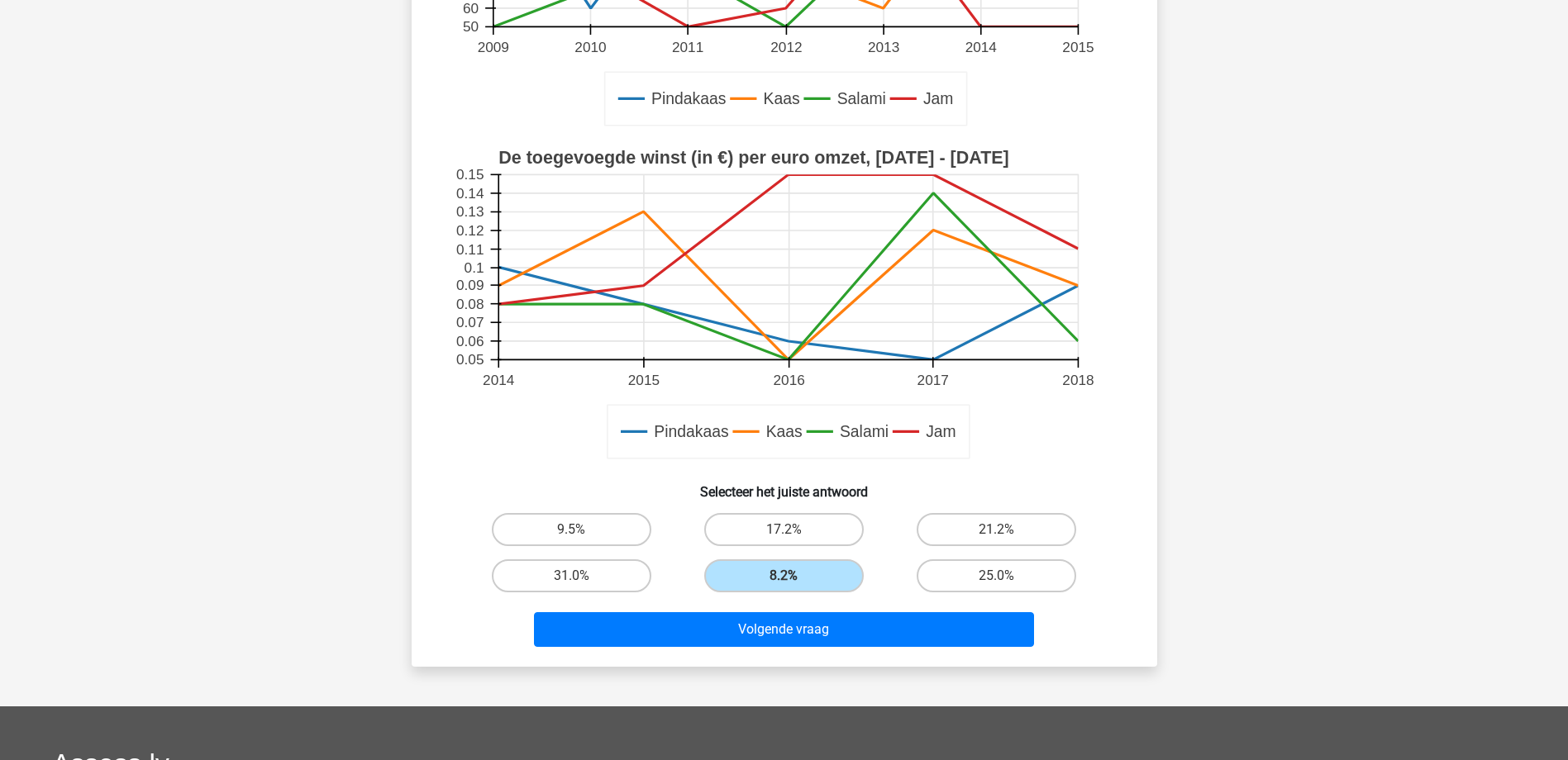
scroll to position [413, 0]
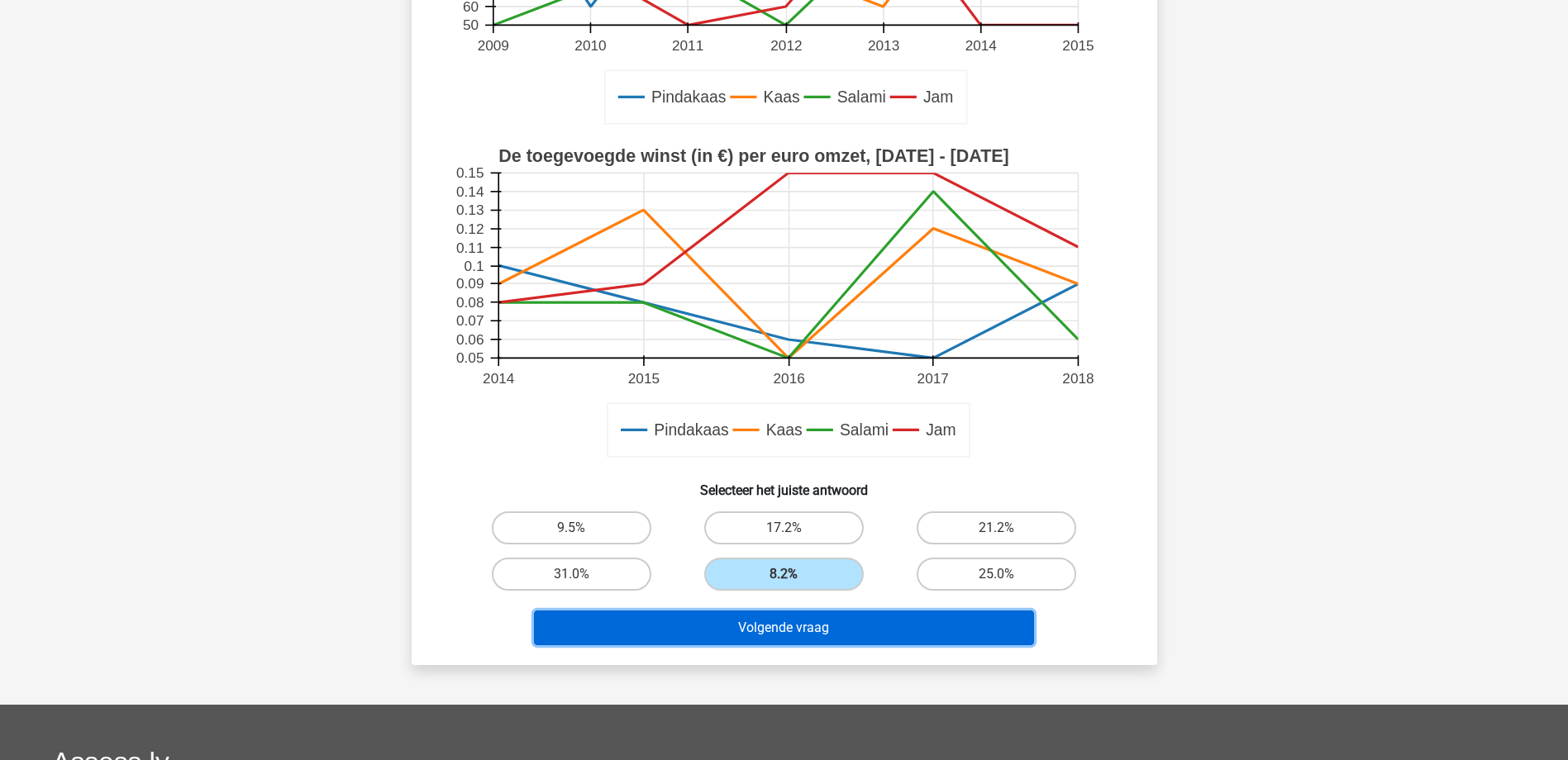
click at [834, 624] on button "Volgende vraag" at bounding box center [784, 628] width 500 height 35
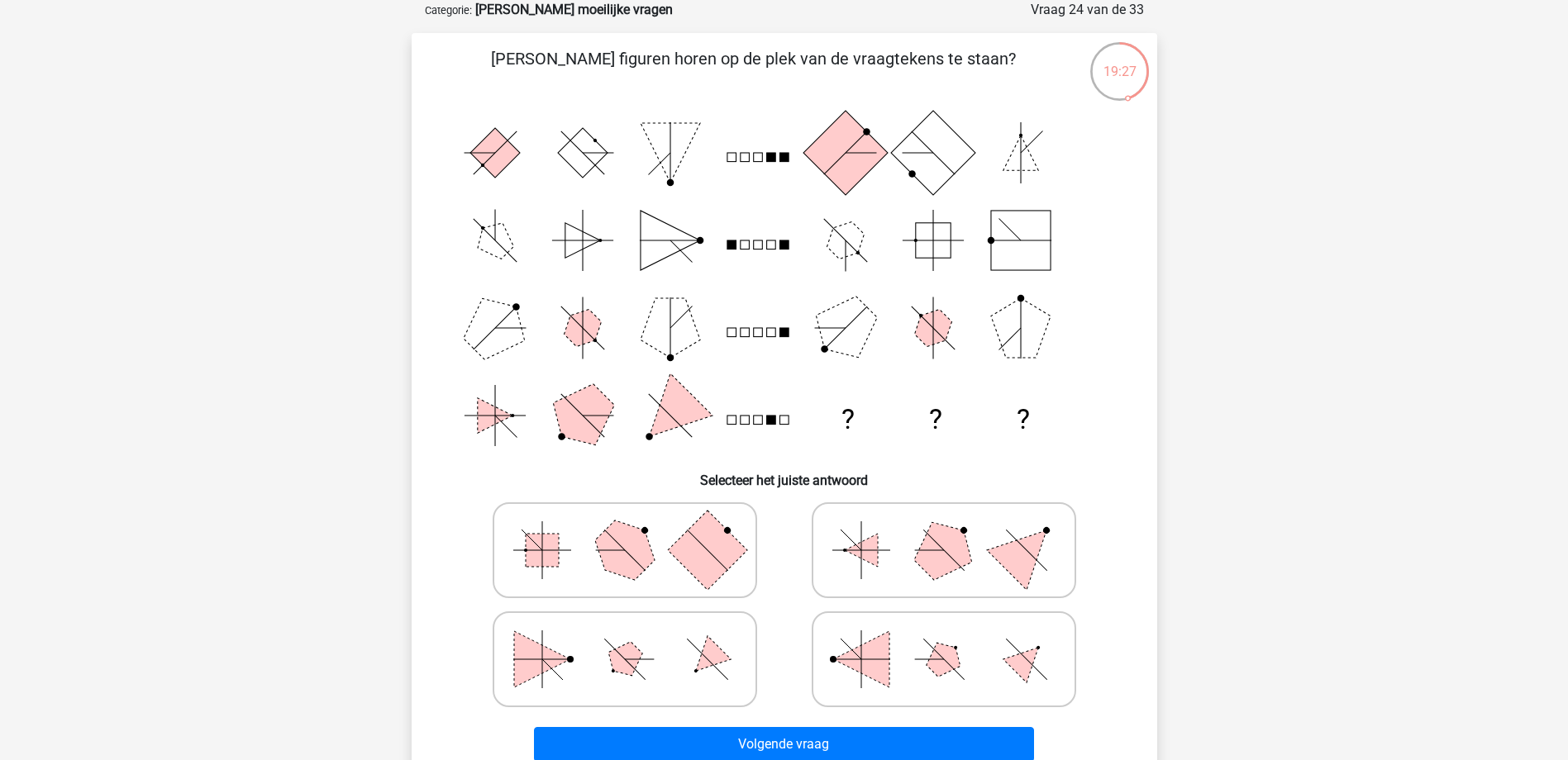
scroll to position [165, 0]
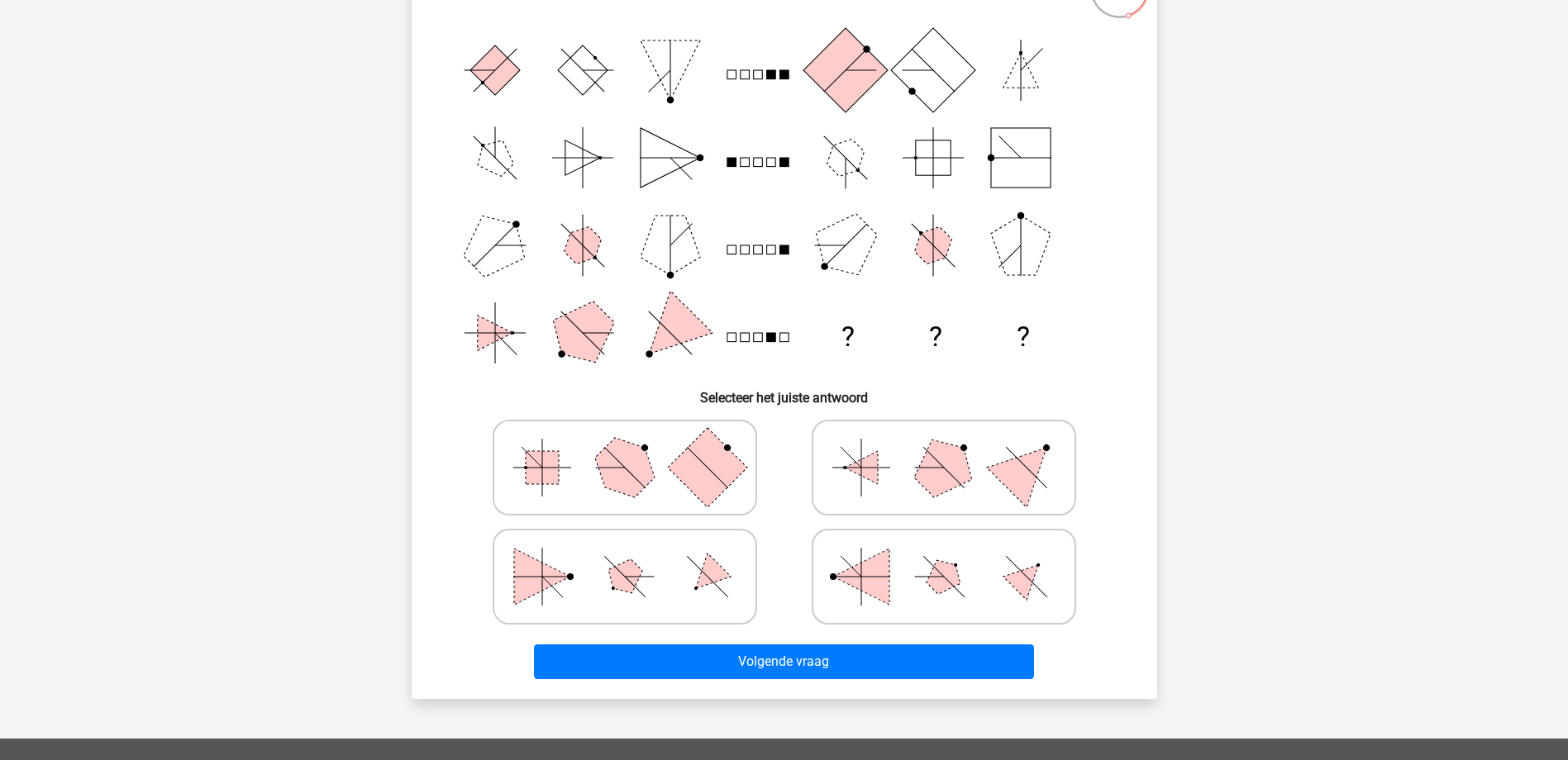
click at [862, 579] on polygon at bounding box center [862, 577] width 56 height 56
click at [944, 556] on input "radio" at bounding box center [949, 550] width 11 height 11
radio input "true"
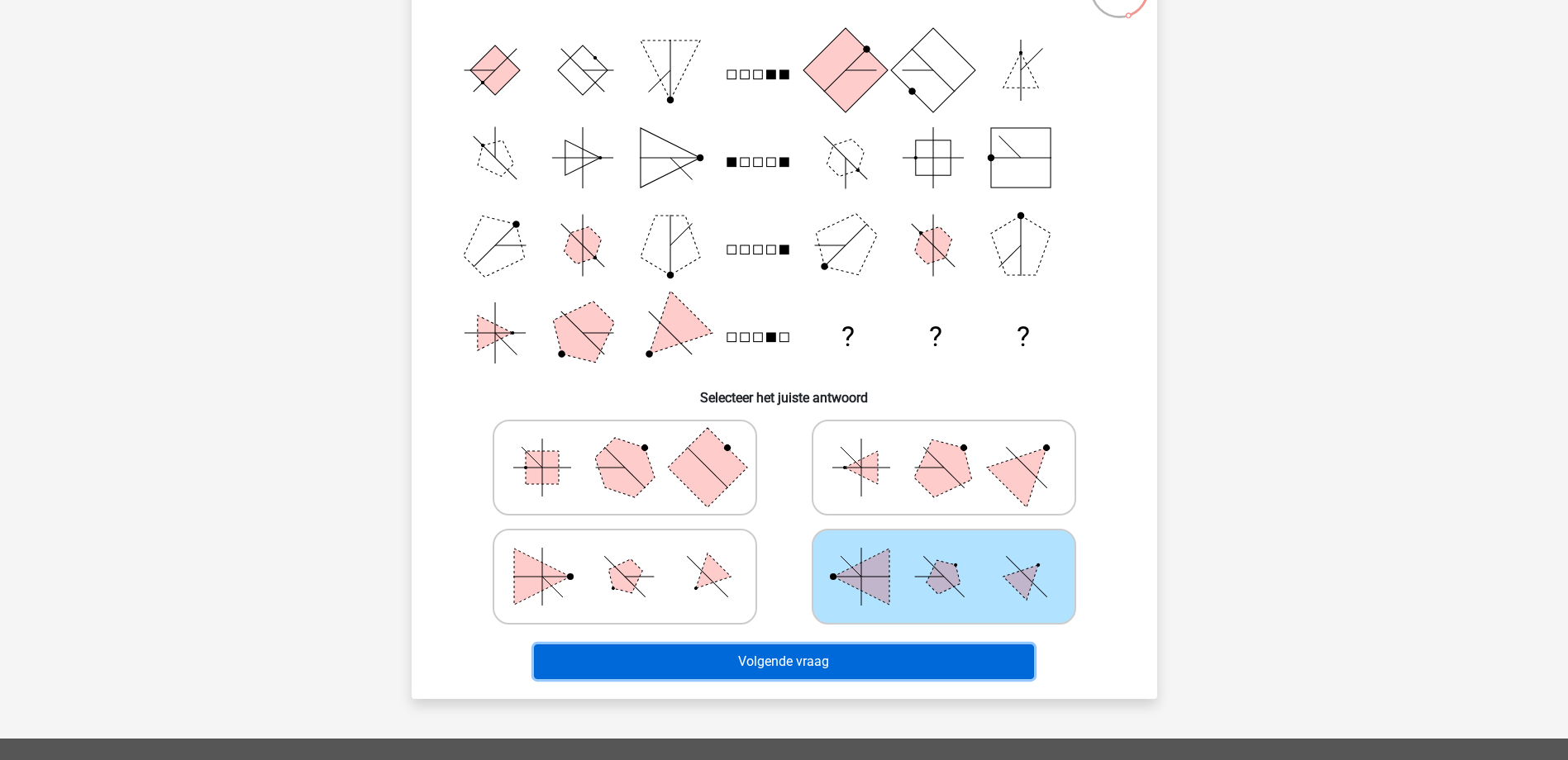
click at [919, 667] on button "Volgende vraag" at bounding box center [784, 662] width 500 height 35
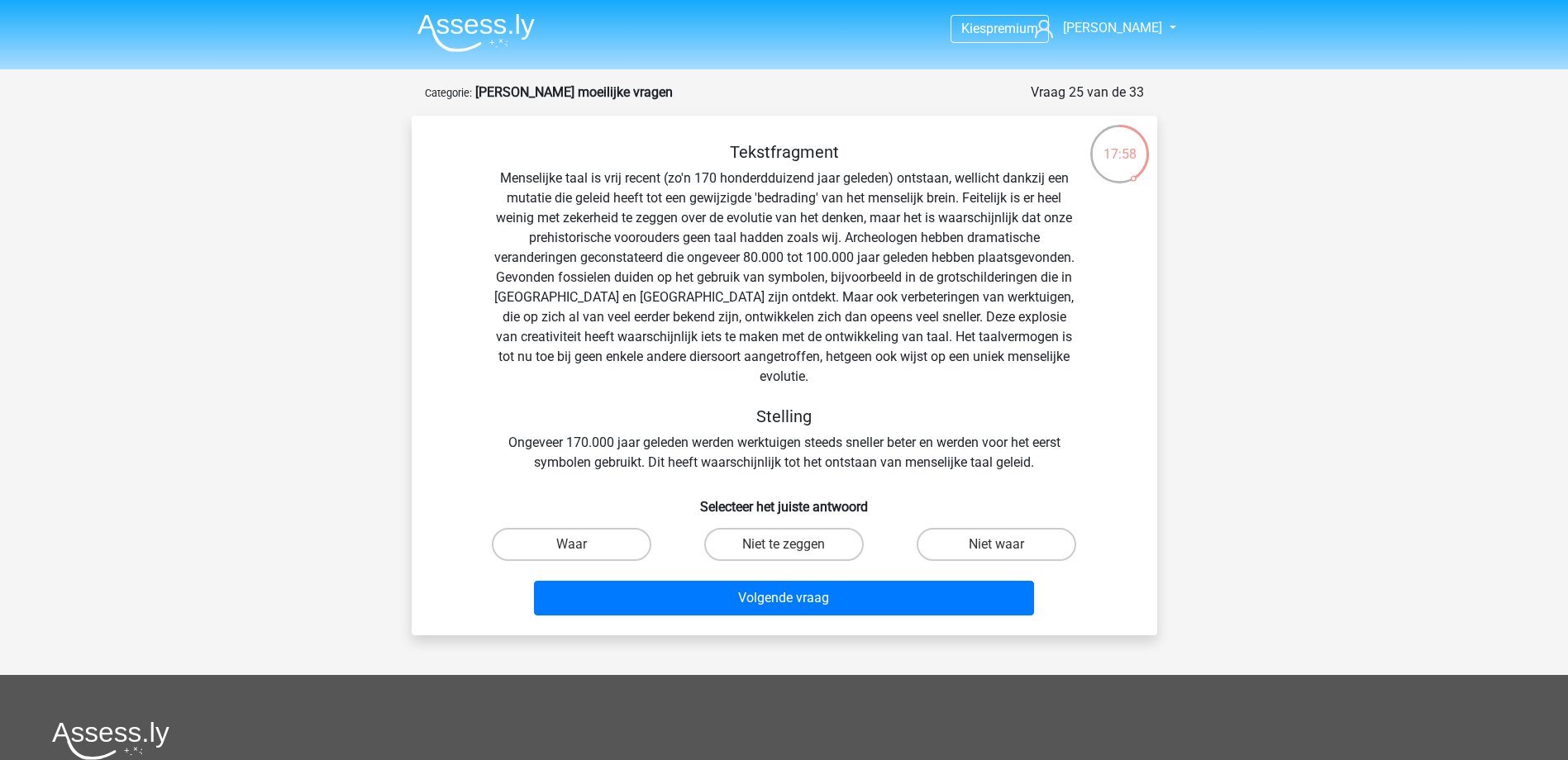
scroll to position [83, 0]
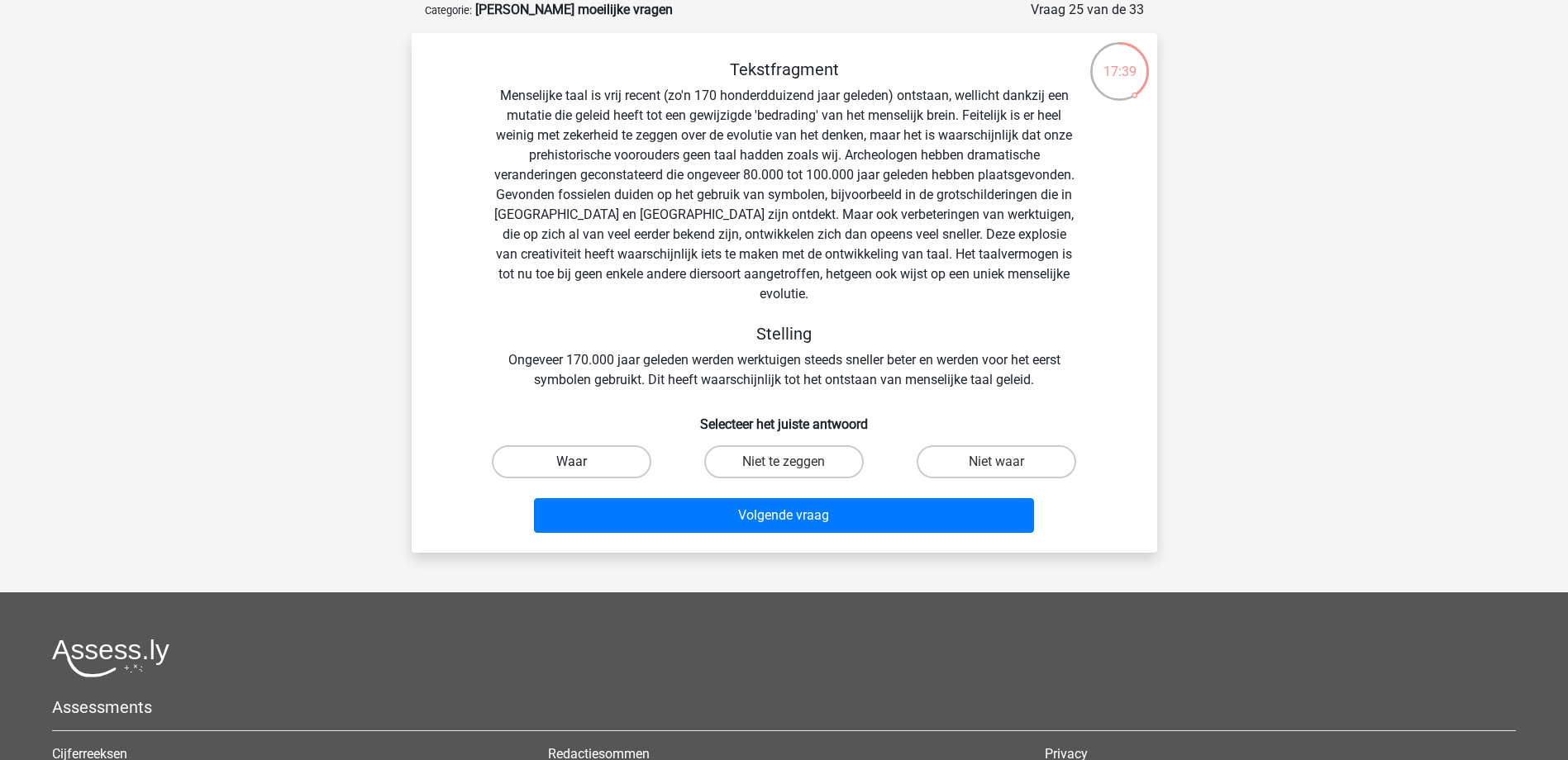
click at [603, 445] on label "Waar" at bounding box center [571, 461] width 160 height 33
click at [582, 462] on input "Waar" at bounding box center [576, 467] width 11 height 11
radio input "true"
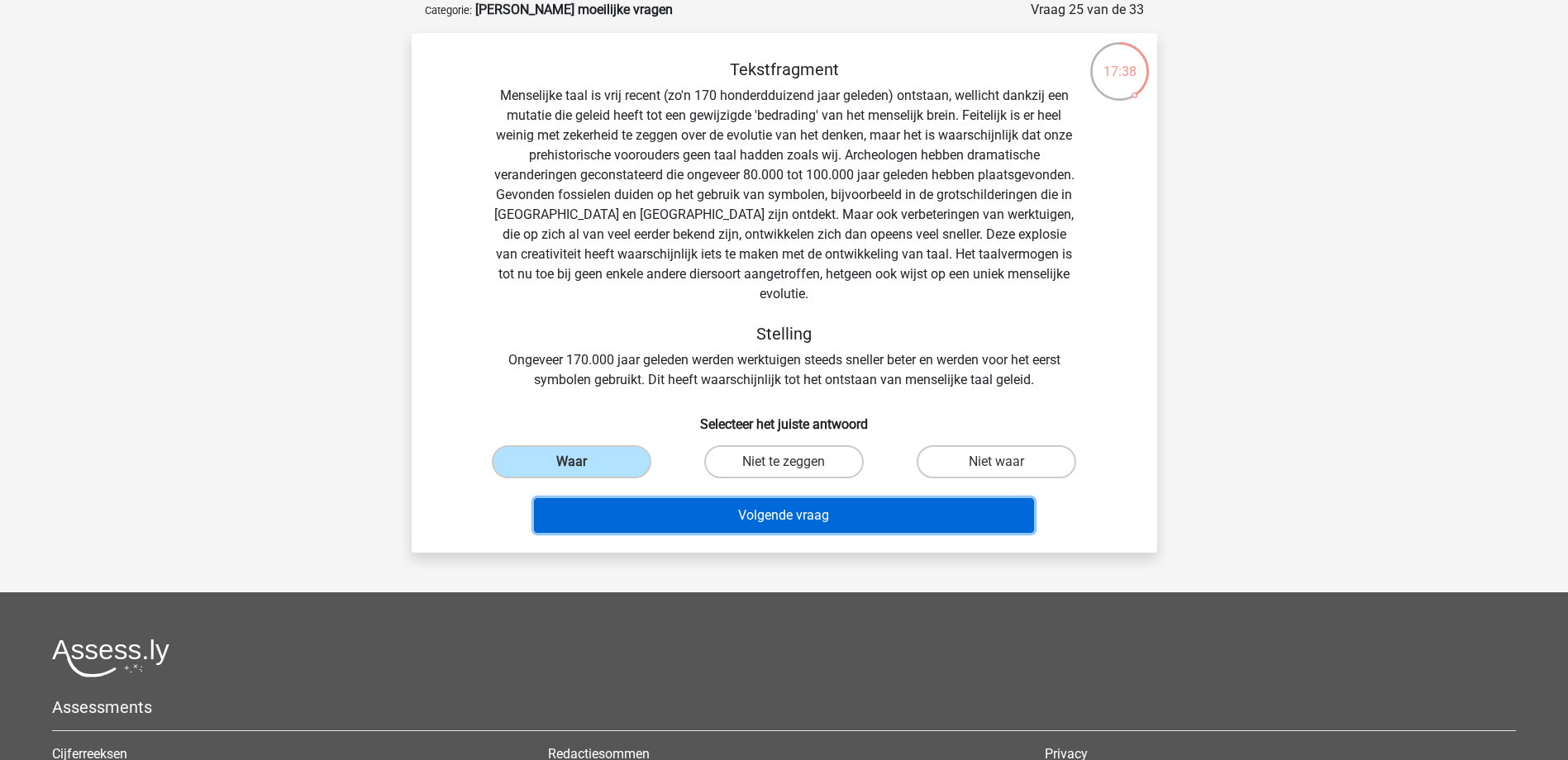
click at [713, 498] on button "Volgende vraag" at bounding box center [784, 515] width 500 height 35
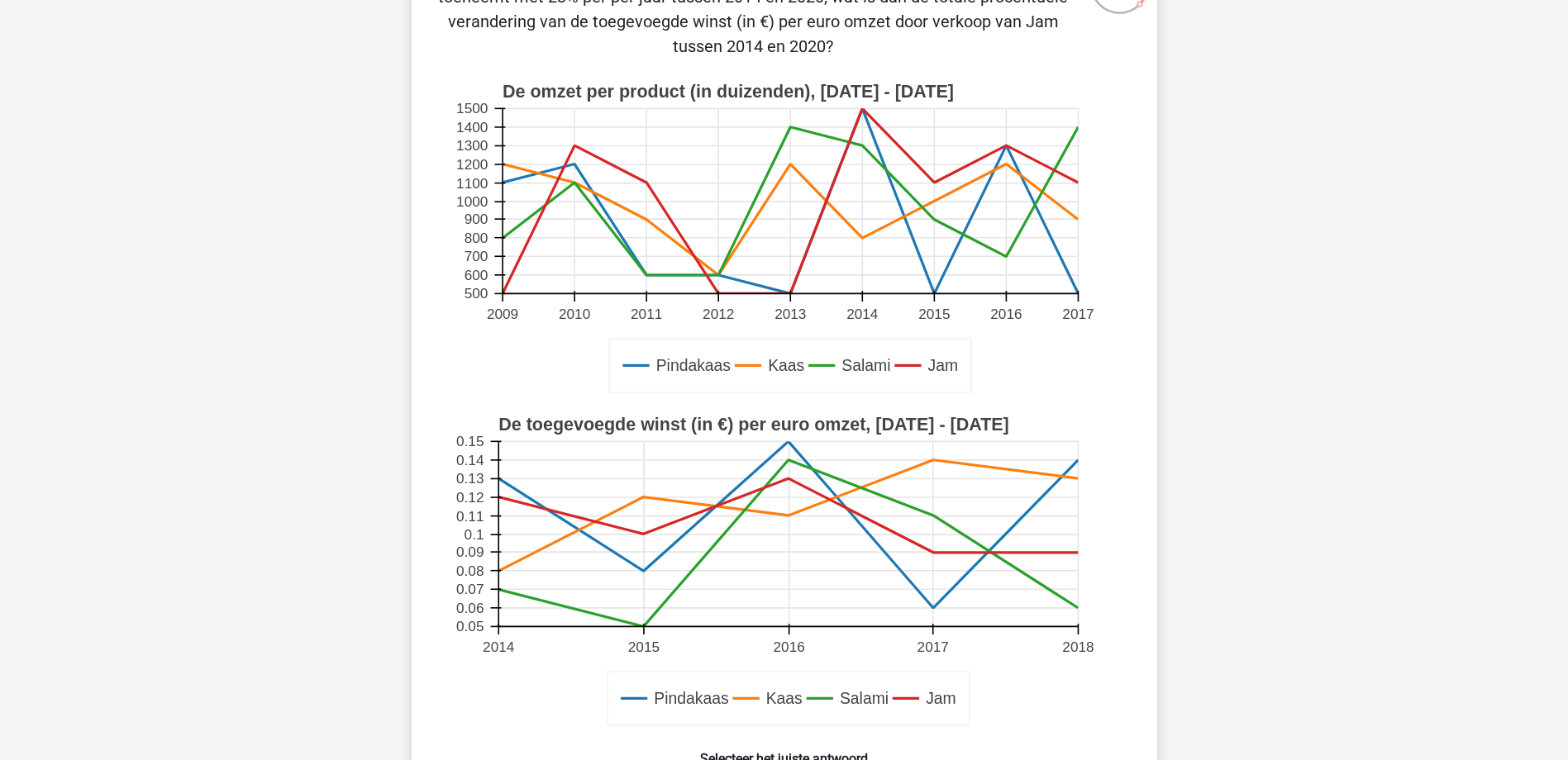
scroll to position [331, 0]
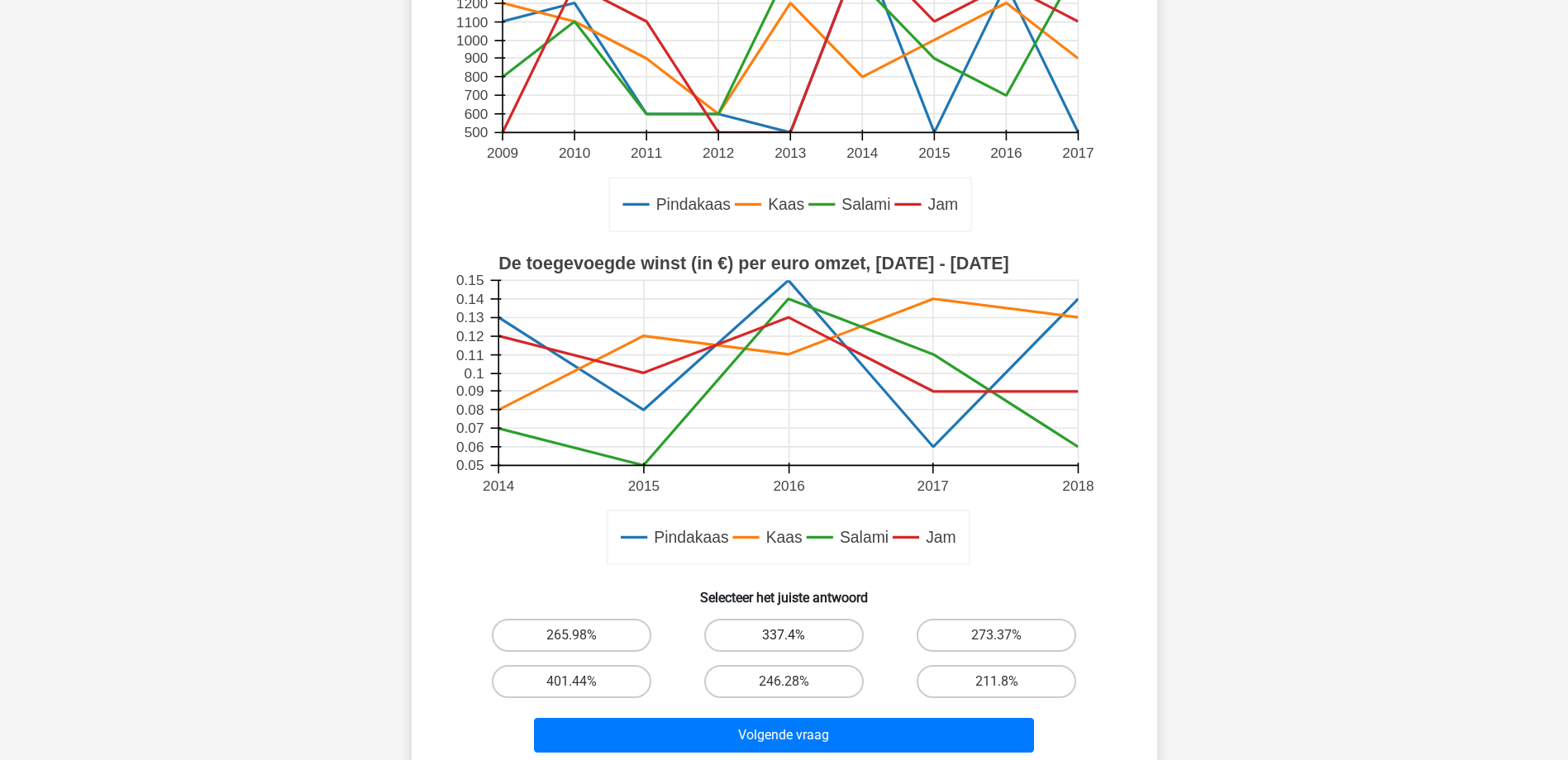
click at [790, 634] on label "337.4%" at bounding box center [783, 635] width 160 height 33
click at [790, 635] on input "337.4%" at bounding box center [788, 641] width 11 height 11
radio input "true"
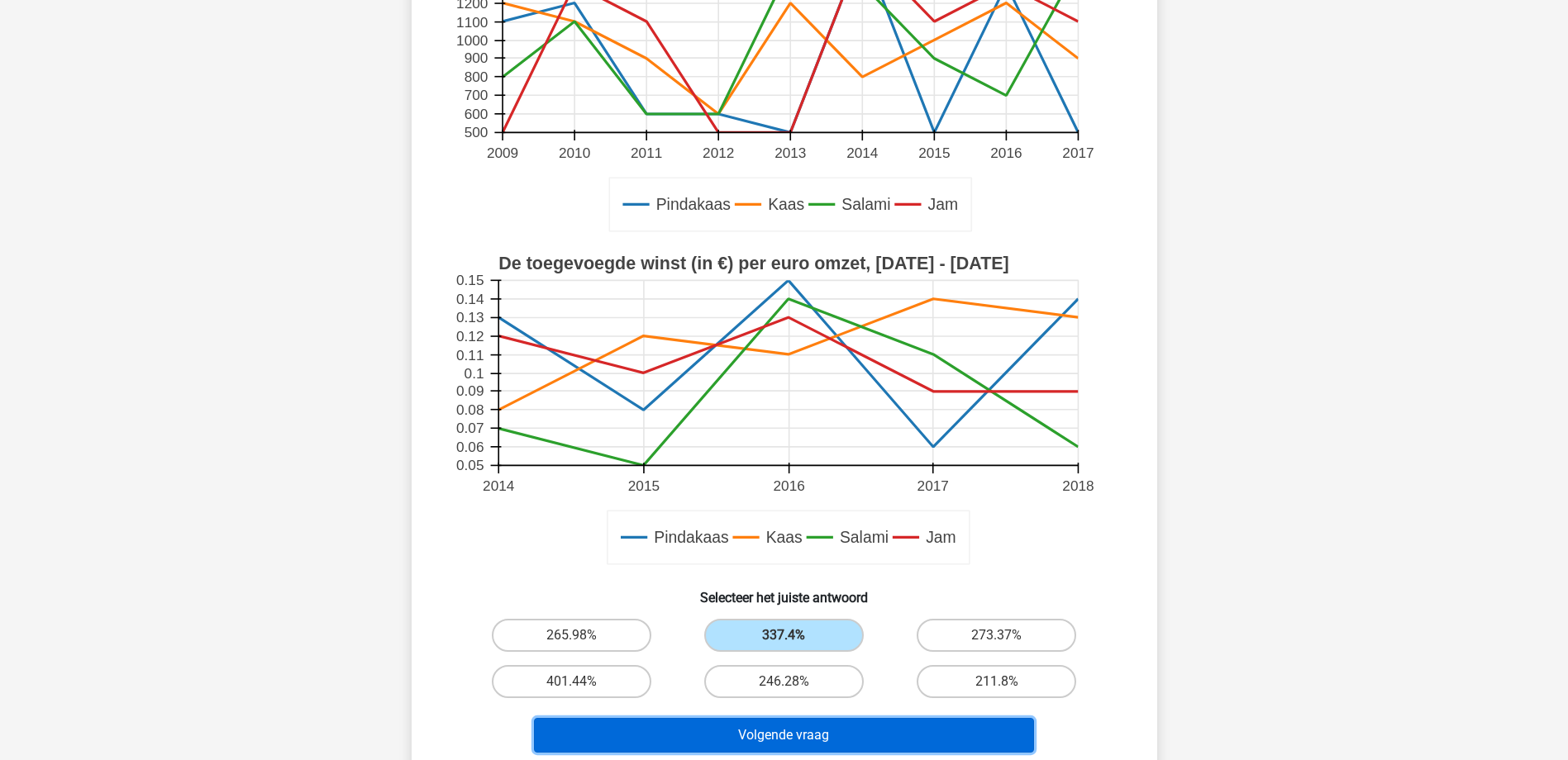
click at [883, 737] on button "Volgende vraag" at bounding box center [784, 735] width 500 height 35
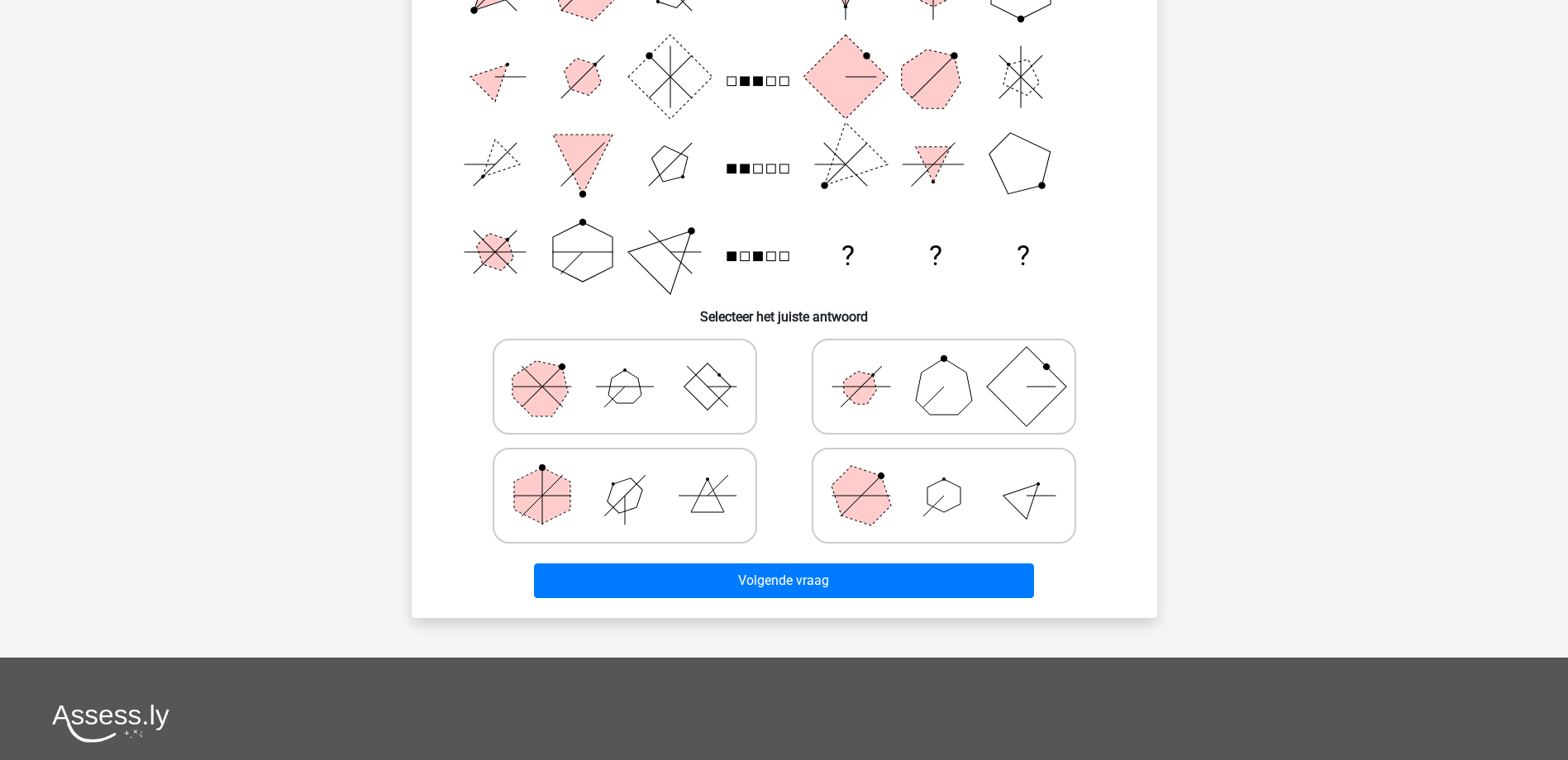
scroll to position [83, 0]
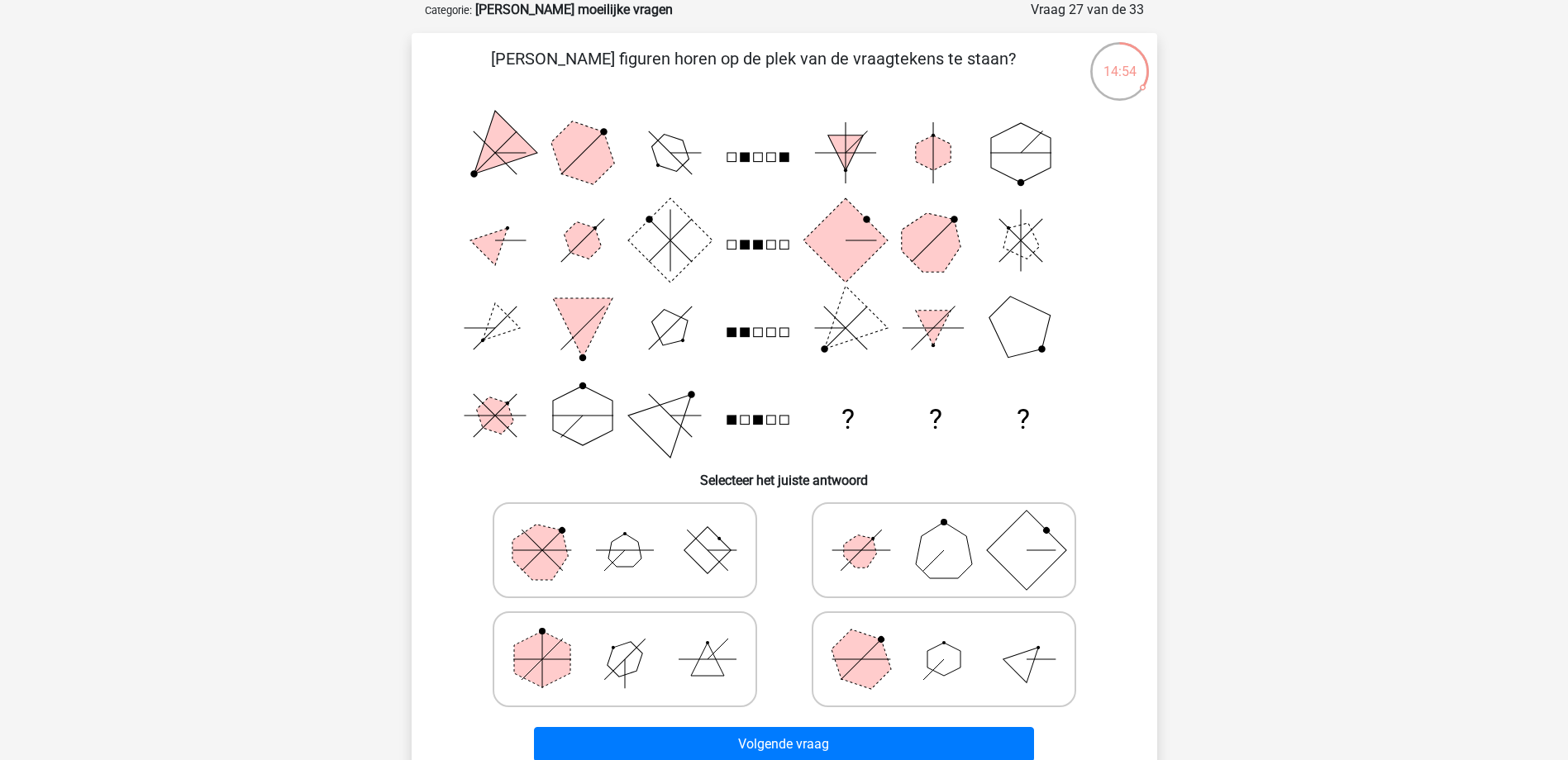
click at [865, 556] on polygon at bounding box center [860, 549] width 47 height 47
click at [944, 530] on input "radio" at bounding box center [949, 524] width 11 height 11
radio input "true"
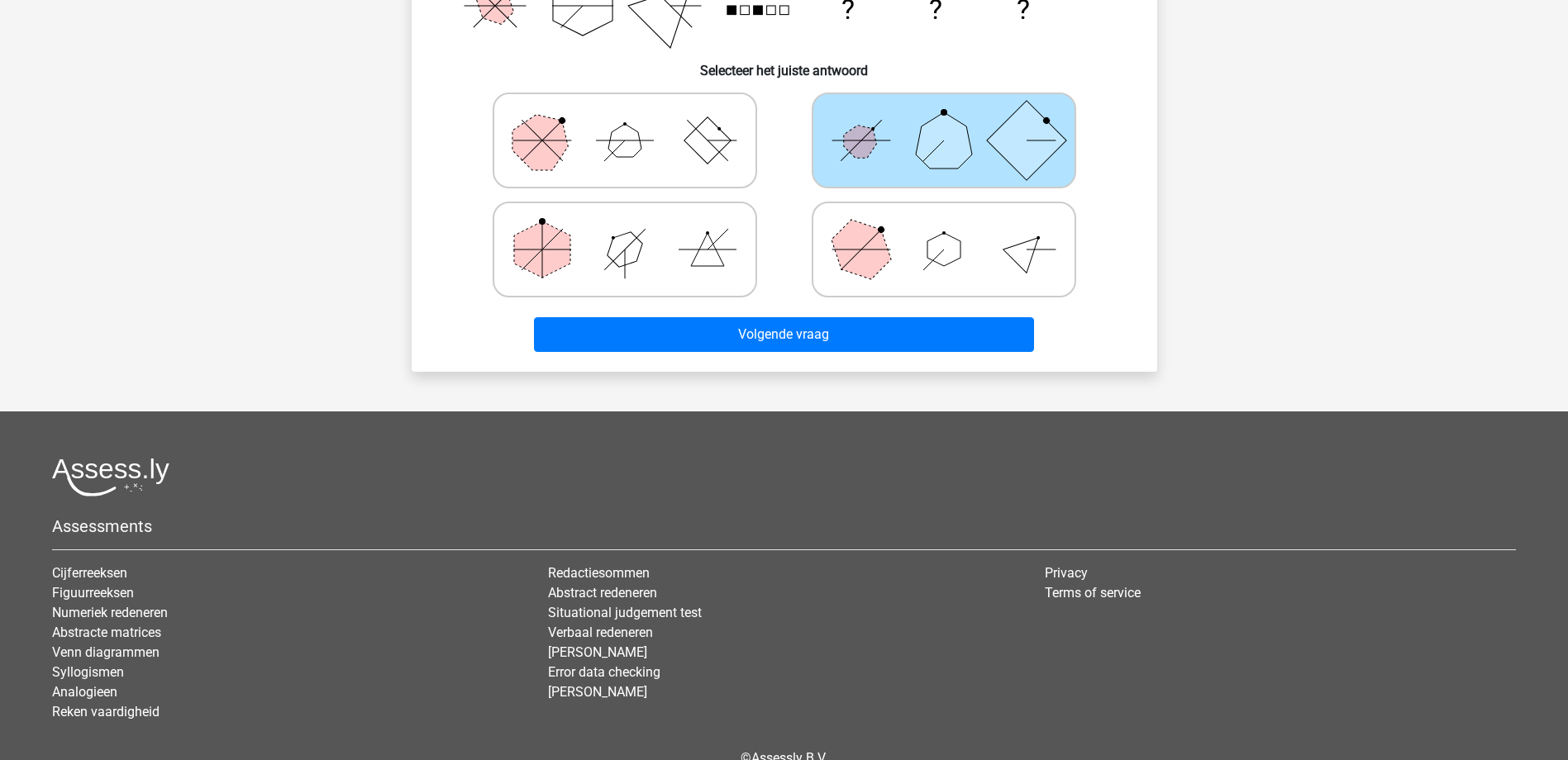
scroll to position [496, 0]
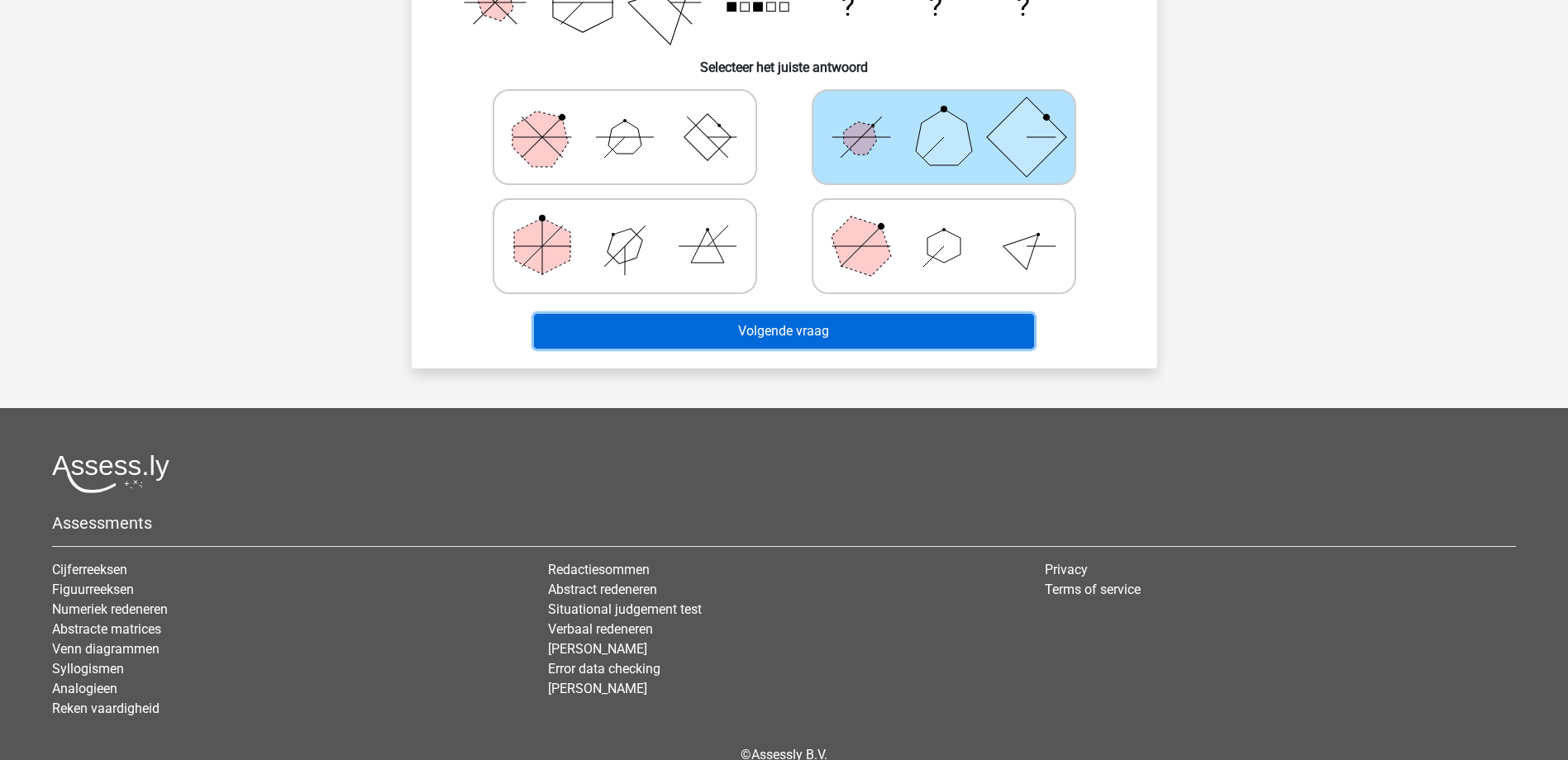
click at [822, 335] on button "Volgende vraag" at bounding box center [784, 331] width 500 height 35
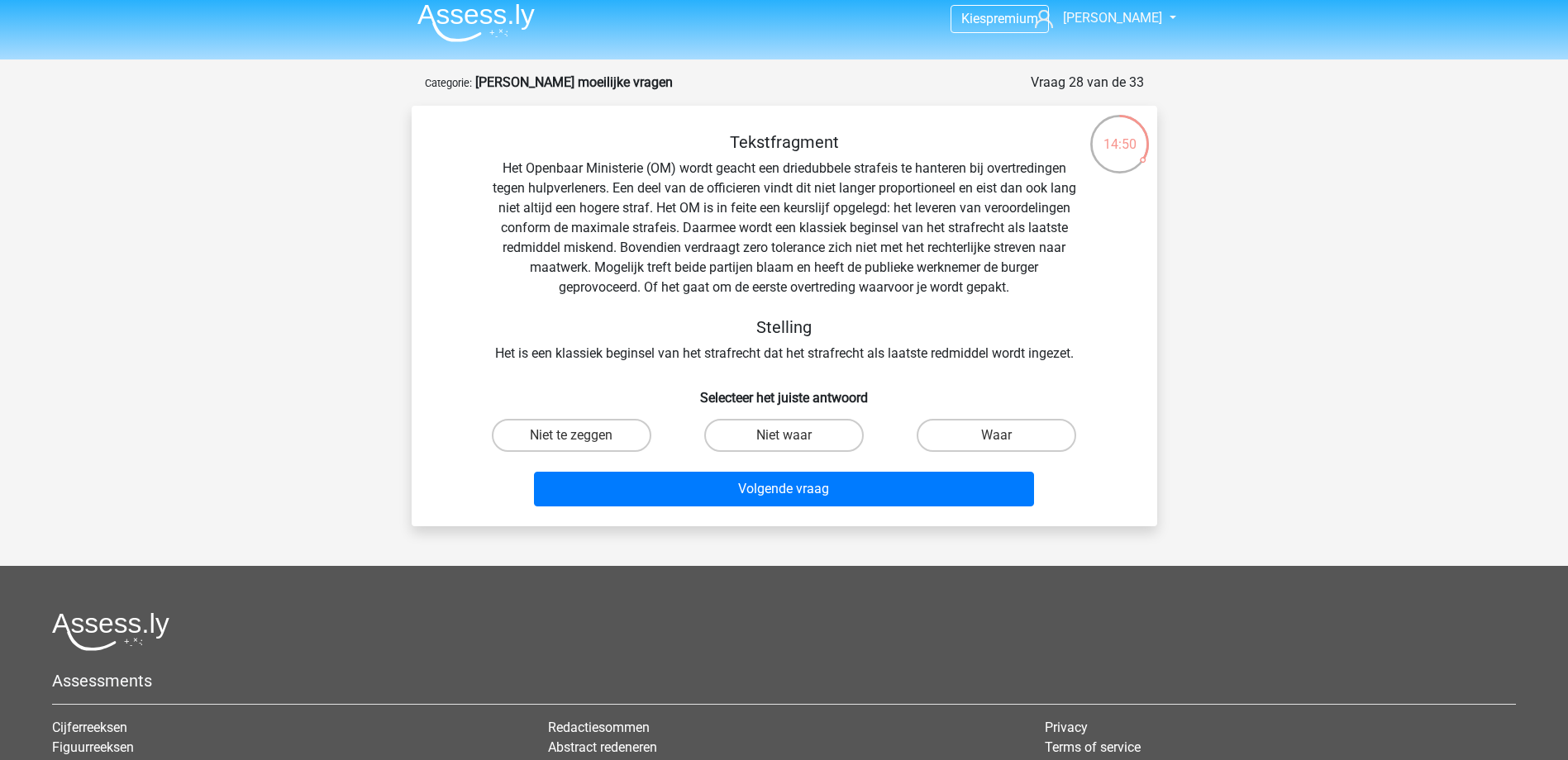
scroll to position [0, 0]
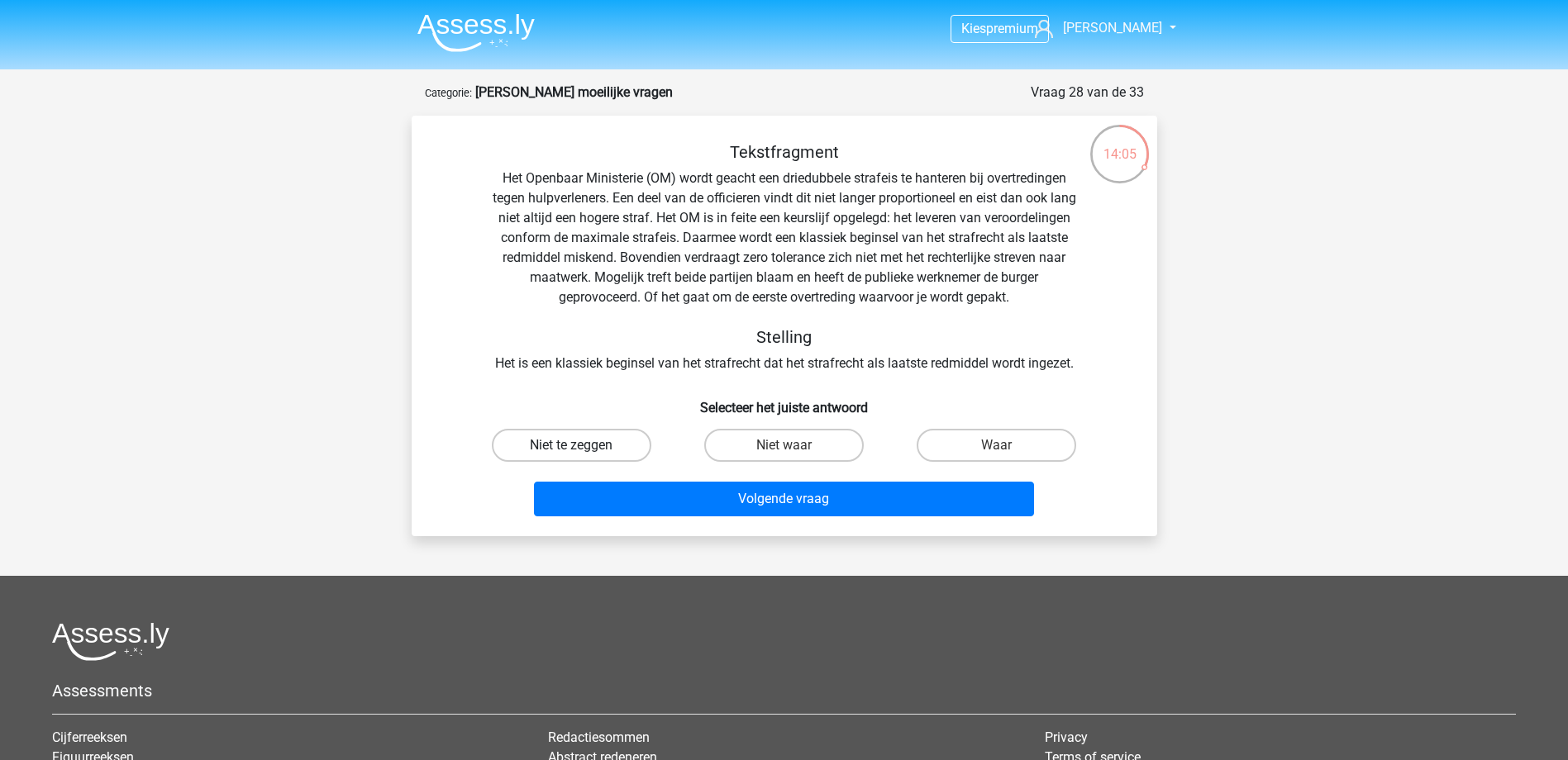
click at [549, 445] on label "Niet te zeggen" at bounding box center [571, 445] width 160 height 33
click at [571, 445] on input "Niet te zeggen" at bounding box center [576, 450] width 11 height 11
radio input "true"
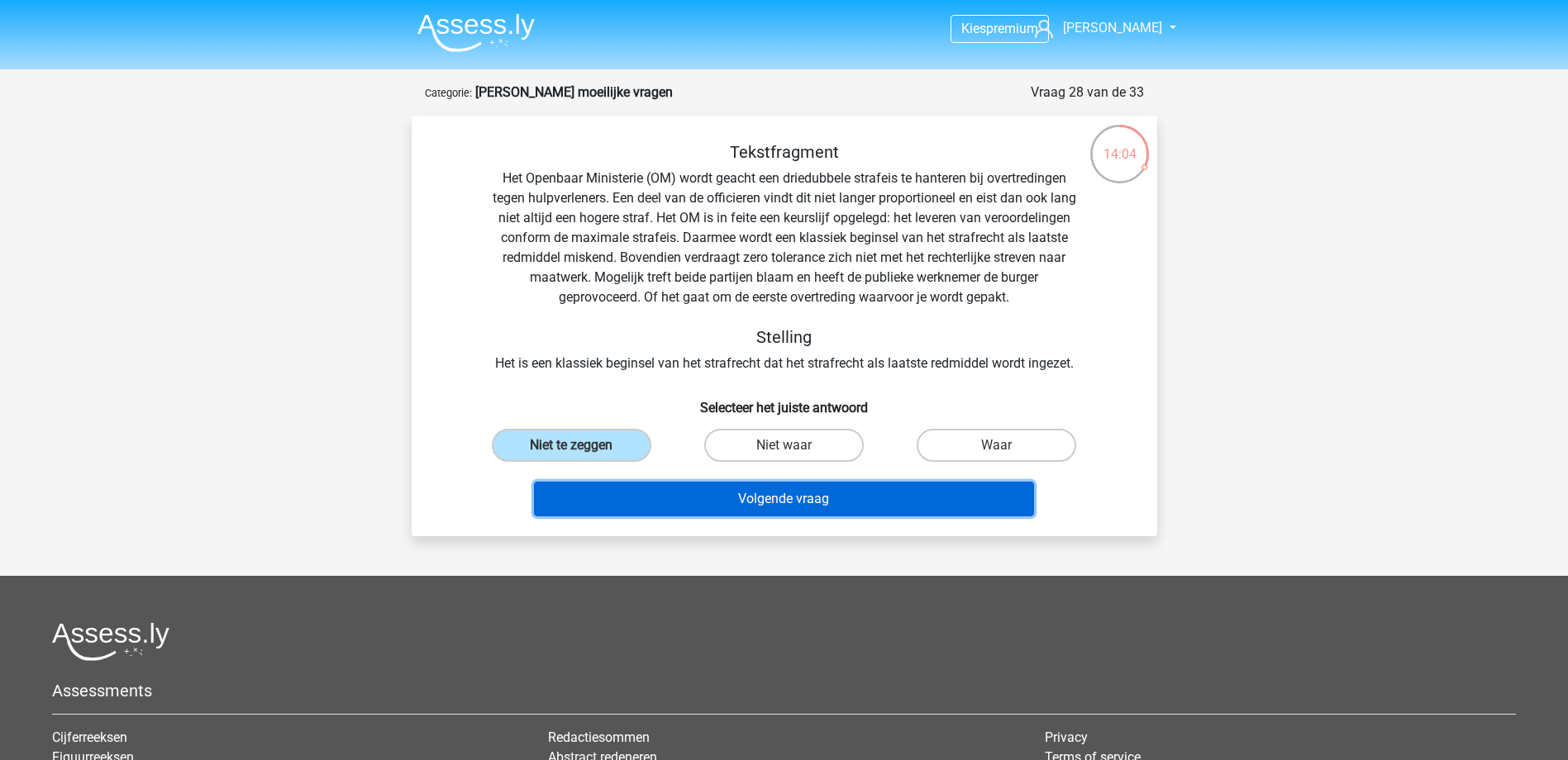
click at [708, 504] on button "Volgende vraag" at bounding box center [784, 499] width 500 height 35
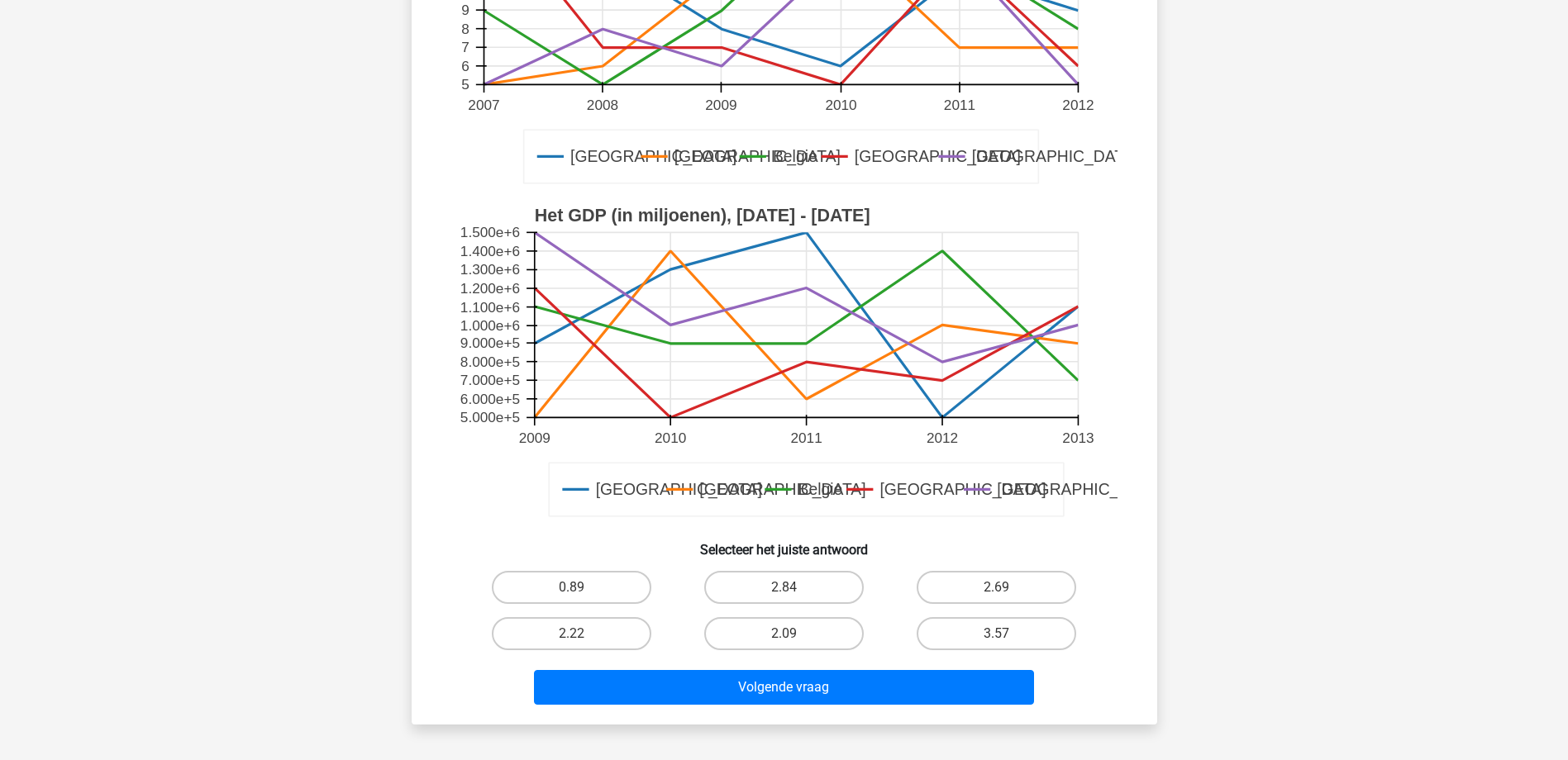
scroll to position [331, 0]
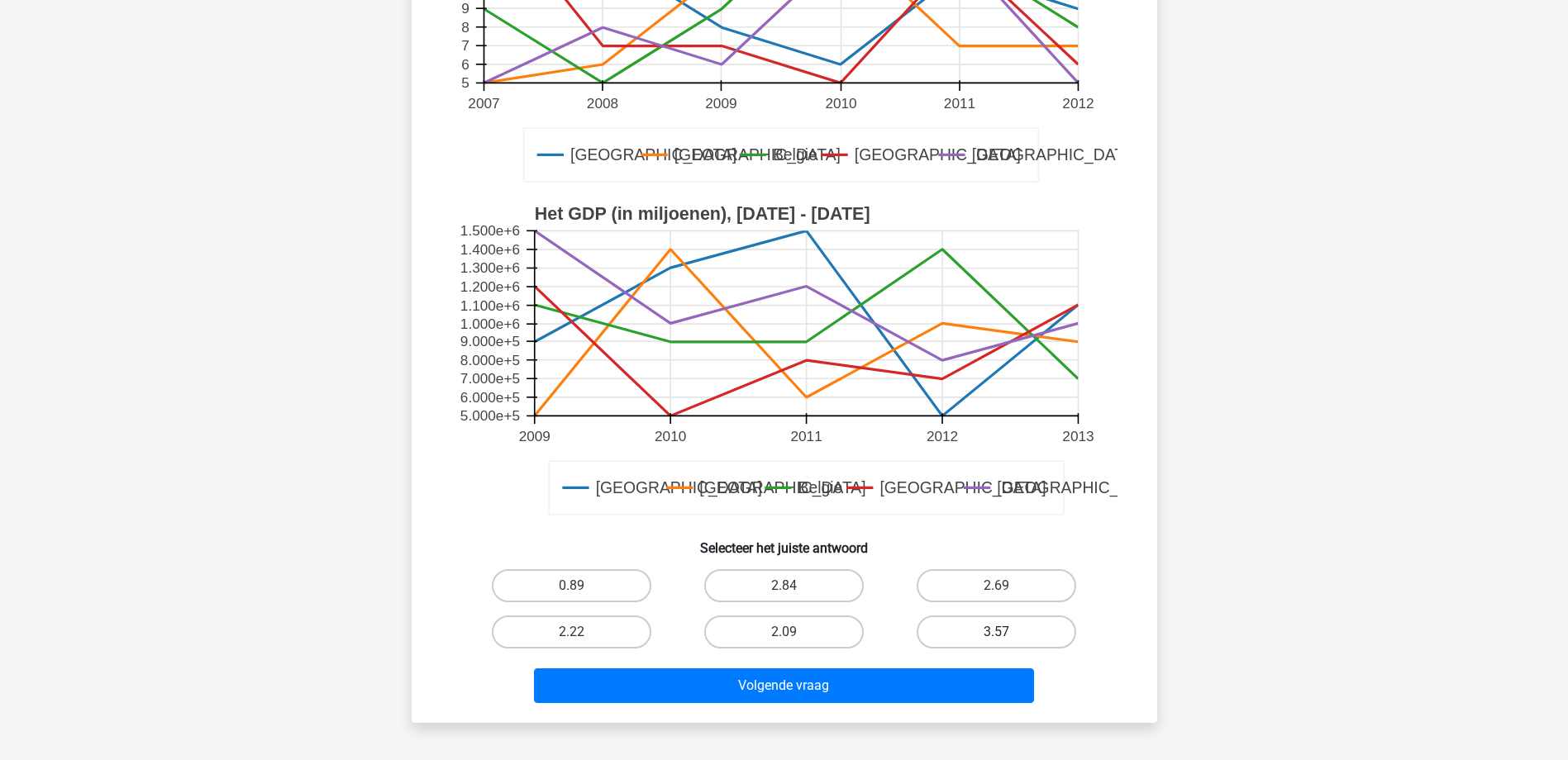
click at [969, 639] on label "3.57" at bounding box center [996, 632] width 160 height 33
click at [996, 639] on input "3.57" at bounding box center [1002, 637] width 11 height 11
radio input "true"
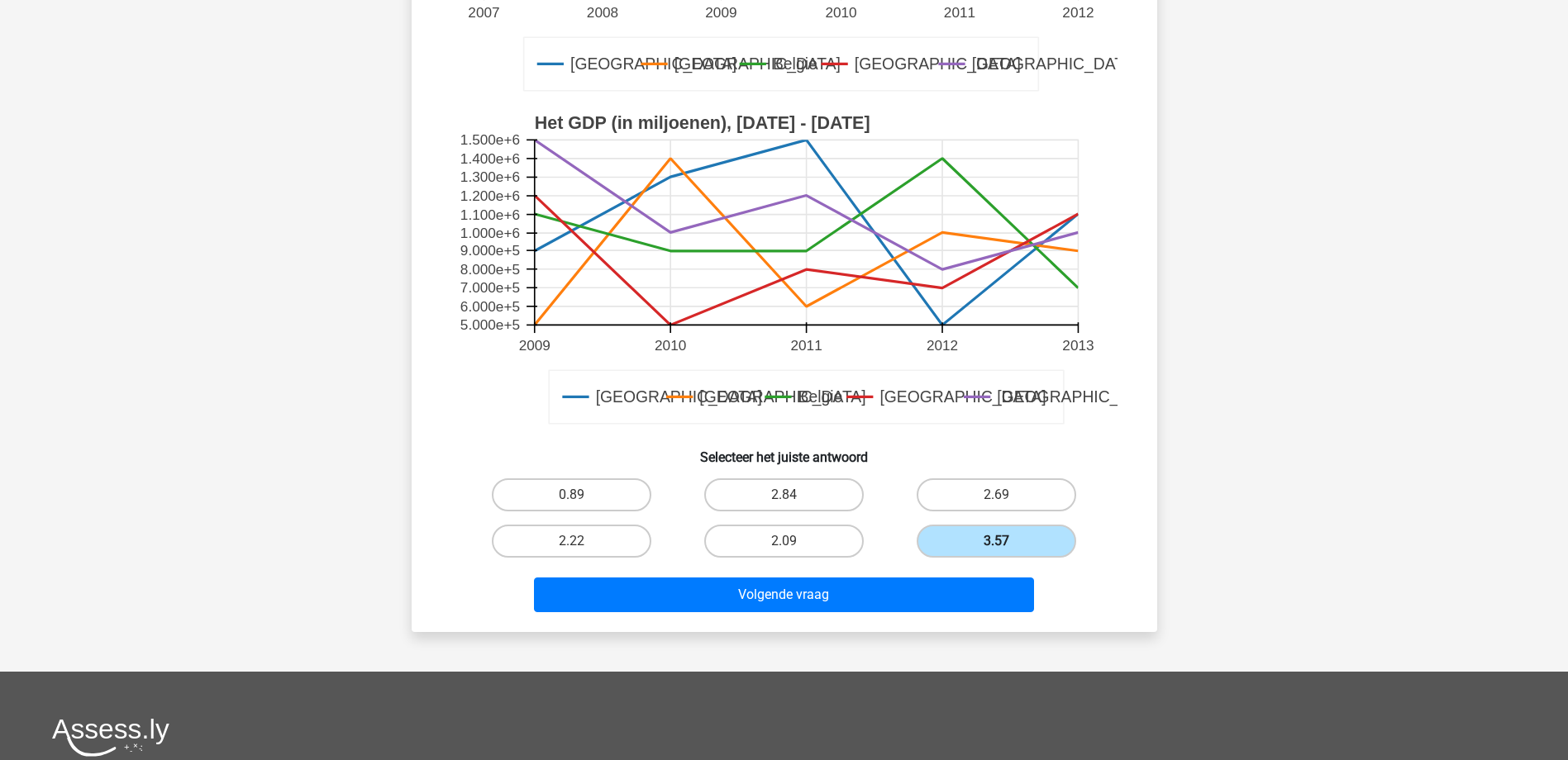
scroll to position [661, 0]
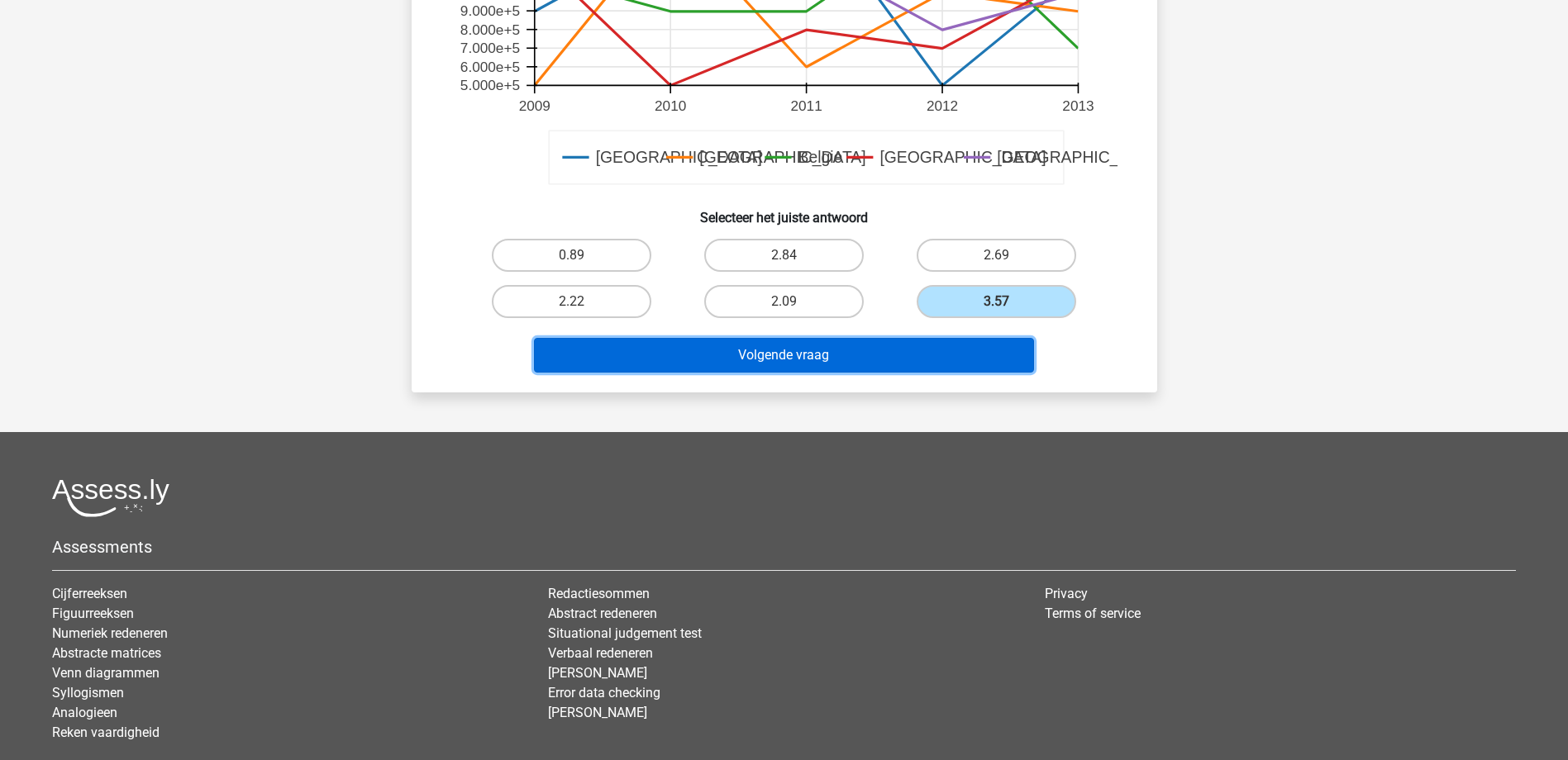
click at [843, 345] on button "Volgende vraag" at bounding box center [784, 355] width 500 height 35
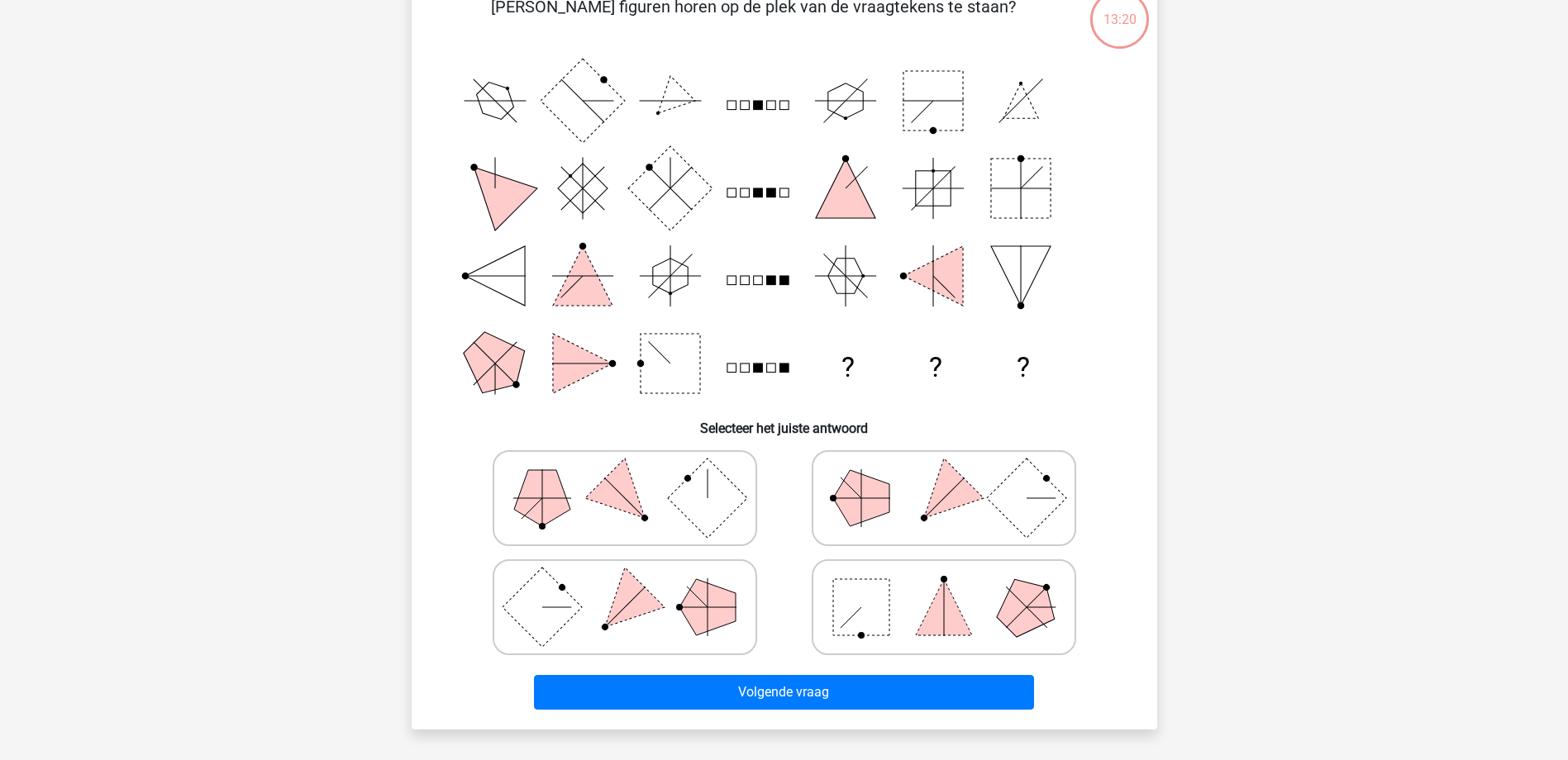
scroll to position [83, 0]
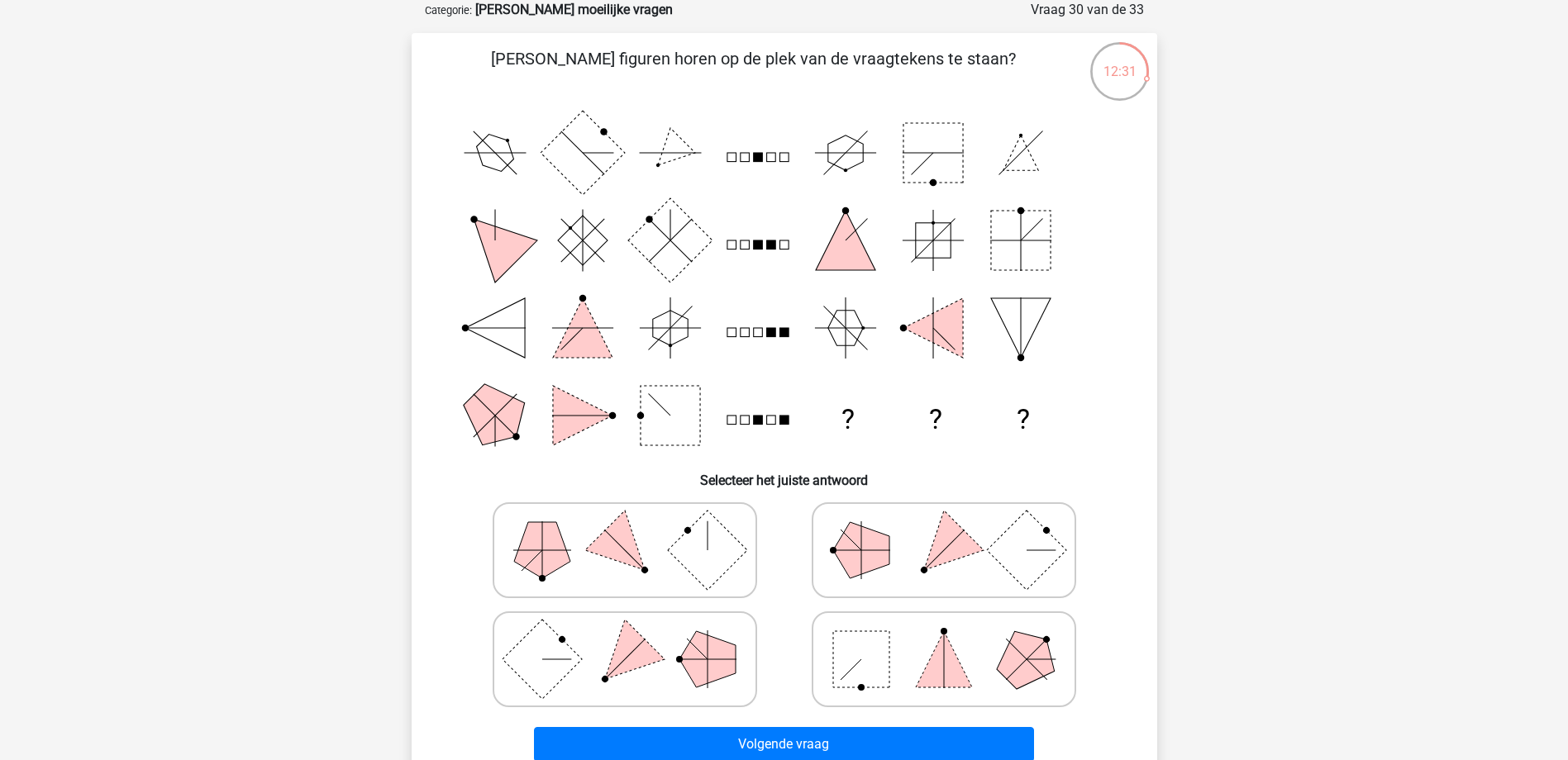
click at [909, 661] on icon at bounding box center [944, 659] width 248 height 83
click at [944, 639] on input "radio" at bounding box center [949, 633] width 11 height 11
radio input "true"
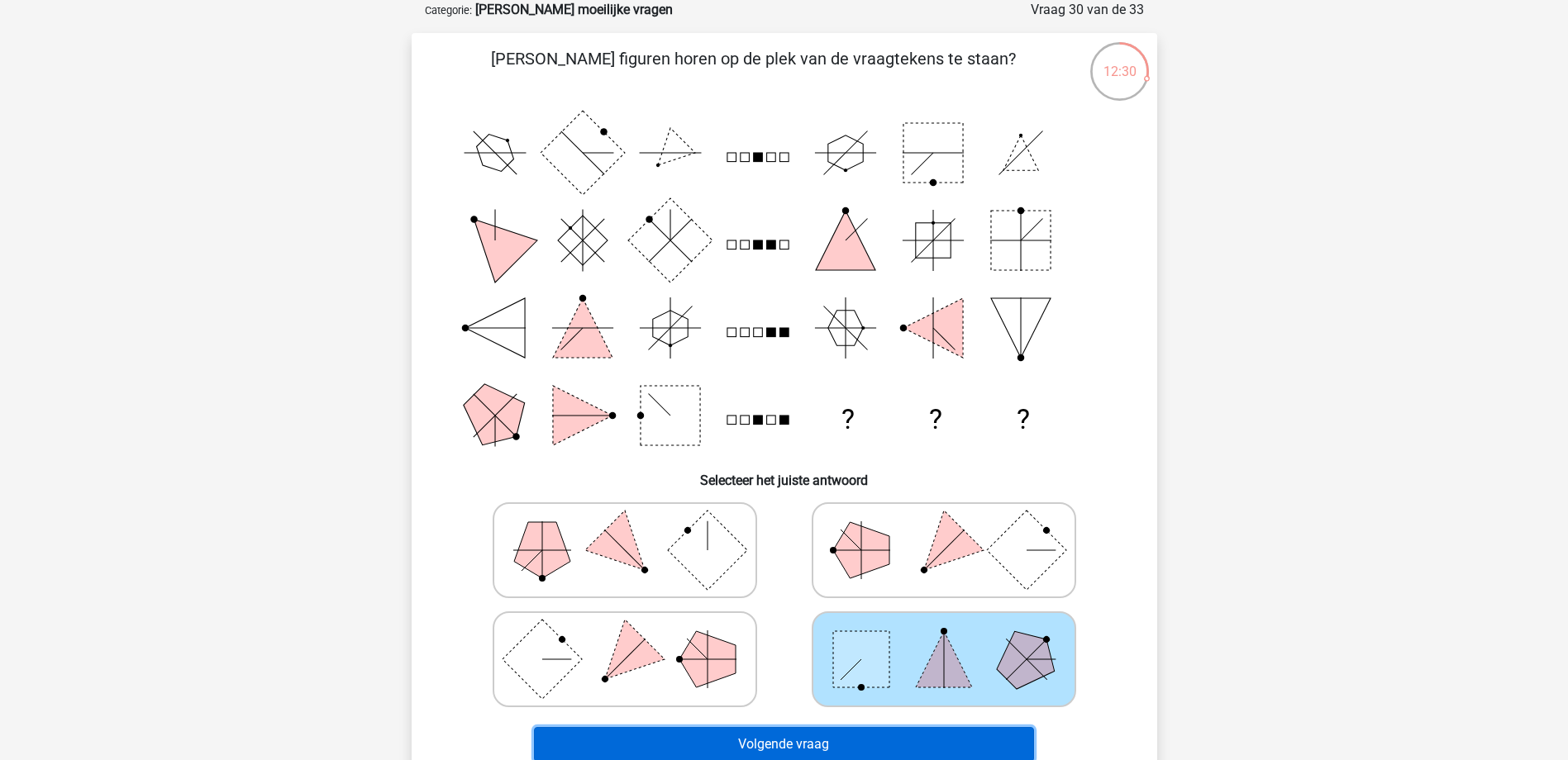
click at [886, 745] on button "Volgende vraag" at bounding box center [784, 745] width 500 height 35
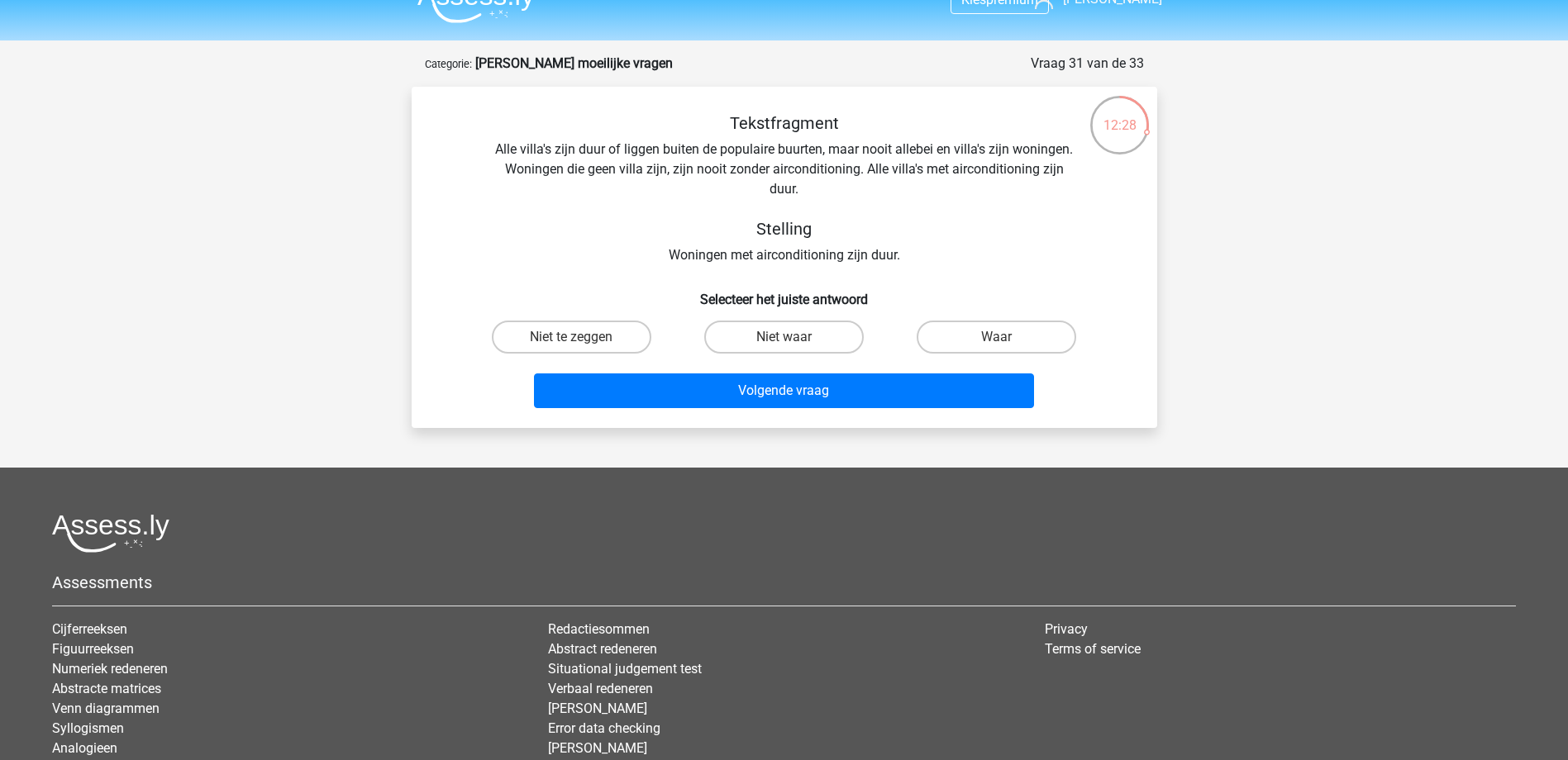
scroll to position [0, 0]
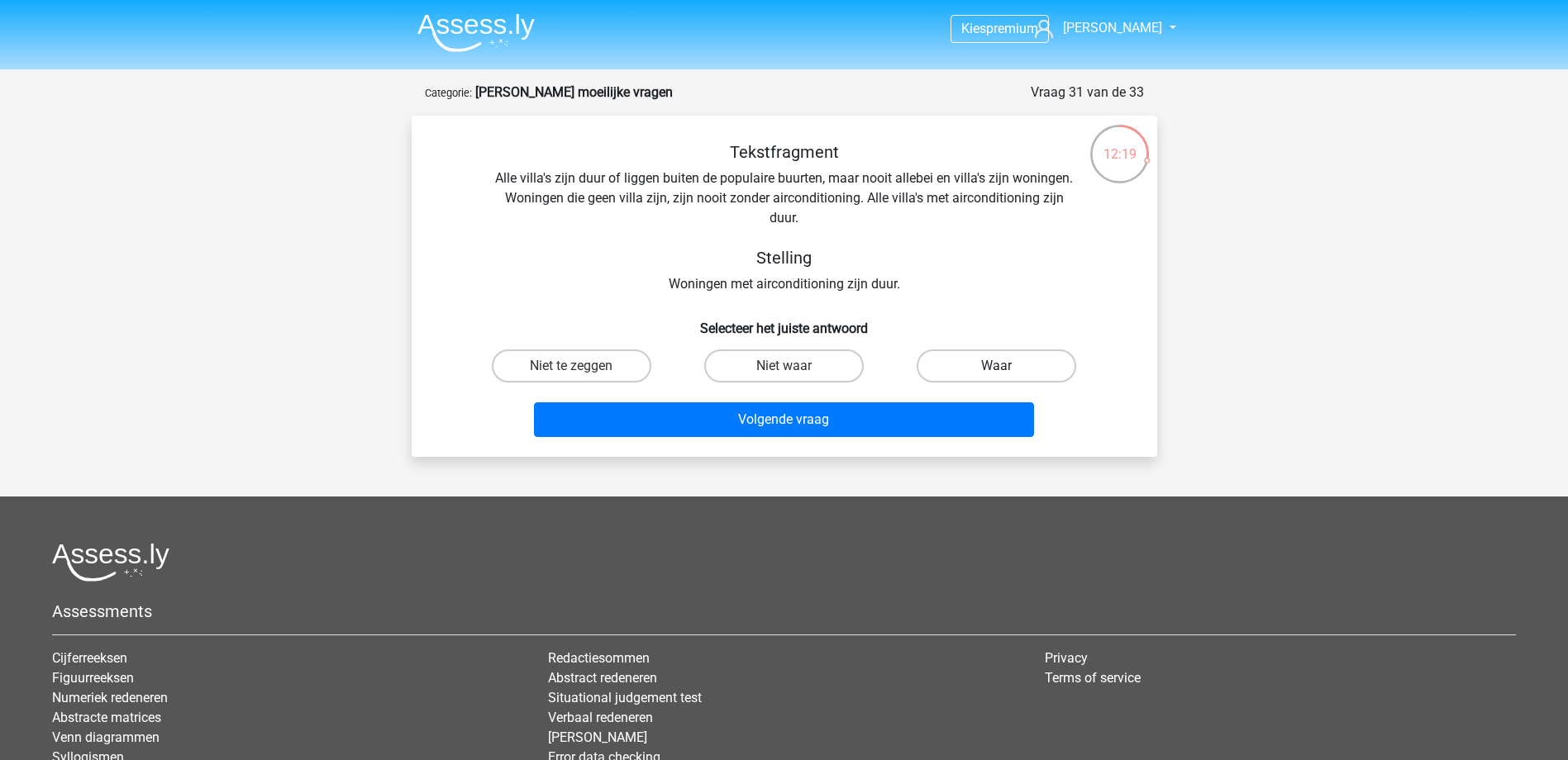
click at [1030, 358] on label "Waar" at bounding box center [996, 366] width 160 height 33
click at [1008, 366] on input "Waar" at bounding box center [1002, 371] width 11 height 11
radio input "true"
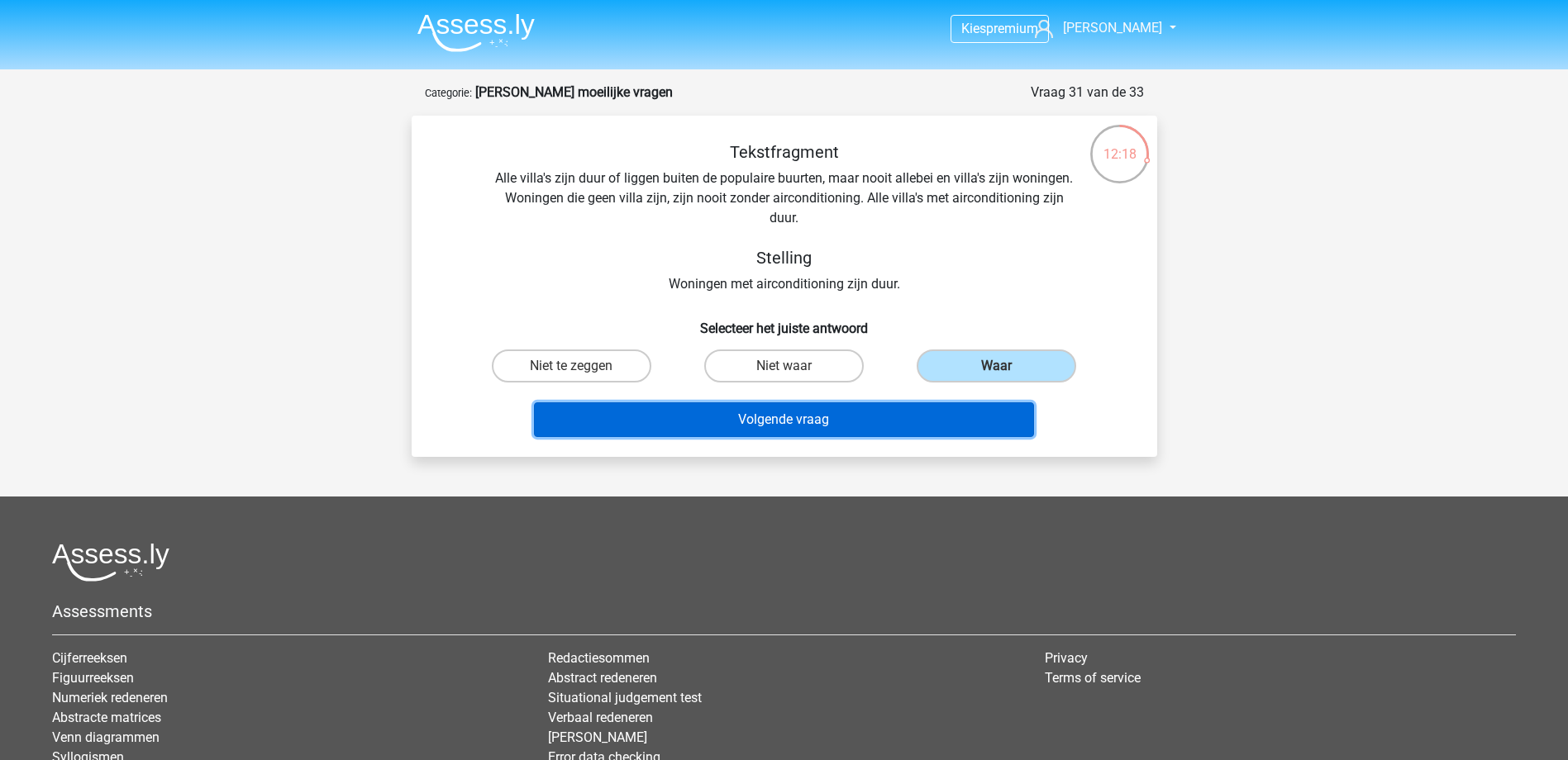
click at [997, 416] on button "Volgende vraag" at bounding box center [784, 420] width 500 height 35
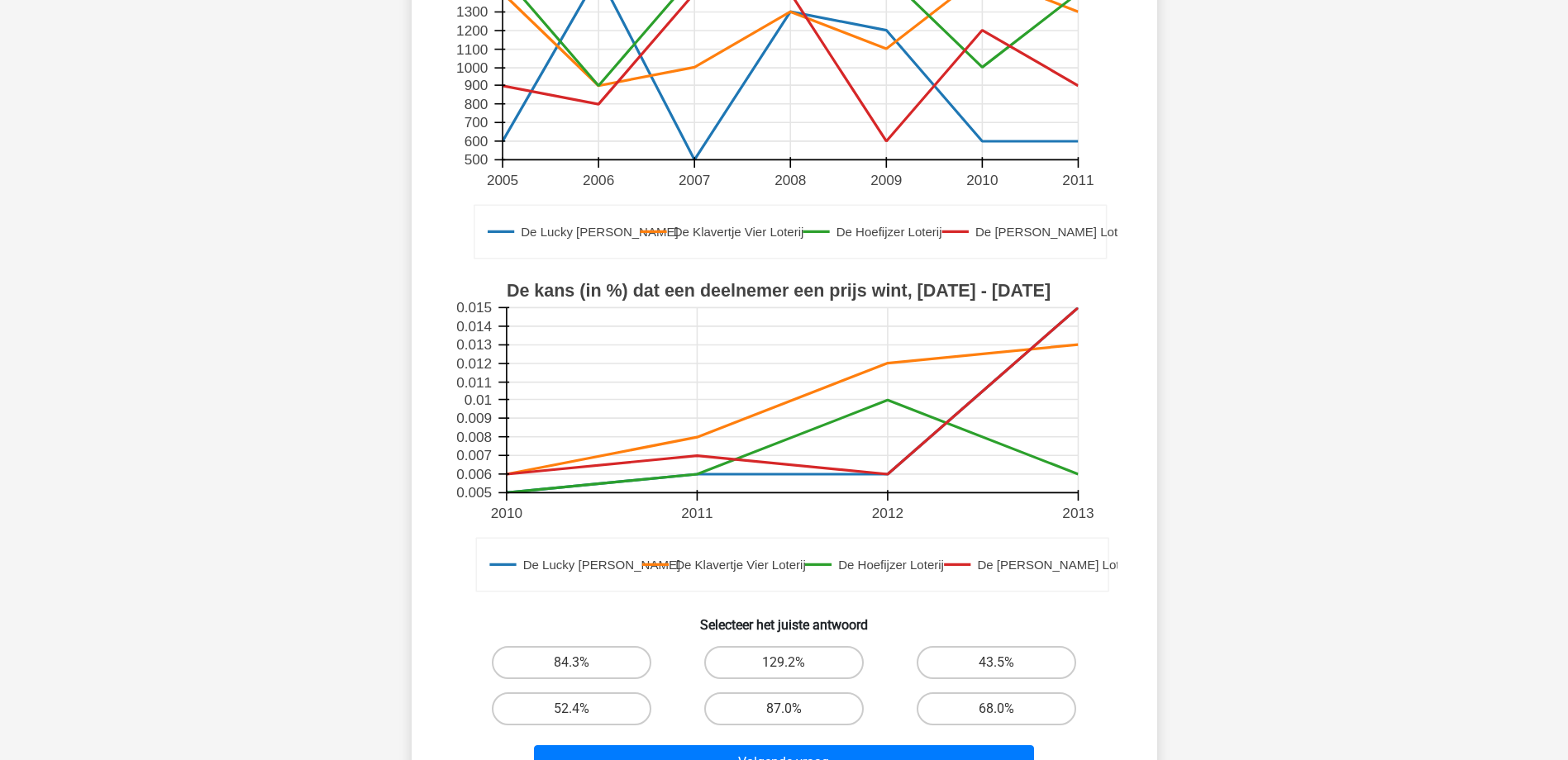
scroll to position [331, 0]
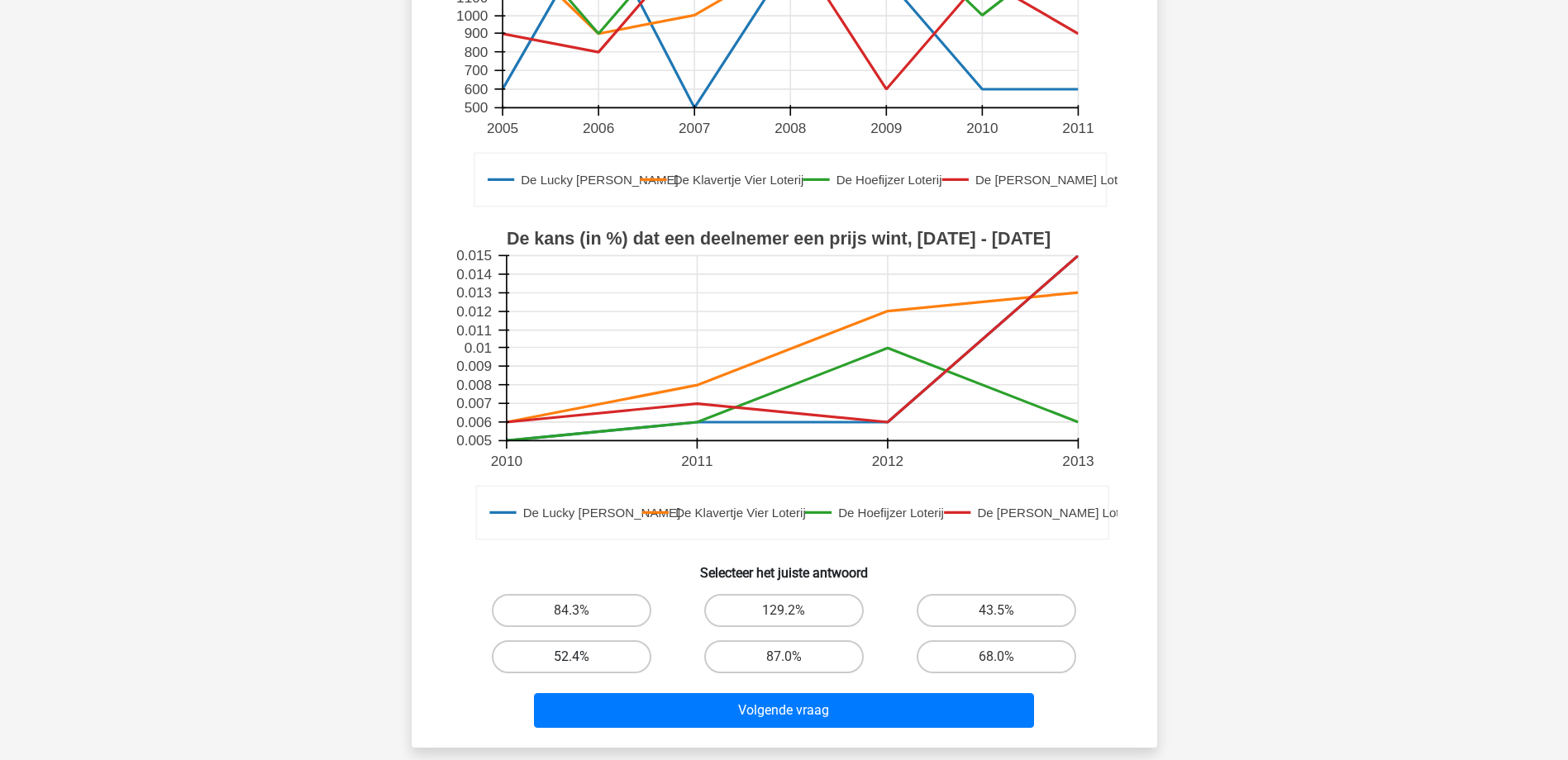
click at [606, 663] on label "52.4%" at bounding box center [571, 657] width 160 height 33
click at [582, 663] on input "52.4%" at bounding box center [576, 662] width 11 height 11
radio input "true"
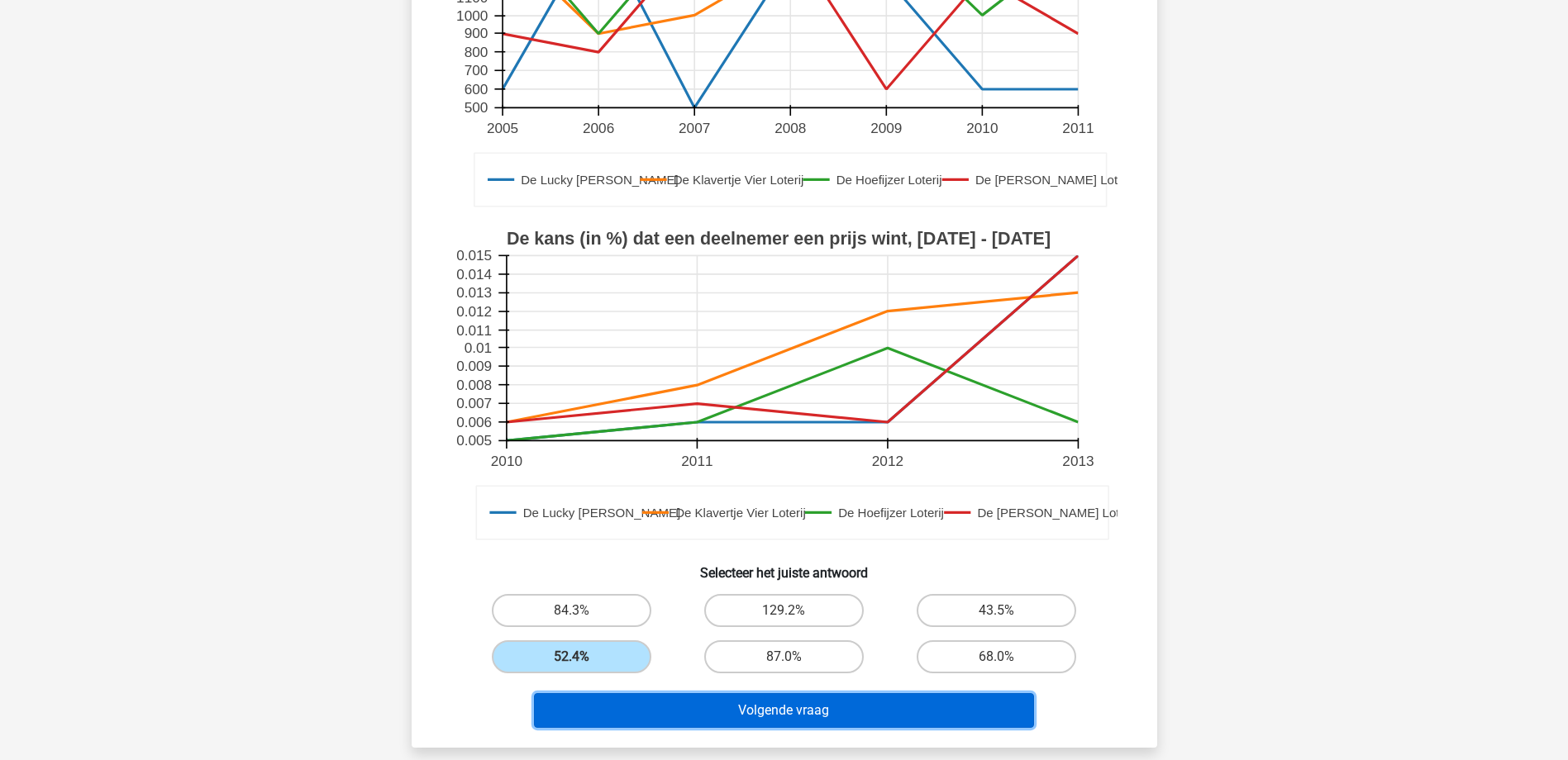
click at [775, 716] on button "Volgende vraag" at bounding box center [784, 711] width 500 height 35
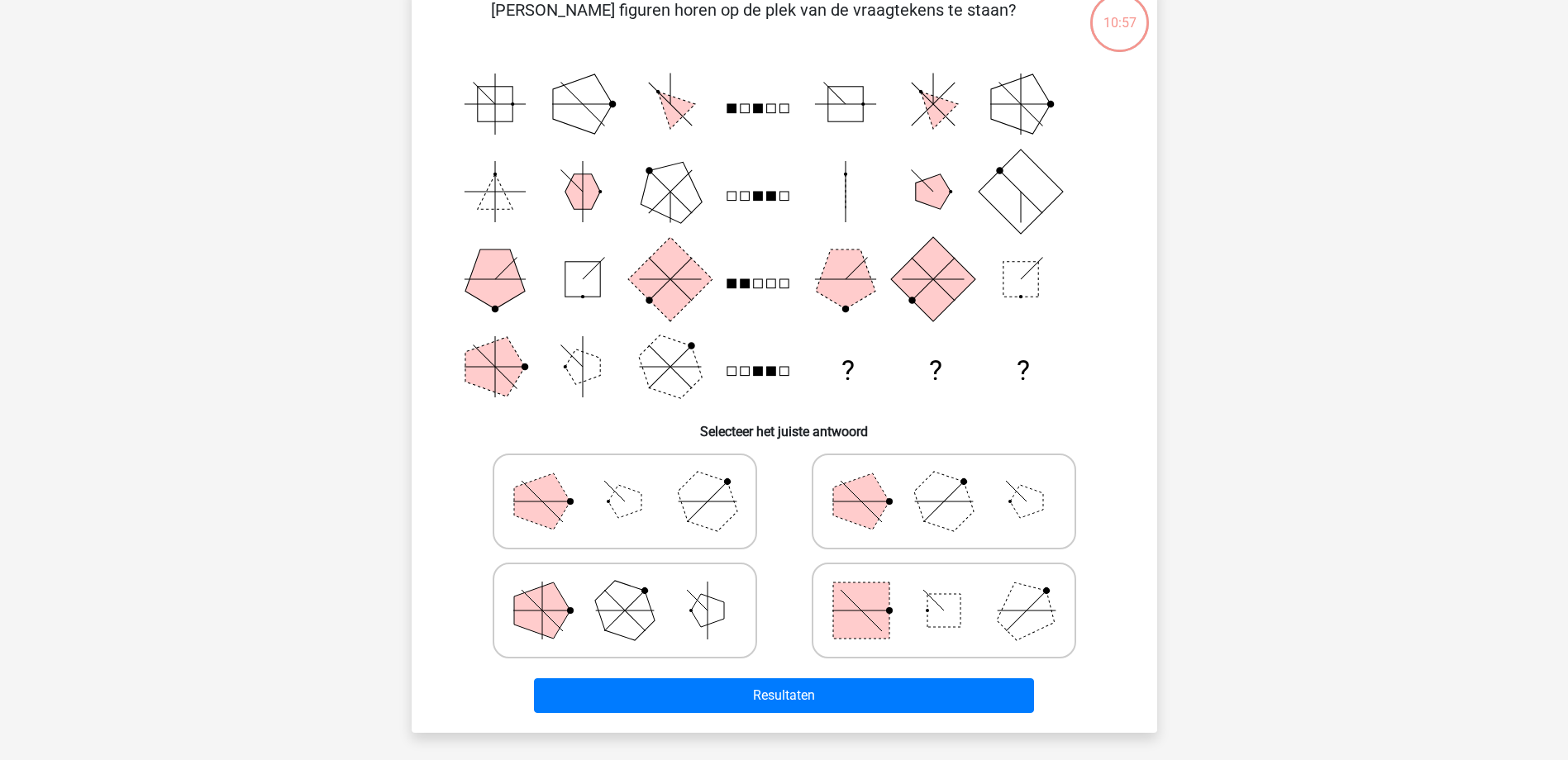
scroll to position [83, 0]
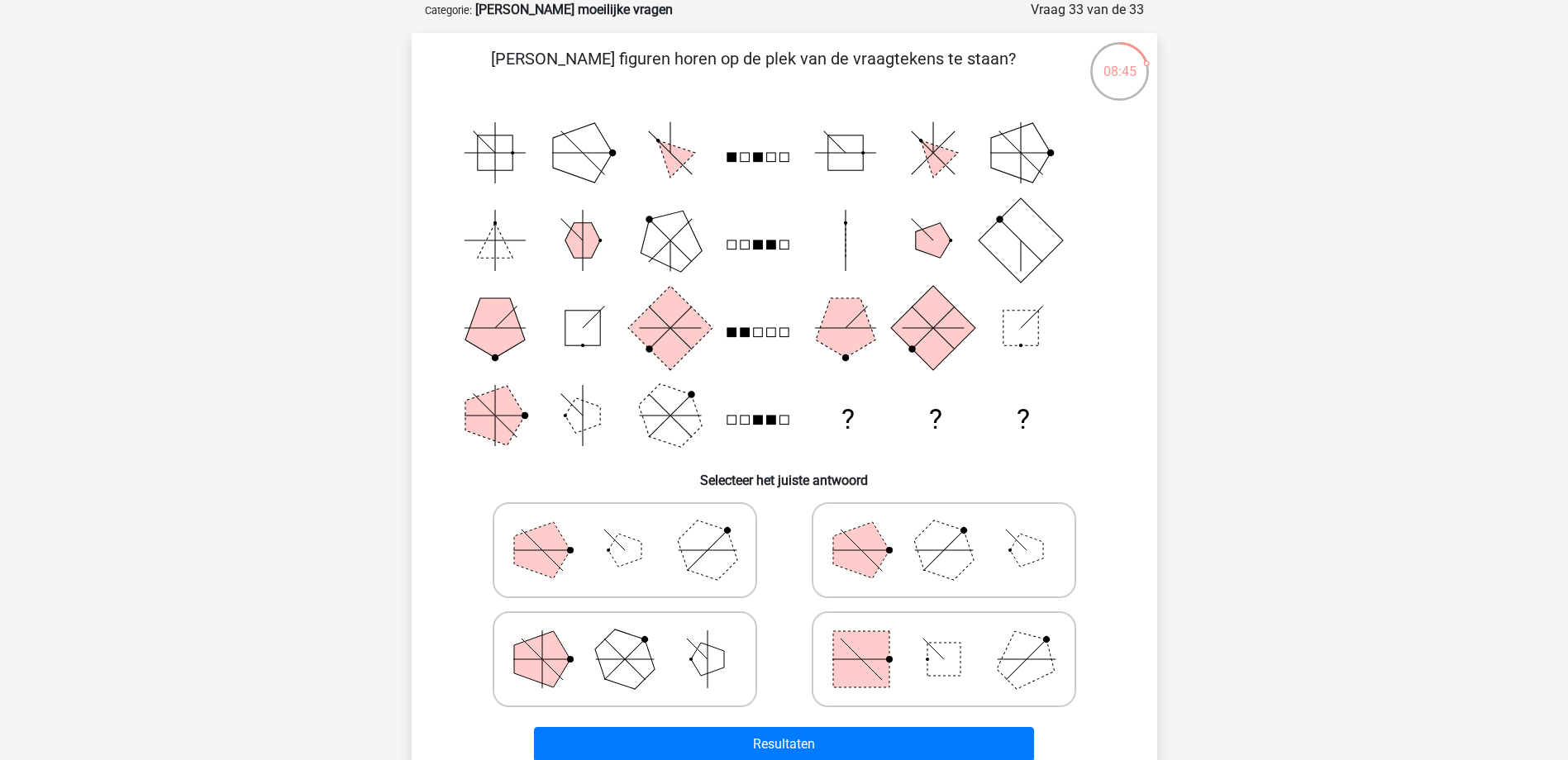
click at [1041, 650] on polygon at bounding box center [1025, 658] width 79 height 79
click at [955, 639] on input "radio" at bounding box center [949, 633] width 11 height 11
radio input "true"
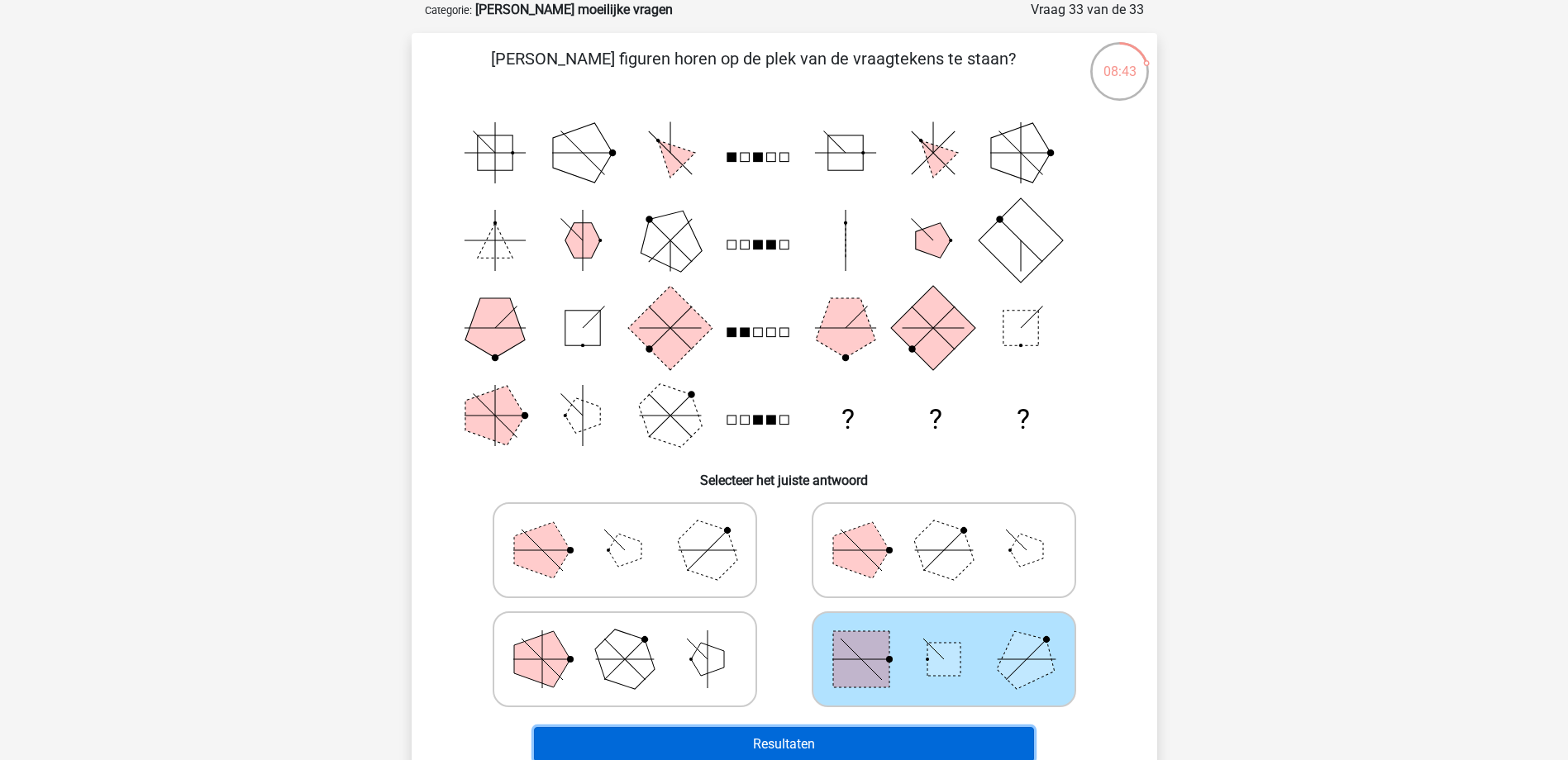
click at [939, 734] on button "Resultaten" at bounding box center [784, 745] width 500 height 35
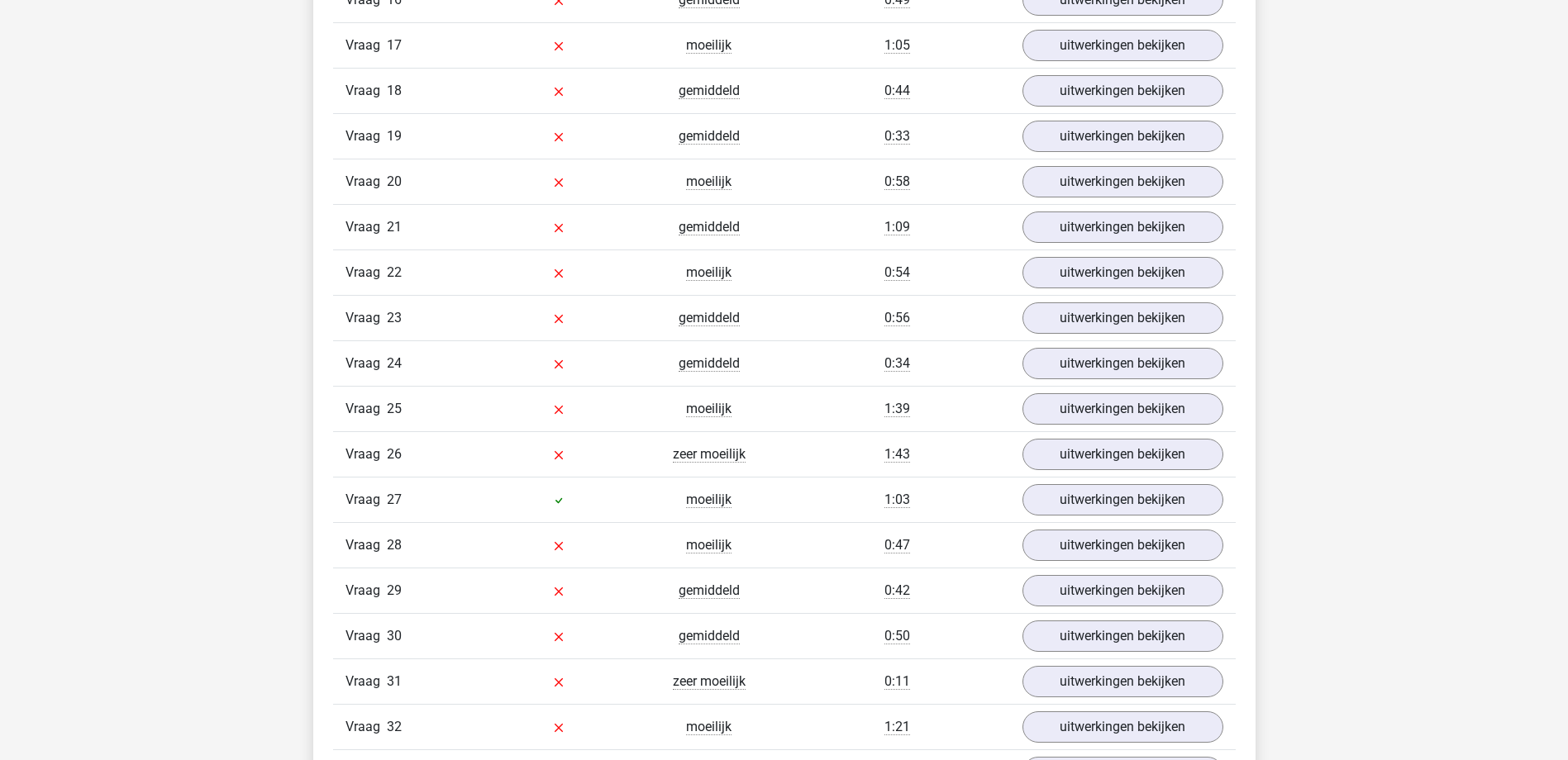
scroll to position [2561, 0]
